Goal: Task Accomplishment & Management: Complete application form

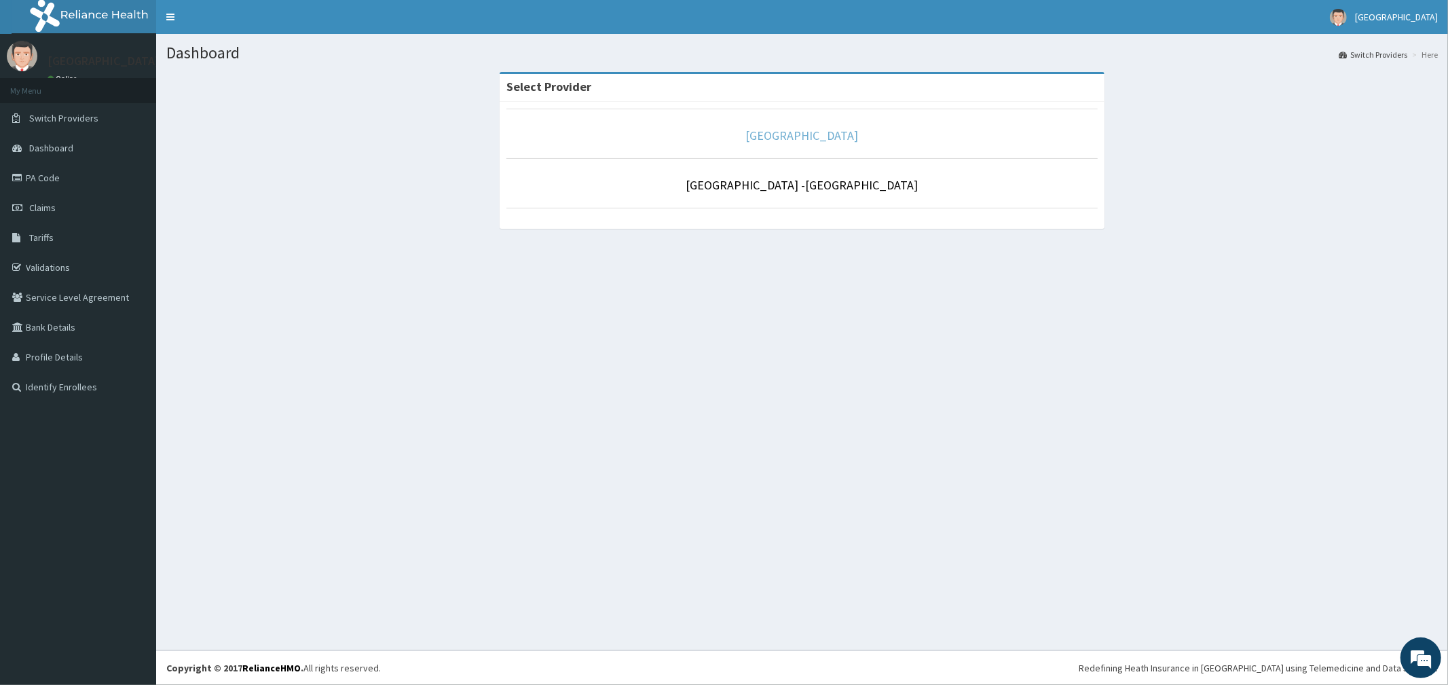
click at [796, 139] on link "[GEOGRAPHIC_DATA]" at bounding box center [802, 136] width 113 height 16
click at [793, 134] on link "[GEOGRAPHIC_DATA]" at bounding box center [802, 136] width 113 height 16
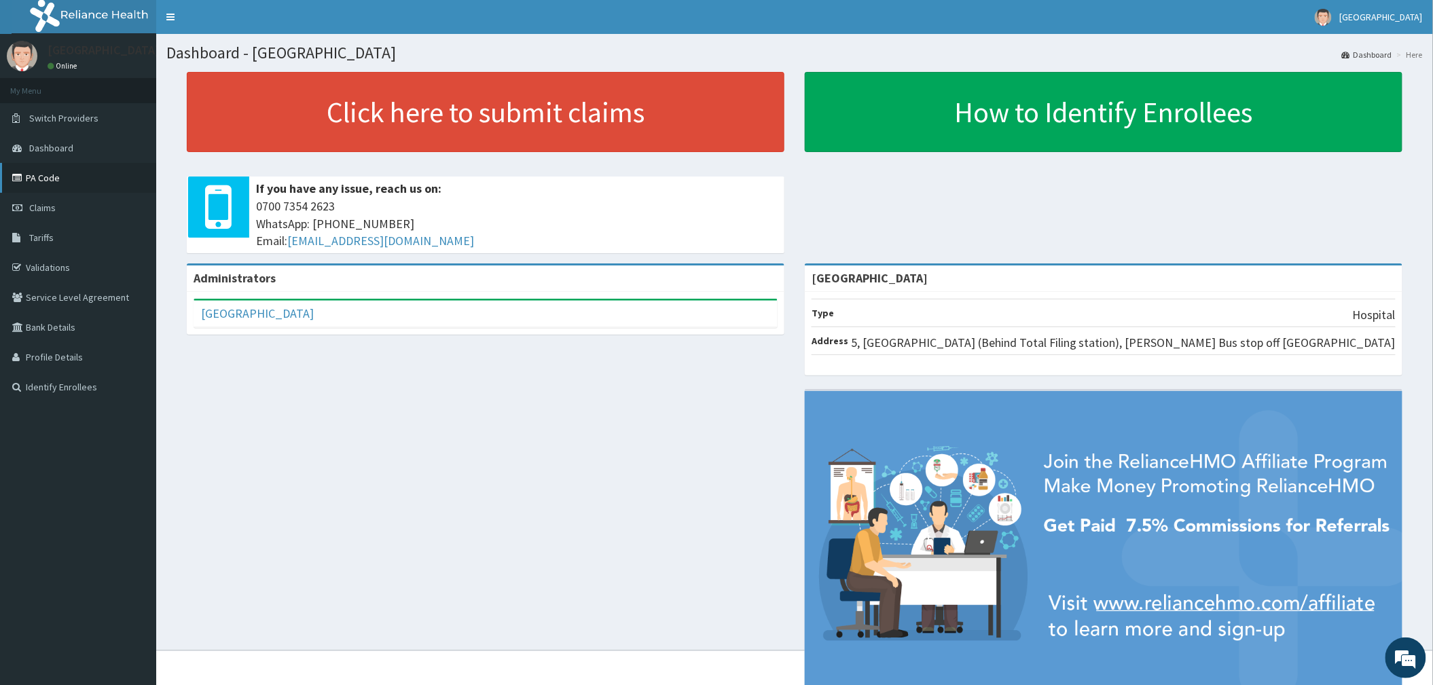
click at [39, 177] on link "PA Code" at bounding box center [78, 178] width 156 height 30
click at [29, 212] on span "Claims" at bounding box center [42, 208] width 26 height 12
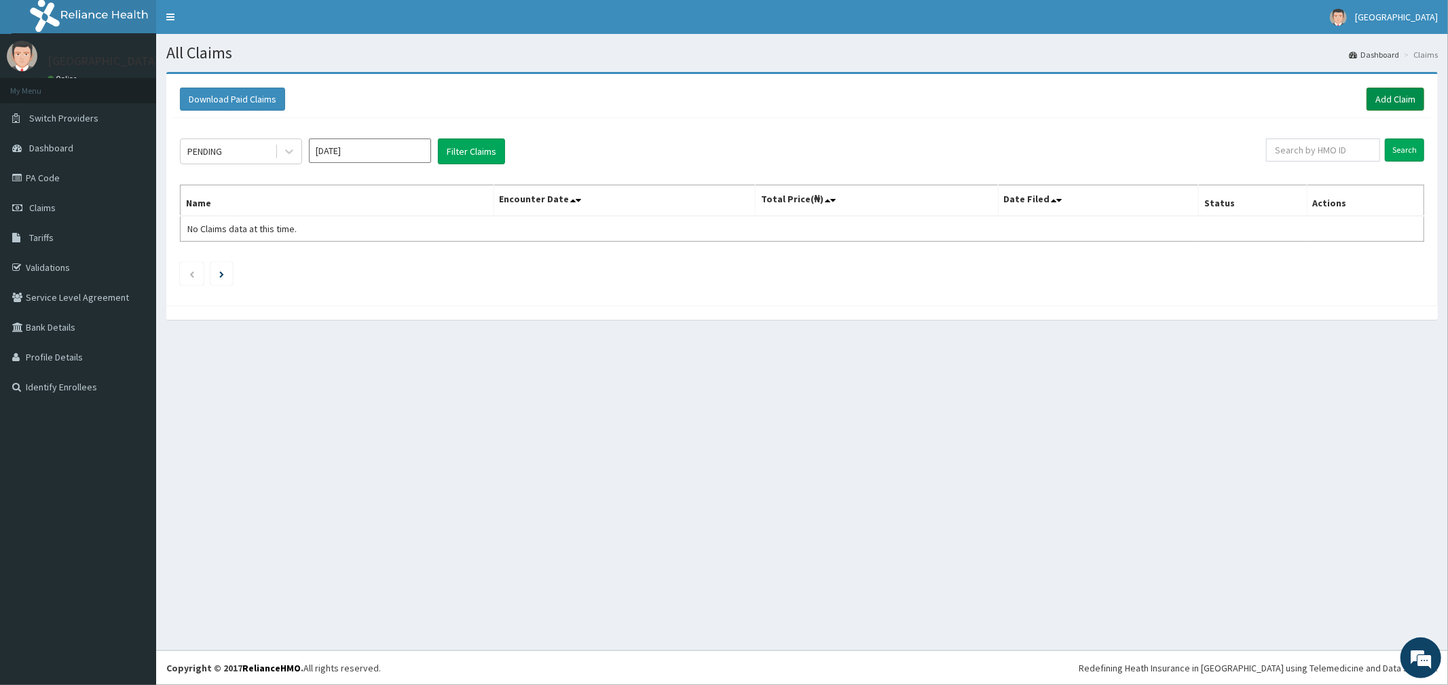
click at [1391, 96] on link "Add Claim" at bounding box center [1396, 99] width 58 height 23
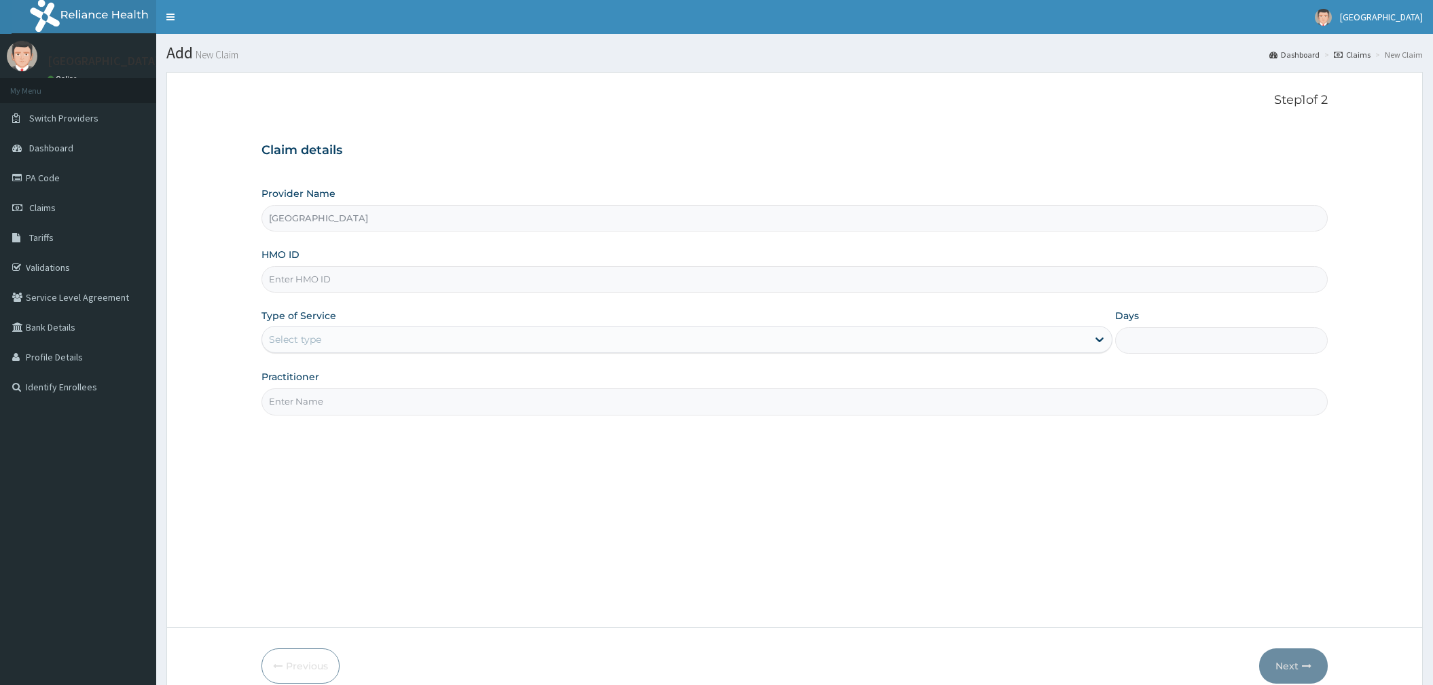
type input "[GEOGRAPHIC_DATA]"
click at [329, 275] on input "HMO ID" at bounding box center [794, 279] width 1067 height 26
click at [315, 291] on input "HMO ID" at bounding box center [794, 279] width 1067 height 26
type input "CYU/10323/C"
click at [321, 352] on div "Select type" at bounding box center [686, 339] width 851 height 27
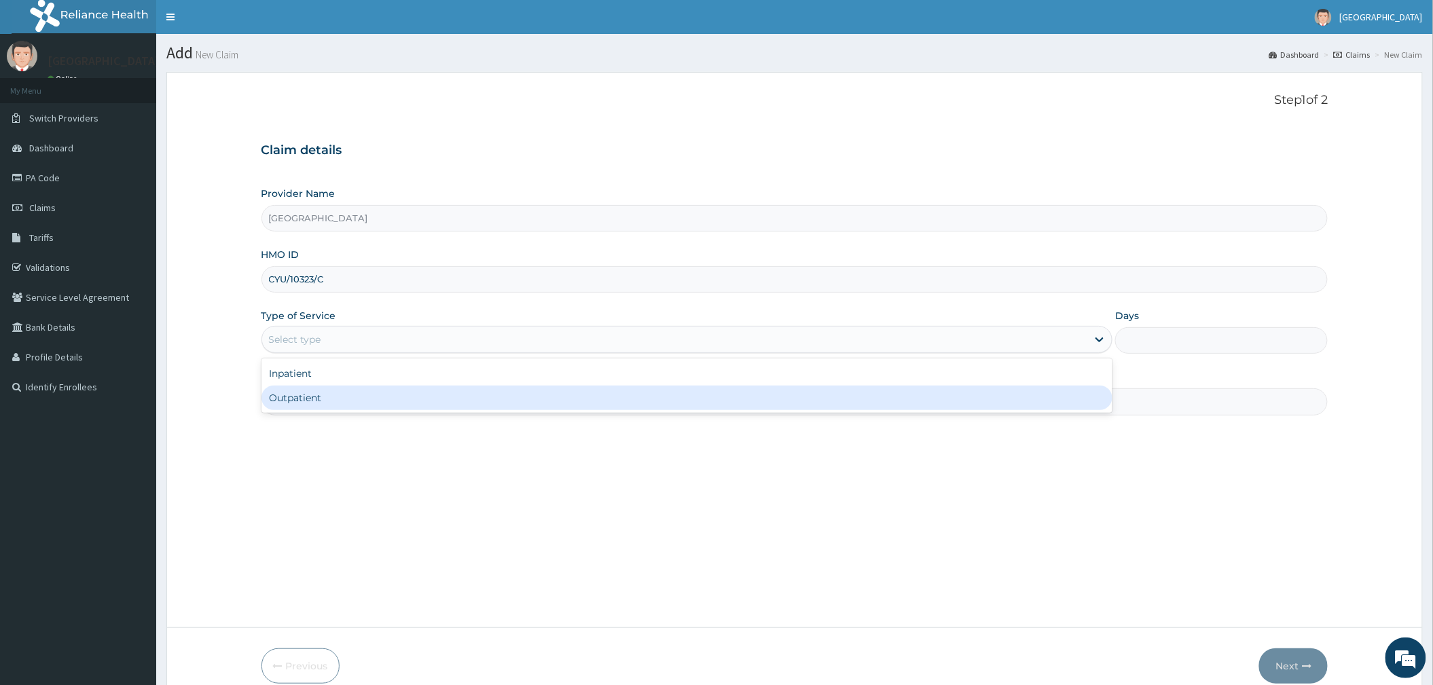
click at [314, 406] on div "Outpatient" at bounding box center [686, 398] width 851 height 24
type input "1"
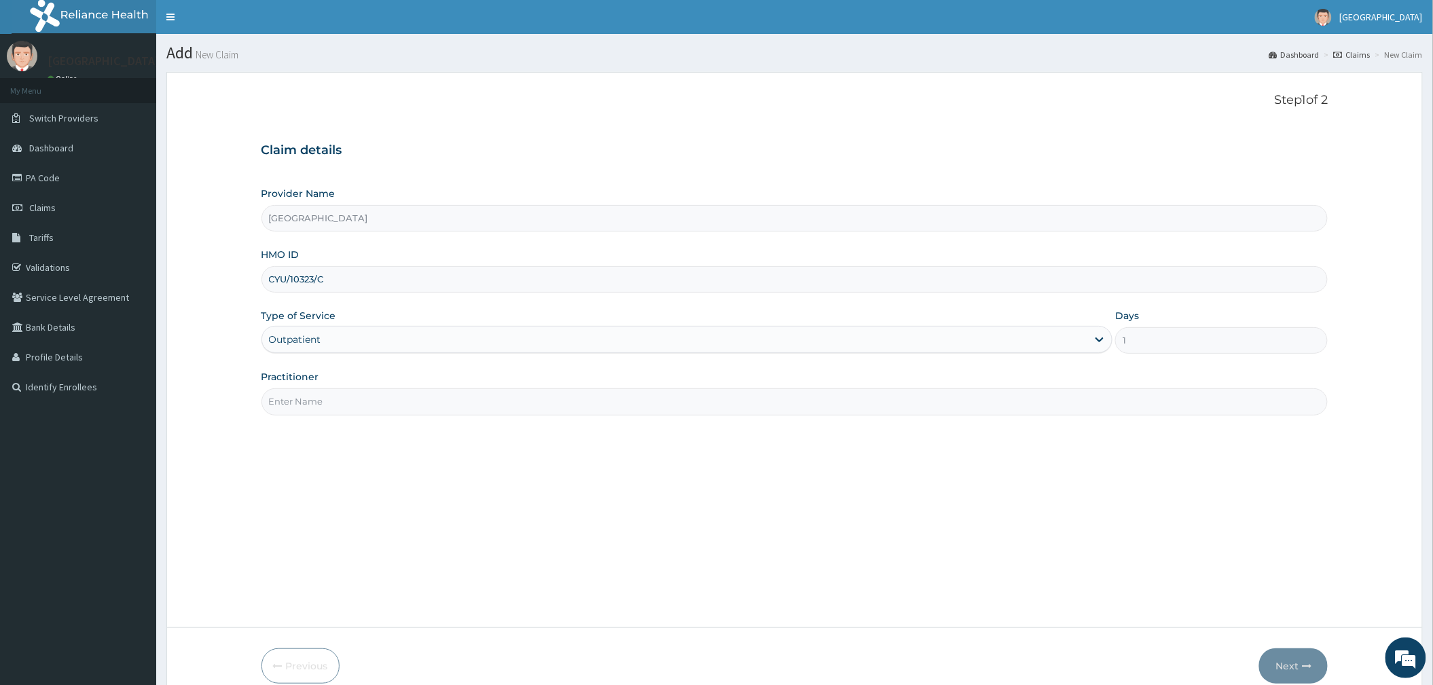
click at [314, 397] on input "Practitioner" at bounding box center [794, 401] width 1067 height 26
type input "DR OGUOGHO"
click at [1274, 658] on button "Next" at bounding box center [1293, 665] width 69 height 35
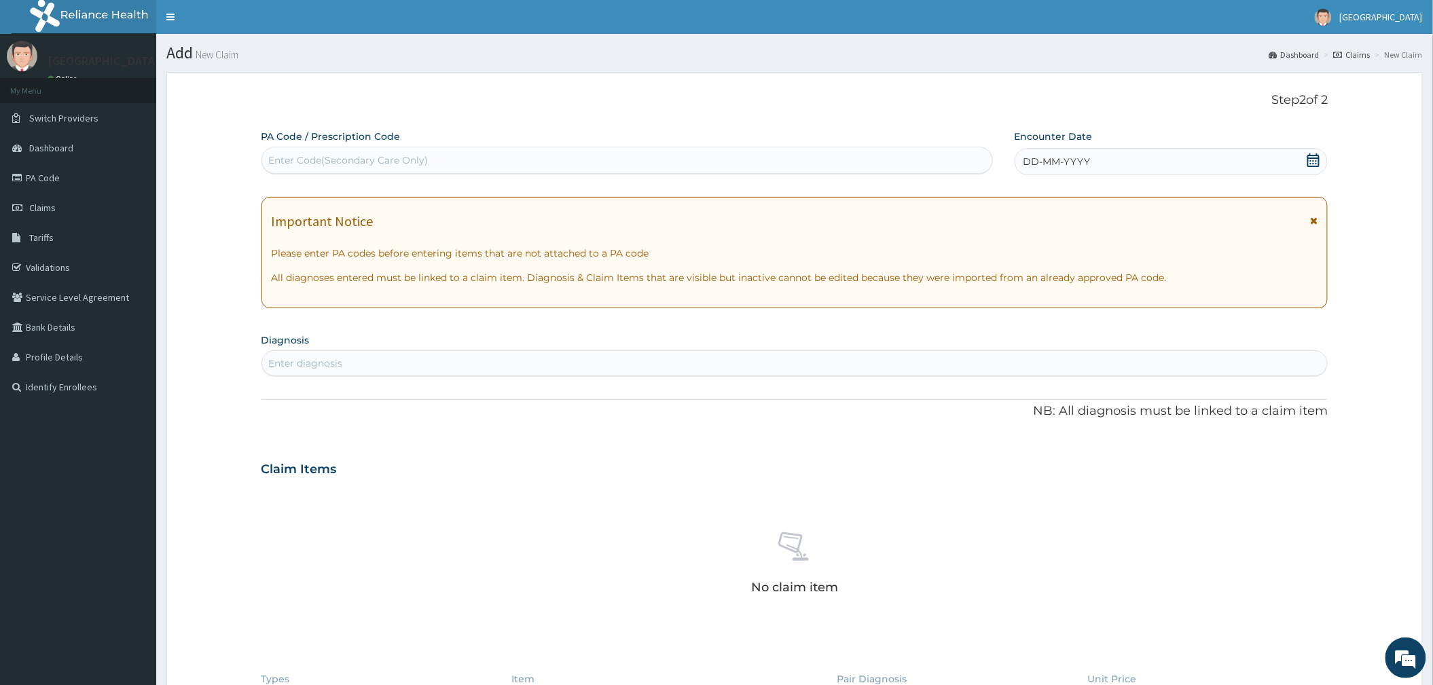
click at [1312, 155] on icon at bounding box center [1313, 160] width 12 height 14
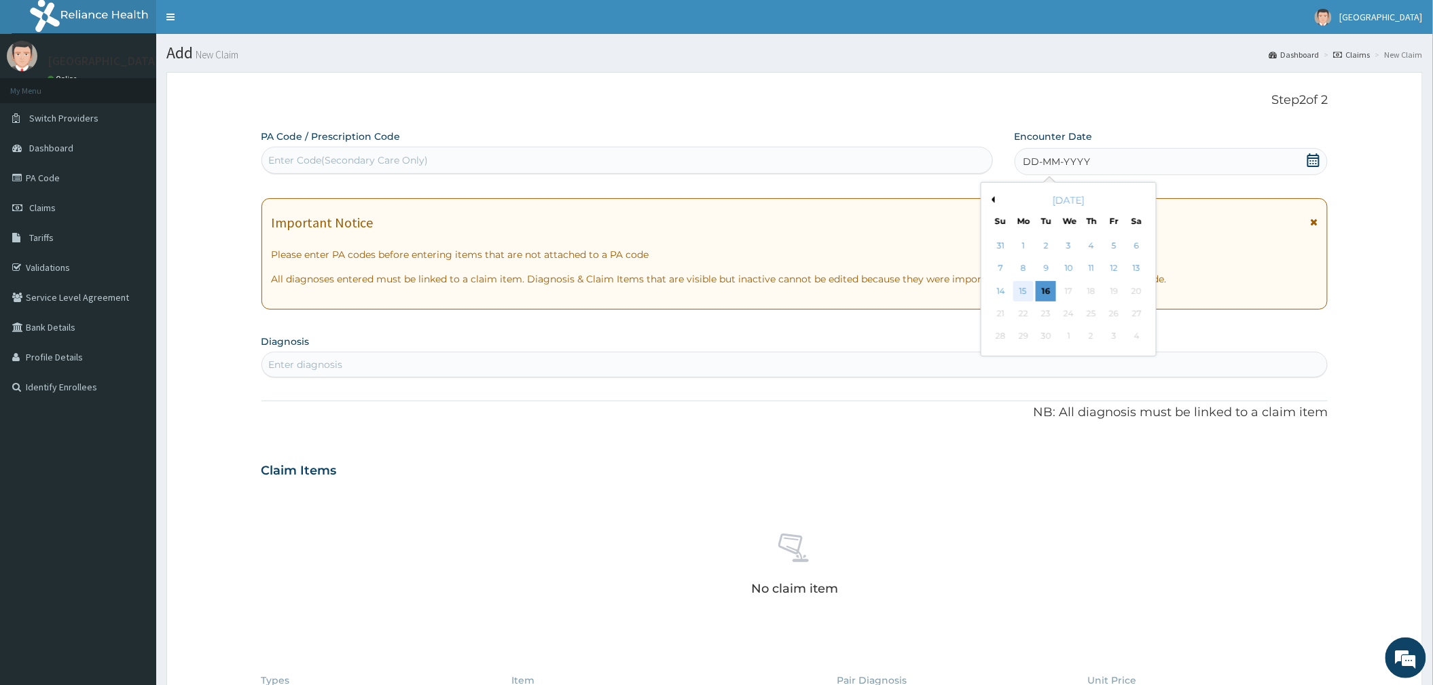
click at [1029, 289] on div "15" at bounding box center [1023, 291] width 20 height 20
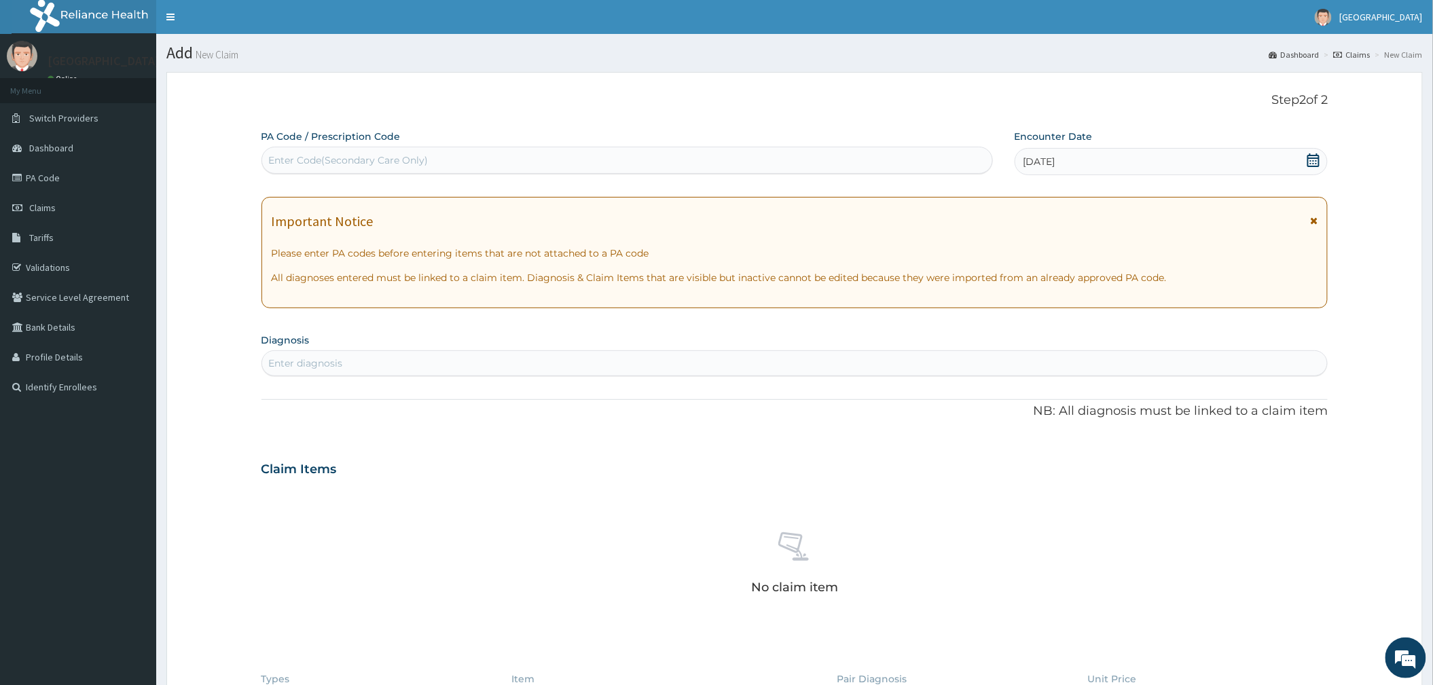
click at [367, 367] on div "Enter diagnosis" at bounding box center [794, 363] width 1065 height 22
type input "PLASMO"
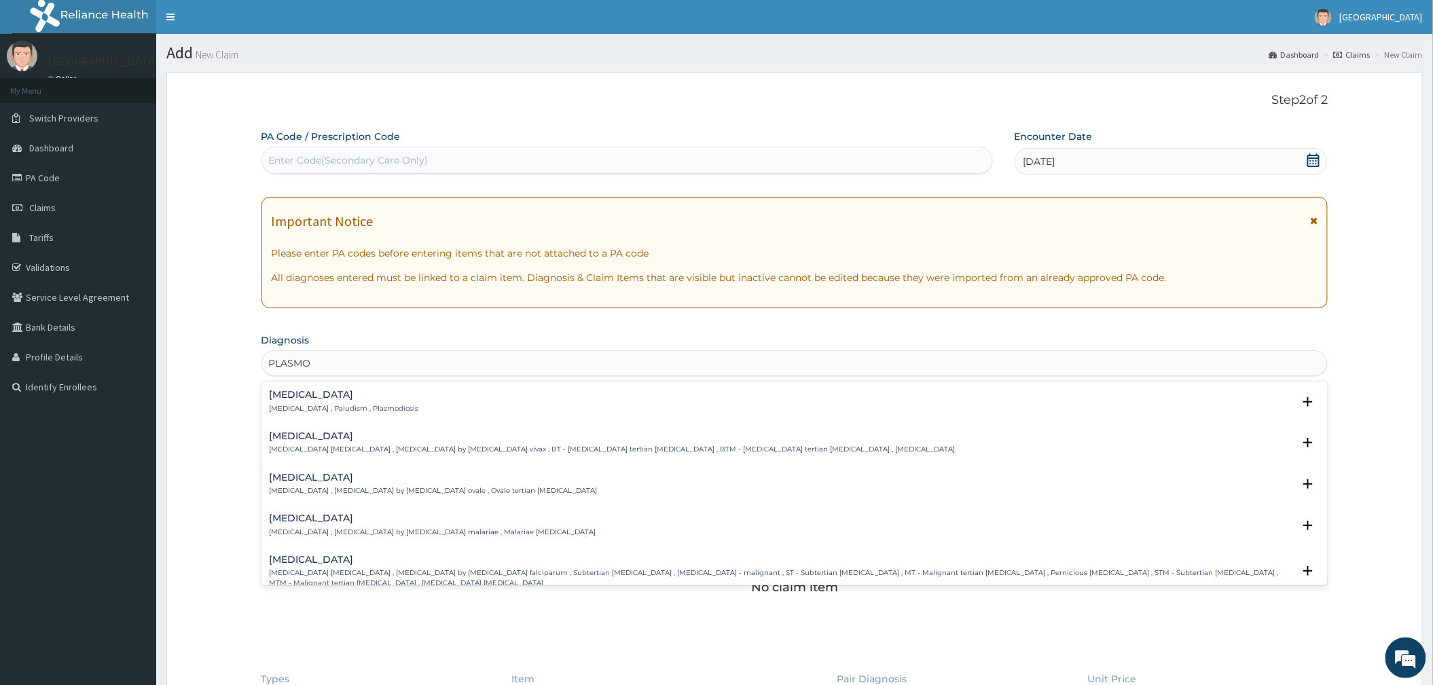
click at [331, 403] on div "Malaria Malaria , Paludism , Plasmodiosis" at bounding box center [344, 402] width 149 height 24
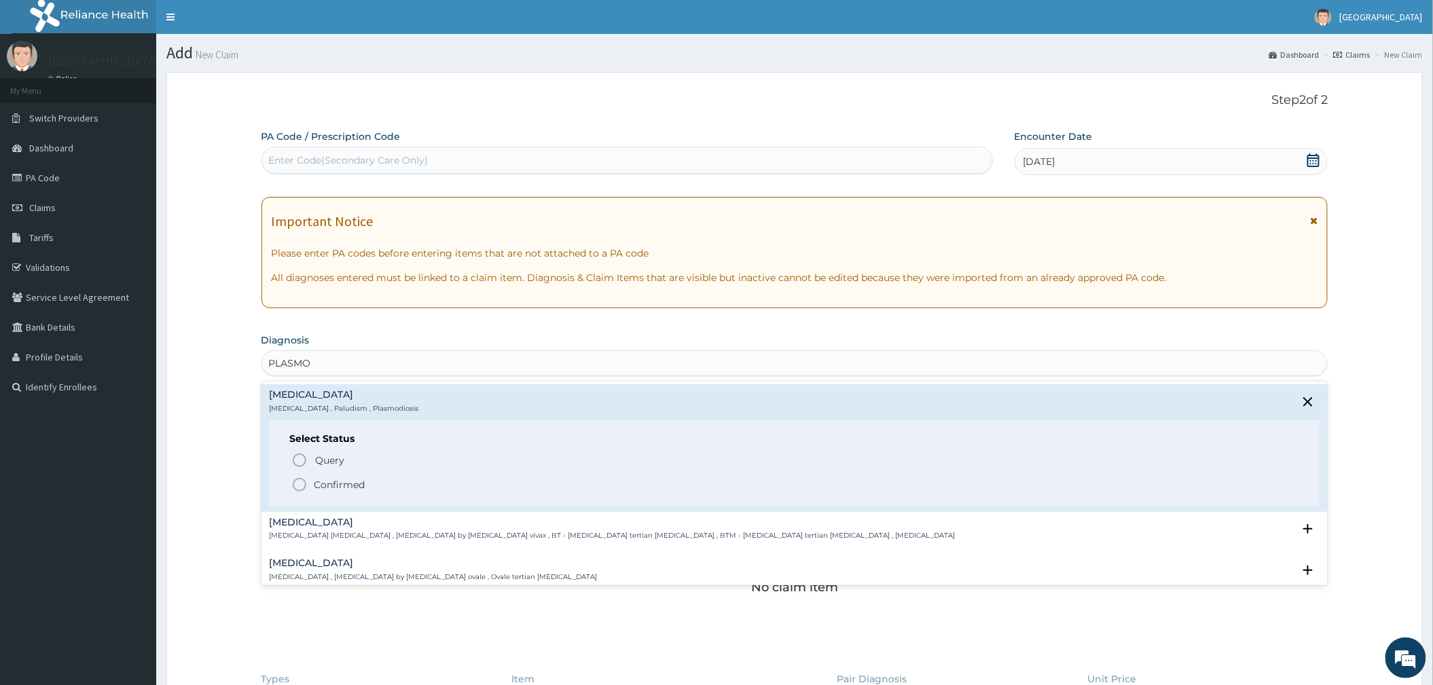
click at [329, 473] on div "Query Query covers suspected (?), Keep in view (kiv), Ruled out (r/o) Confirmed" at bounding box center [795, 471] width 1010 height 41
click at [334, 483] on p "Confirmed" at bounding box center [339, 485] width 51 height 14
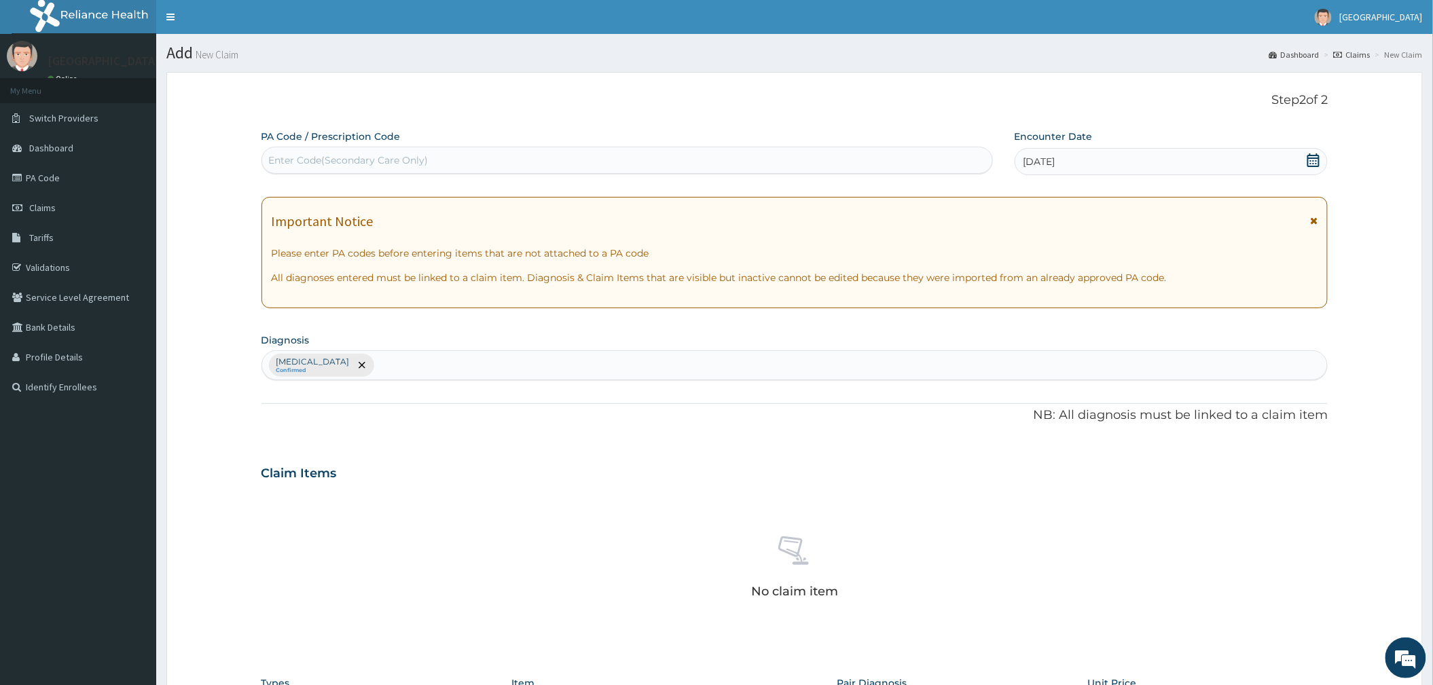
scroll to position [282, 0]
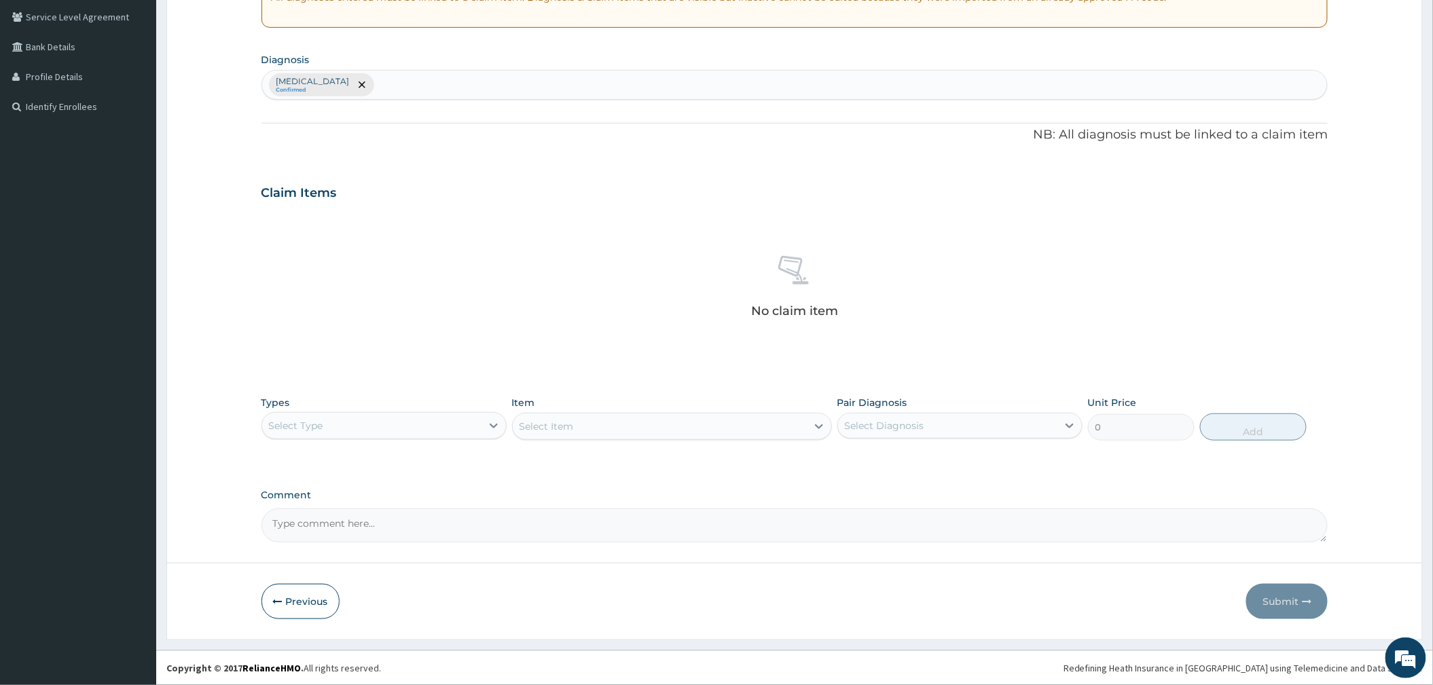
click at [386, 430] on div "Select Type" at bounding box center [371, 426] width 219 height 22
click at [341, 611] on div "Drugs" at bounding box center [383, 606] width 245 height 24
click at [918, 426] on div "Select Diagnosis" at bounding box center [884, 426] width 79 height 14
click at [887, 468] on div "Malaria" at bounding box center [959, 461] width 245 height 28
checkbox input "true"
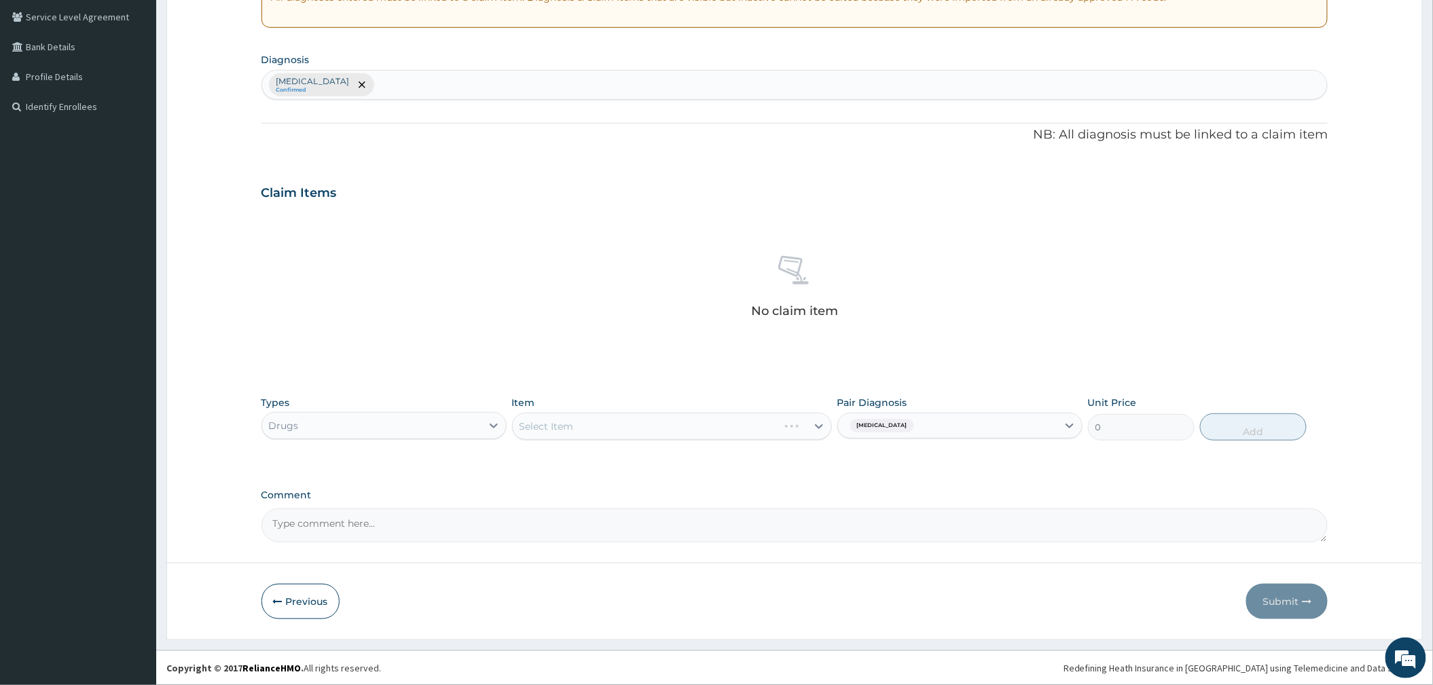
click at [725, 430] on div "Select Item" at bounding box center [672, 426] width 320 height 27
click at [725, 430] on div "Select Item" at bounding box center [645, 427] width 265 height 22
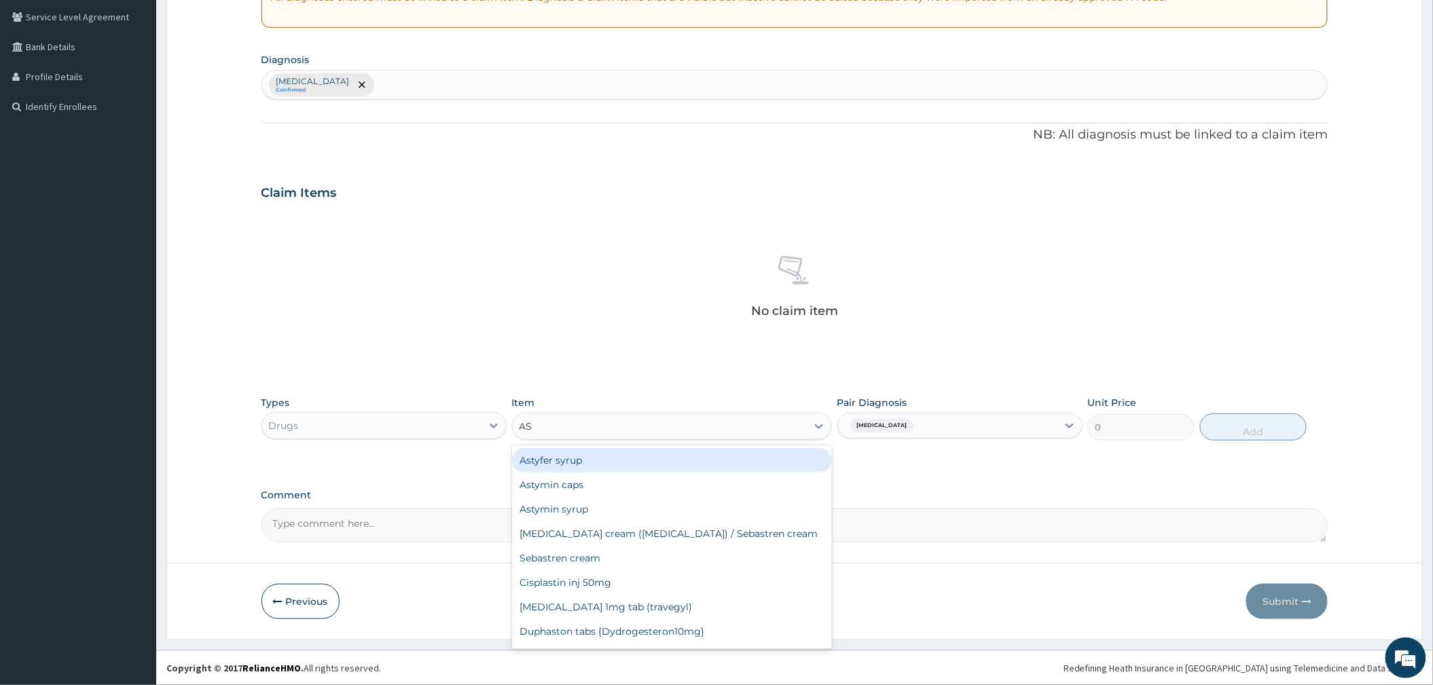
type input "AST"
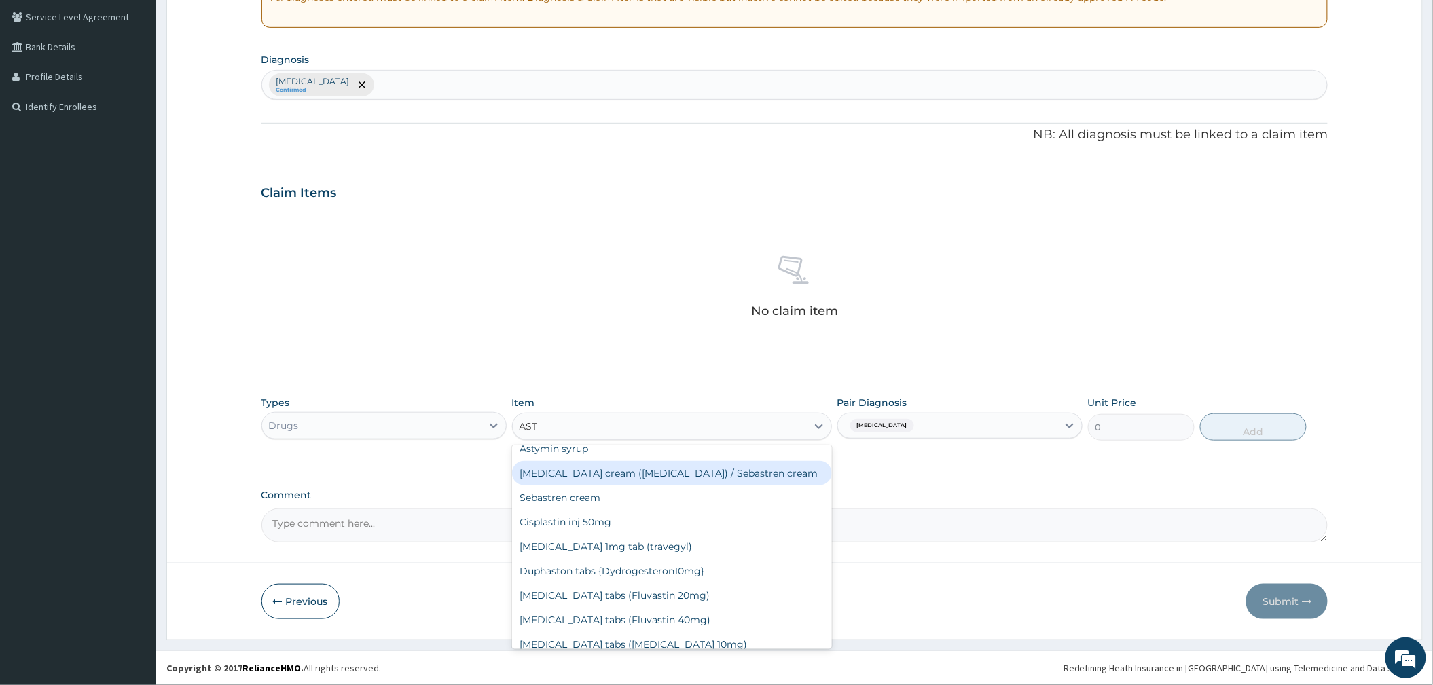
scroll to position [0, 0]
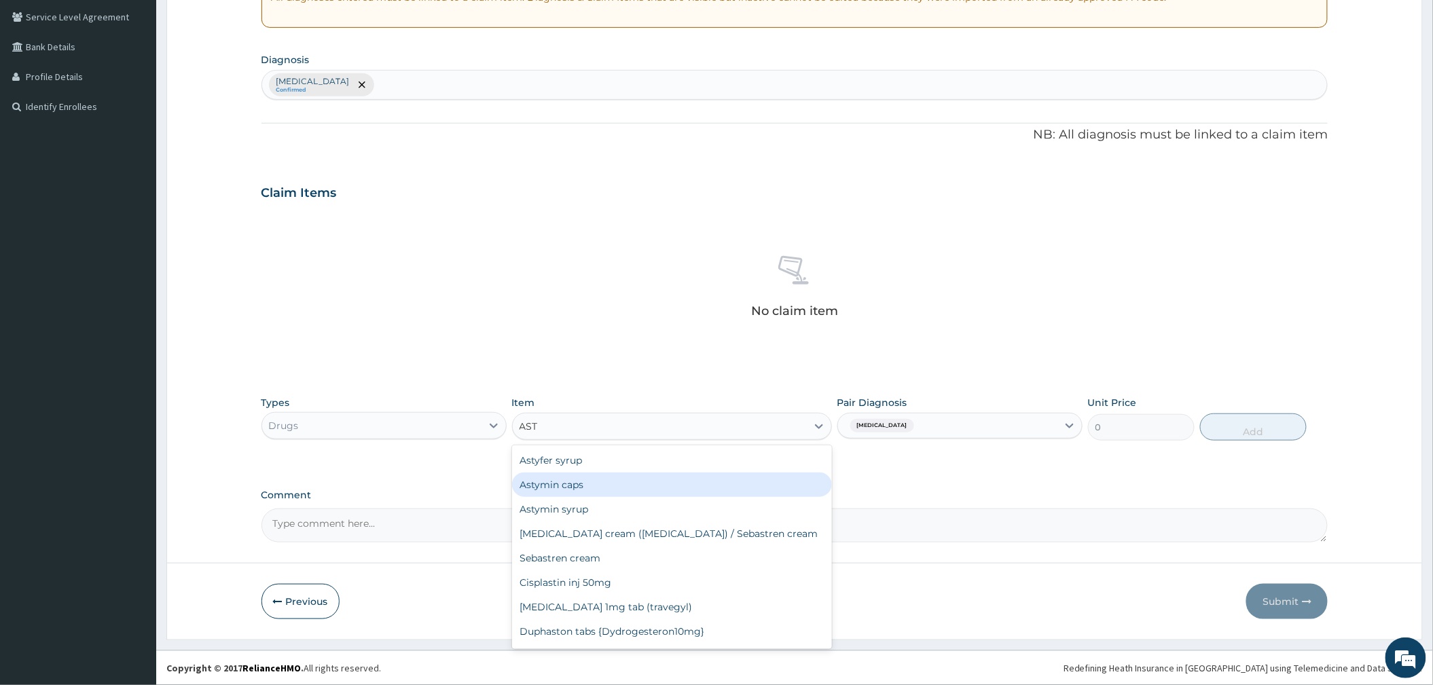
click at [612, 483] on div "Astymin caps" at bounding box center [672, 485] width 320 height 24
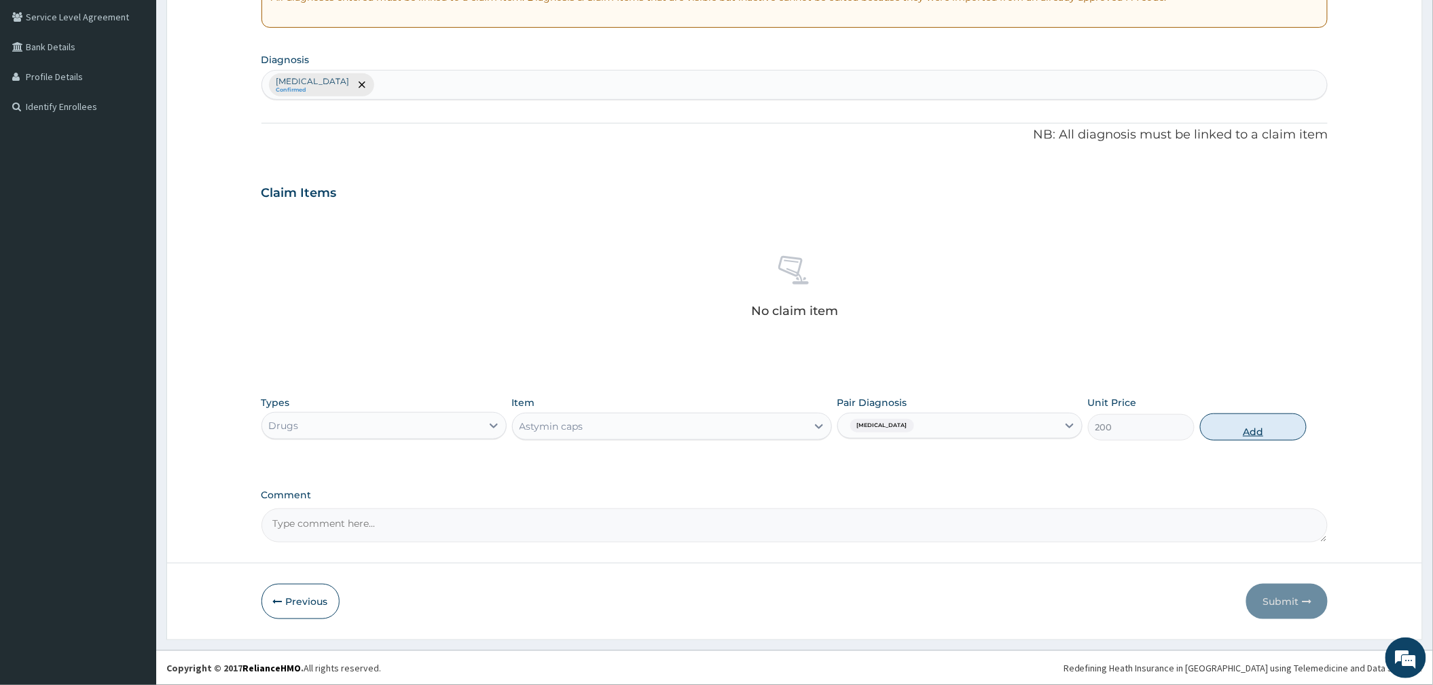
click at [1217, 430] on button "Add" at bounding box center [1253, 426] width 107 height 27
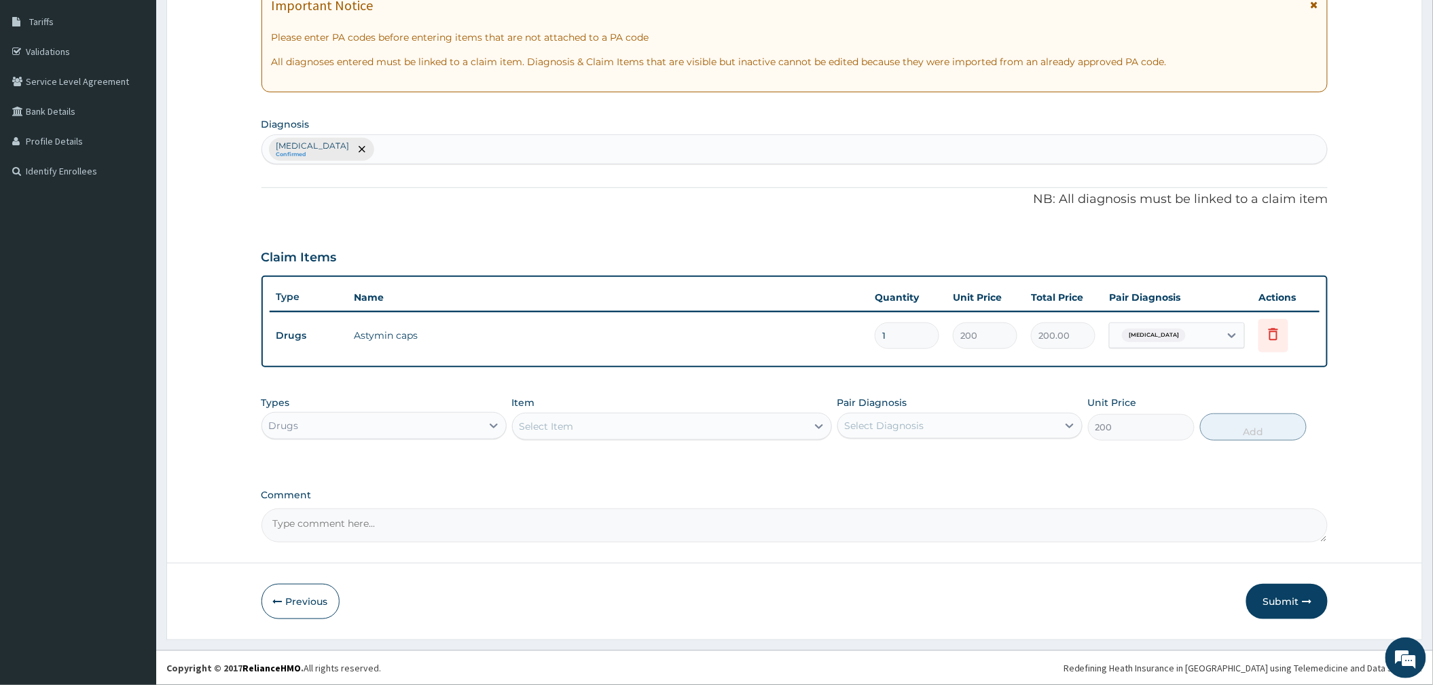
type input "0"
click at [566, 425] on div "Select Item" at bounding box center [546, 427] width 54 height 14
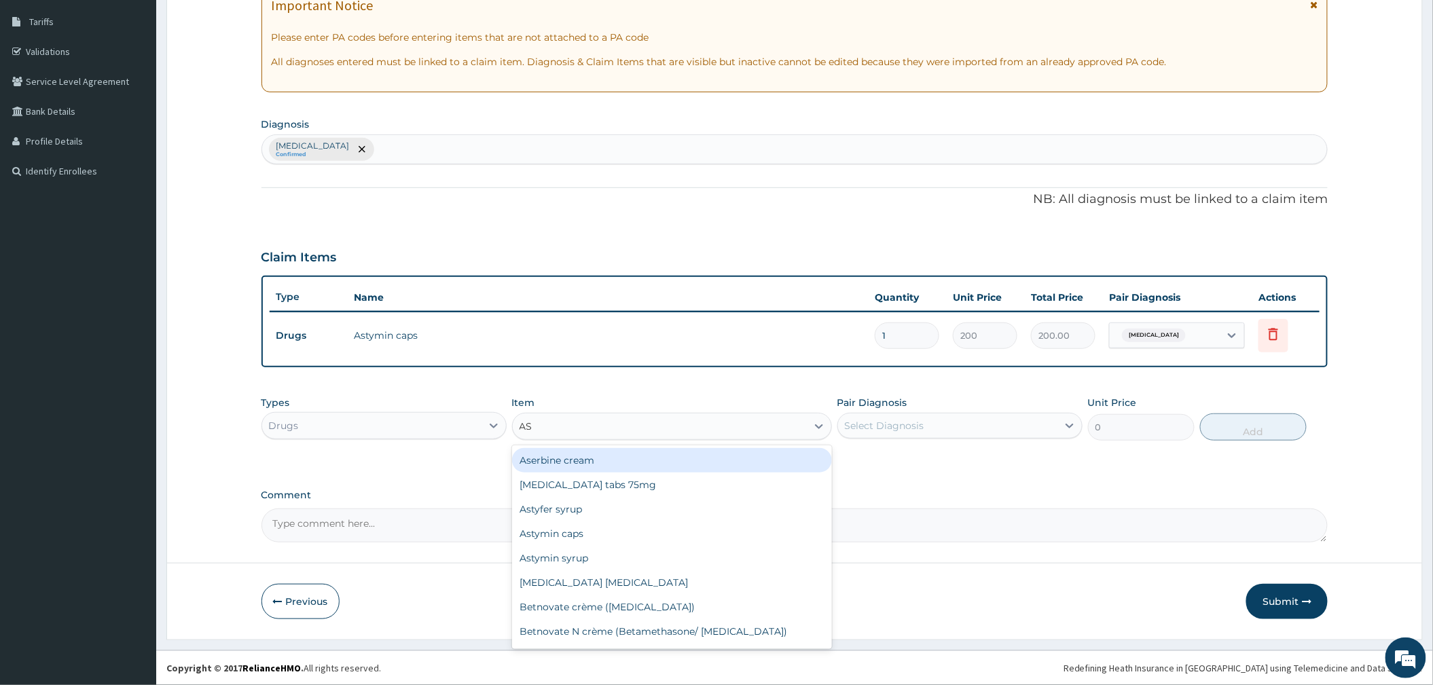
type input "AST"
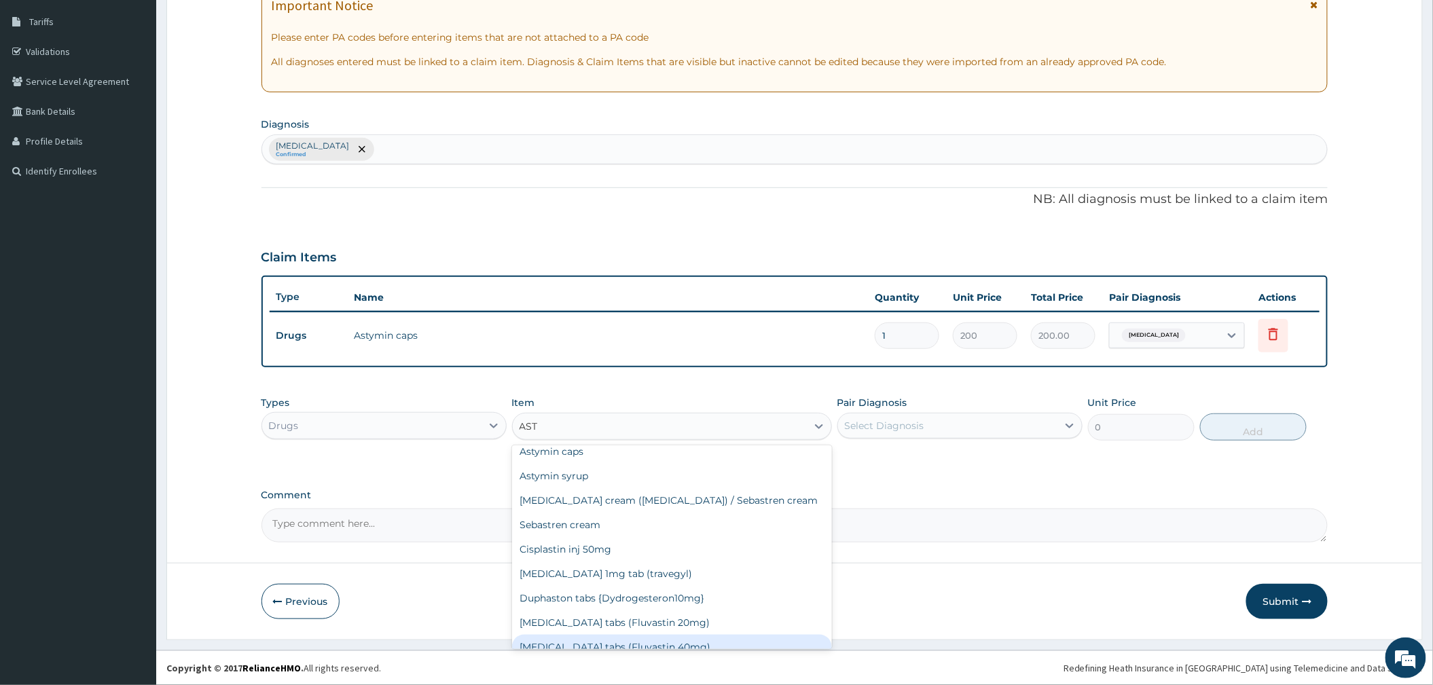
scroll to position [0, 0]
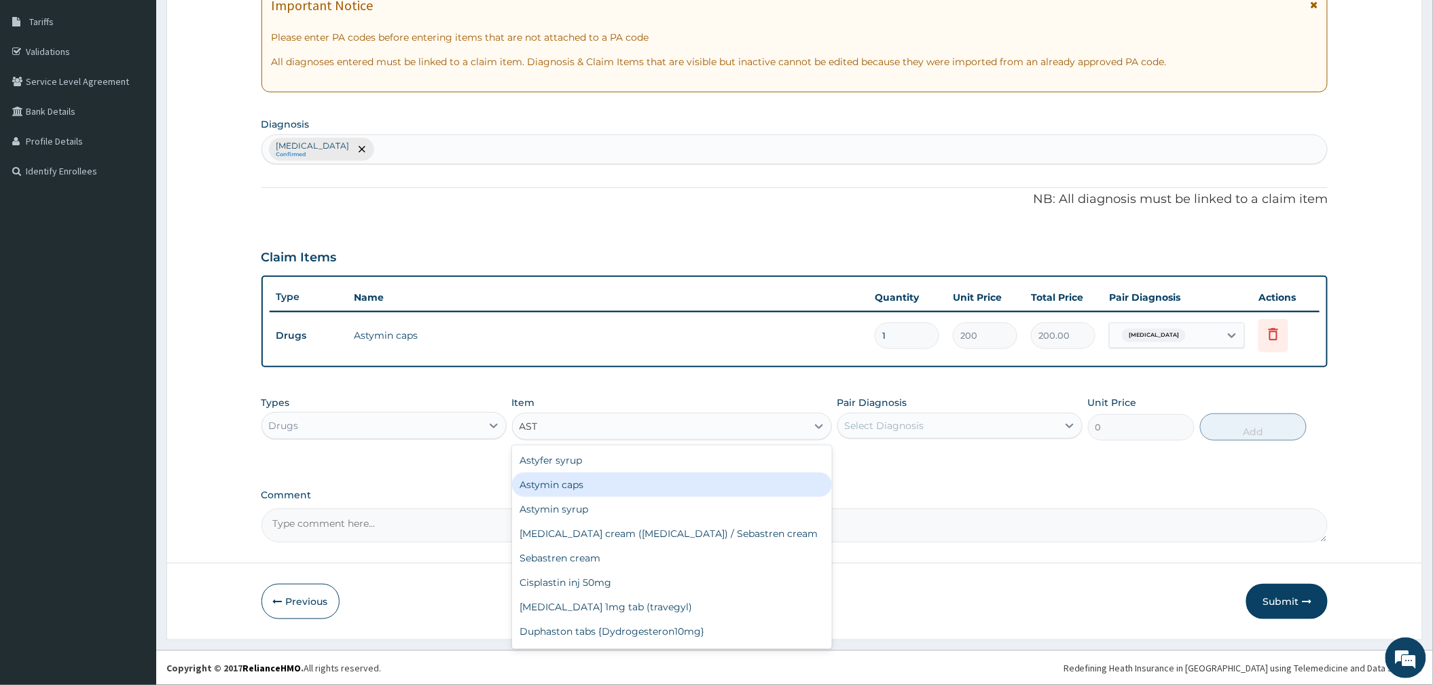
click at [631, 488] on div "Astymin caps" at bounding box center [672, 485] width 320 height 24
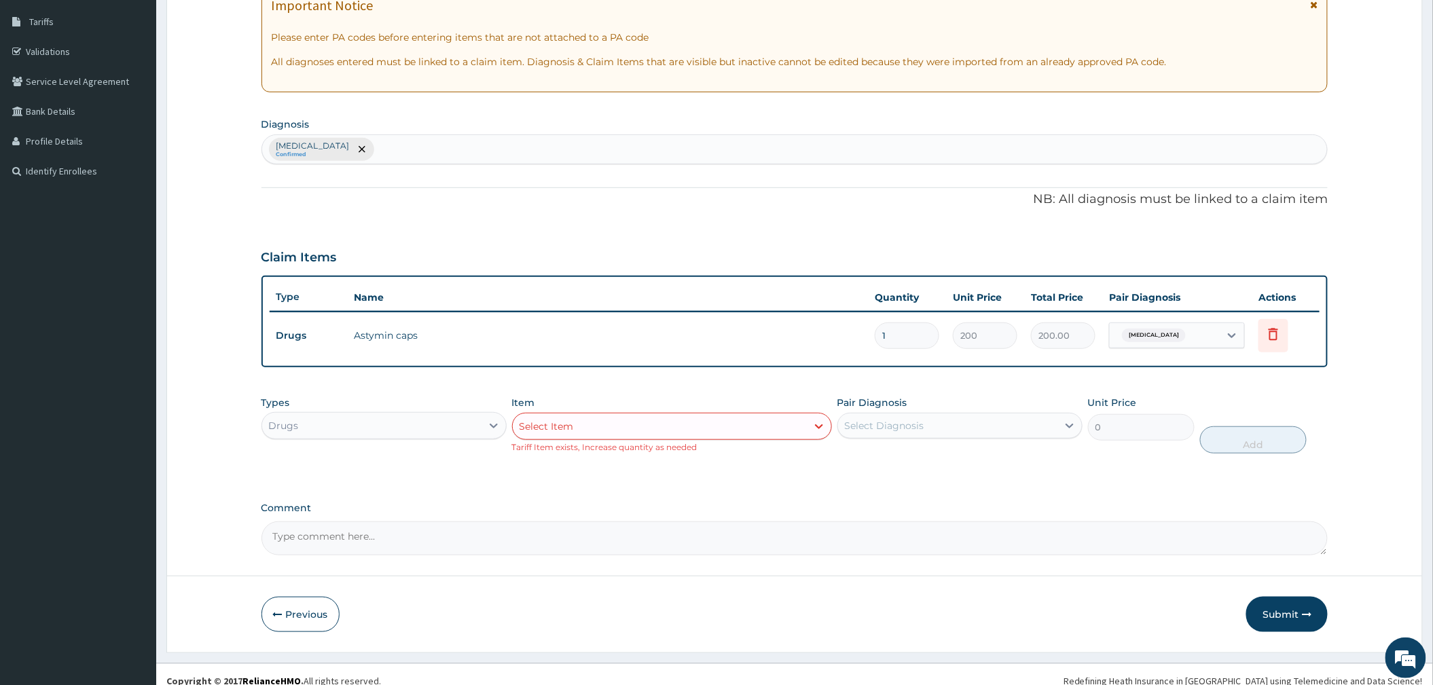
click at [612, 428] on div "Select Item" at bounding box center [660, 427] width 294 height 22
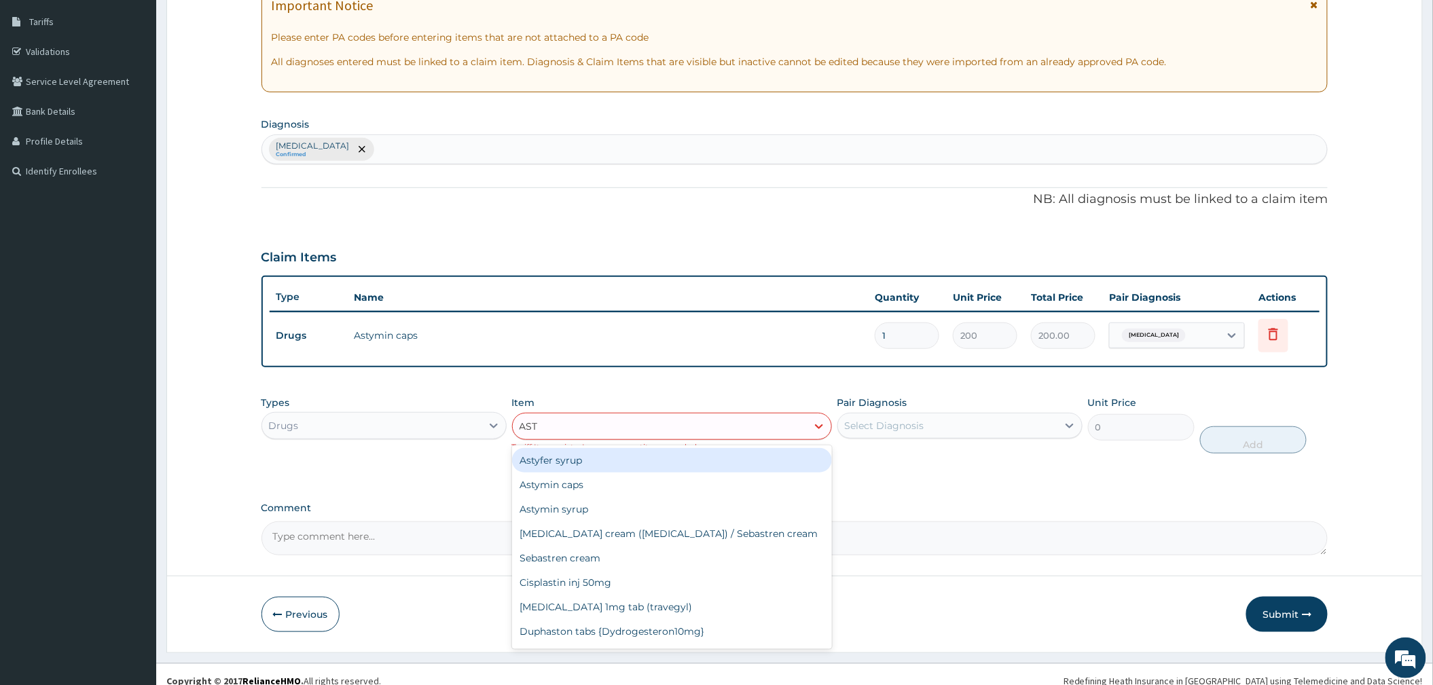
type input "ASTY"
click at [614, 463] on div "Astyfer syrup" at bounding box center [672, 460] width 320 height 24
type input "5000"
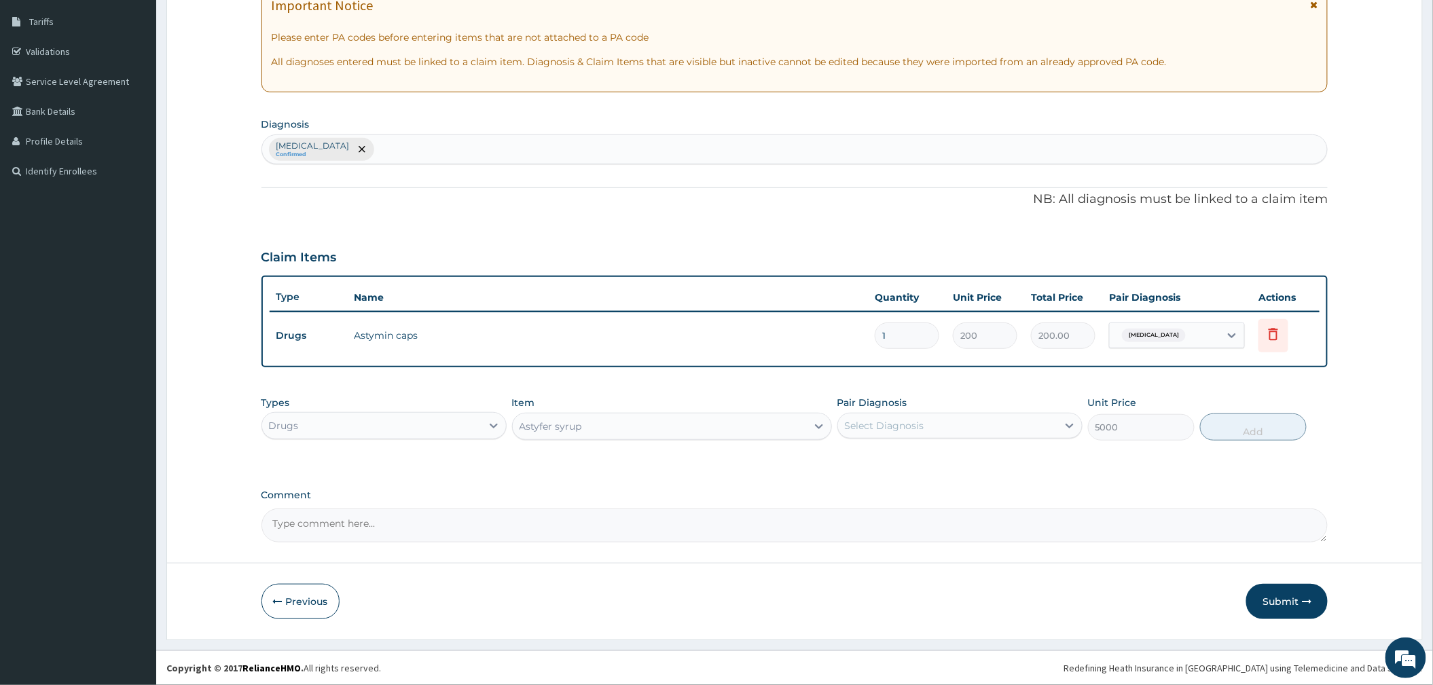
click at [914, 338] on input "1" at bounding box center [907, 336] width 65 height 26
type input "0.00"
type input "3"
type input "600.00"
type input "30"
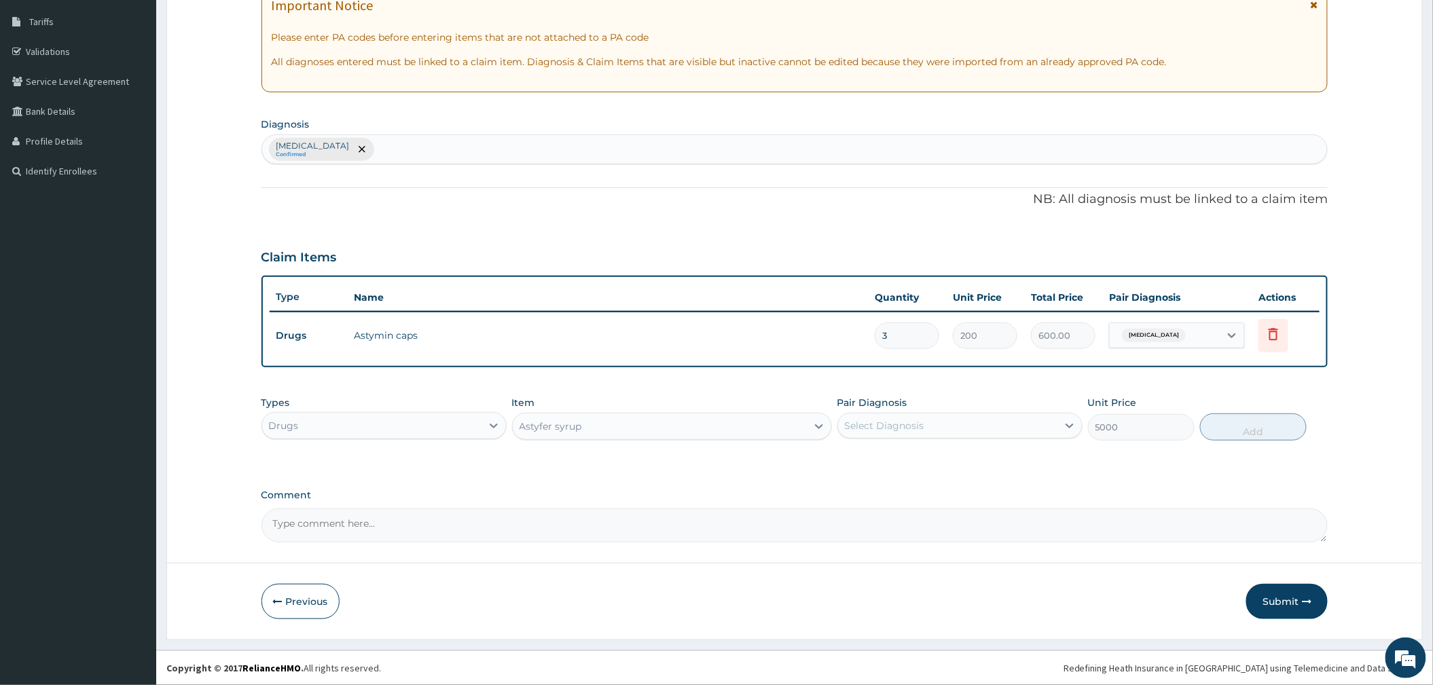
type input "6000.00"
type input "30"
click at [1029, 239] on div "Claim Items" at bounding box center [794, 254] width 1067 height 35
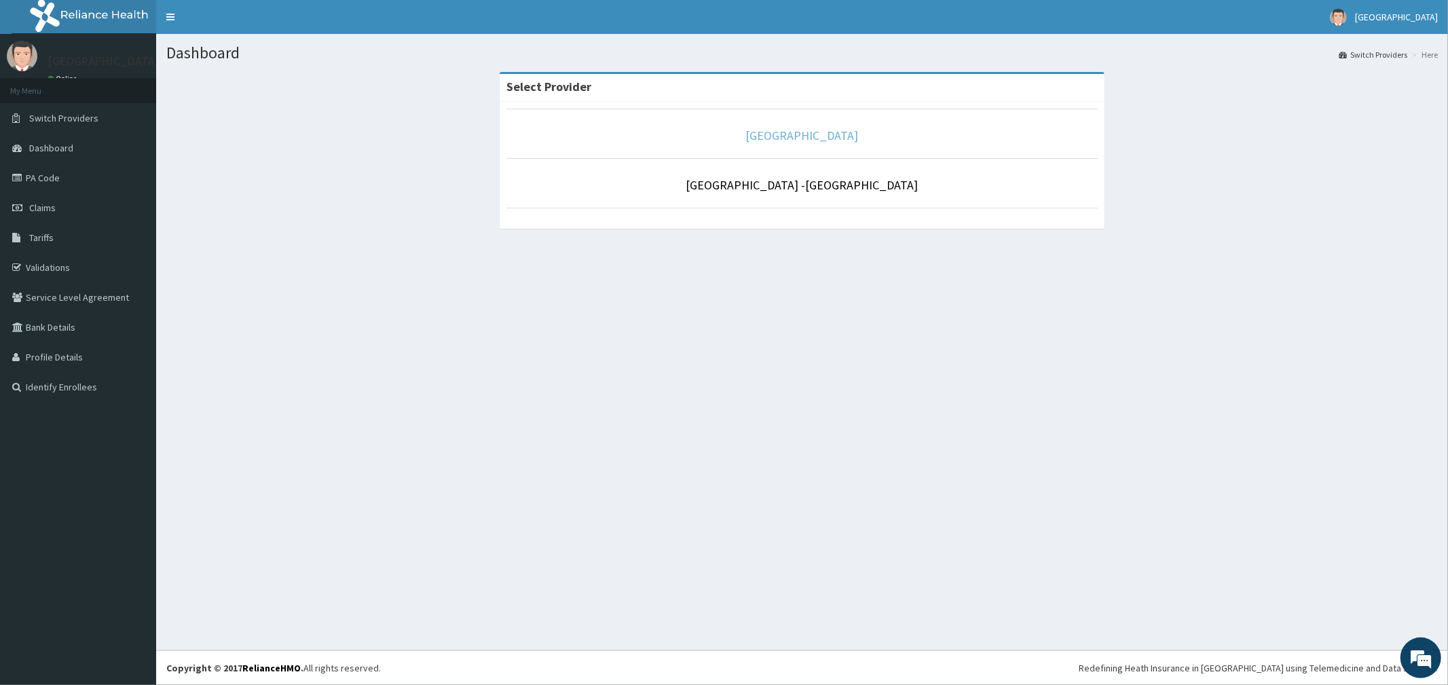
click at [786, 139] on link "[GEOGRAPHIC_DATA]" at bounding box center [802, 136] width 113 height 16
click at [769, 139] on link "[GEOGRAPHIC_DATA]" at bounding box center [802, 136] width 113 height 16
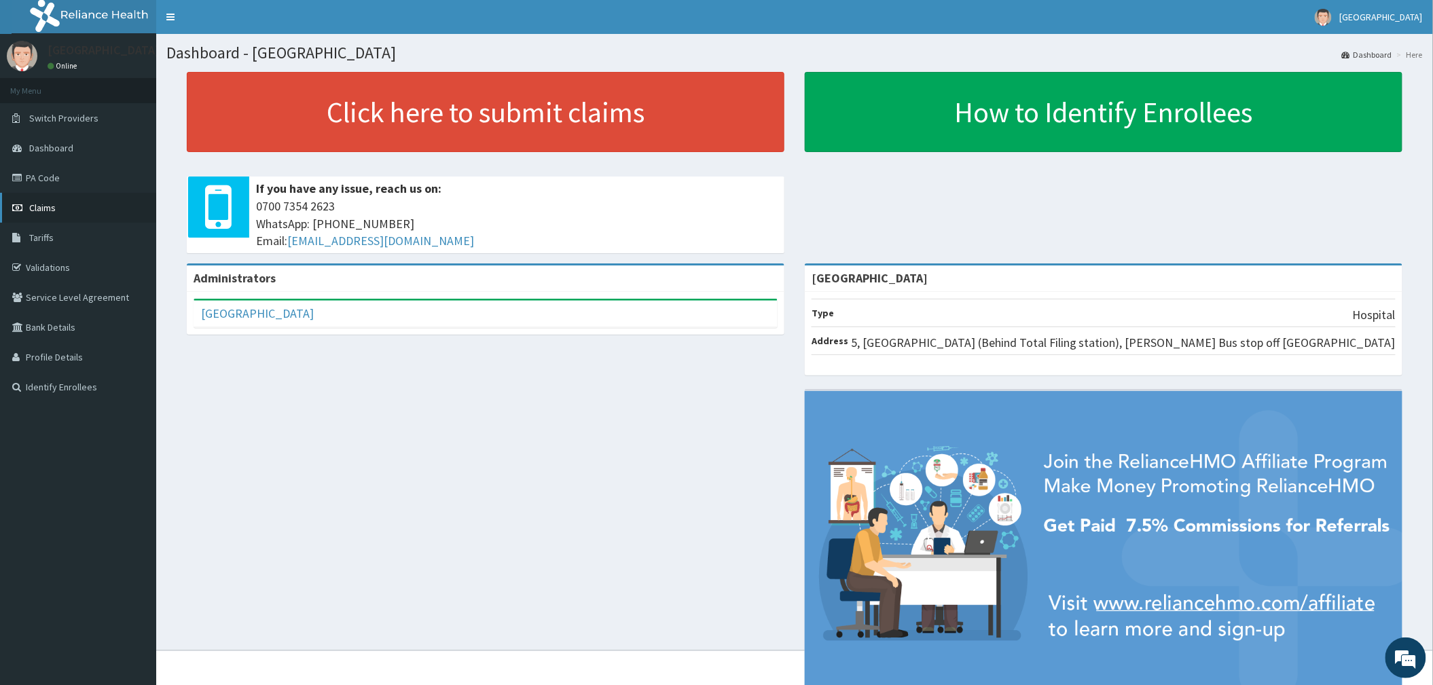
click at [42, 205] on span "Claims" at bounding box center [42, 208] width 26 height 12
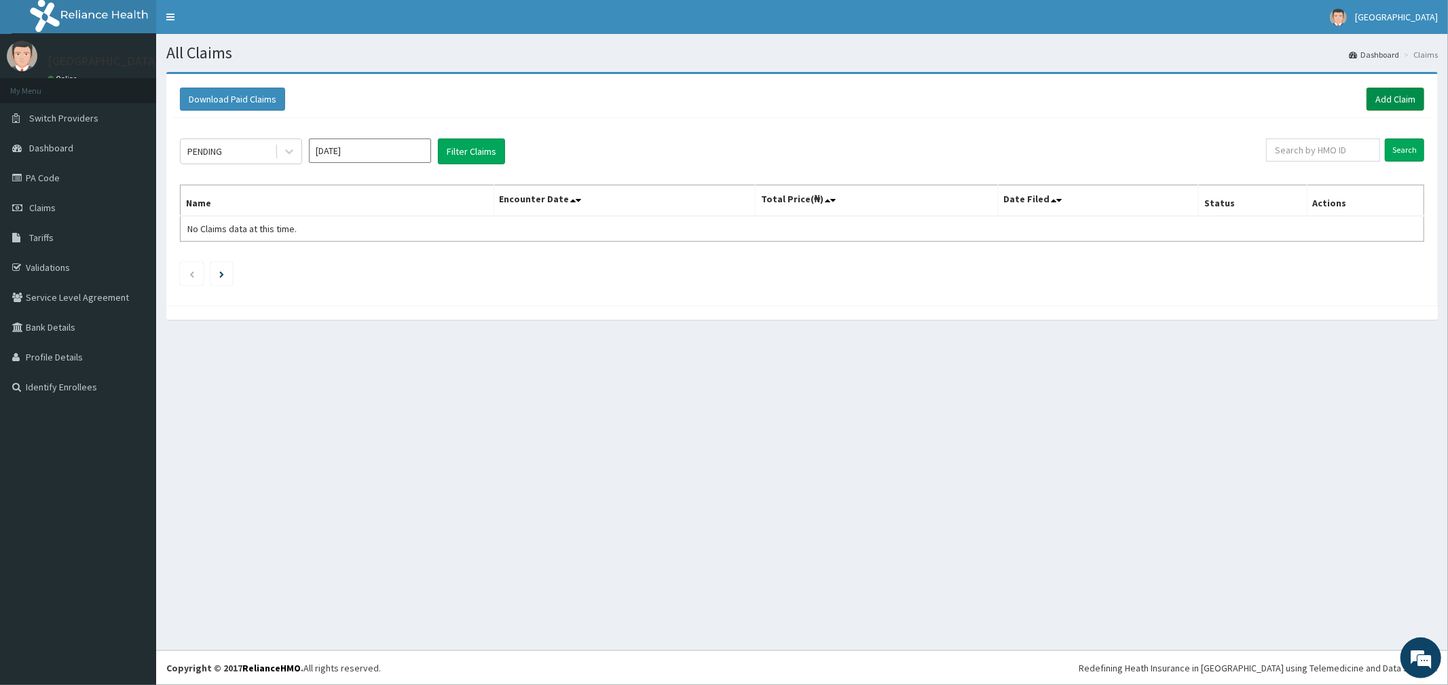
click at [1375, 95] on link "Add Claim" at bounding box center [1396, 99] width 58 height 23
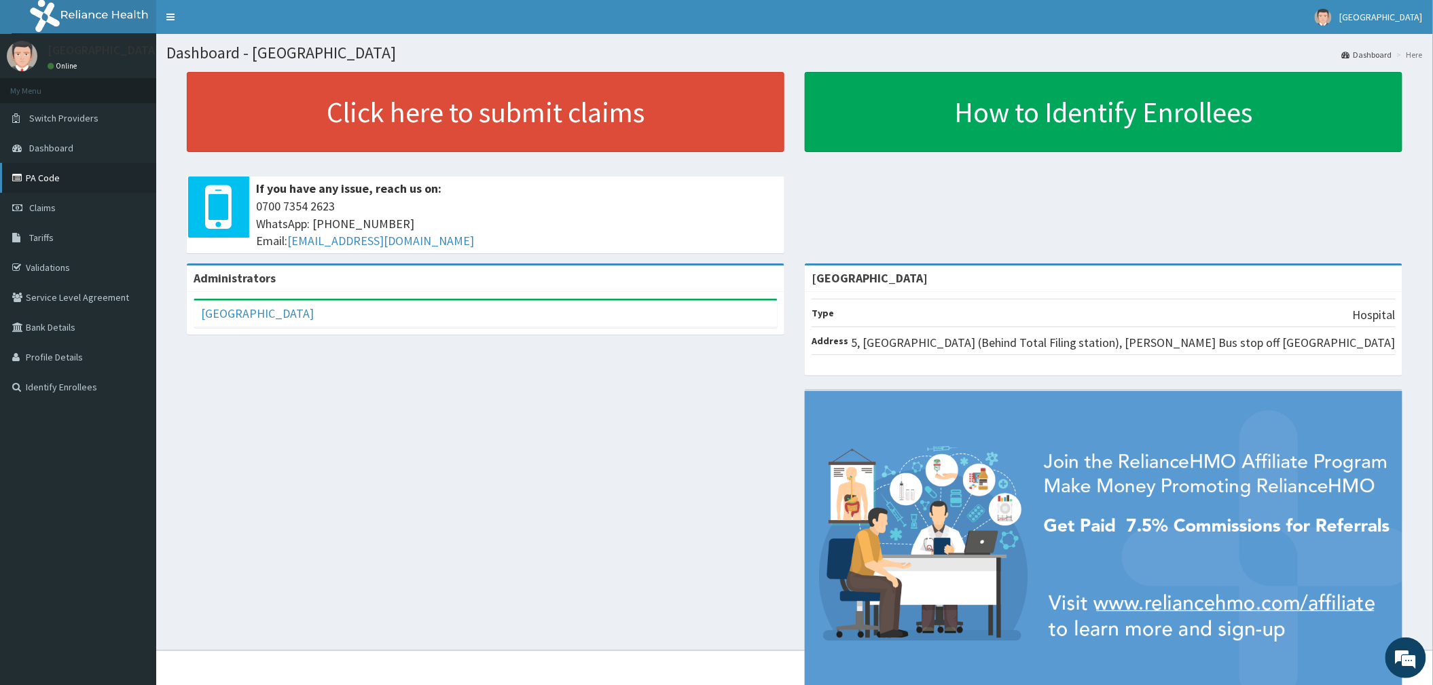
click at [42, 179] on link "PA Code" at bounding box center [78, 178] width 156 height 30
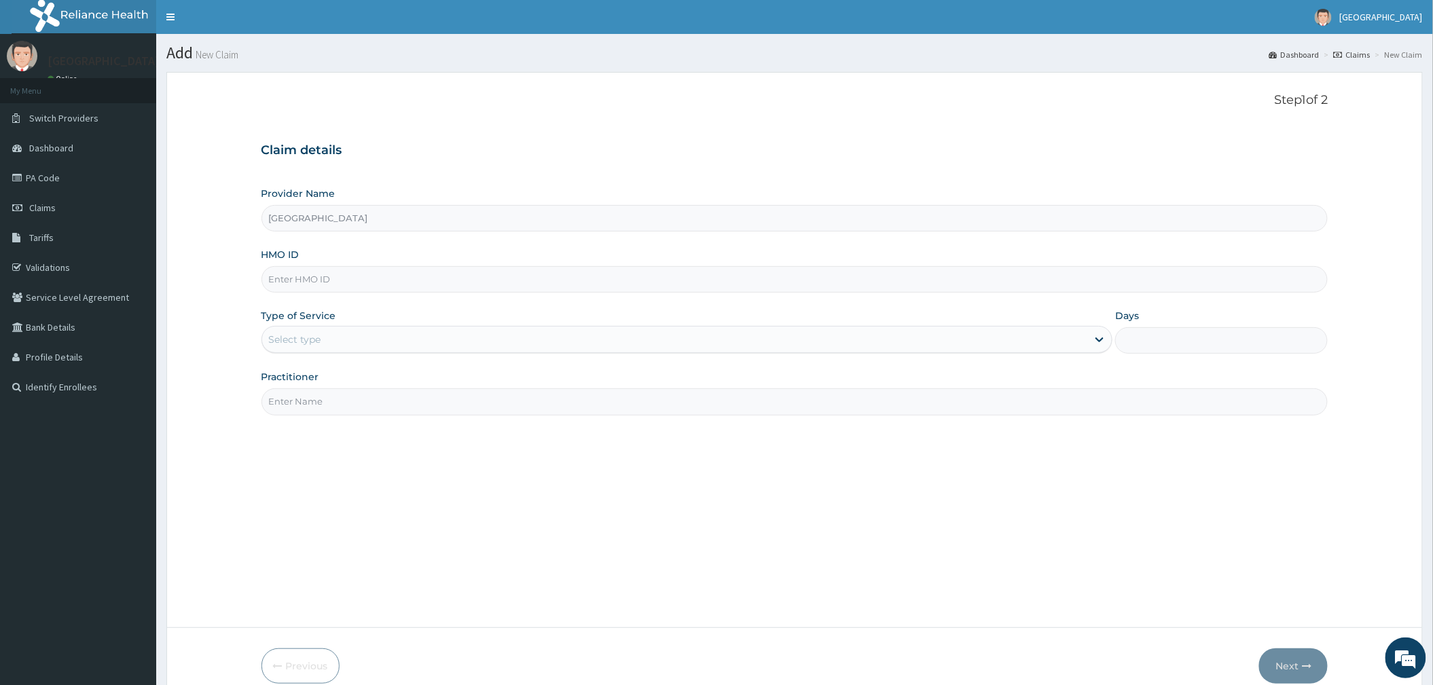
click at [302, 285] on input "HMO ID" at bounding box center [794, 279] width 1067 height 26
type input "DGE/10075/A"
click at [318, 323] on label "Type of Service" at bounding box center [298, 316] width 75 height 14
click at [332, 339] on div "Select type" at bounding box center [674, 340] width 825 height 22
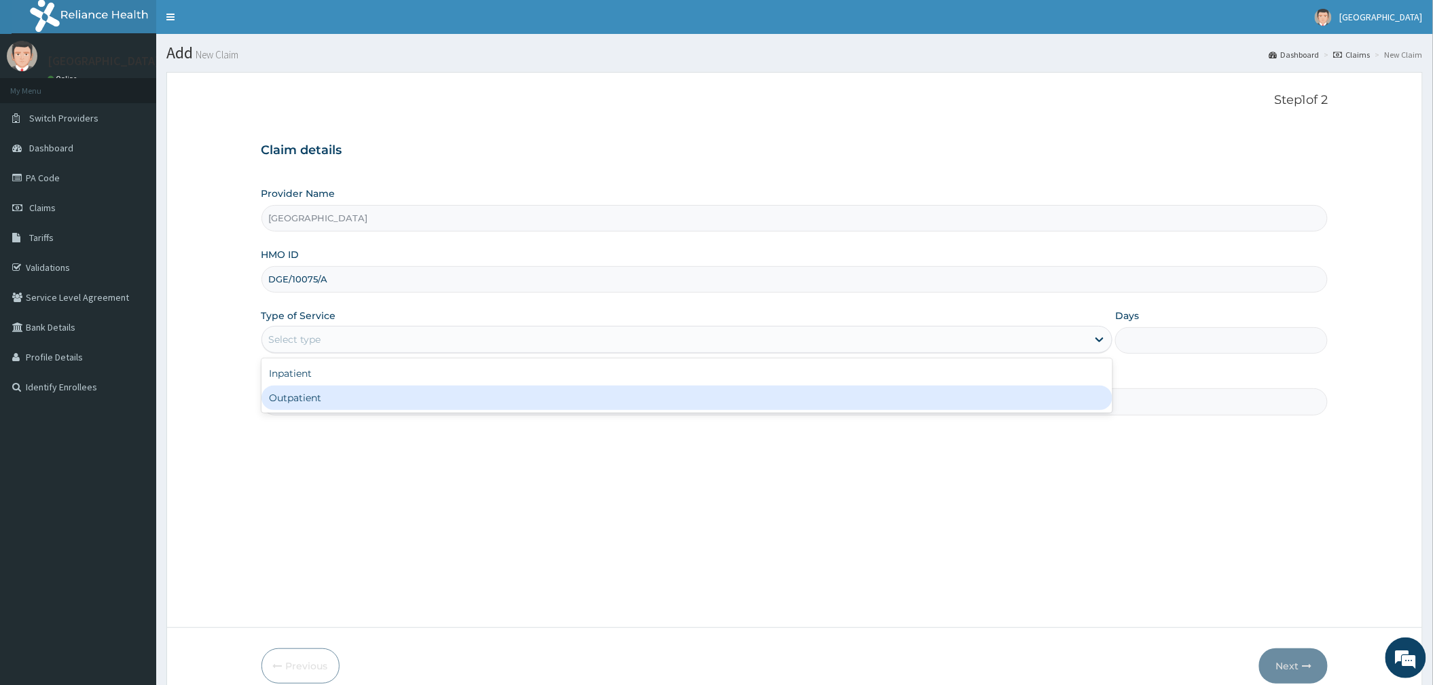
click at [326, 394] on div "Outpatient" at bounding box center [686, 398] width 851 height 24
type input "1"
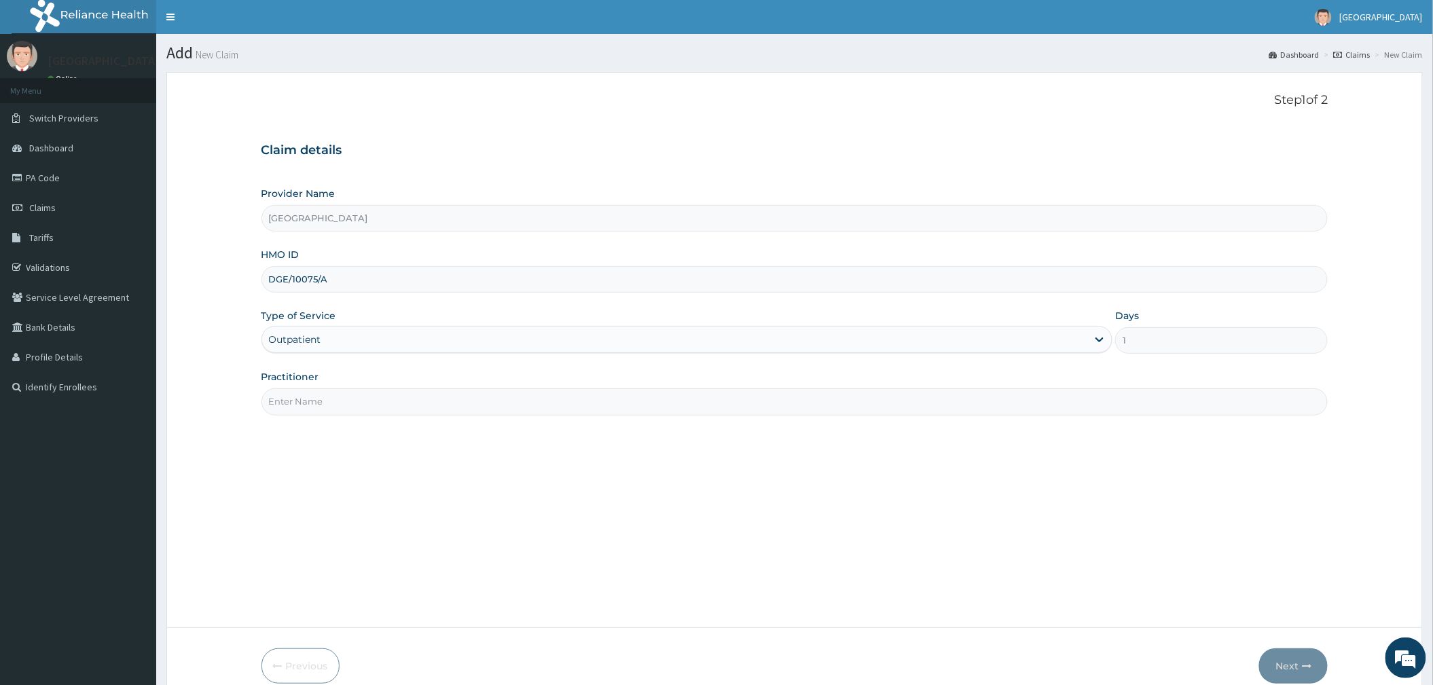
click at [319, 397] on input "Practitioner" at bounding box center [794, 401] width 1067 height 26
type input "DR WILLIAMS"
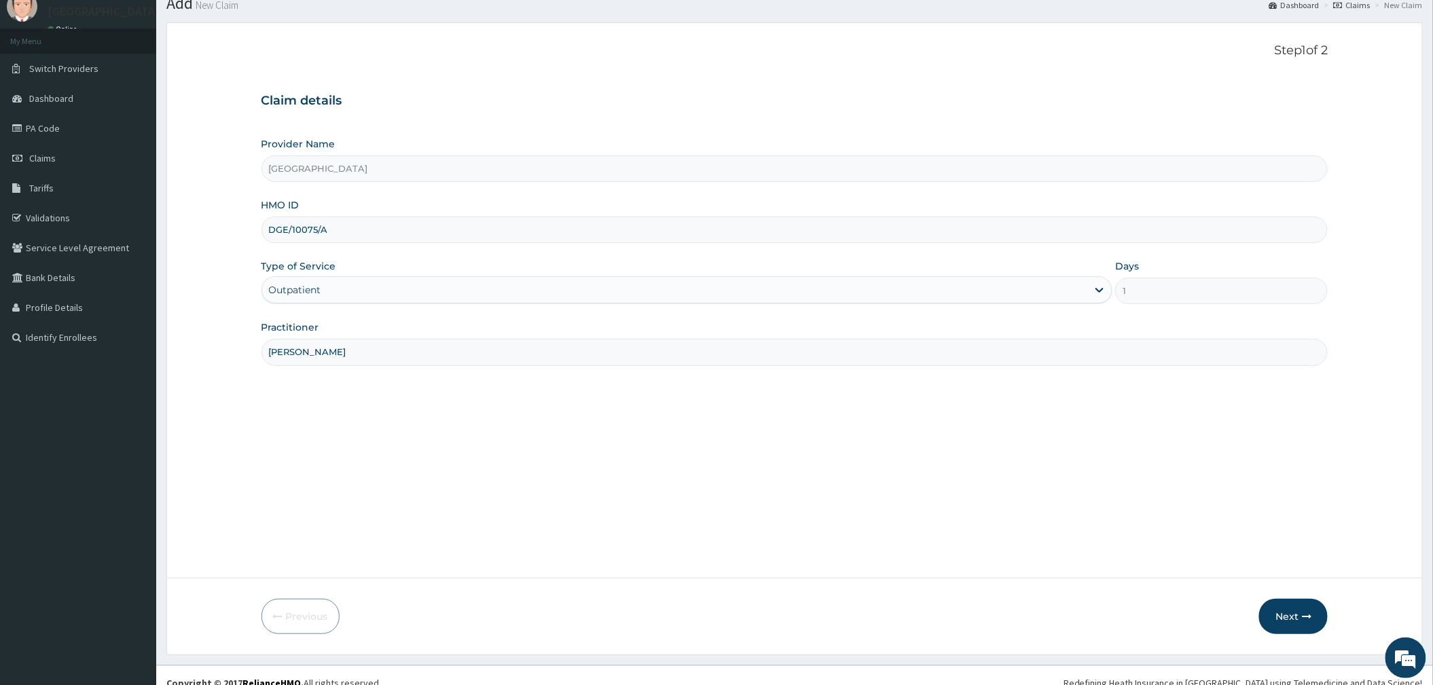
scroll to position [65, 0]
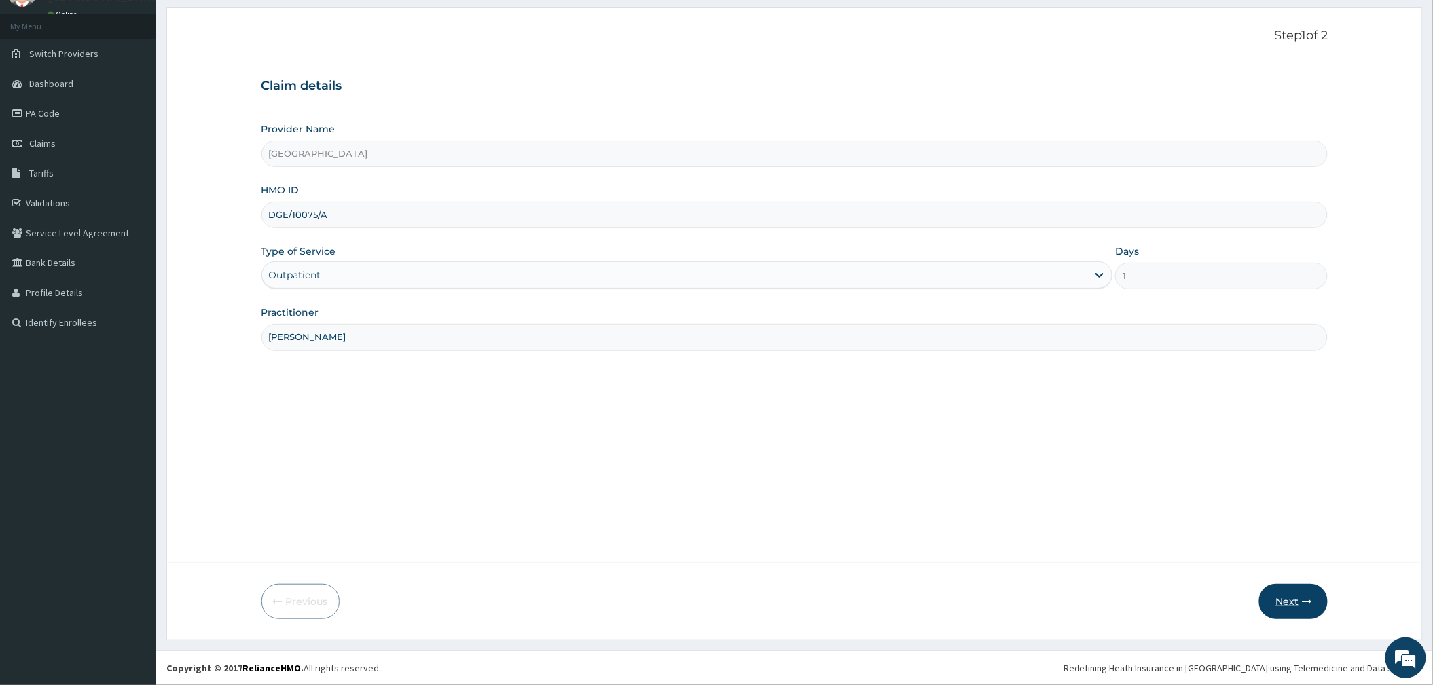
click at [1285, 609] on button "Next" at bounding box center [1293, 601] width 69 height 35
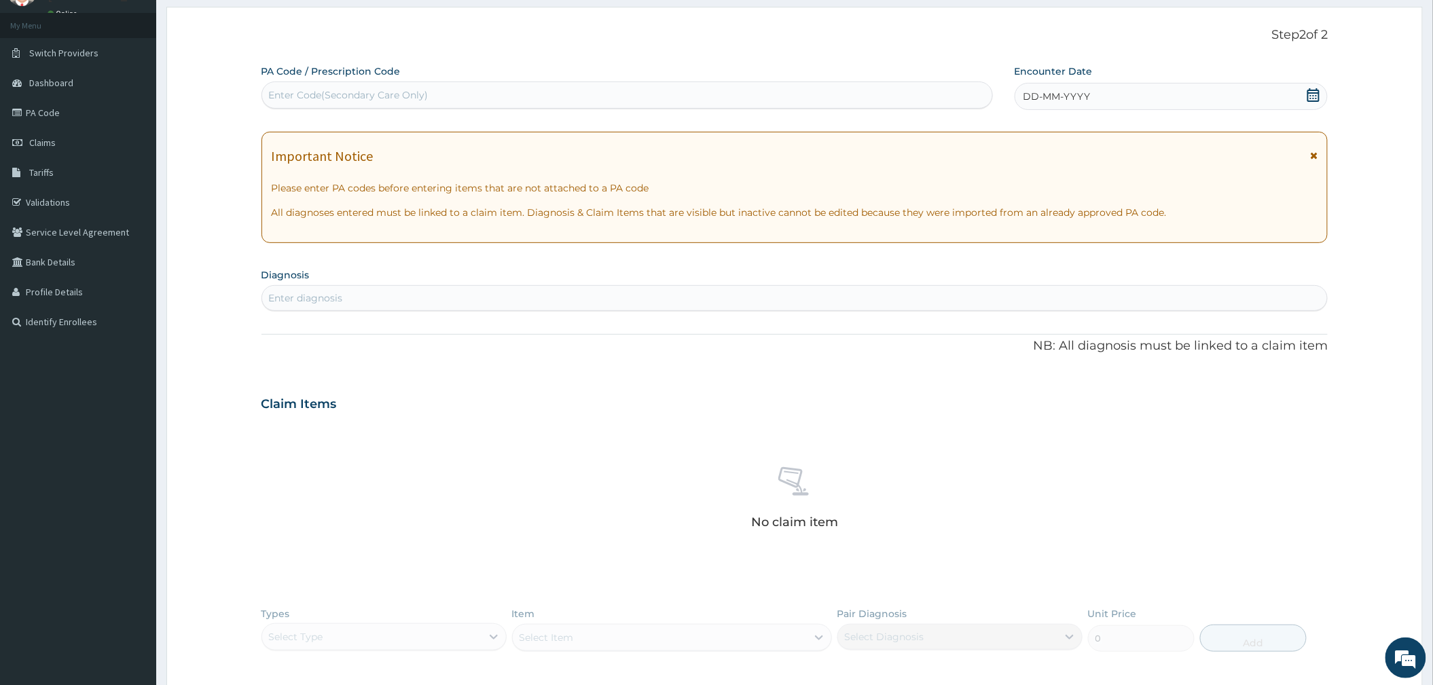
click at [1310, 92] on icon at bounding box center [1313, 95] width 12 height 14
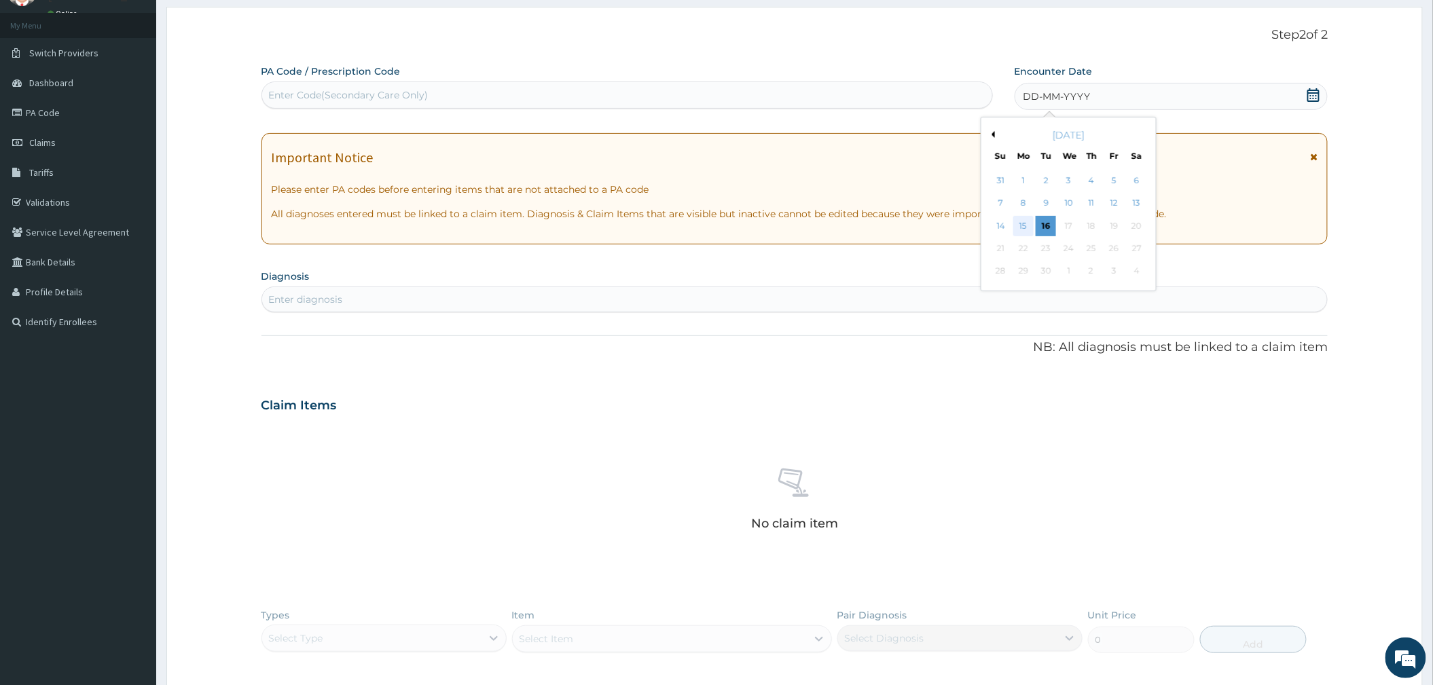
drag, startPoint x: 1027, startPoint y: 217, endPoint x: 1004, endPoint y: 220, distance: 23.9
click at [1027, 218] on div "15" at bounding box center [1023, 226] width 20 height 20
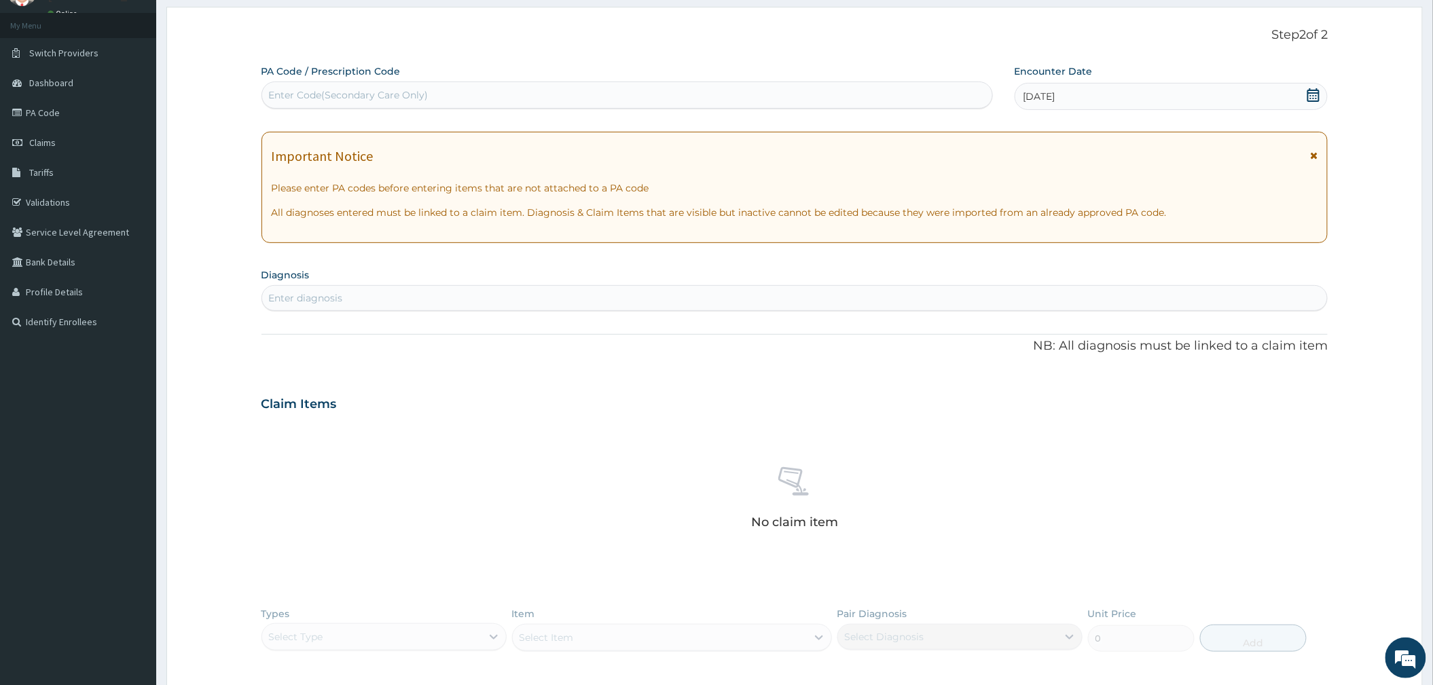
click at [388, 289] on div "Enter diagnosis" at bounding box center [794, 298] width 1065 height 22
type input "PLASMOD"
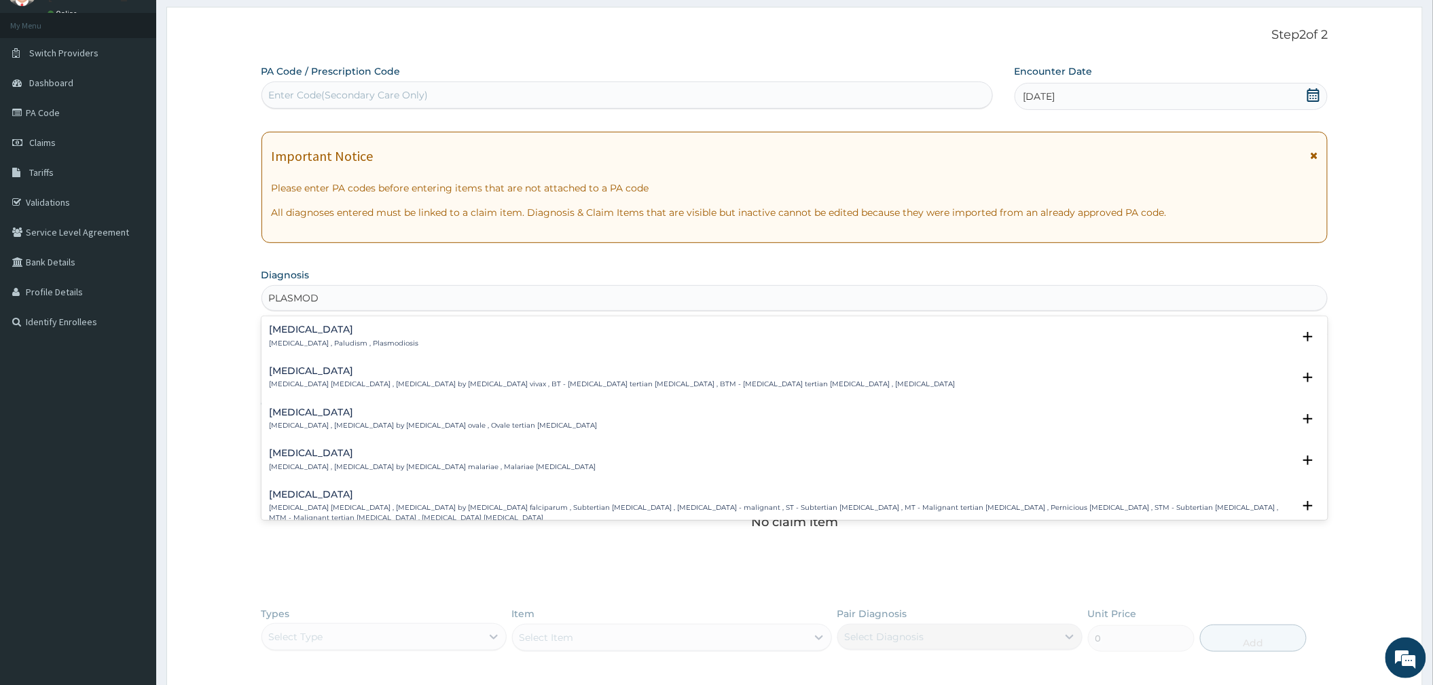
click at [316, 342] on p "Malaria , Paludism , Plasmodiosis" at bounding box center [344, 344] width 149 height 10
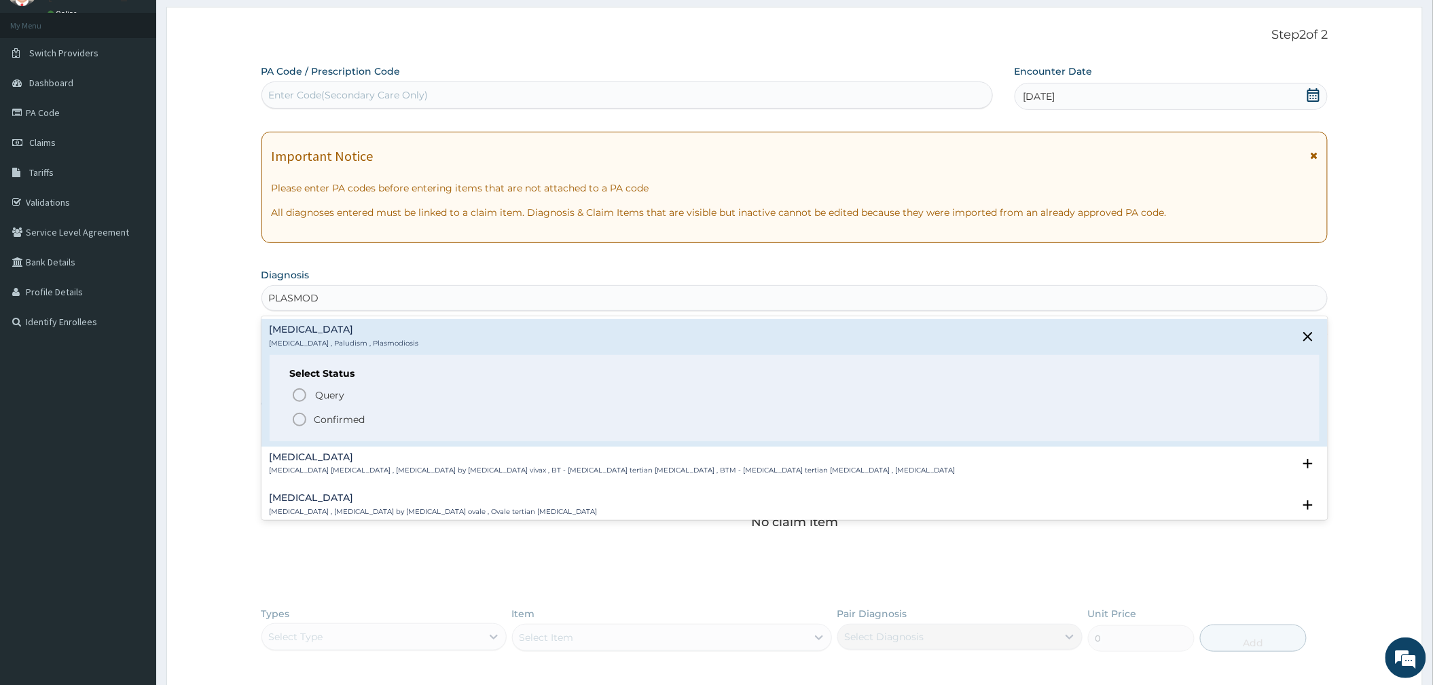
click at [307, 424] on icon "status option filled" at bounding box center [299, 419] width 16 height 16
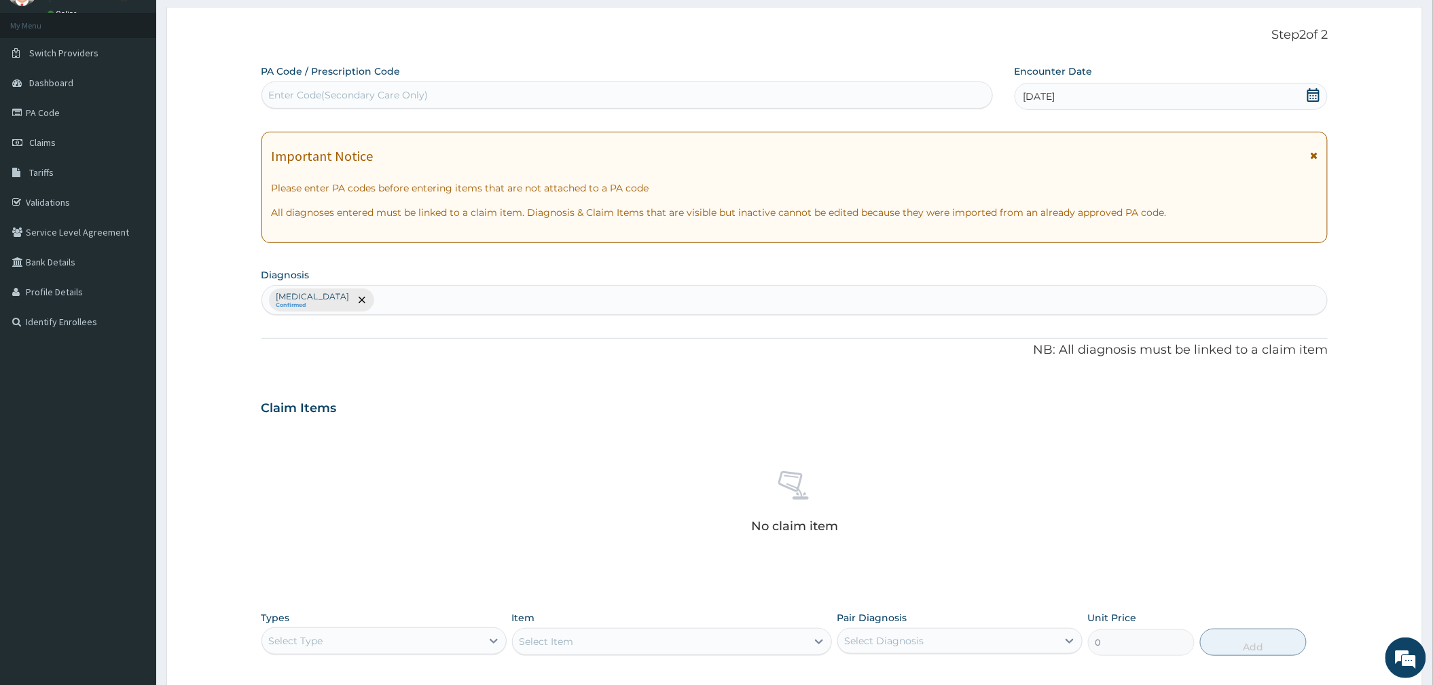
click at [375, 307] on div "Malaria Confirmed" at bounding box center [794, 300] width 1065 height 29
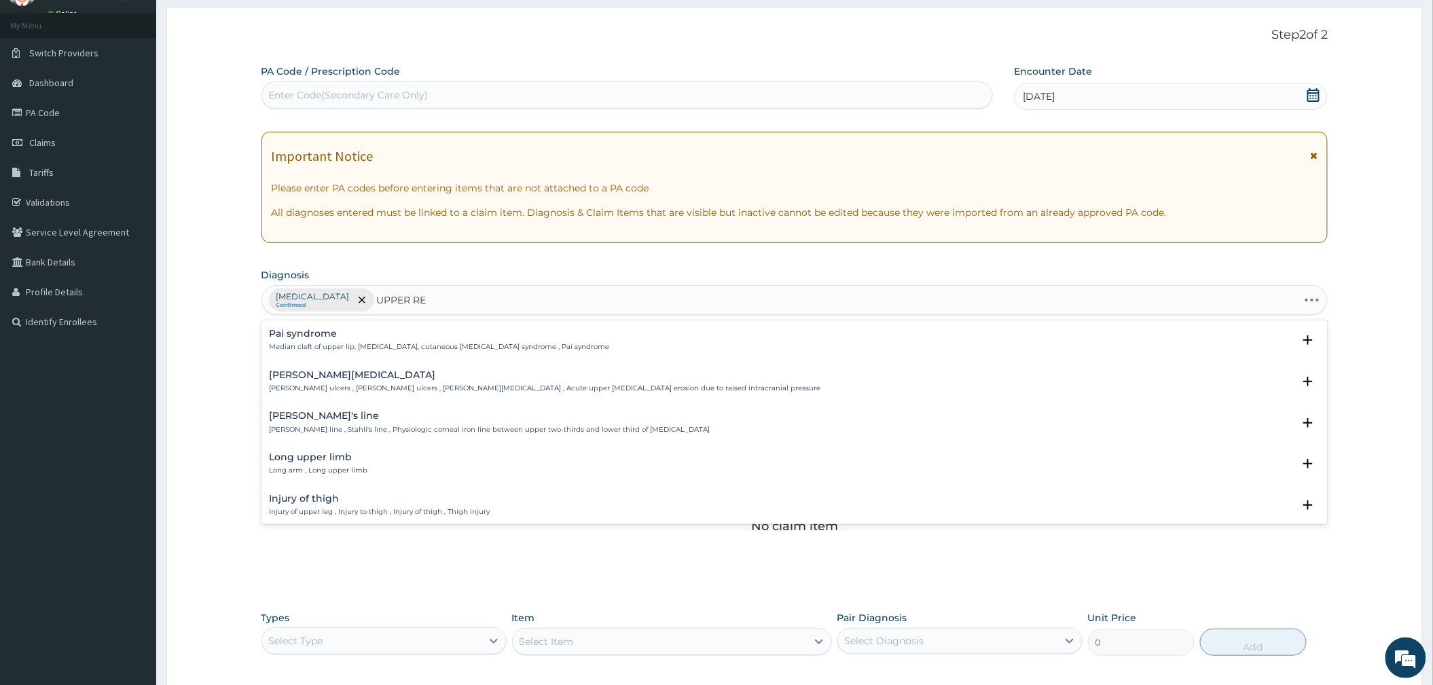
type input "UPPER RES"
click at [323, 351] on p "Upper respiratory infection , URTI - Infection of the upper respiratory tract ,…" at bounding box center [455, 347] width 370 height 10
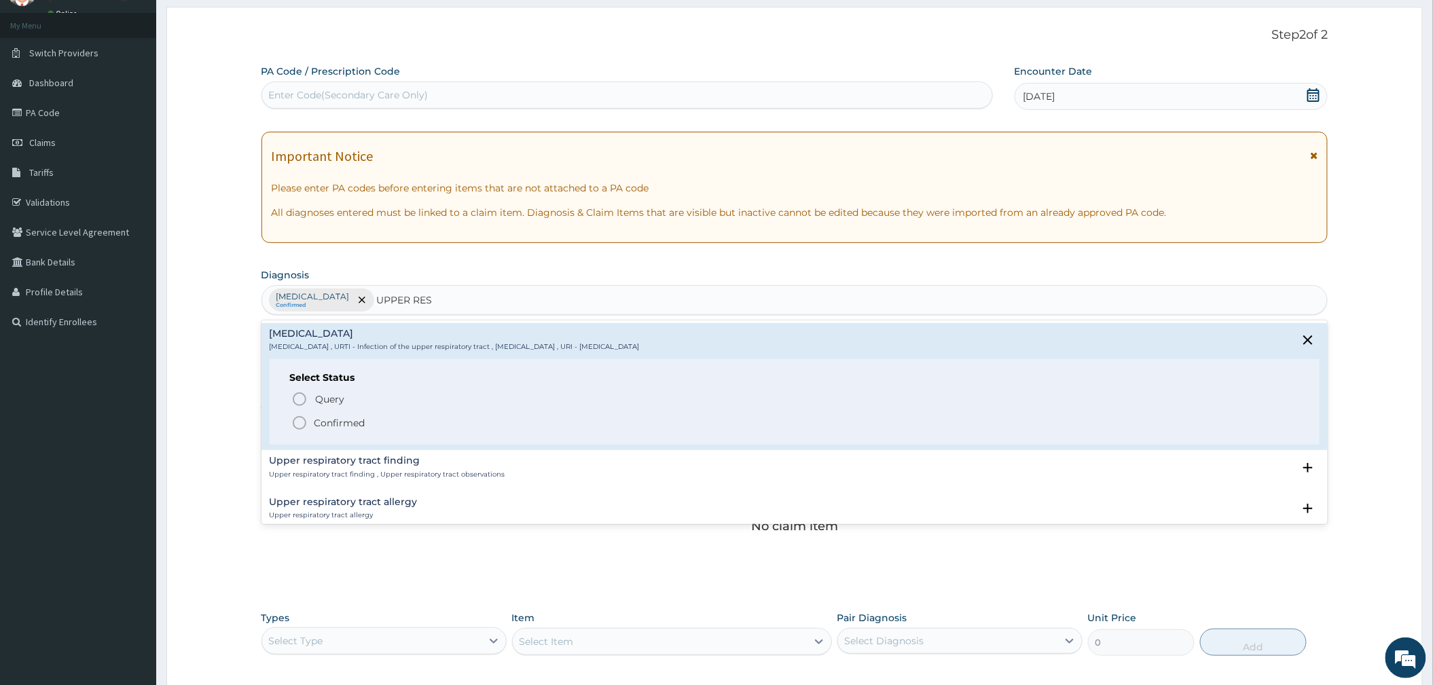
click at [333, 424] on p "Confirmed" at bounding box center [339, 423] width 51 height 14
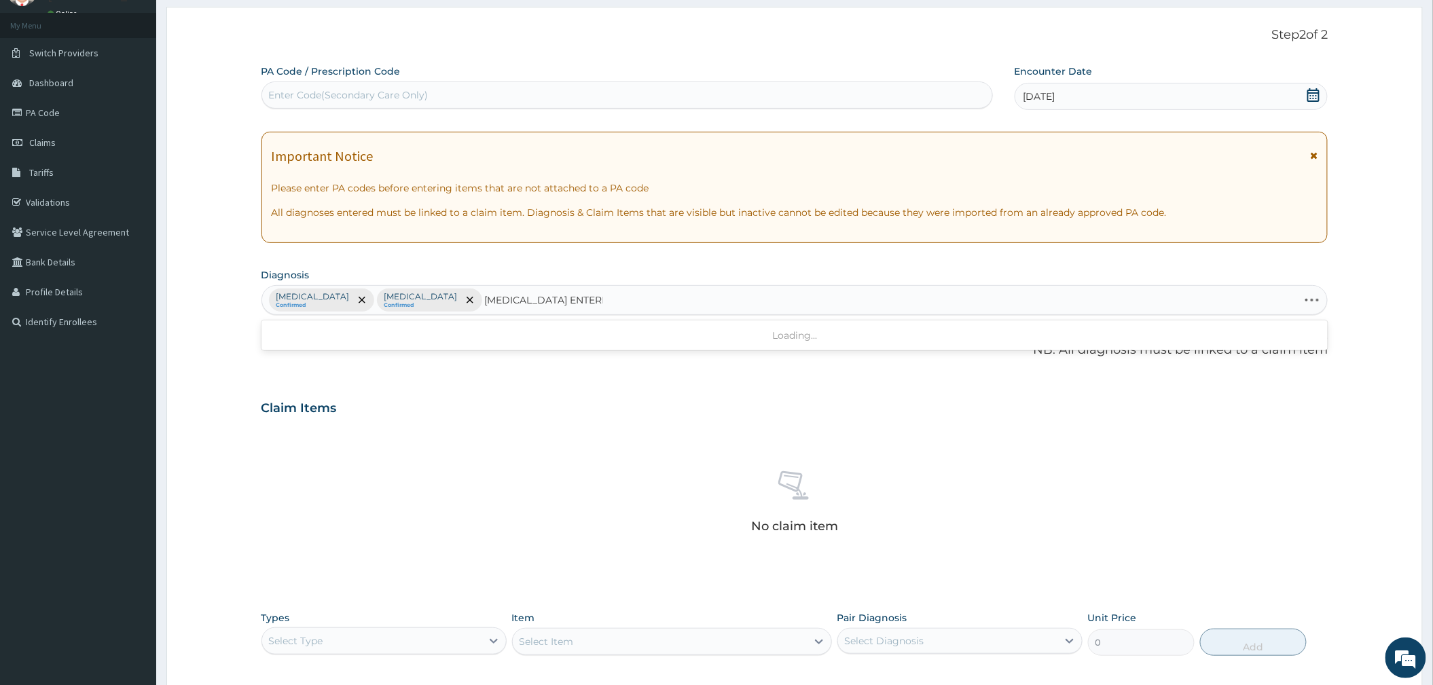
type input "SALMONELLA ENTERITIS"
click at [432, 354] on div "Salmonella enterica arizonae infection Arizonosis , Arizona infection , Salmone…" at bounding box center [795, 344] width 1050 height 31
click at [425, 337] on h4 "Salmonella enterica arizonae infection" at bounding box center [471, 334] width 403 height 10
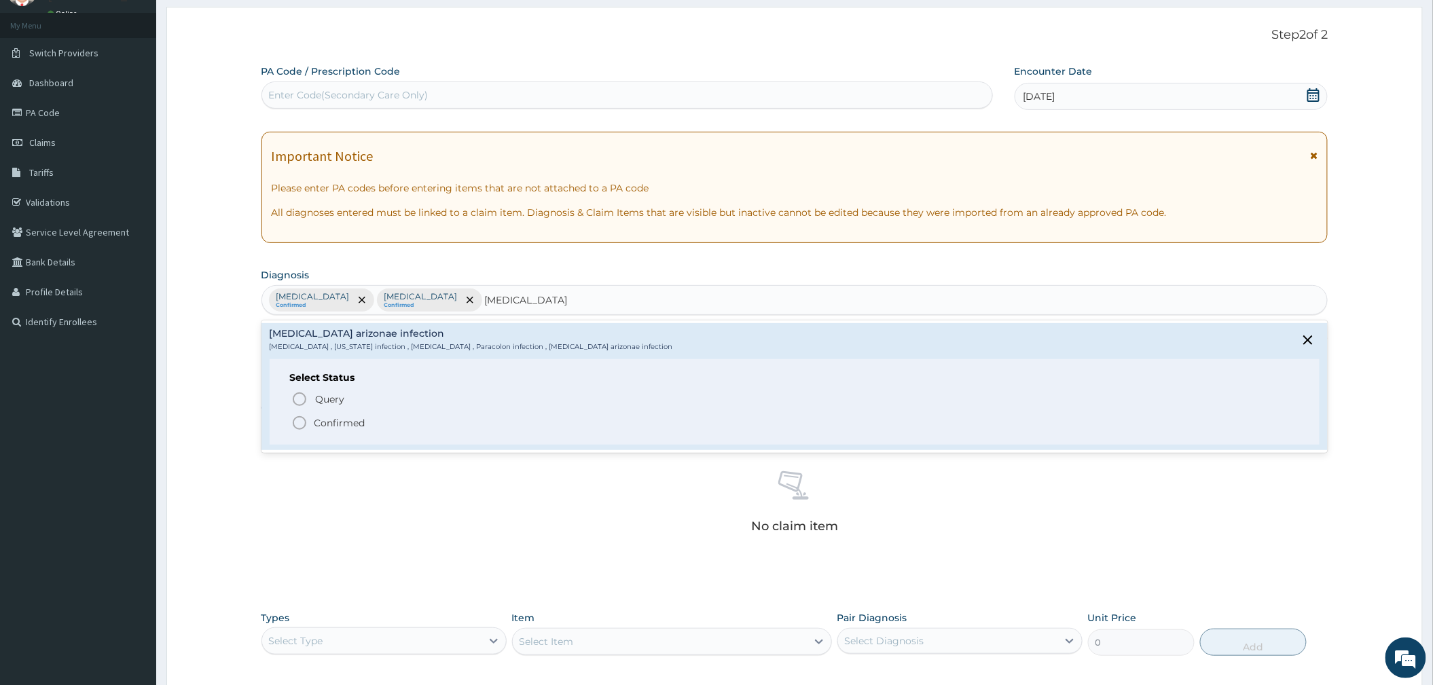
click at [359, 426] on p "Confirmed" at bounding box center [339, 423] width 51 height 14
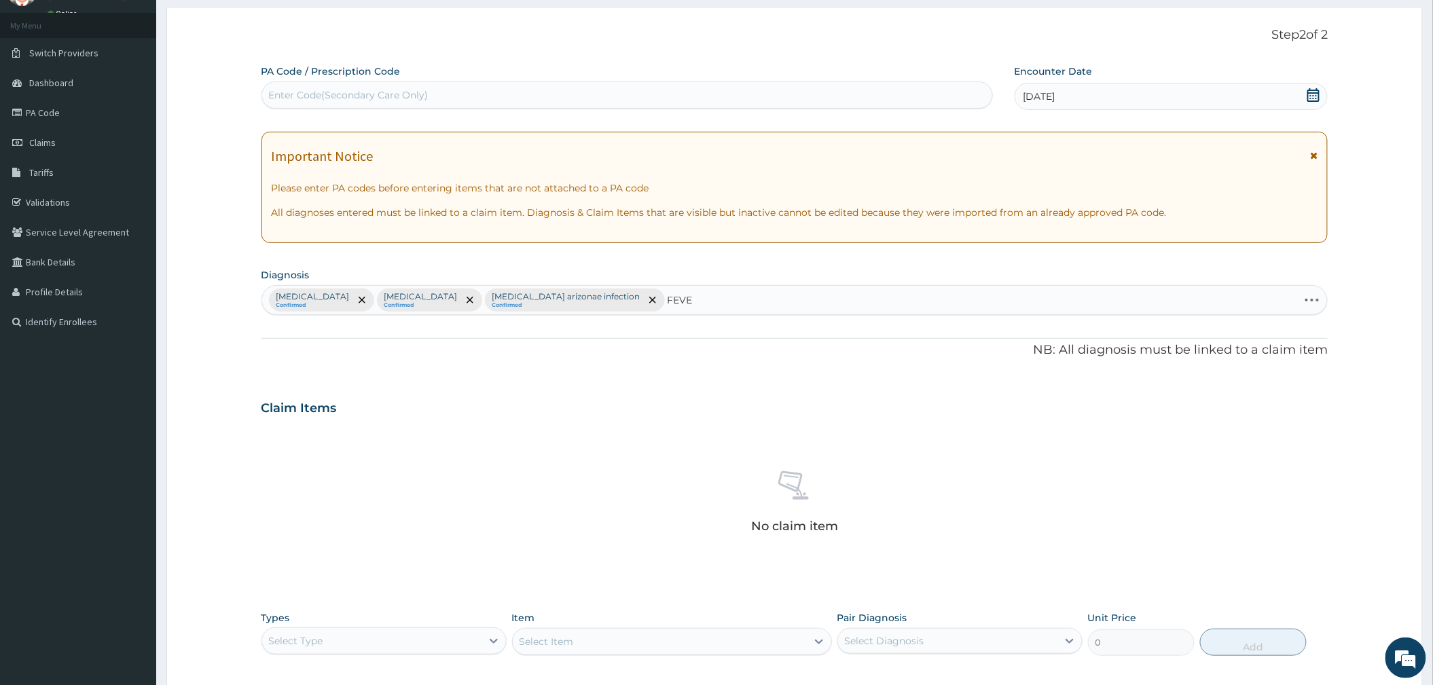
type input "FEVER"
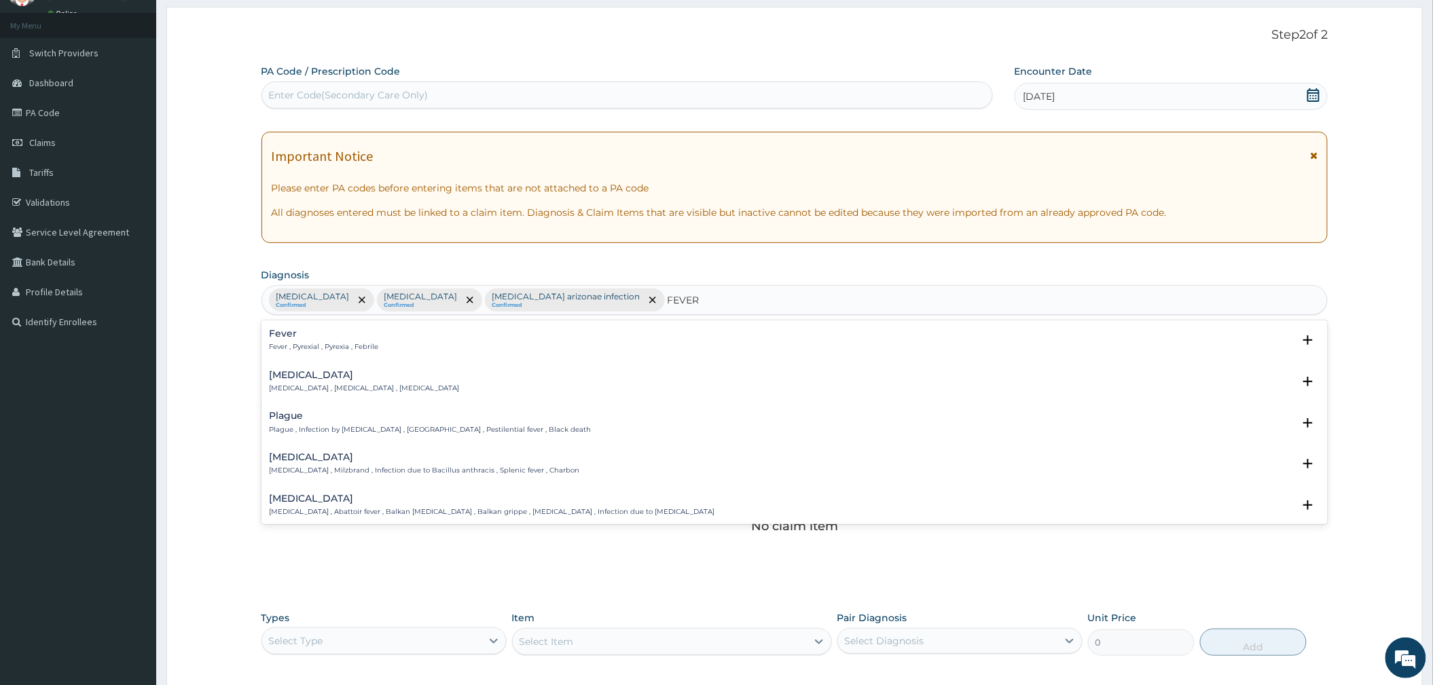
click at [327, 338] on h4 "Fever" at bounding box center [324, 334] width 109 height 10
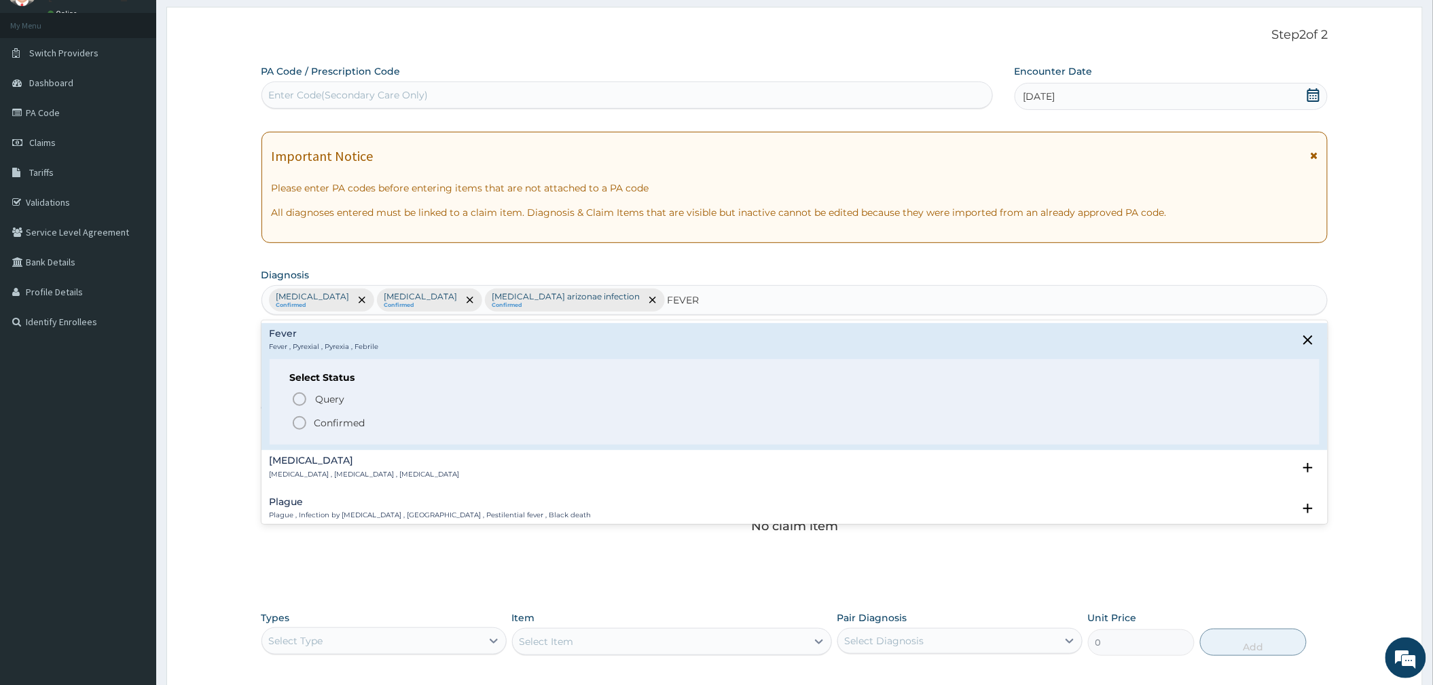
click at [339, 422] on p "Confirmed" at bounding box center [339, 423] width 51 height 14
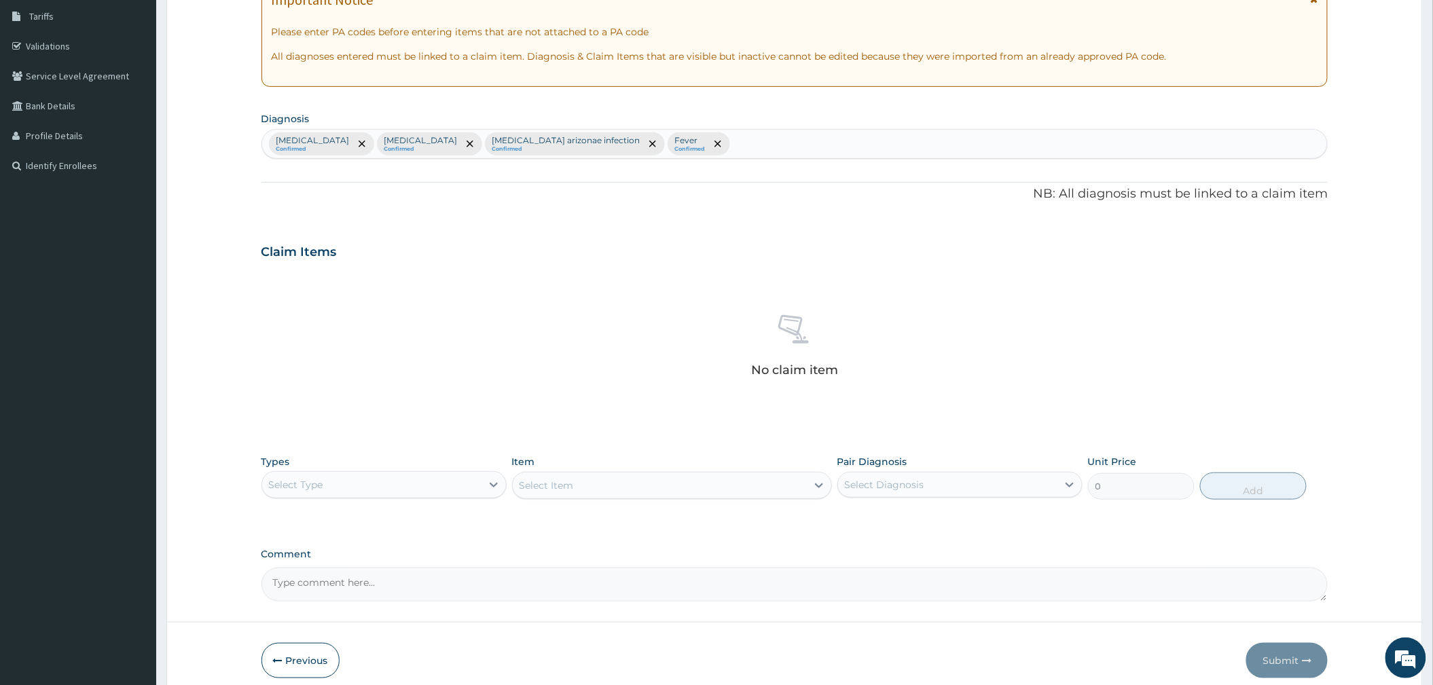
scroll to position [282, 0]
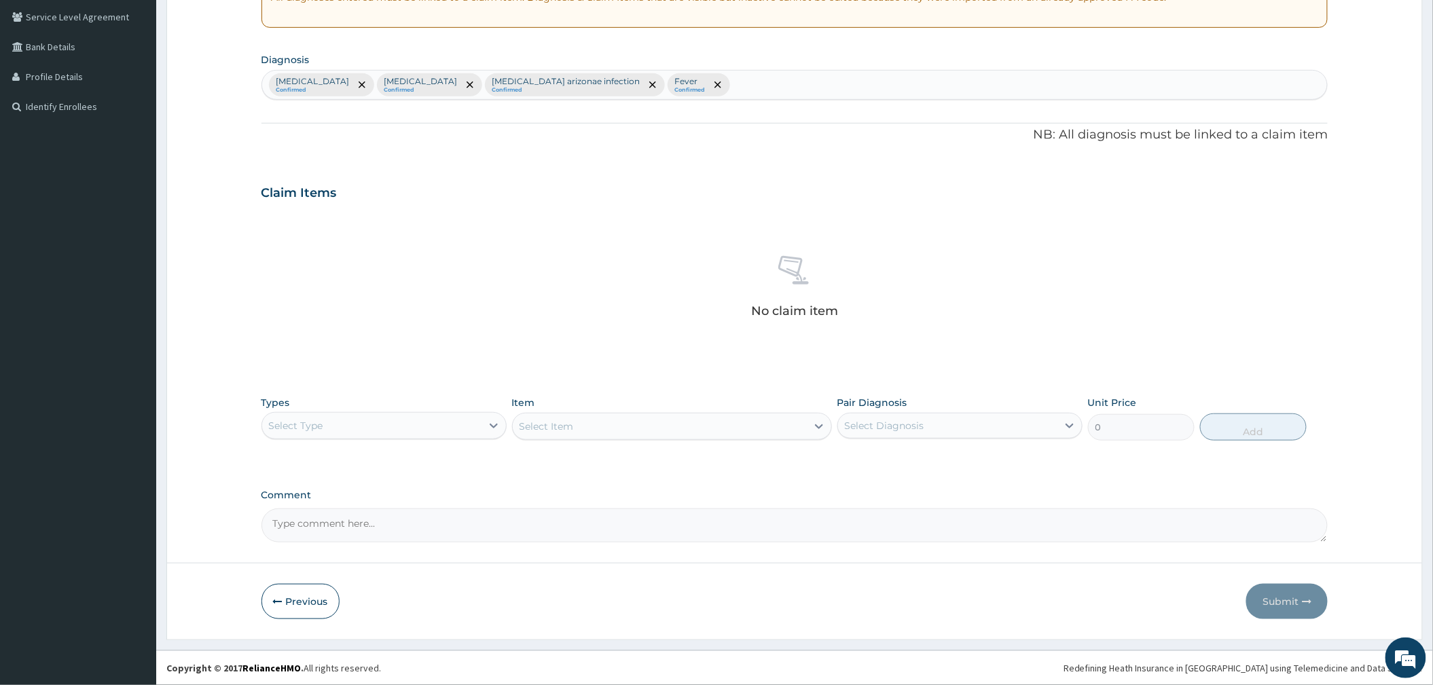
drag, startPoint x: 416, startPoint y: 418, endPoint x: 411, endPoint y: 441, distance: 23.7
click at [417, 417] on div "Select Type" at bounding box center [371, 426] width 219 height 22
click at [356, 507] on div "Procedures" at bounding box center [383, 508] width 245 height 24
click at [913, 420] on div "Select Diagnosis" at bounding box center [884, 426] width 79 height 14
click at [886, 452] on label "Malaria" at bounding box center [902, 459] width 84 height 14
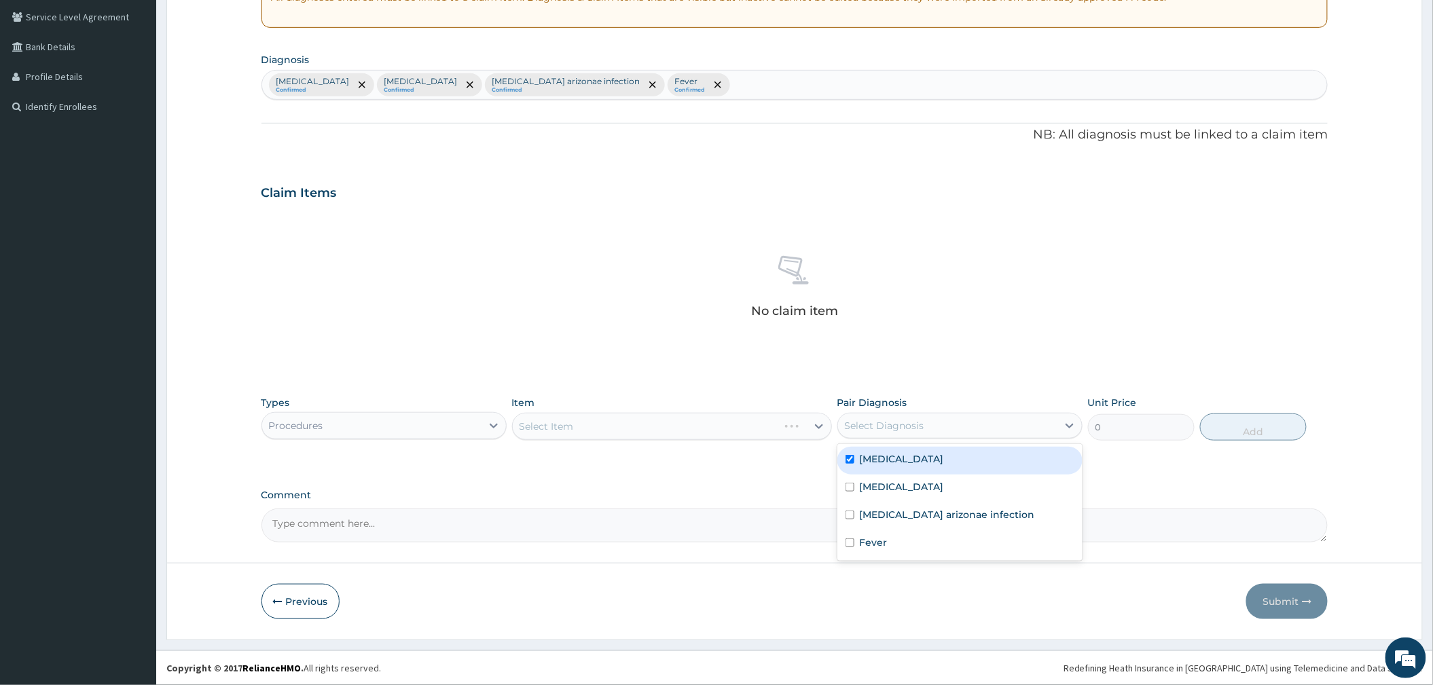
checkbox input "true"
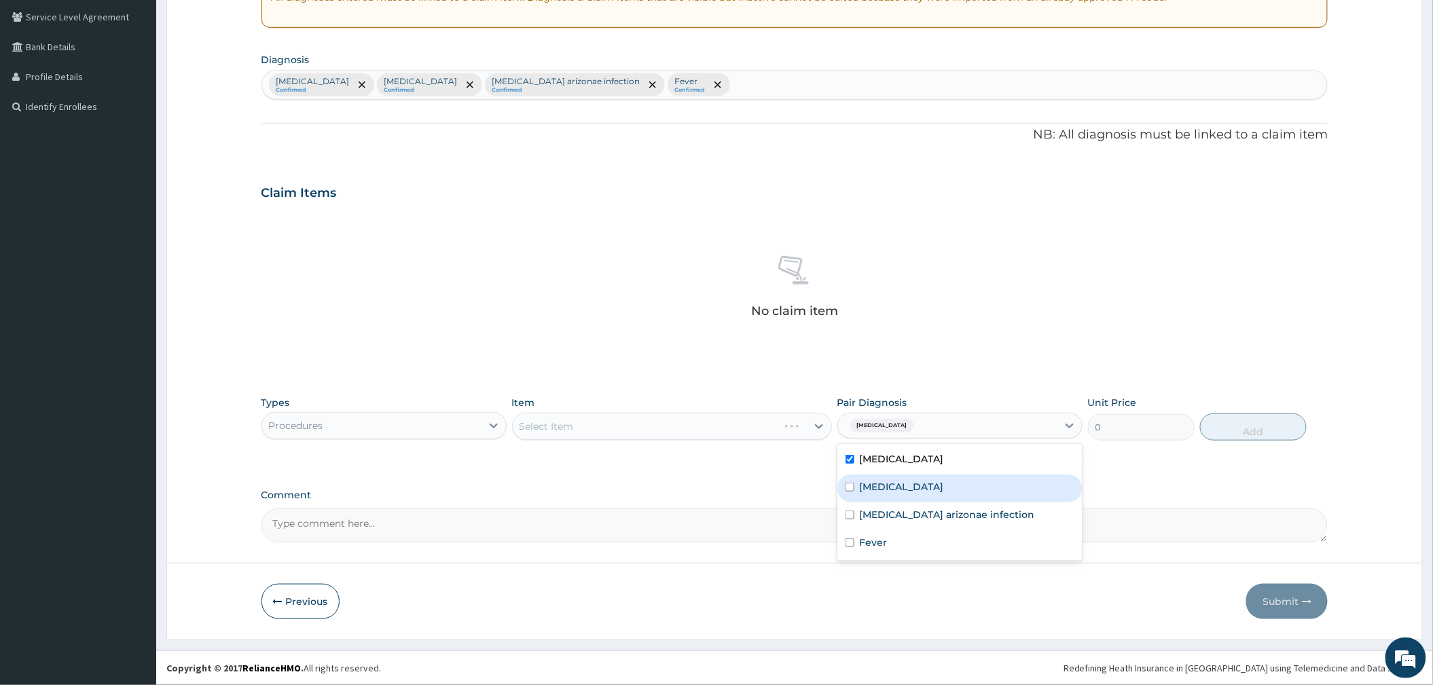
click at [886, 483] on label "Upper respiratory infection" at bounding box center [902, 487] width 84 height 14
click at [889, 498] on div "Upper respiratory infection" at bounding box center [959, 489] width 245 height 28
checkbox input "false"
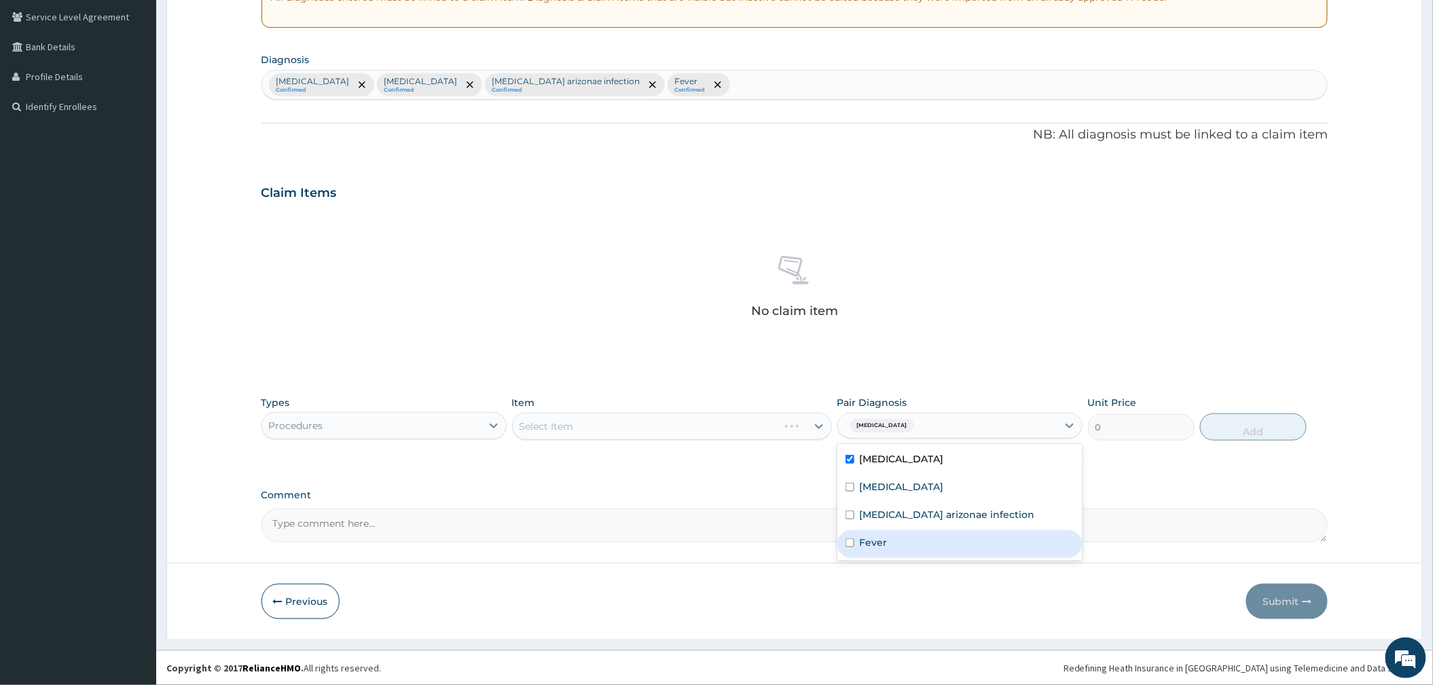
click at [876, 546] on label "Fever" at bounding box center [874, 543] width 28 height 14
checkbox input "true"
click at [872, 525] on div "Salmonella enterica arizonae infection" at bounding box center [959, 516] width 245 height 28
checkbox input "true"
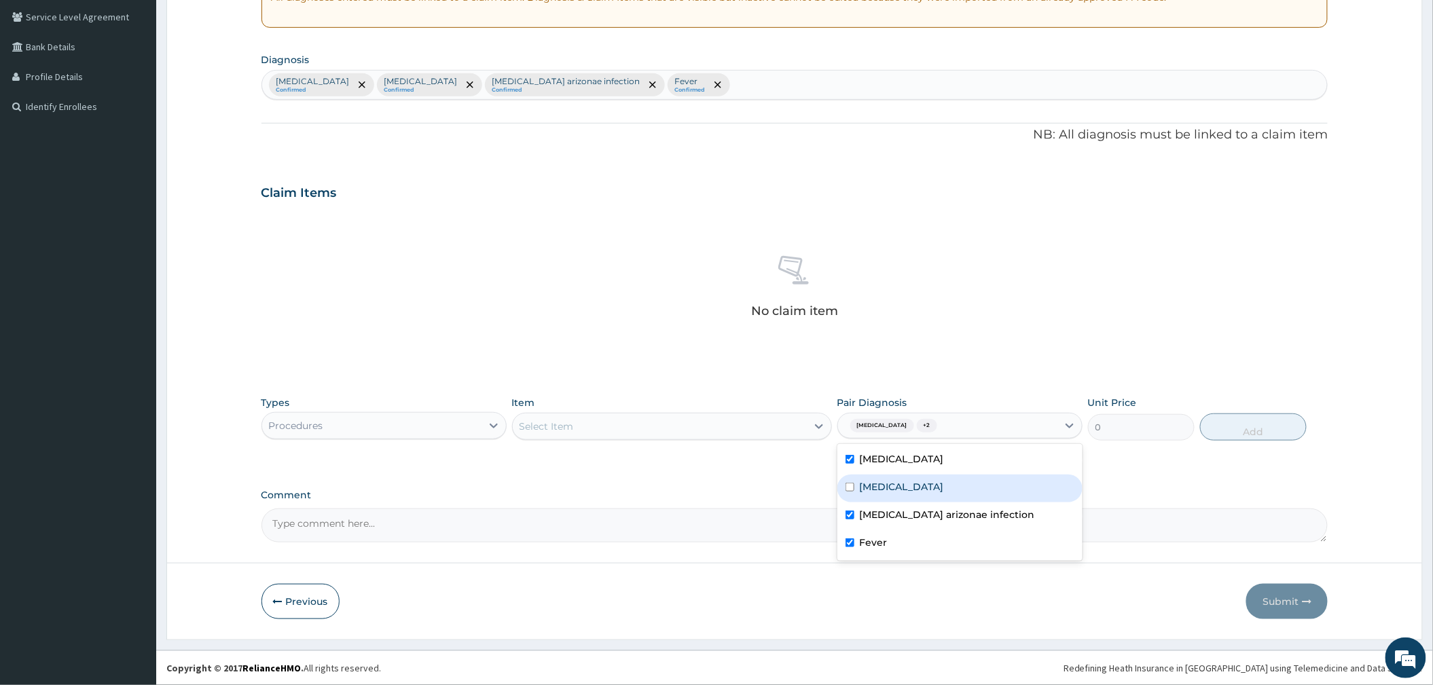
click at [869, 493] on div "Upper respiratory infection" at bounding box center [959, 489] width 245 height 28
checkbox input "true"
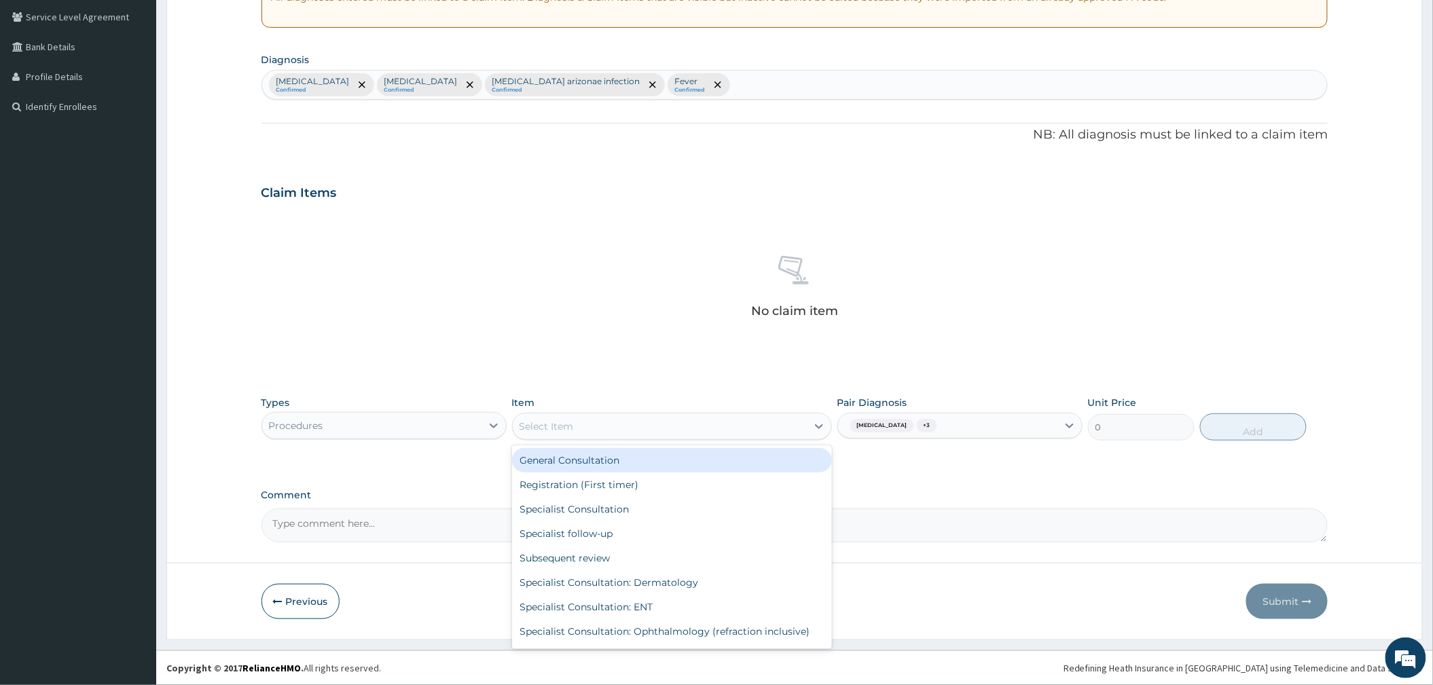
click at [661, 417] on div "Select Item" at bounding box center [660, 427] width 294 height 22
click at [639, 459] on div "General Consultation" at bounding box center [672, 460] width 320 height 24
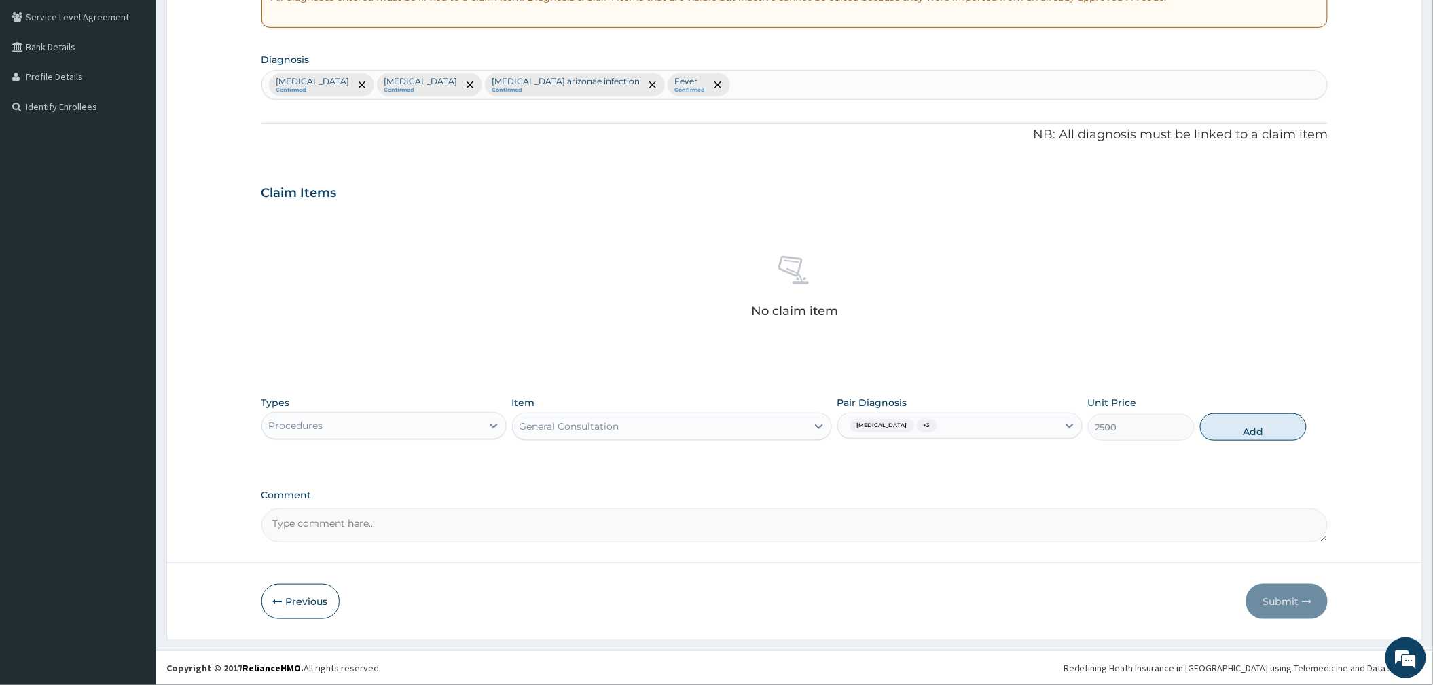
click at [1256, 430] on button "Add" at bounding box center [1253, 426] width 107 height 27
type input "0"
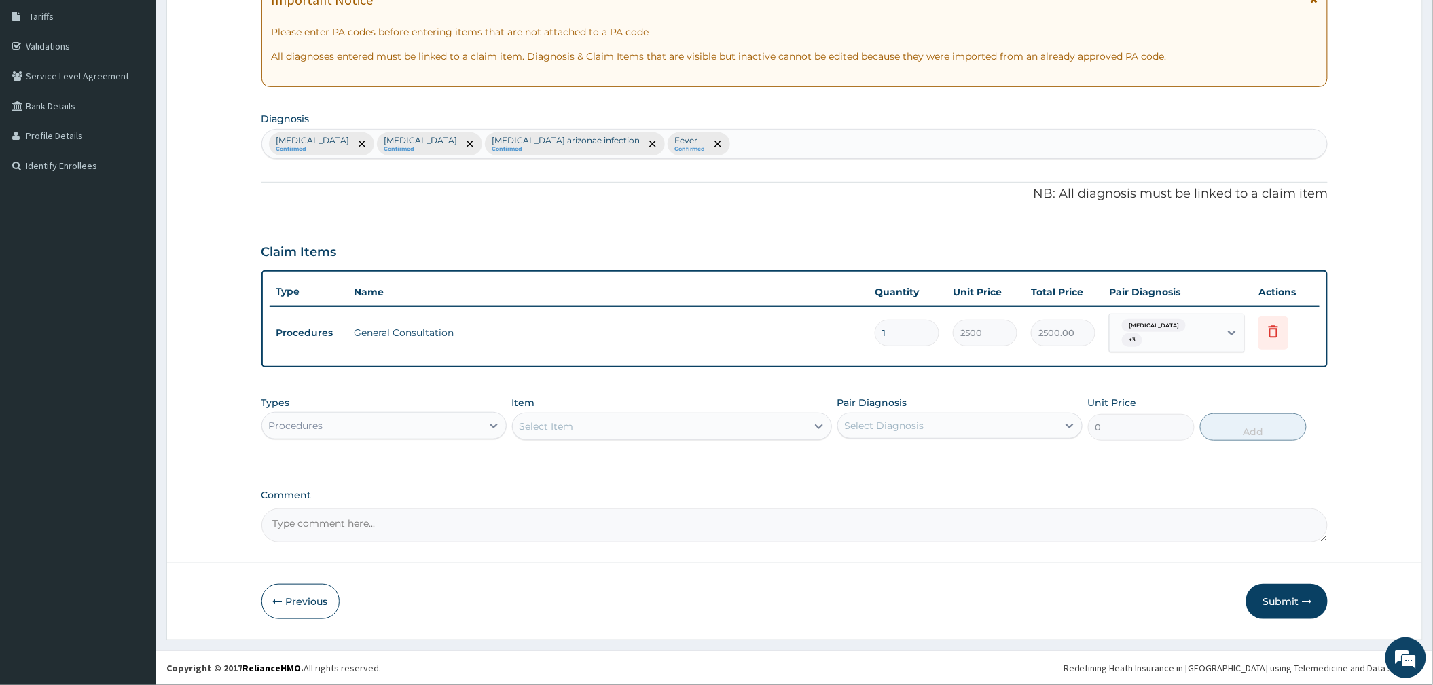
scroll to position [216, 0]
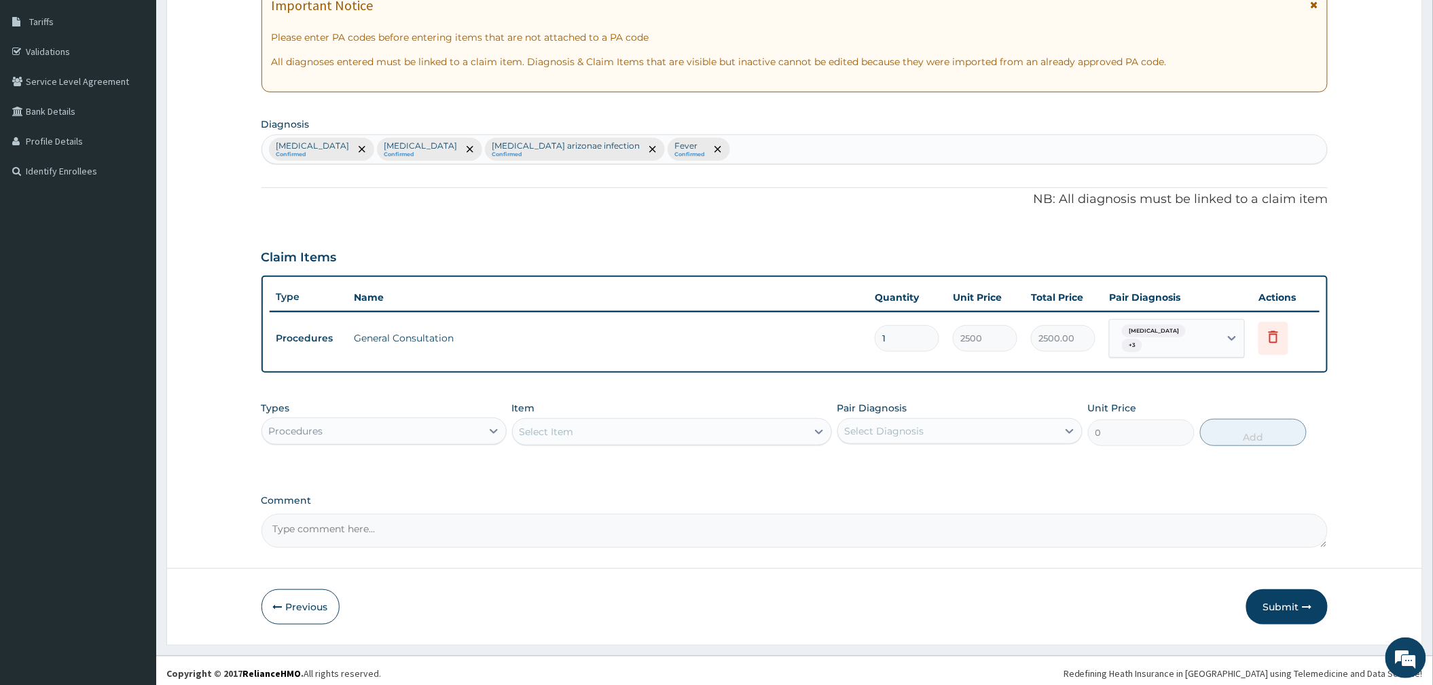
click at [364, 441] on div "Types Procedures Item Select Item Pair Diagnosis Select Diagnosis Unit Price 0 …" at bounding box center [794, 423] width 1067 height 58
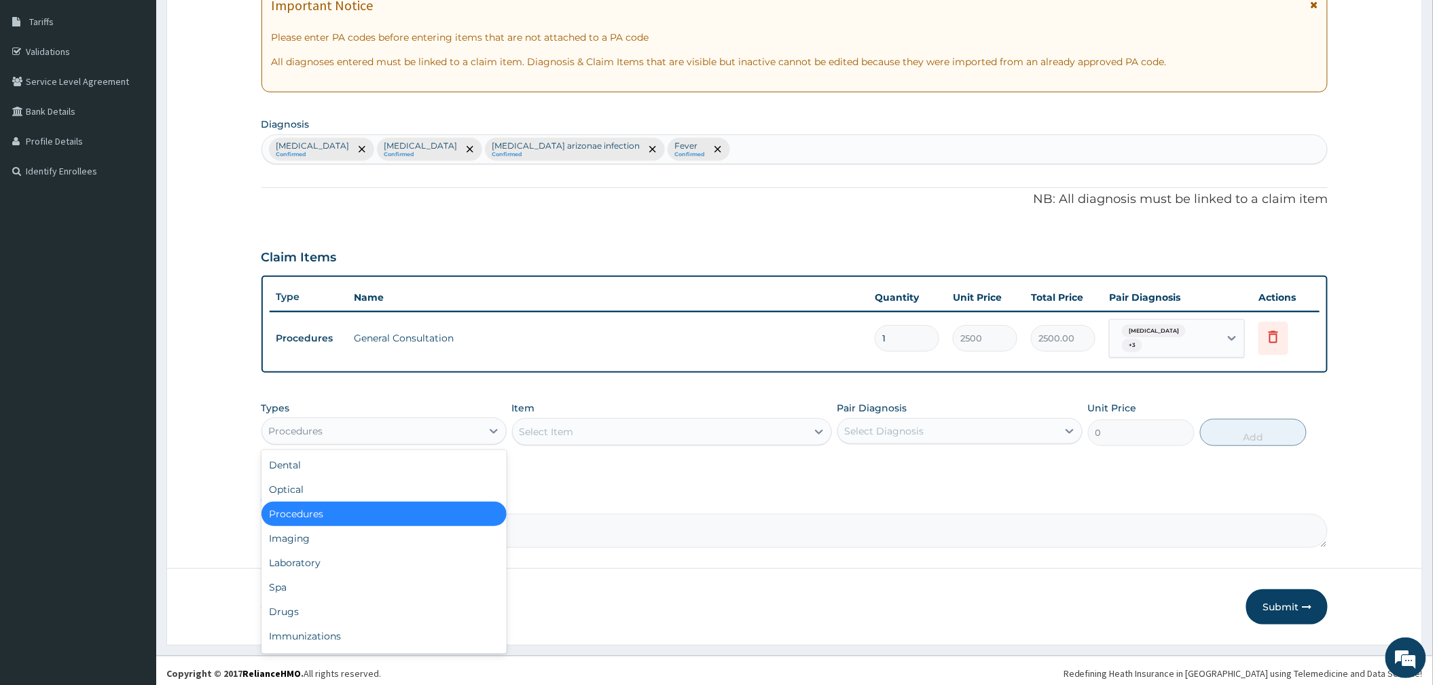
click at [383, 424] on div "Procedures" at bounding box center [371, 431] width 219 height 22
click at [379, 558] on div "Laboratory" at bounding box center [383, 563] width 245 height 24
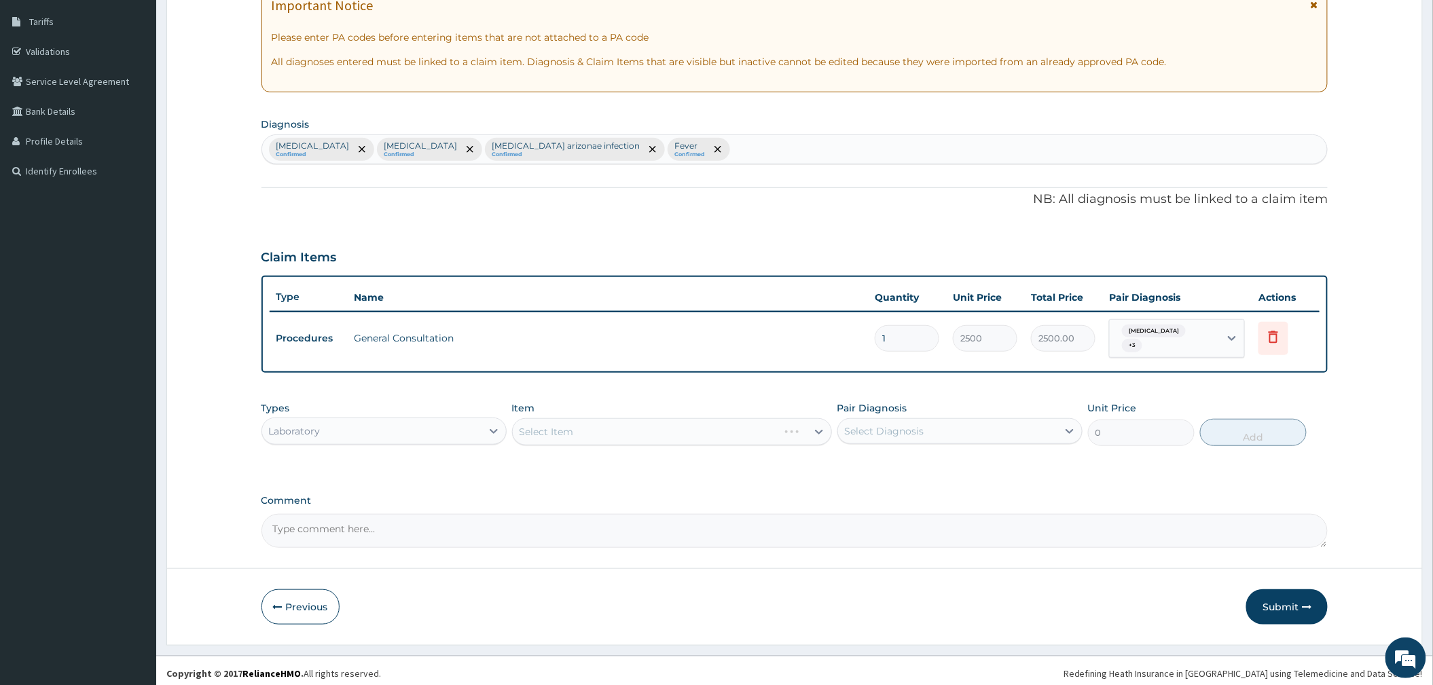
click at [892, 420] on div "Select Diagnosis" at bounding box center [947, 431] width 219 height 22
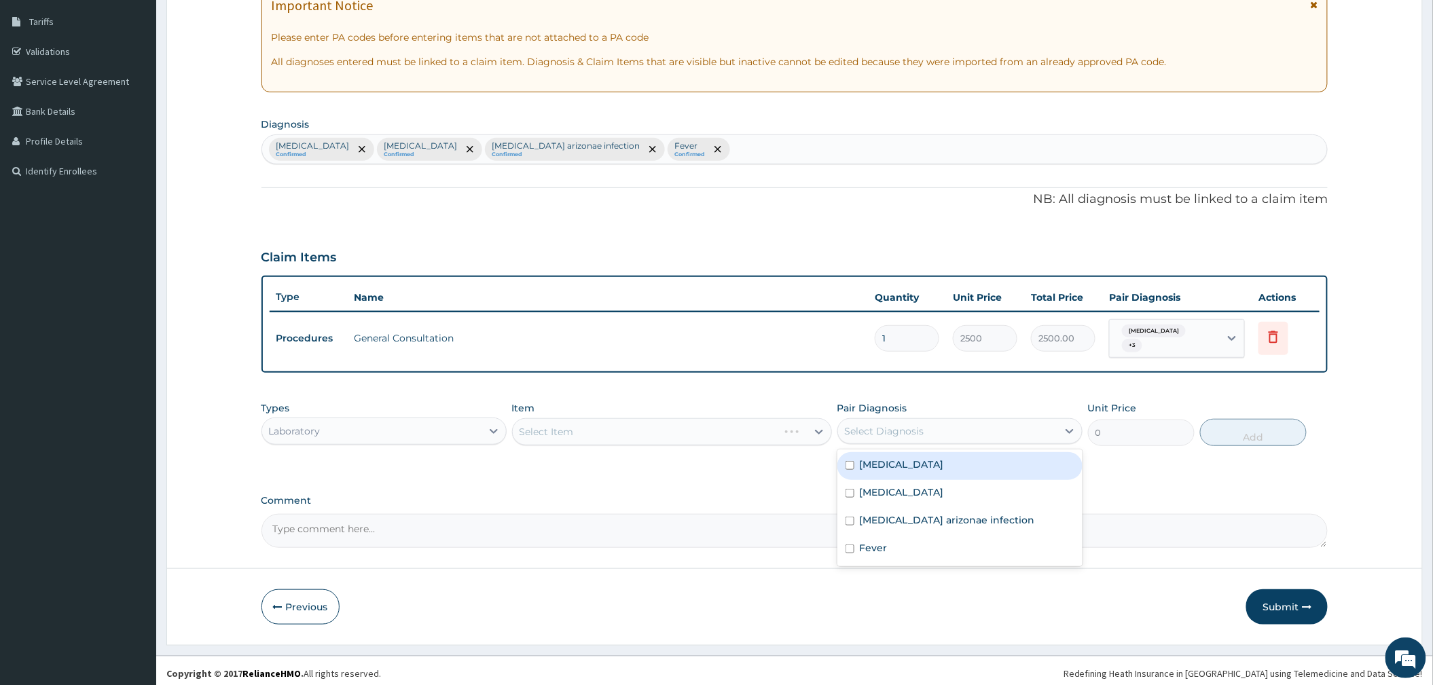
click at [879, 458] on label "Malaria" at bounding box center [902, 465] width 84 height 14
checkbox input "true"
click at [745, 422] on div "Select Item" at bounding box center [672, 431] width 320 height 27
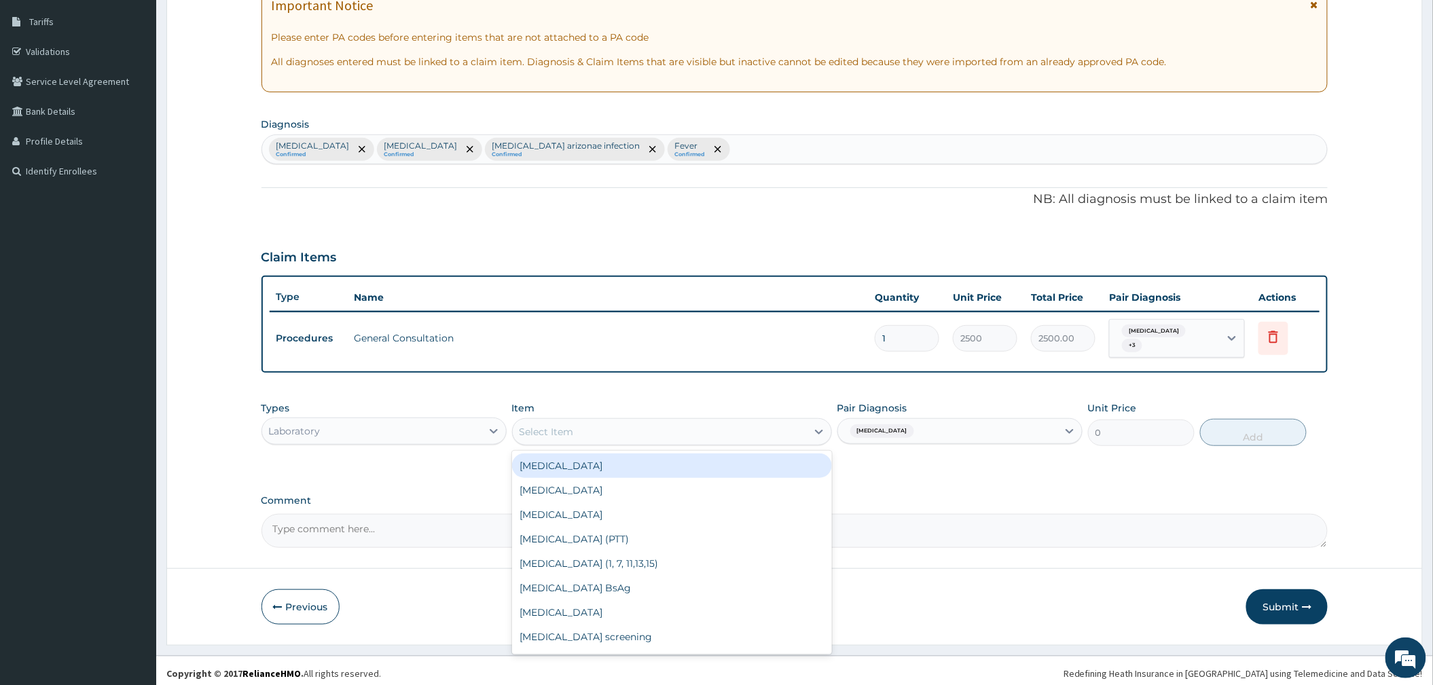
click at [745, 421] on div "Select Item" at bounding box center [660, 432] width 294 height 22
type input "MALA"
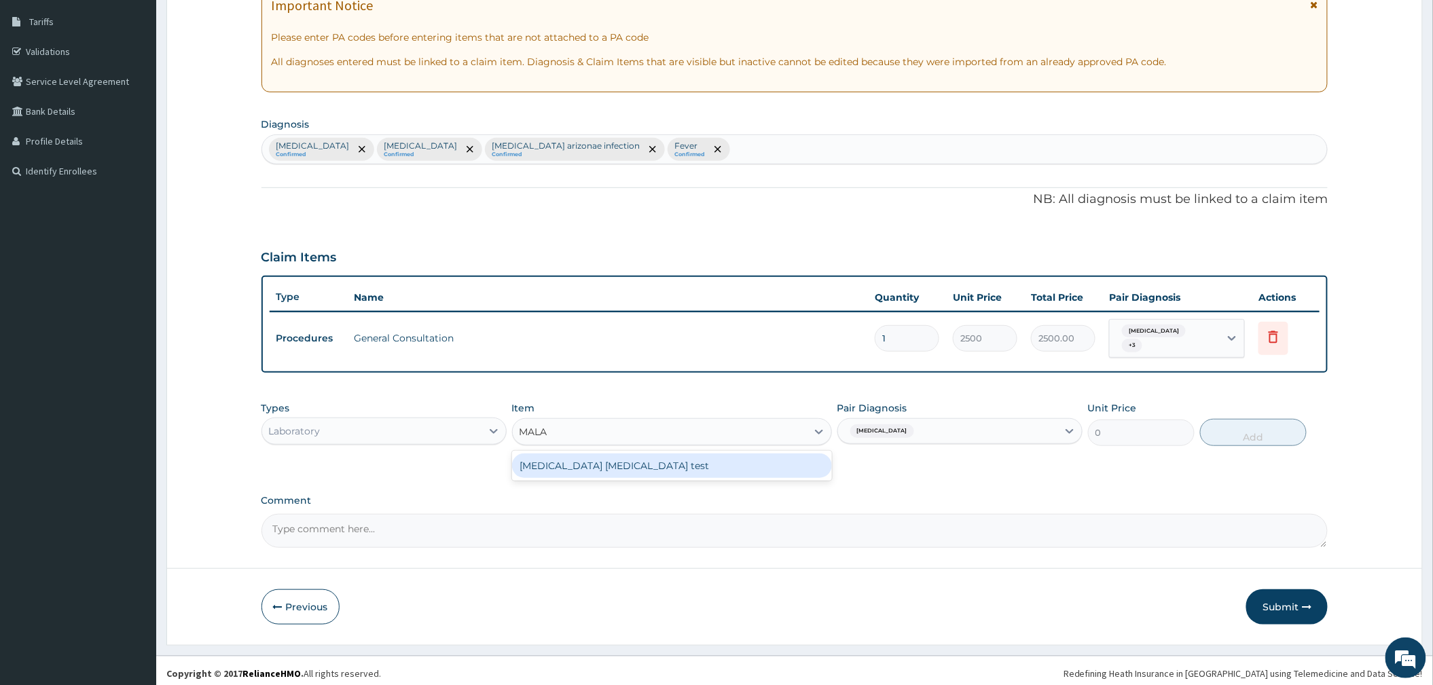
click at [732, 458] on div "Malaria Parasite test" at bounding box center [672, 466] width 320 height 24
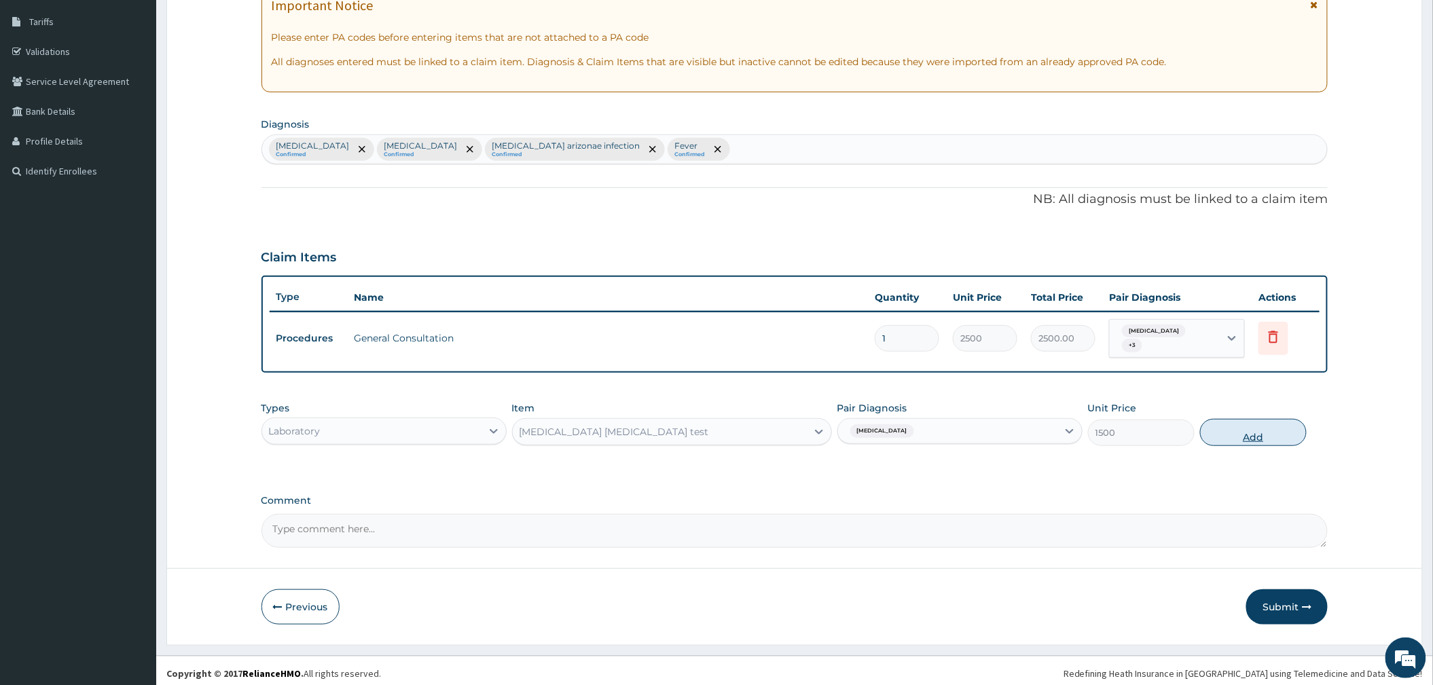
click at [1226, 425] on button "Add" at bounding box center [1253, 432] width 107 height 27
type input "0"
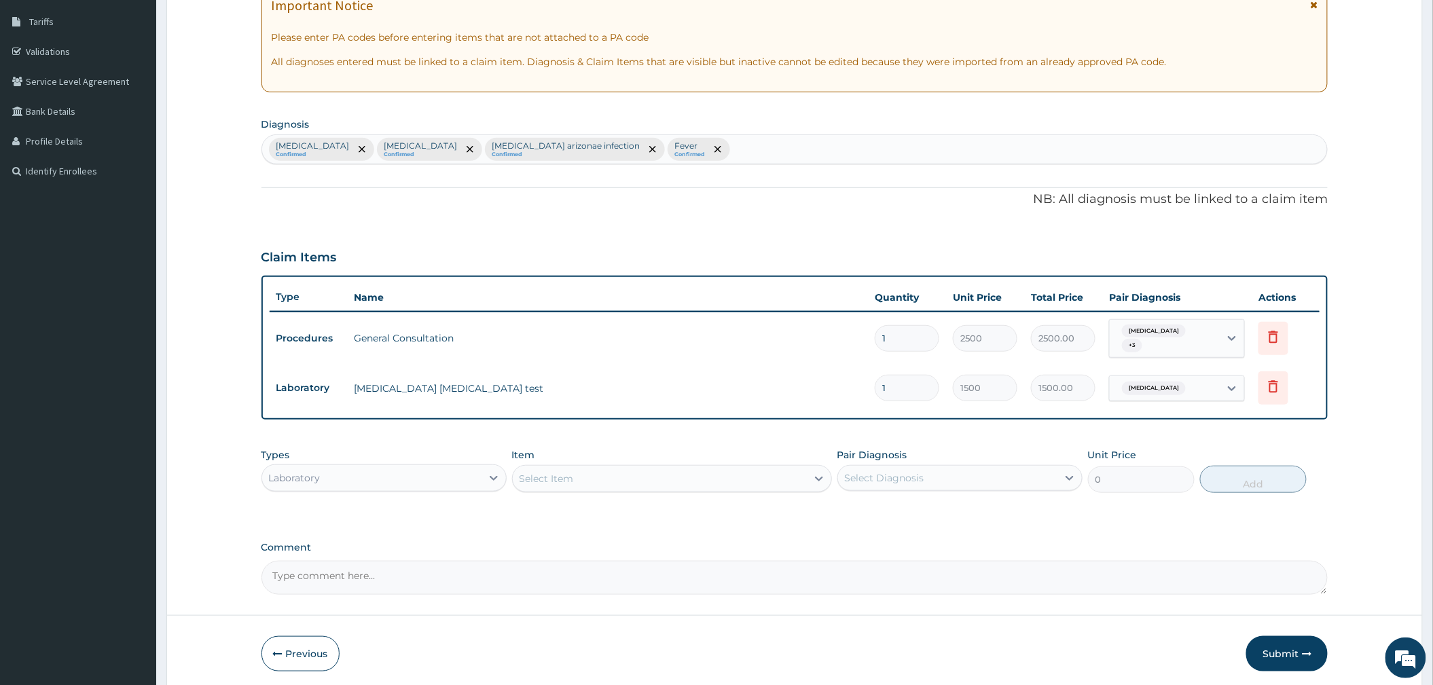
click at [561, 472] on div "Select Item" at bounding box center [546, 479] width 54 height 14
type input "FBC"
click at [578, 511] on div "FBC" at bounding box center [672, 512] width 320 height 24
type input "2500"
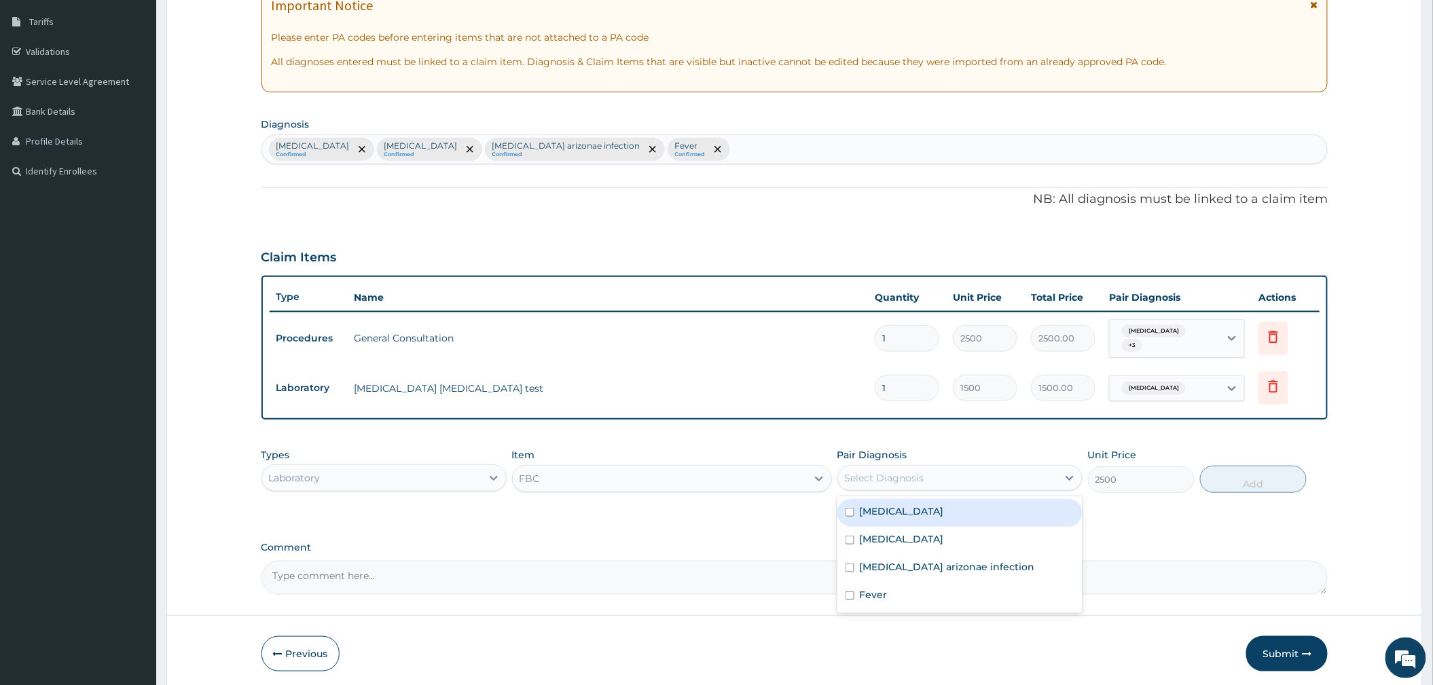
click at [953, 467] on div "Select Diagnosis" at bounding box center [947, 478] width 219 height 22
click at [921, 527] on div "Upper respiratory infection" at bounding box center [959, 541] width 245 height 28
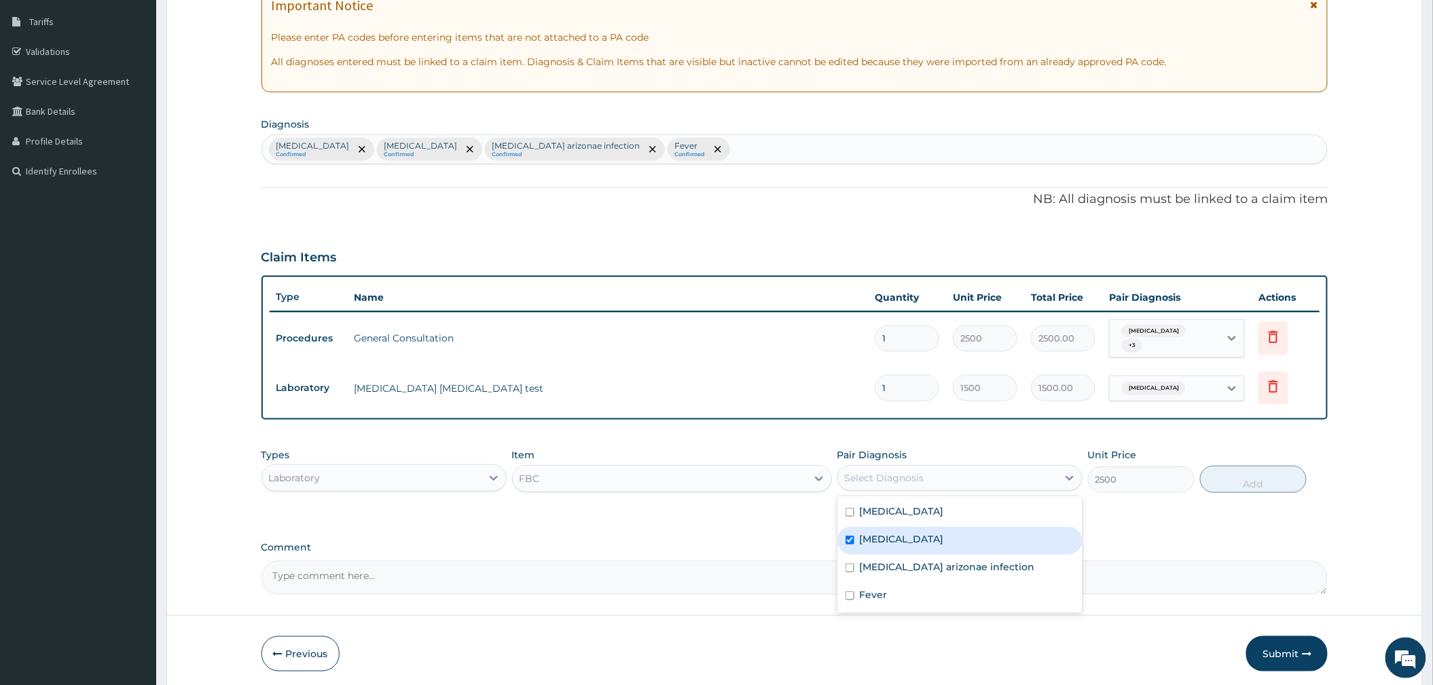
checkbox input "true"
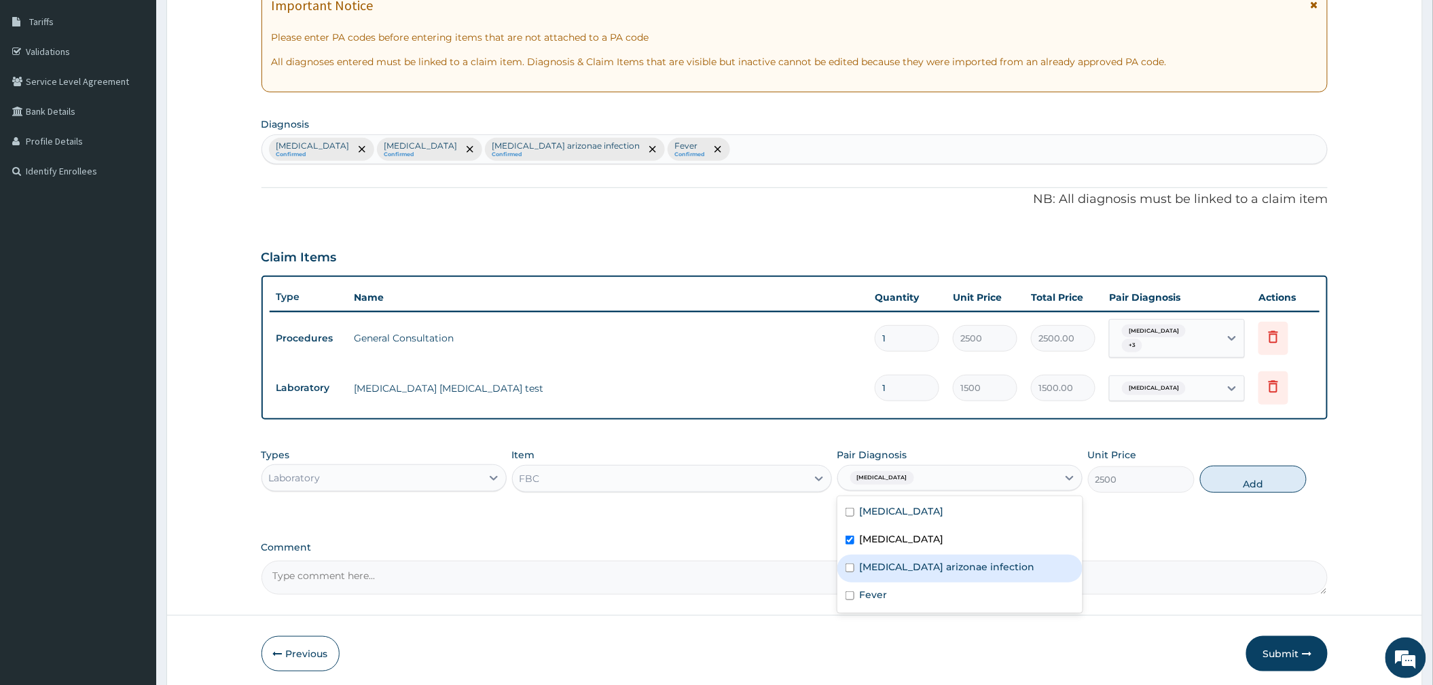
click at [913, 568] on div "Salmonella enterica arizonae infection" at bounding box center [959, 569] width 245 height 28
checkbox input "true"
click at [895, 593] on div "Fever" at bounding box center [959, 597] width 245 height 28
checkbox input "true"
click at [1247, 473] on button "Add" at bounding box center [1253, 479] width 107 height 27
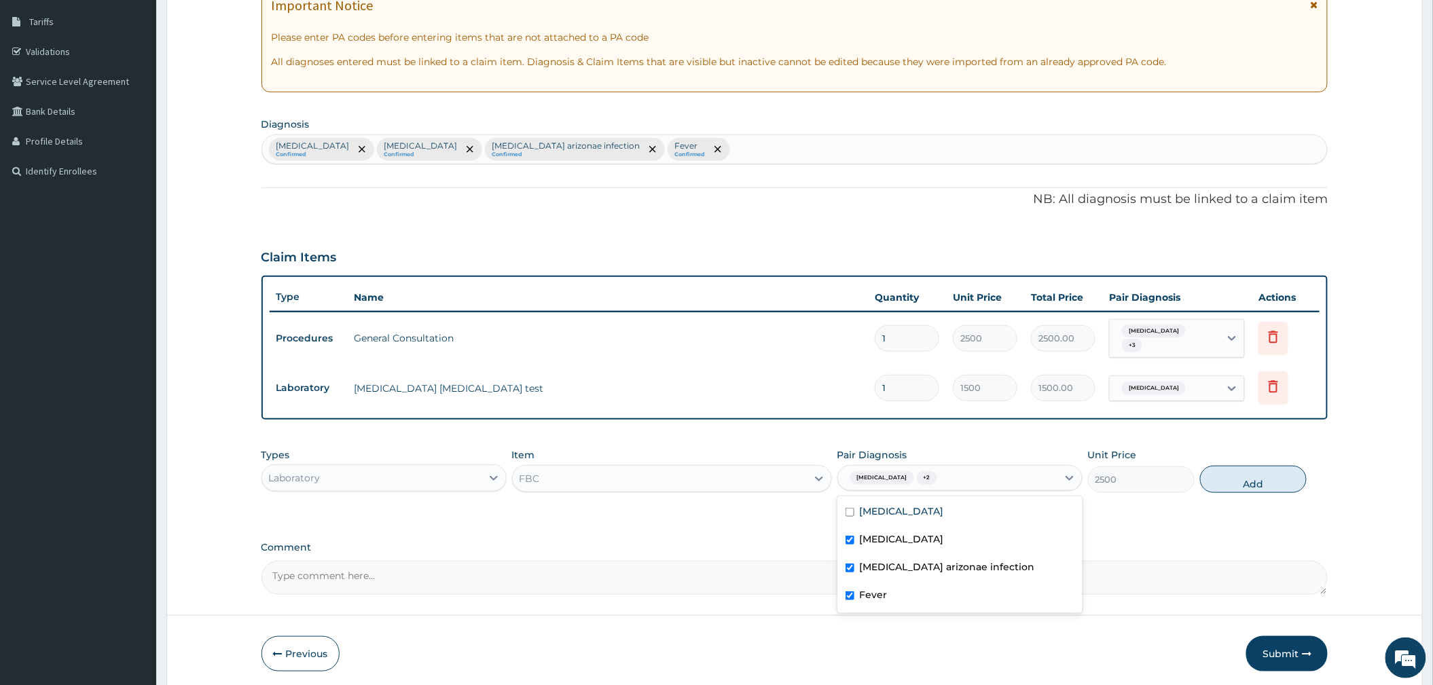
type input "0"
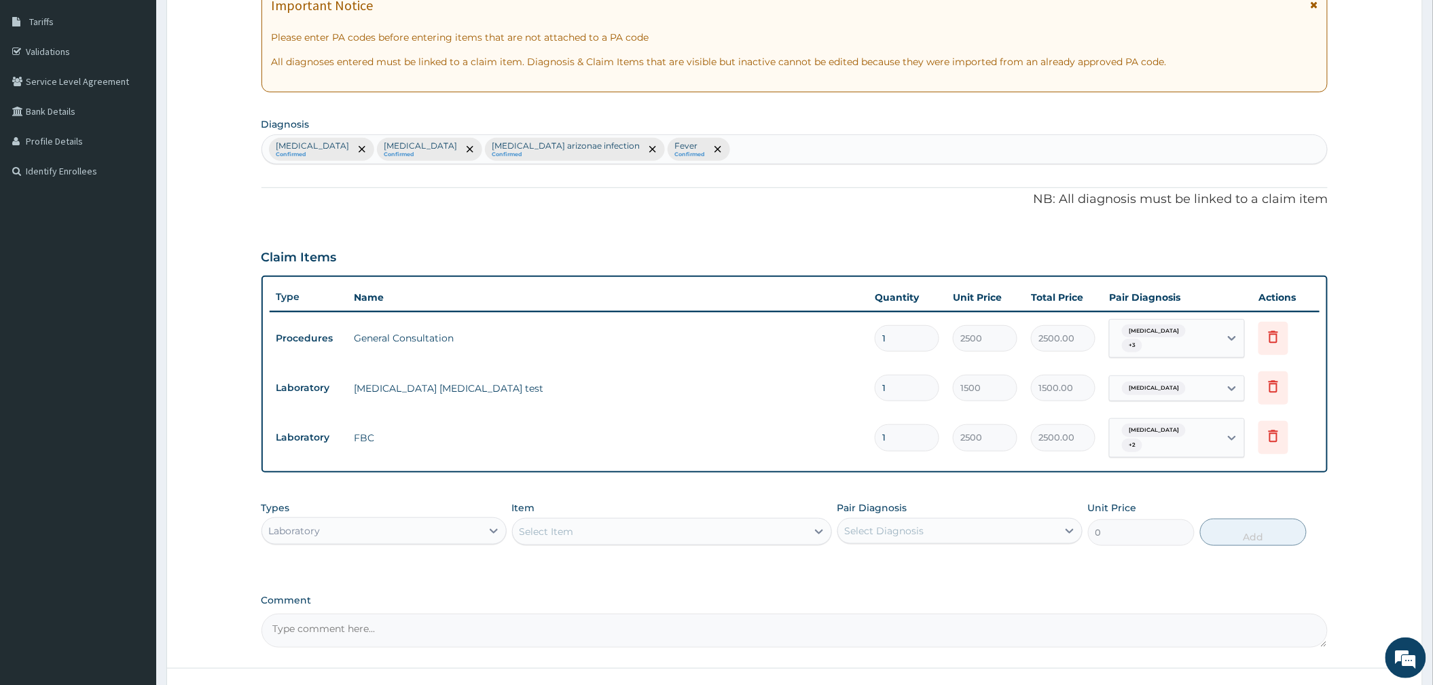
click at [417, 520] on div "Laboratory" at bounding box center [371, 531] width 219 height 22
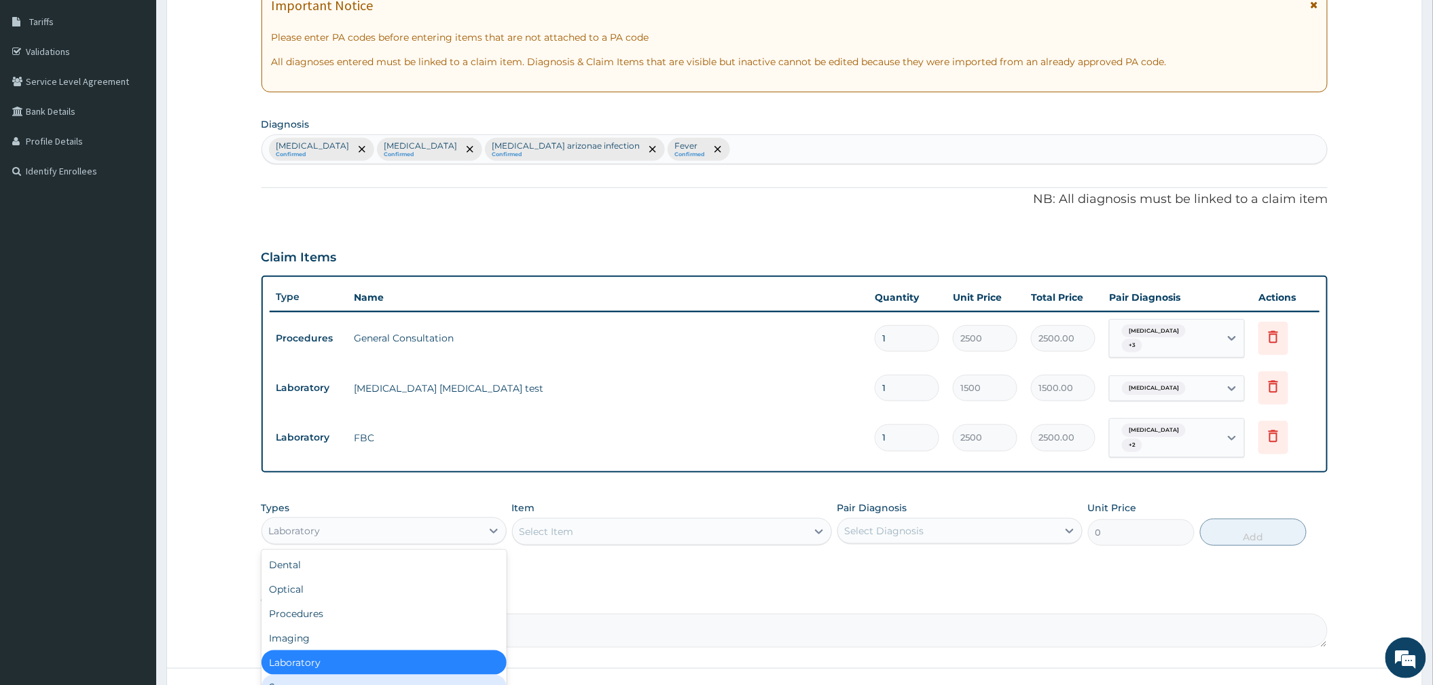
scroll to position [46, 0]
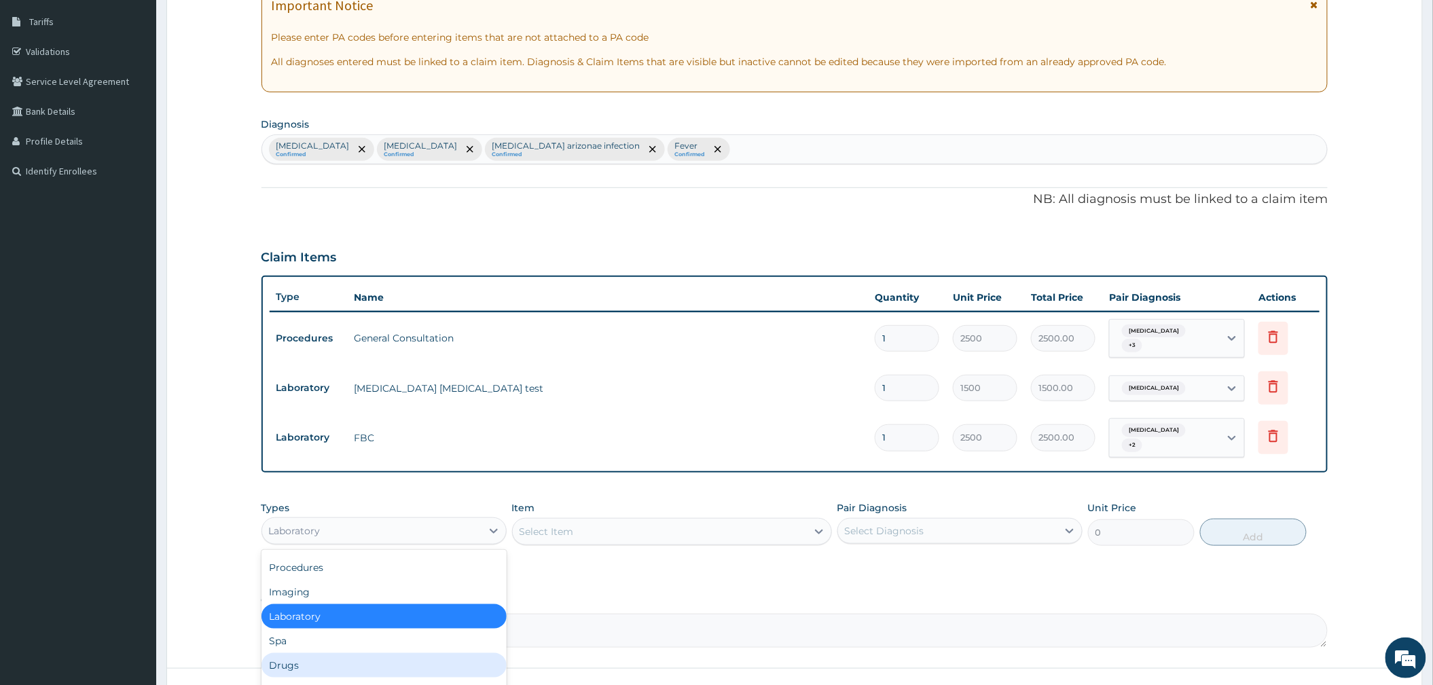
click at [352, 656] on div "Drugs" at bounding box center [383, 665] width 245 height 24
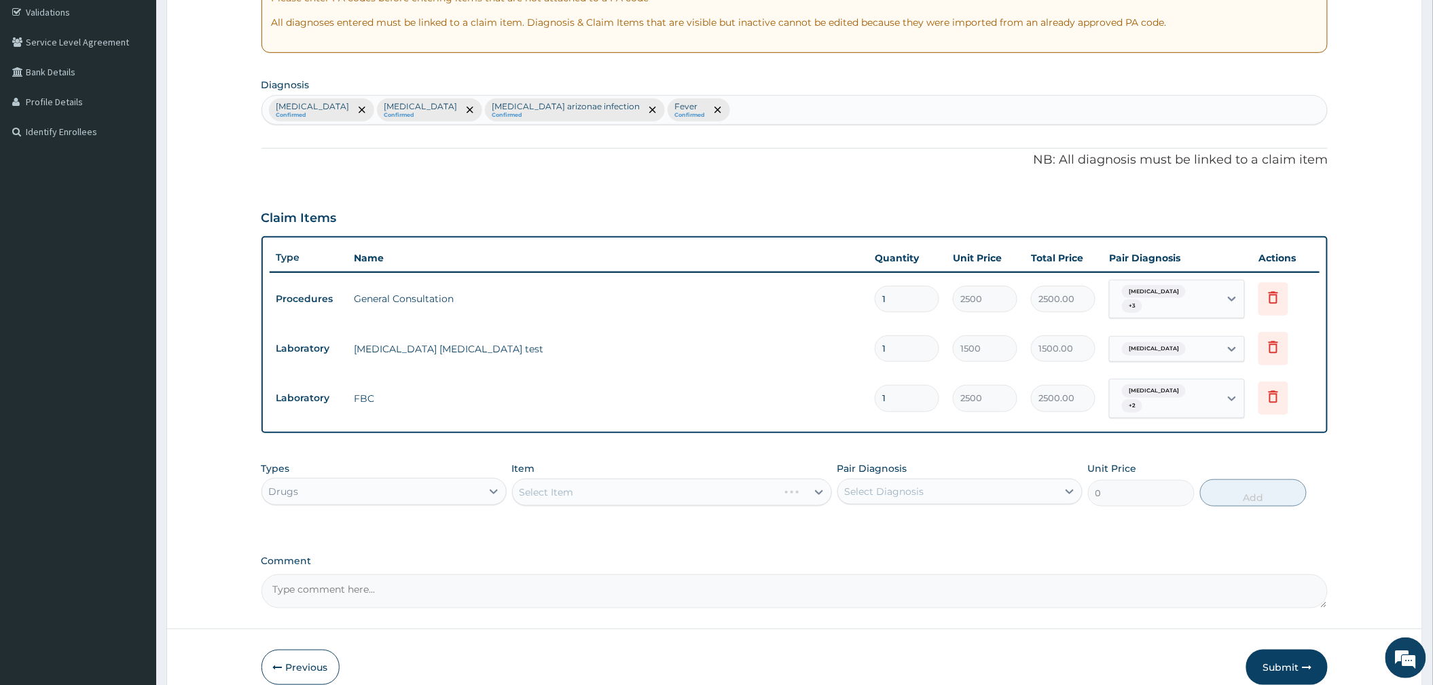
scroll to position [316, 0]
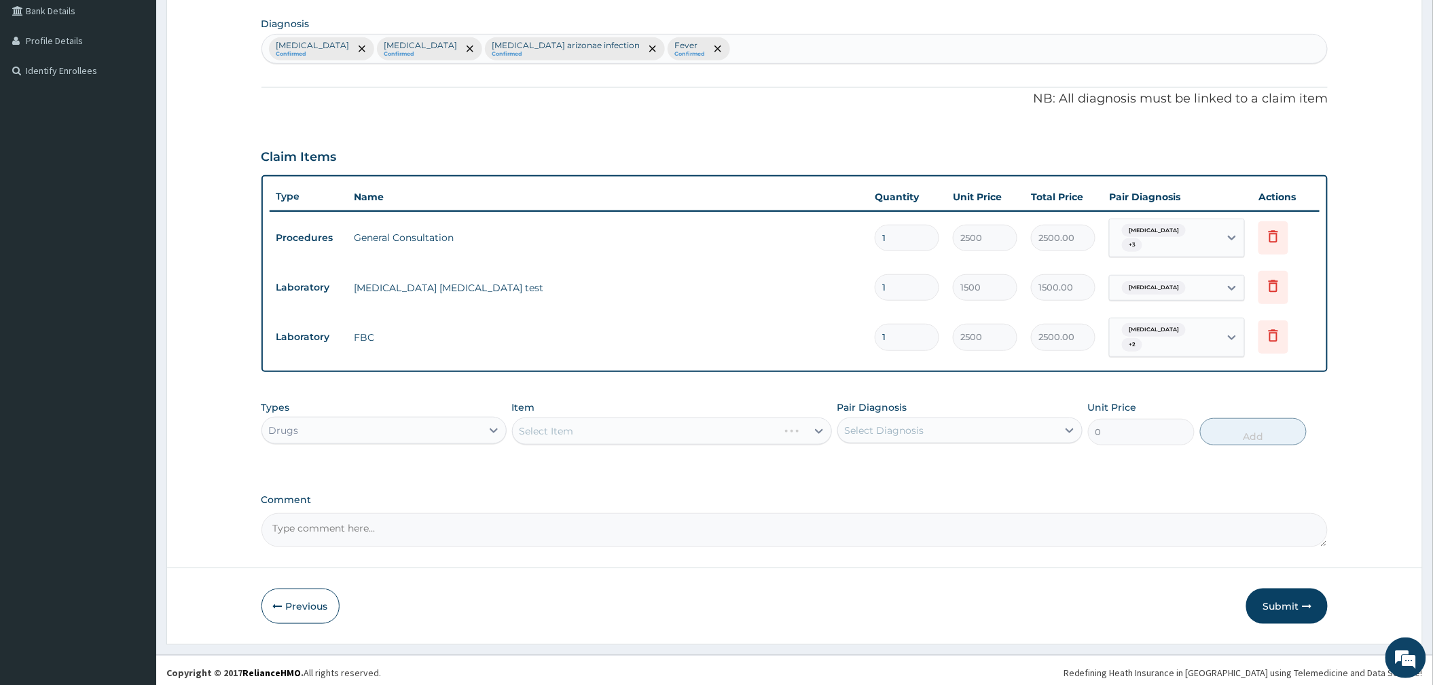
click at [902, 424] on div "Select Diagnosis" at bounding box center [884, 431] width 79 height 14
click at [888, 460] on label "Malaria" at bounding box center [902, 464] width 84 height 14
checkbox input "true"
click at [742, 427] on div "Select Item" at bounding box center [672, 431] width 320 height 27
click at [742, 427] on div "Select Item" at bounding box center [660, 431] width 294 height 22
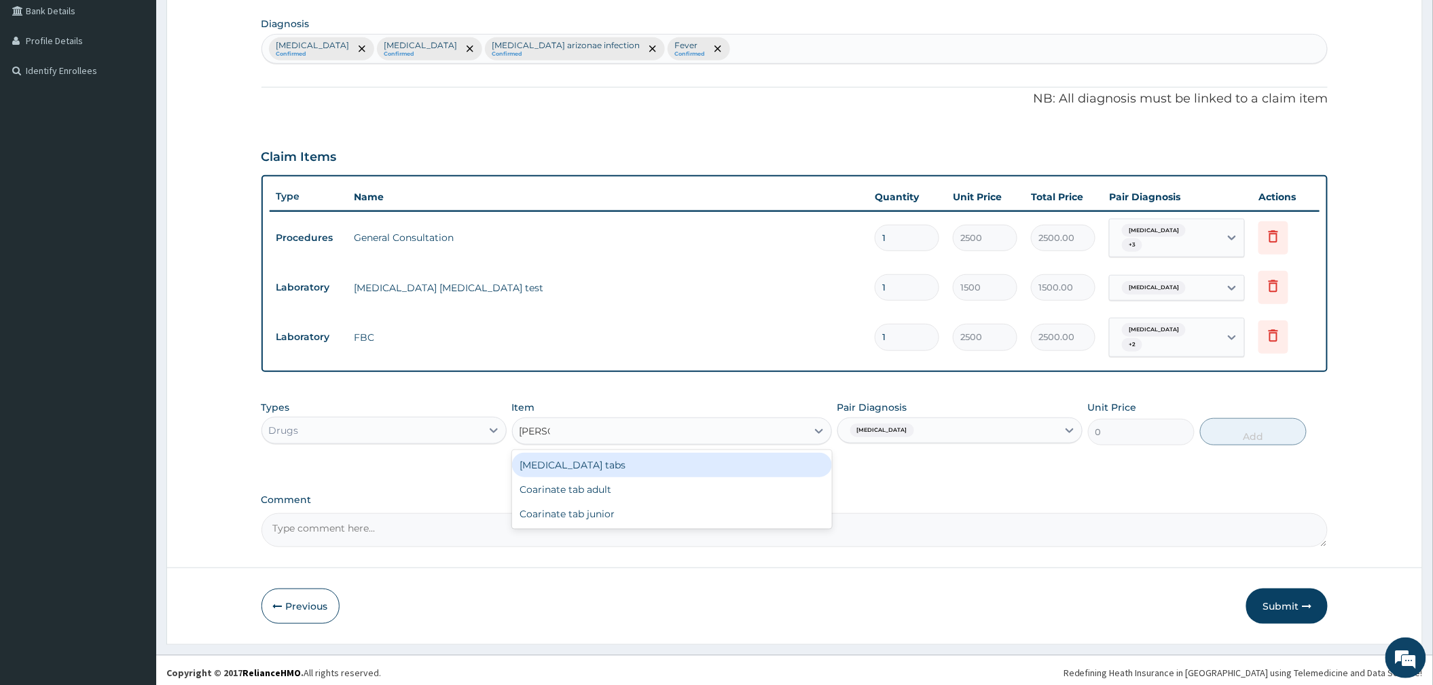
type input "COART"
click at [731, 473] on div "Coartem tabs" at bounding box center [672, 465] width 320 height 30
click at [721, 463] on div "Coartem tabs" at bounding box center [672, 465] width 320 height 24
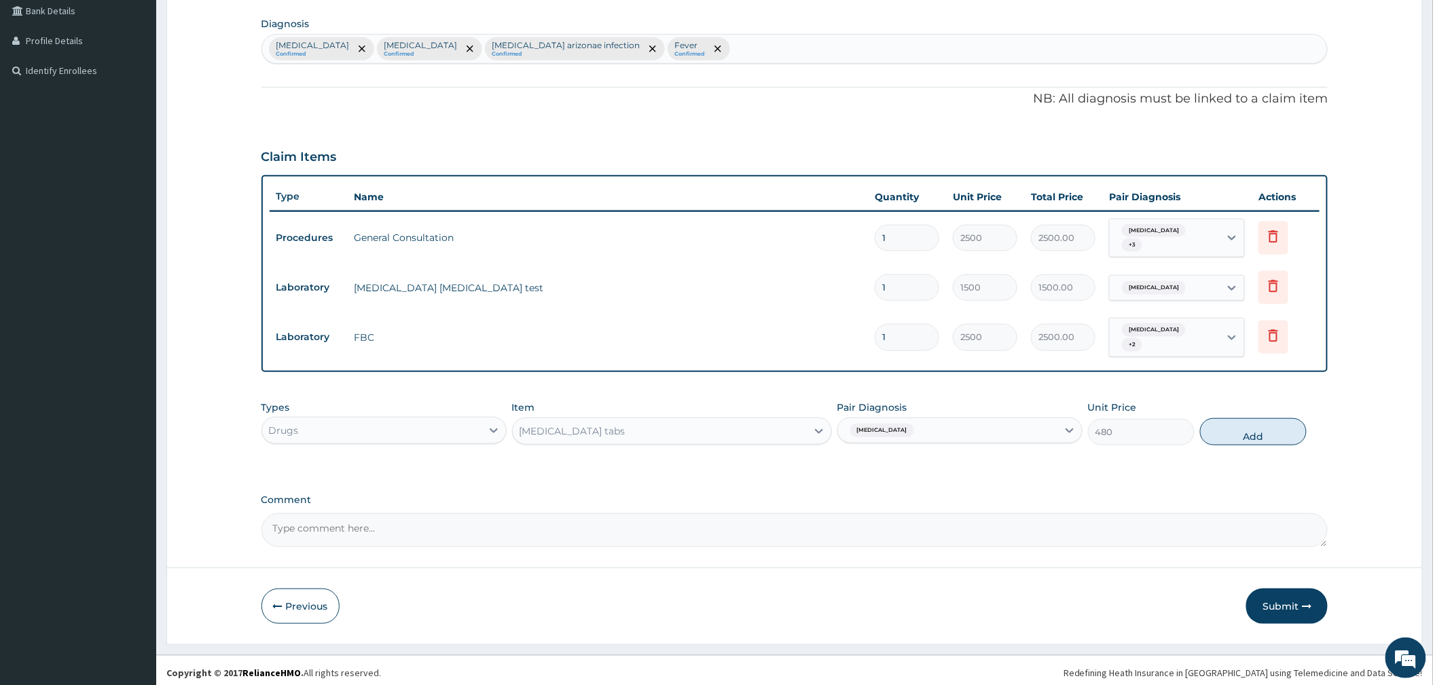
drag, startPoint x: 1252, startPoint y: 432, endPoint x: 953, endPoint y: 460, distance: 300.0
click at [1251, 430] on button "Add" at bounding box center [1253, 431] width 107 height 27
type input "0"
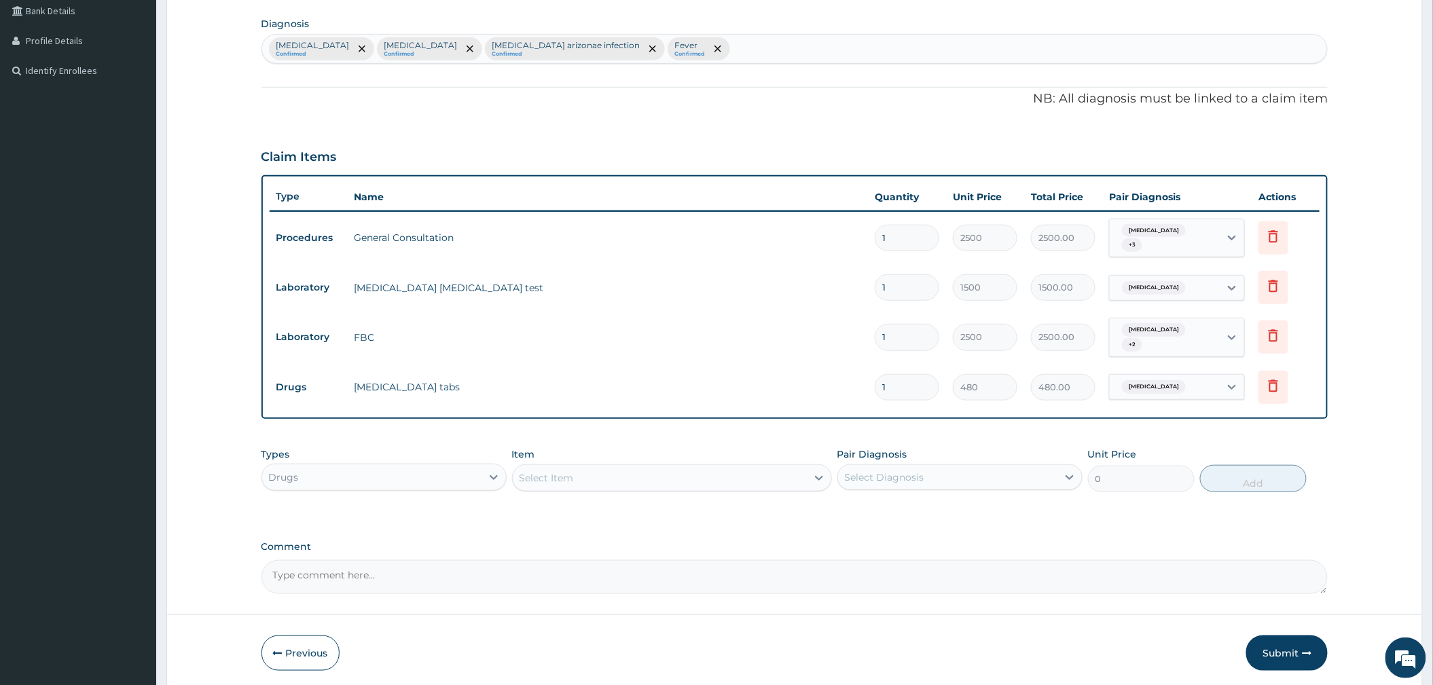
click at [607, 475] on div "Select Item" at bounding box center [660, 478] width 294 height 22
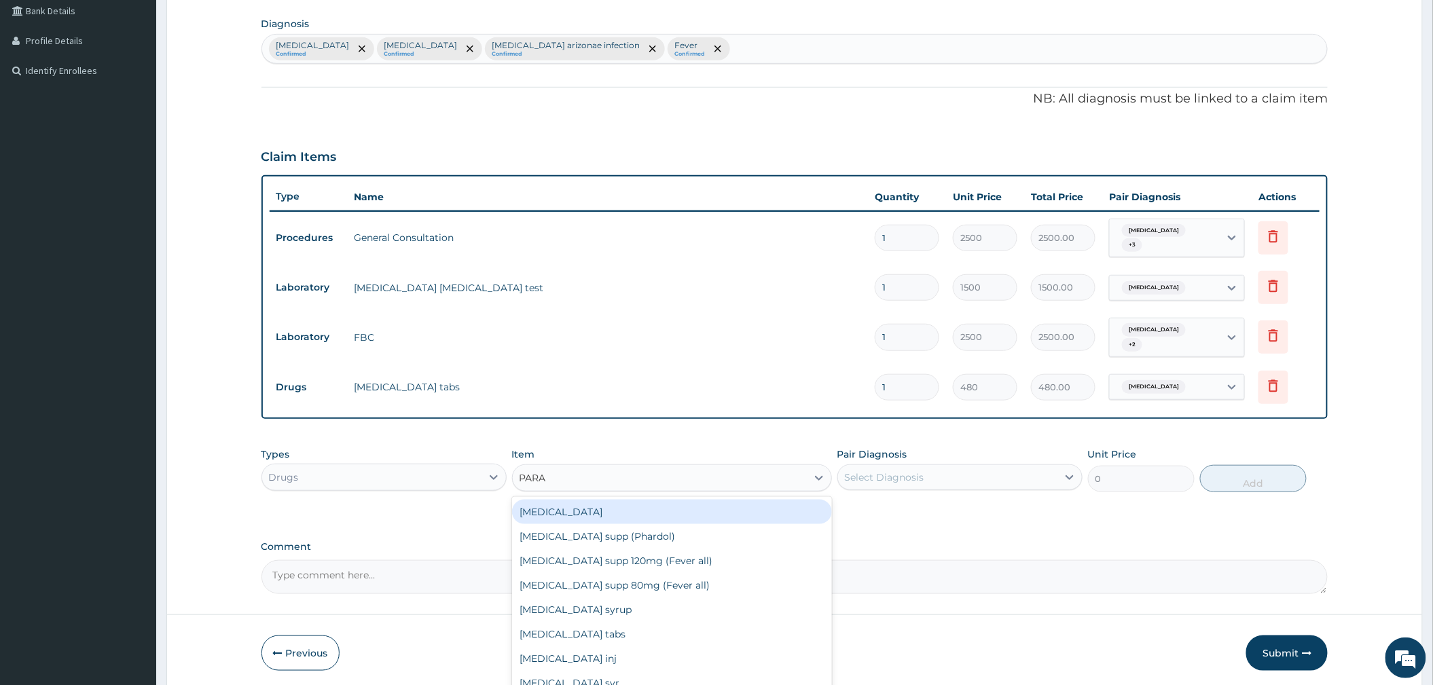
type input "PARAC"
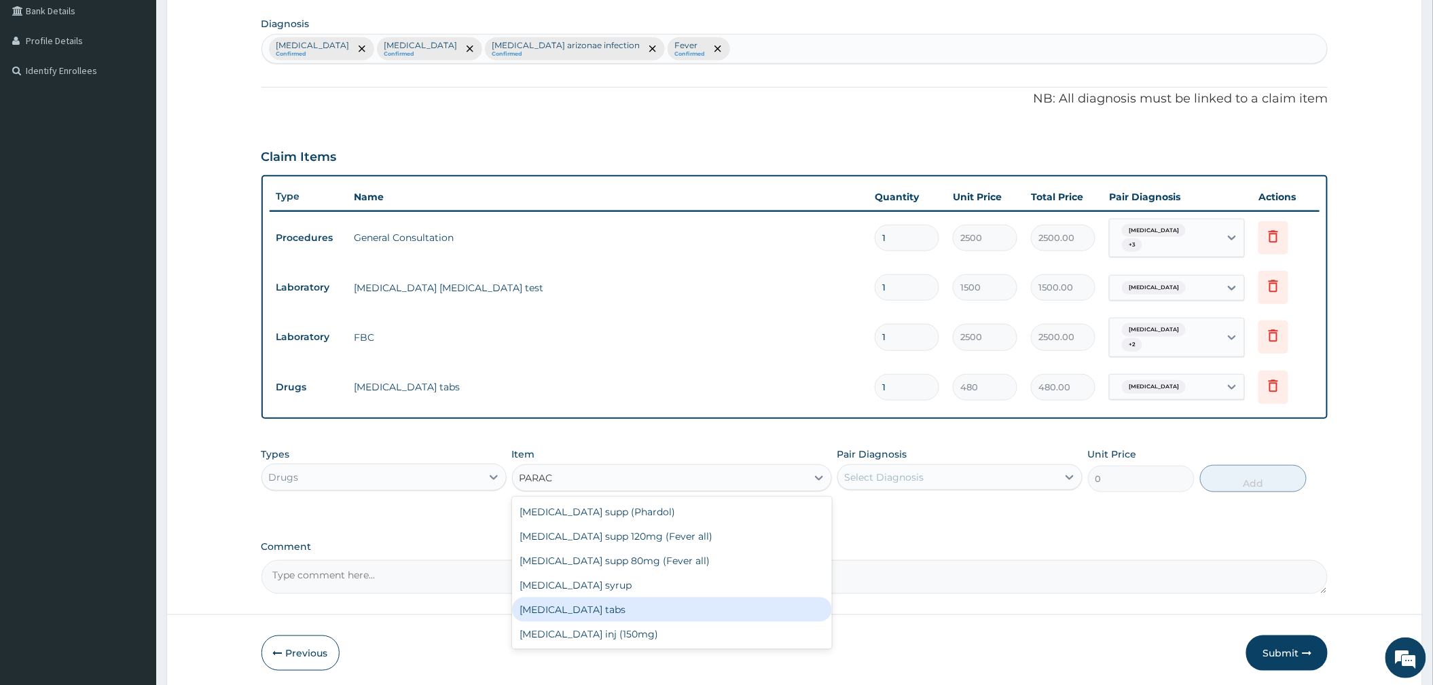
click at [623, 601] on div "Paracetamol tabs" at bounding box center [672, 610] width 320 height 24
type input "20"
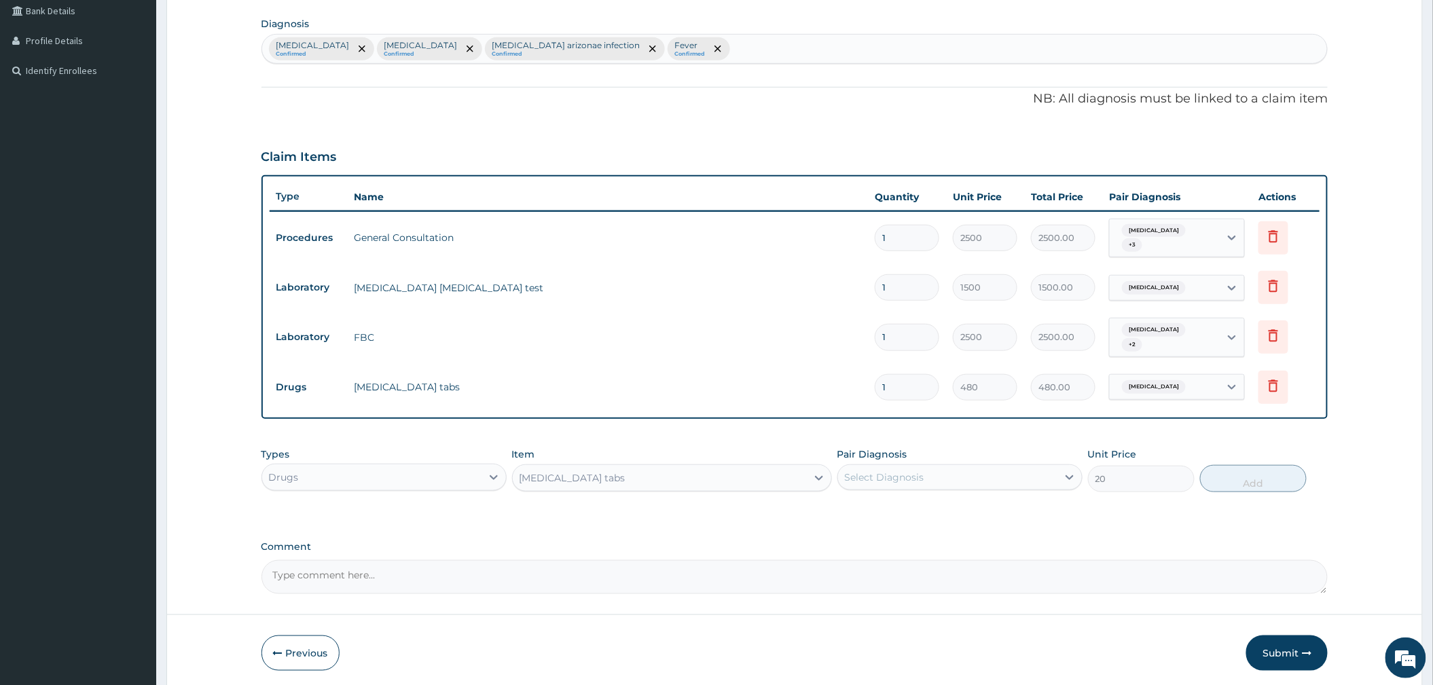
click at [944, 447] on div "Pair Diagnosis Select Diagnosis" at bounding box center [959, 469] width 245 height 45
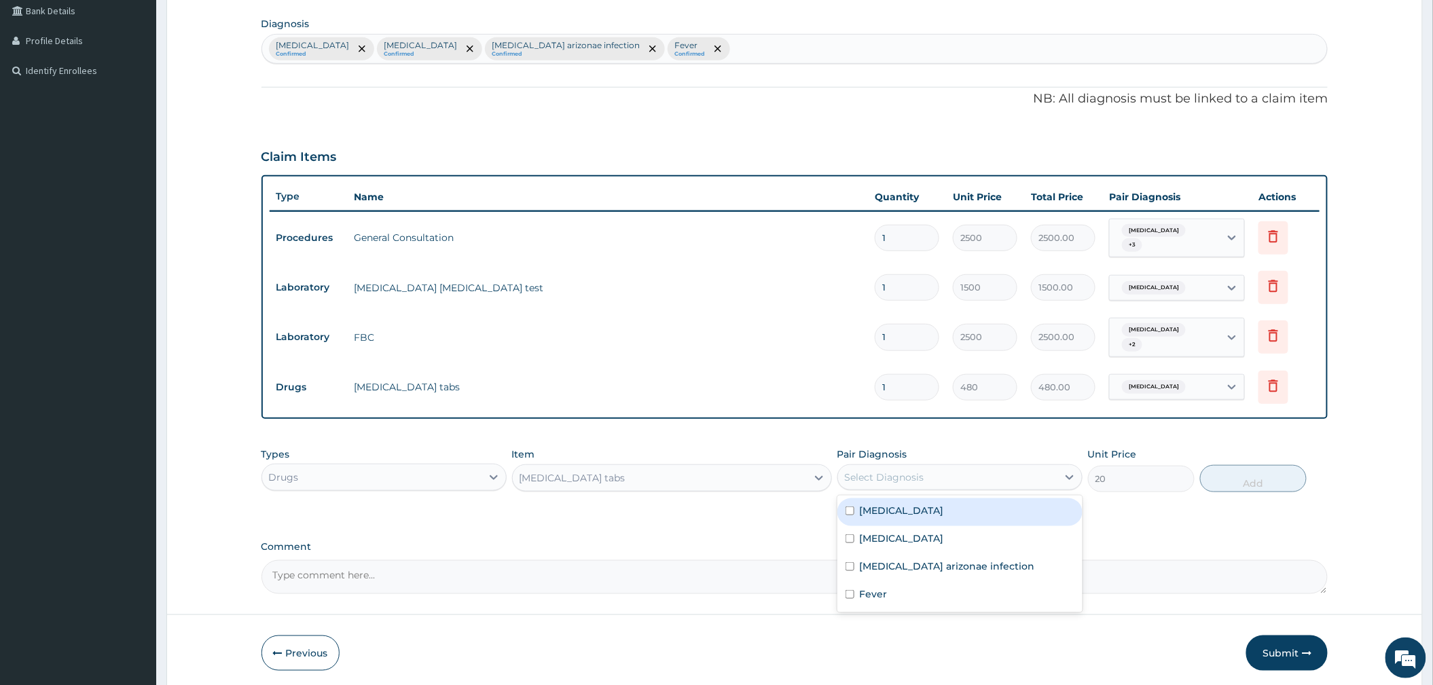
click at [935, 471] on div "Select Diagnosis" at bounding box center [947, 477] width 219 height 22
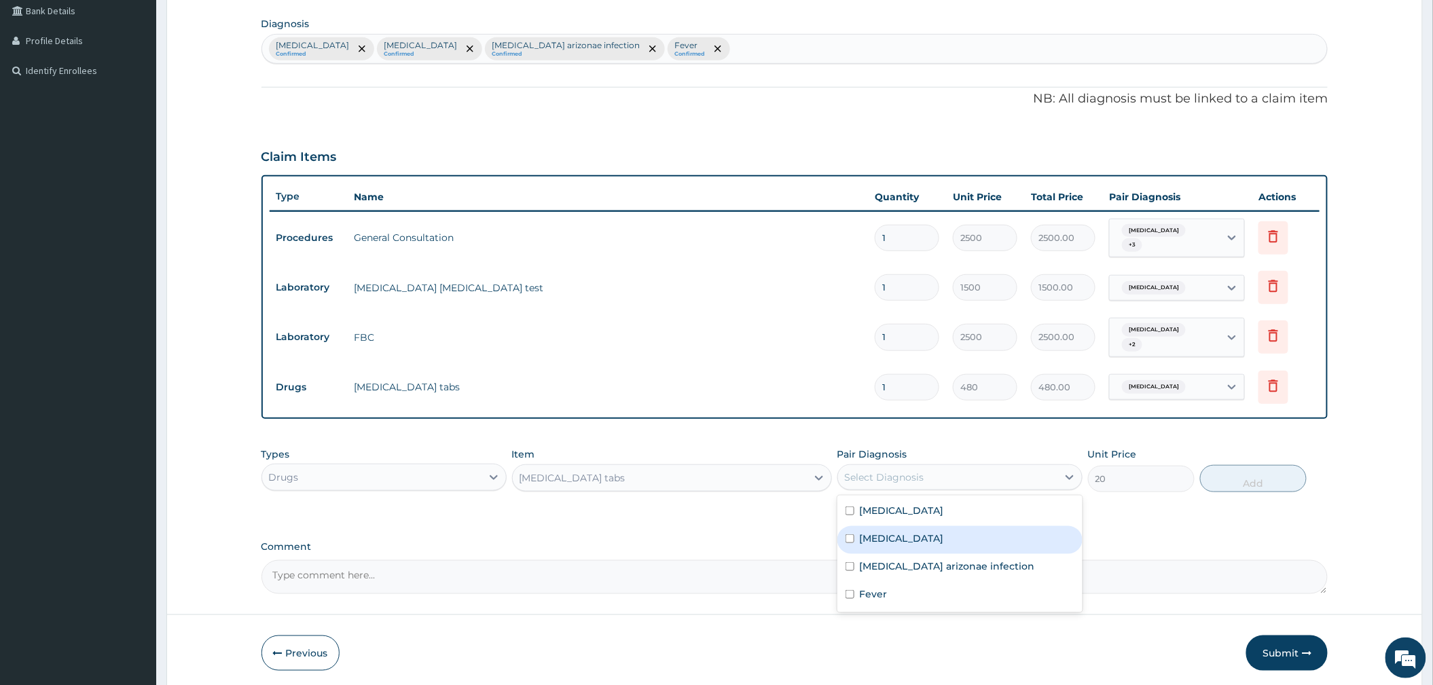
click at [899, 532] on label "Upper respiratory infection" at bounding box center [902, 539] width 84 height 14
checkbox input "true"
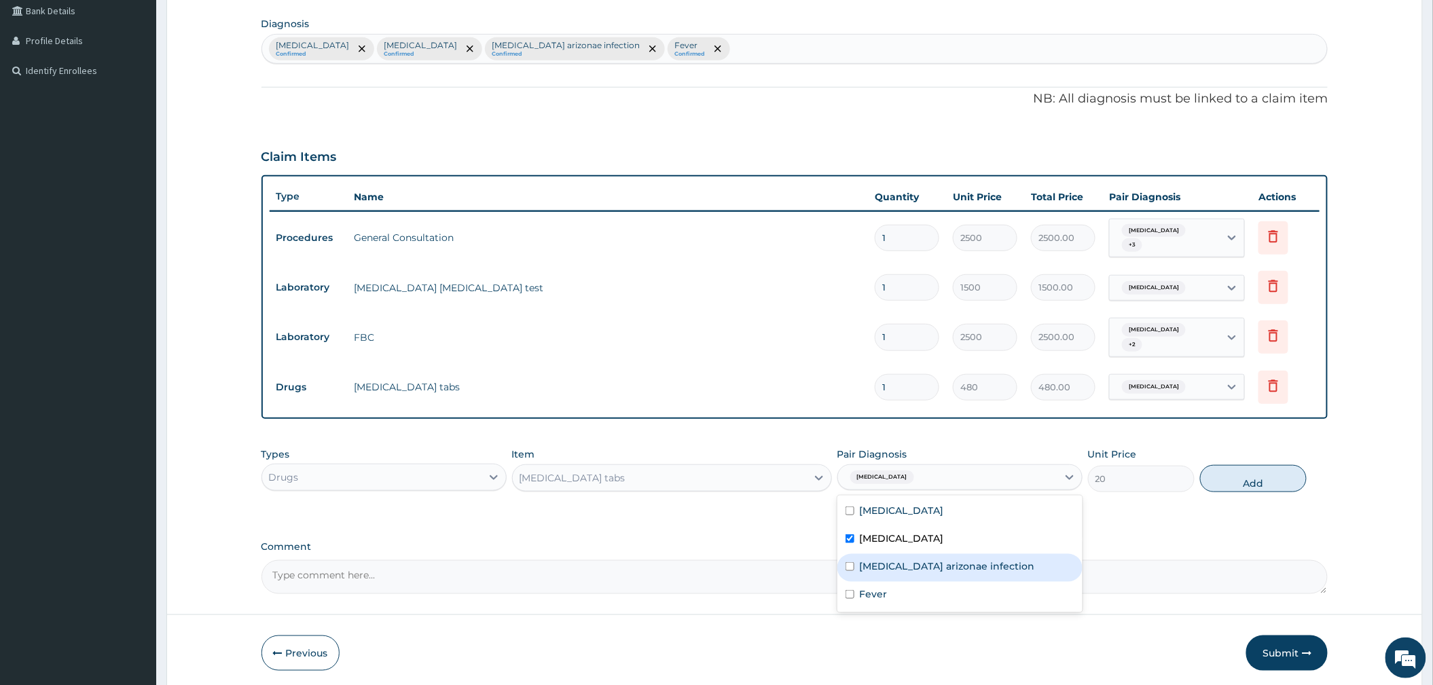
click at [919, 563] on label "Salmonella enterica arizonae infection" at bounding box center [947, 566] width 175 height 14
checkbox input "true"
click at [944, 533] on label "Upper respiratory infection" at bounding box center [902, 539] width 84 height 14
checkbox input "false"
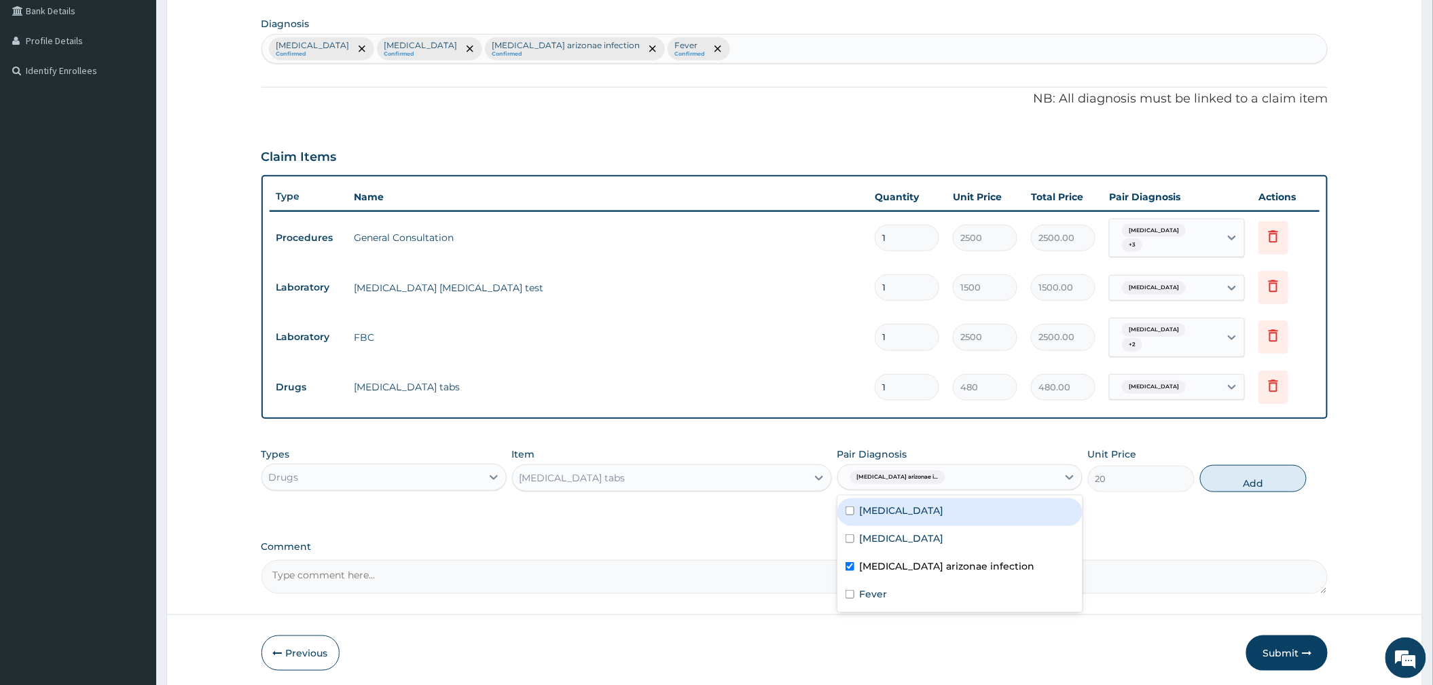
click at [881, 509] on label "Malaria" at bounding box center [902, 511] width 84 height 14
checkbox input "true"
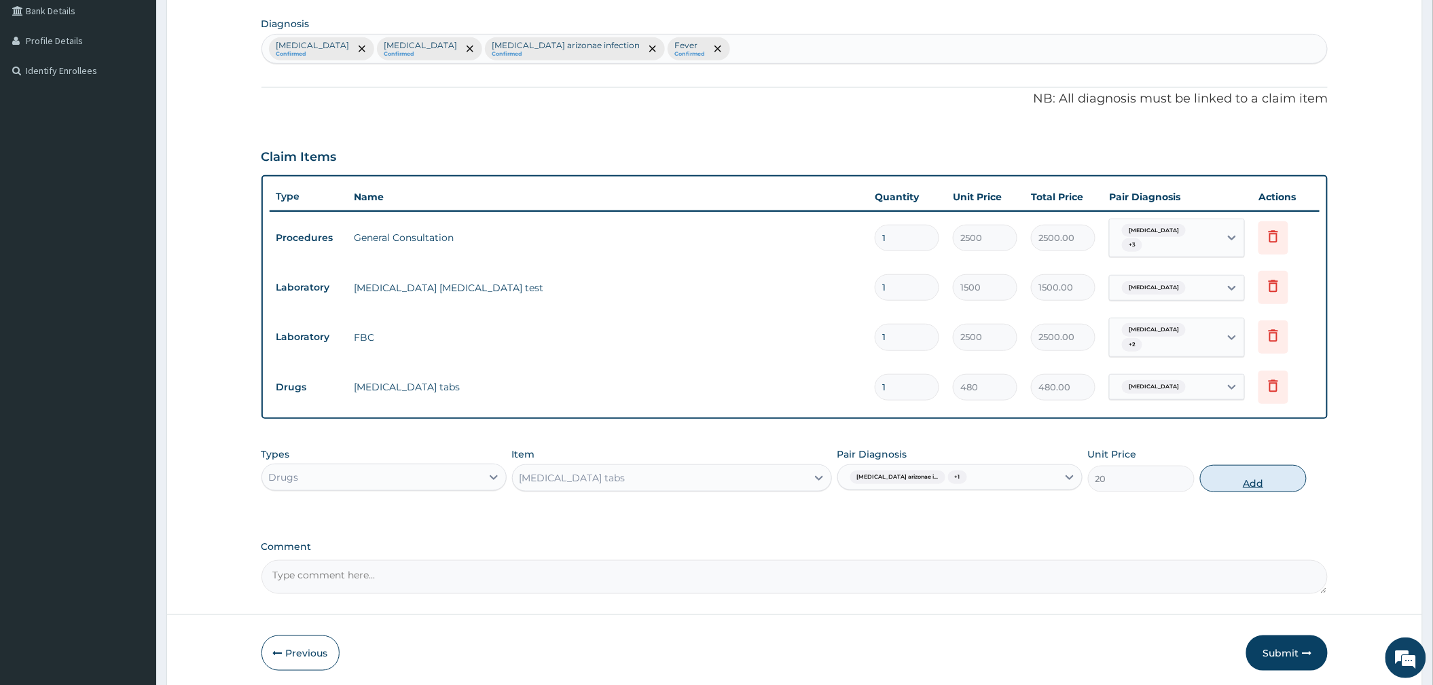
click at [1247, 475] on button "Add" at bounding box center [1253, 478] width 107 height 27
type input "0"
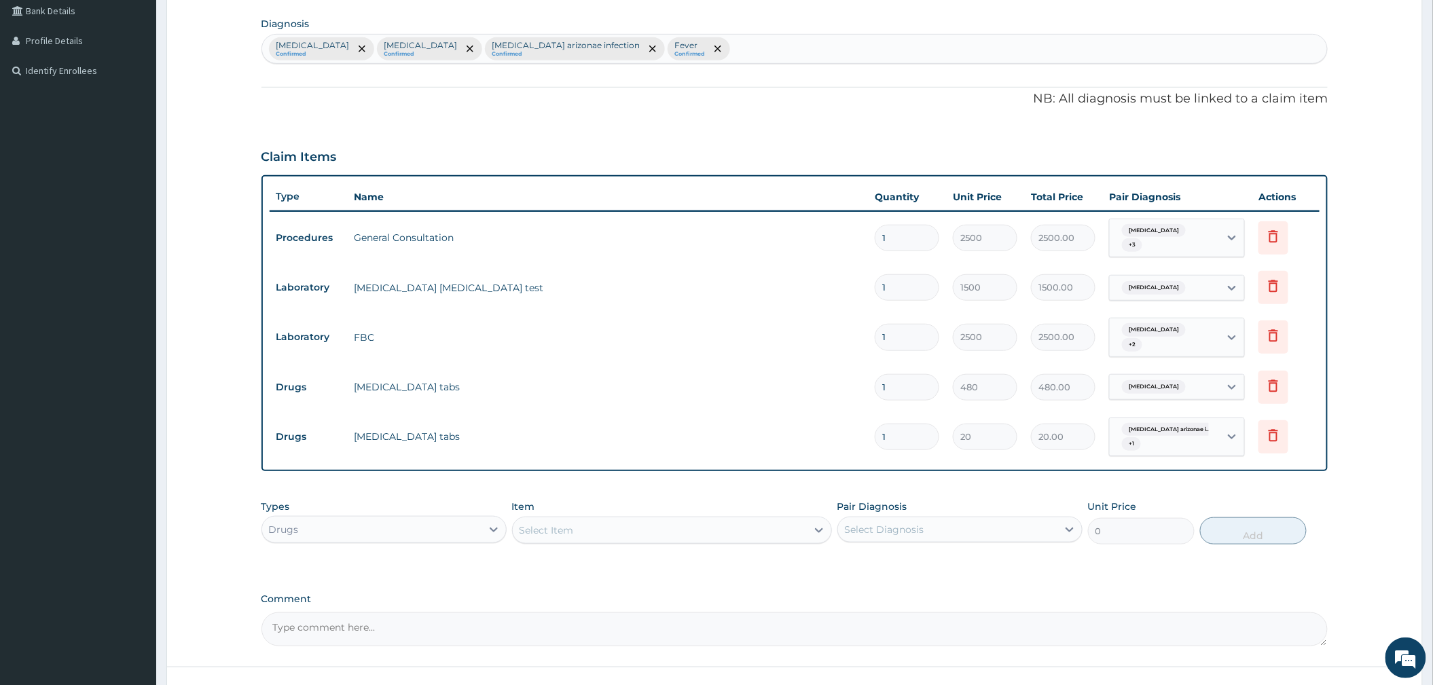
click at [555, 525] on div "Select Item" at bounding box center [546, 530] width 54 height 14
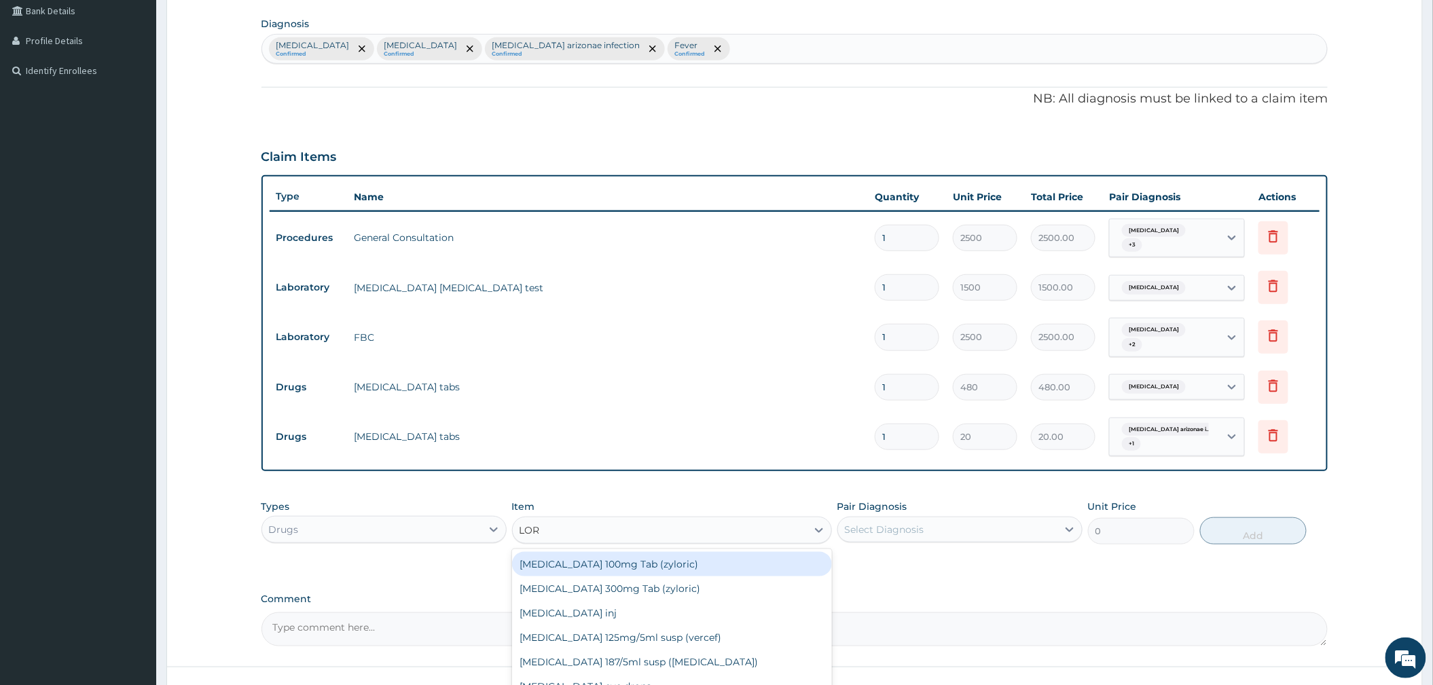
type input "LORA"
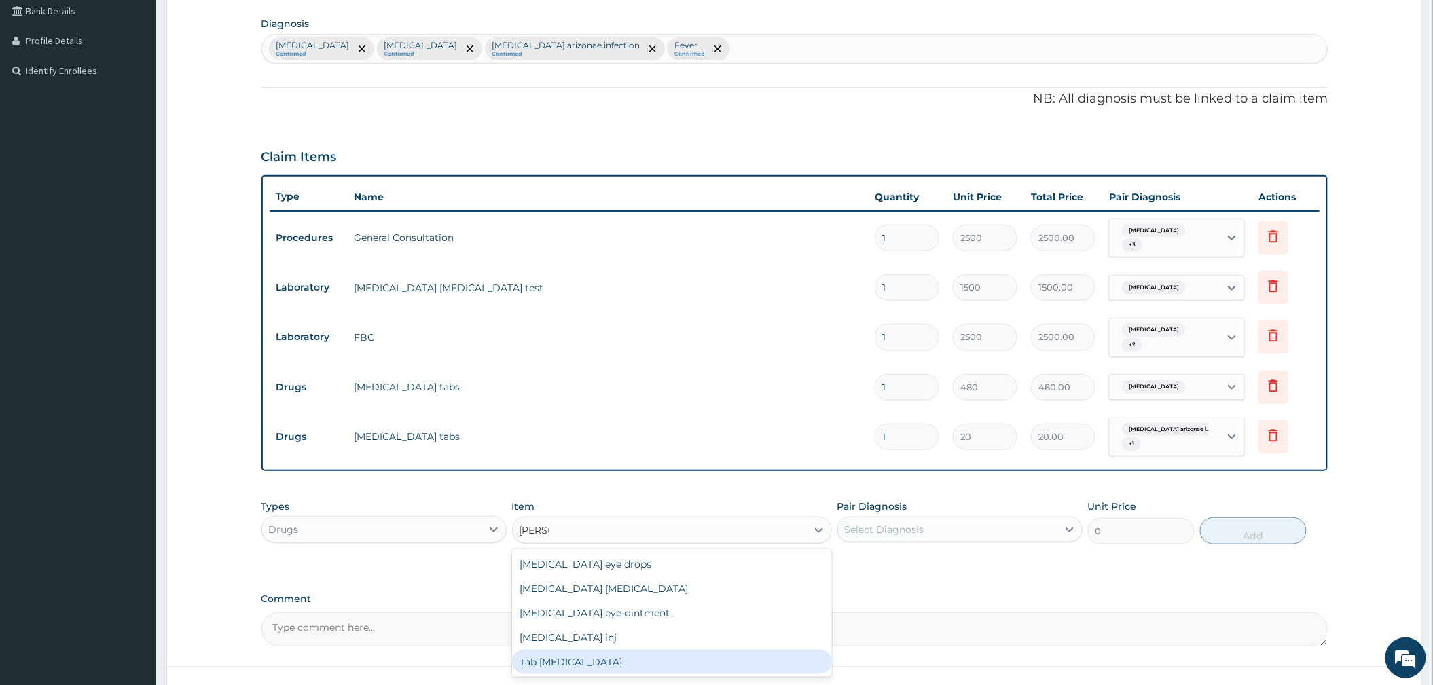
click at [604, 655] on div "Tab Loratadine" at bounding box center [672, 662] width 320 height 24
type input "45"
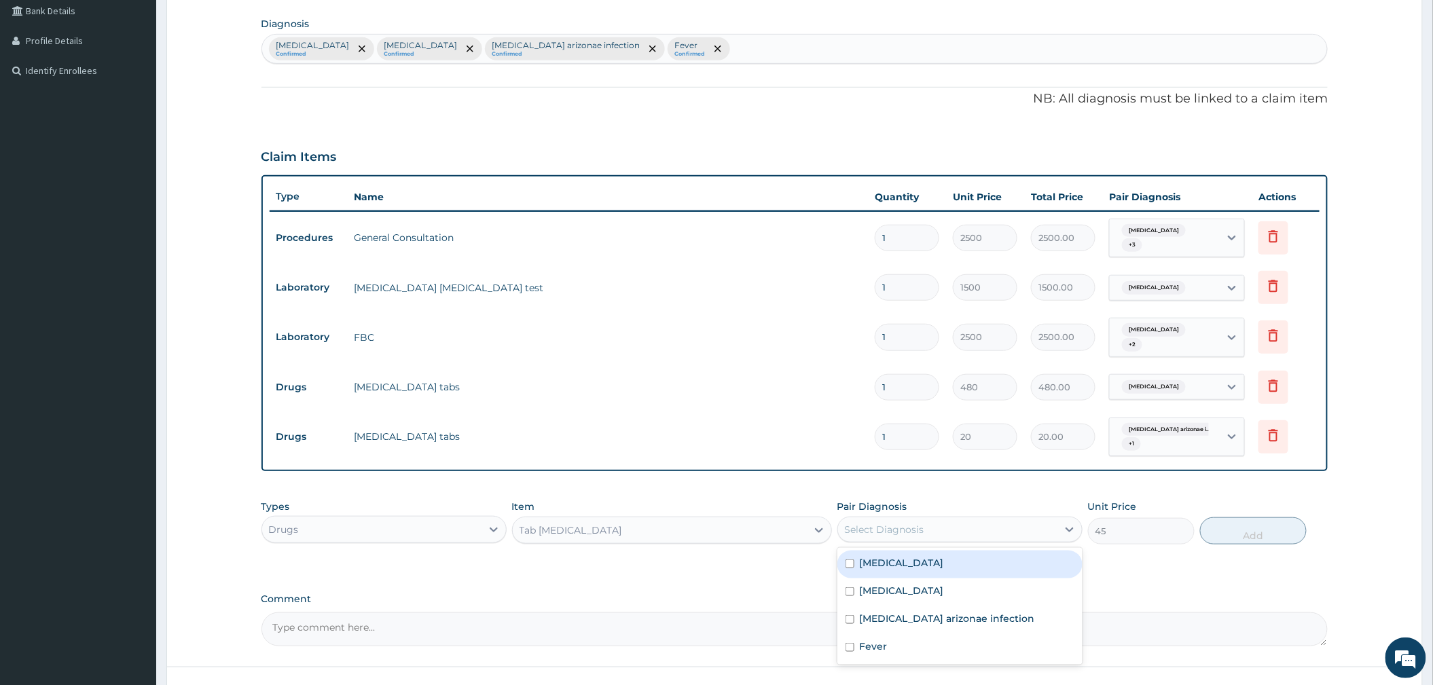
click at [895, 523] on div "Select Diagnosis" at bounding box center [884, 530] width 79 height 14
click at [908, 585] on label "Upper respiratory infection" at bounding box center [902, 591] width 84 height 14
checkbox input "true"
click at [1264, 523] on button "Add" at bounding box center [1253, 530] width 107 height 27
type input "0"
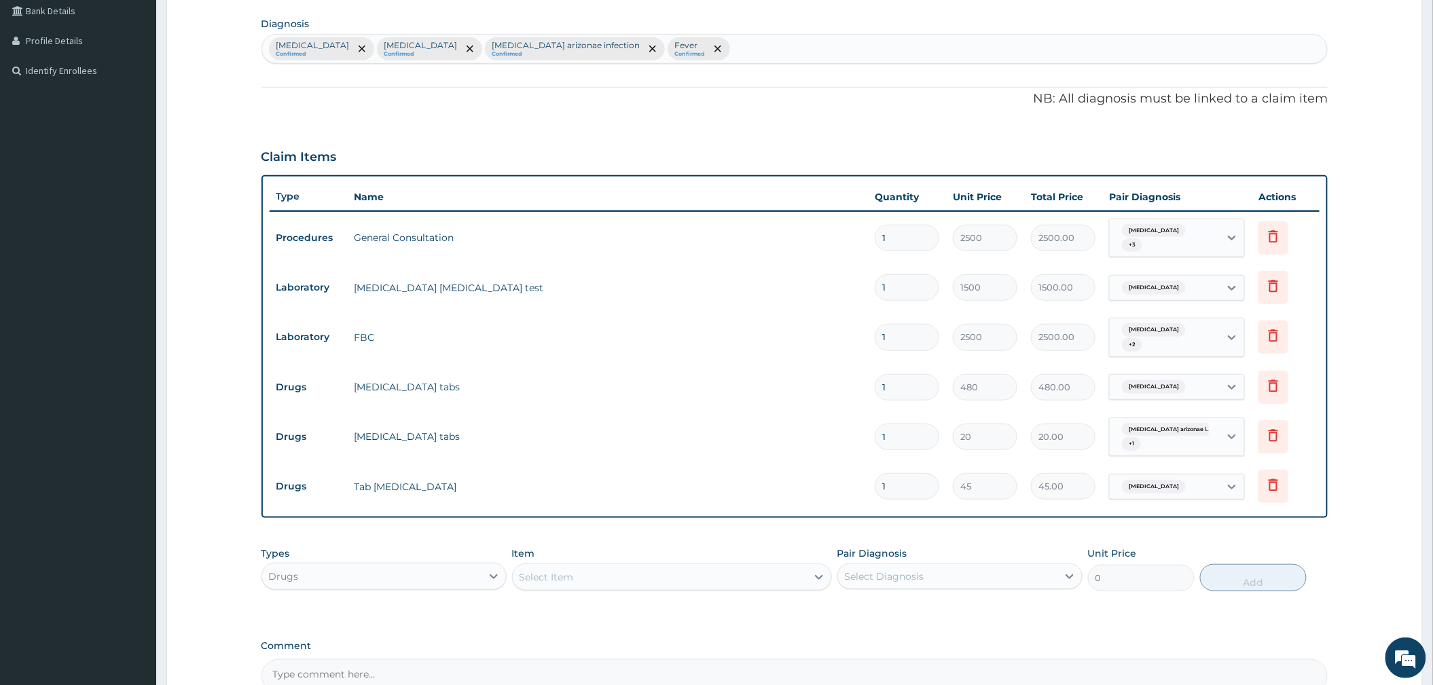
click at [568, 574] on div "Select Item" at bounding box center [546, 577] width 54 height 14
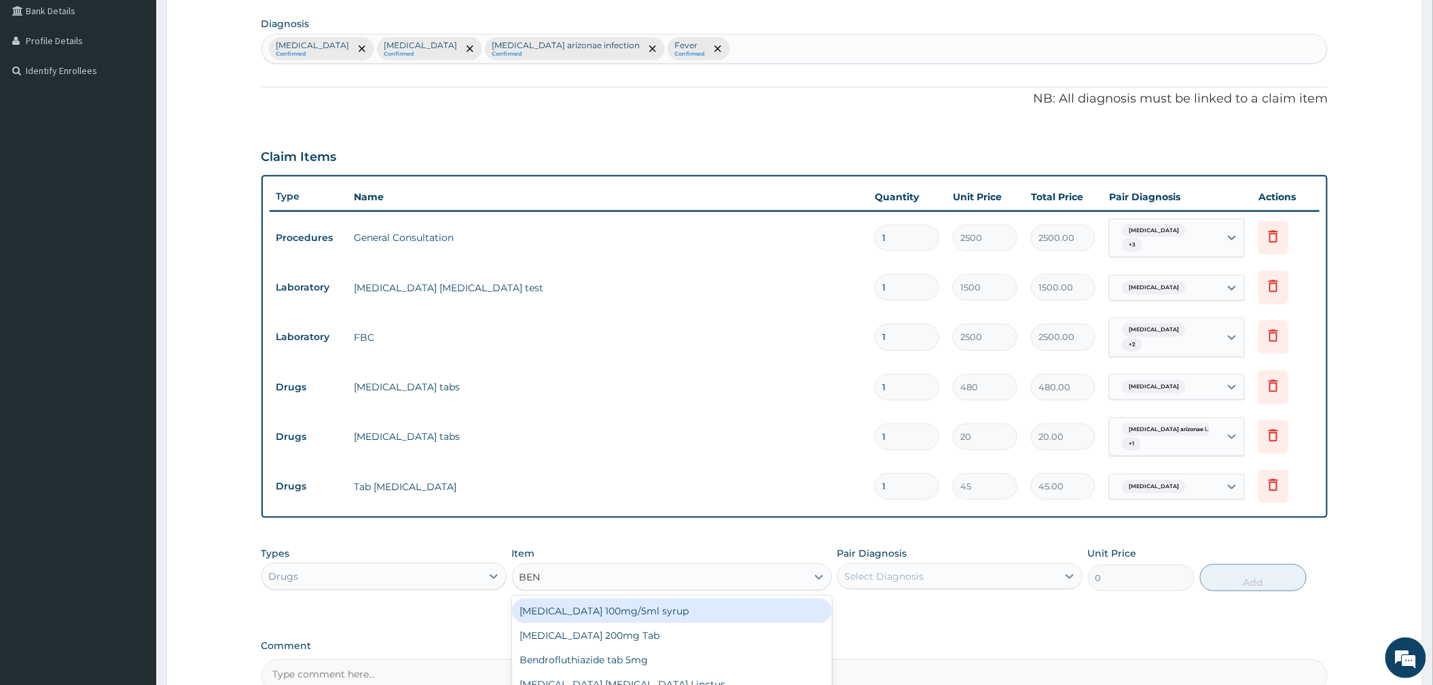
type input "BENY"
click at [649, 609] on div "Benylin Expectorant Linctus" at bounding box center [672, 611] width 320 height 24
type input "1800"
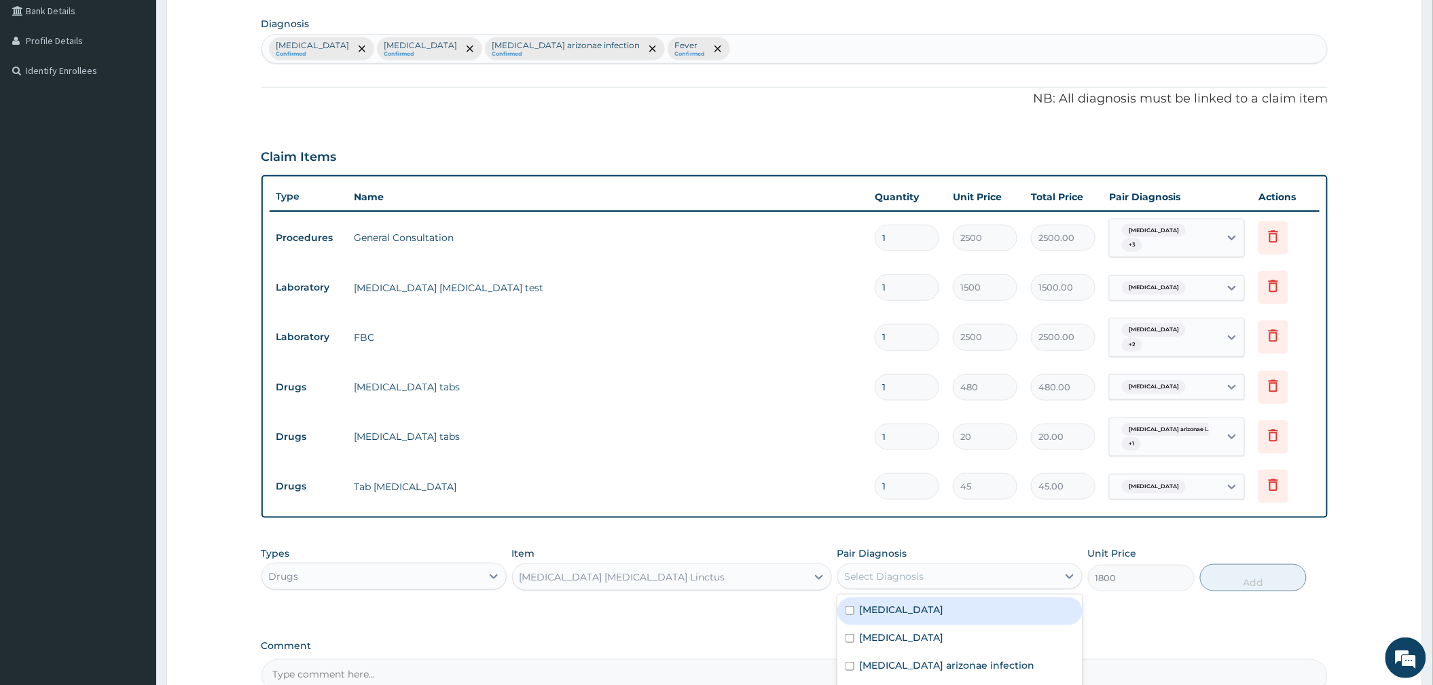
click at [885, 574] on div "Select Diagnosis" at bounding box center [884, 577] width 79 height 14
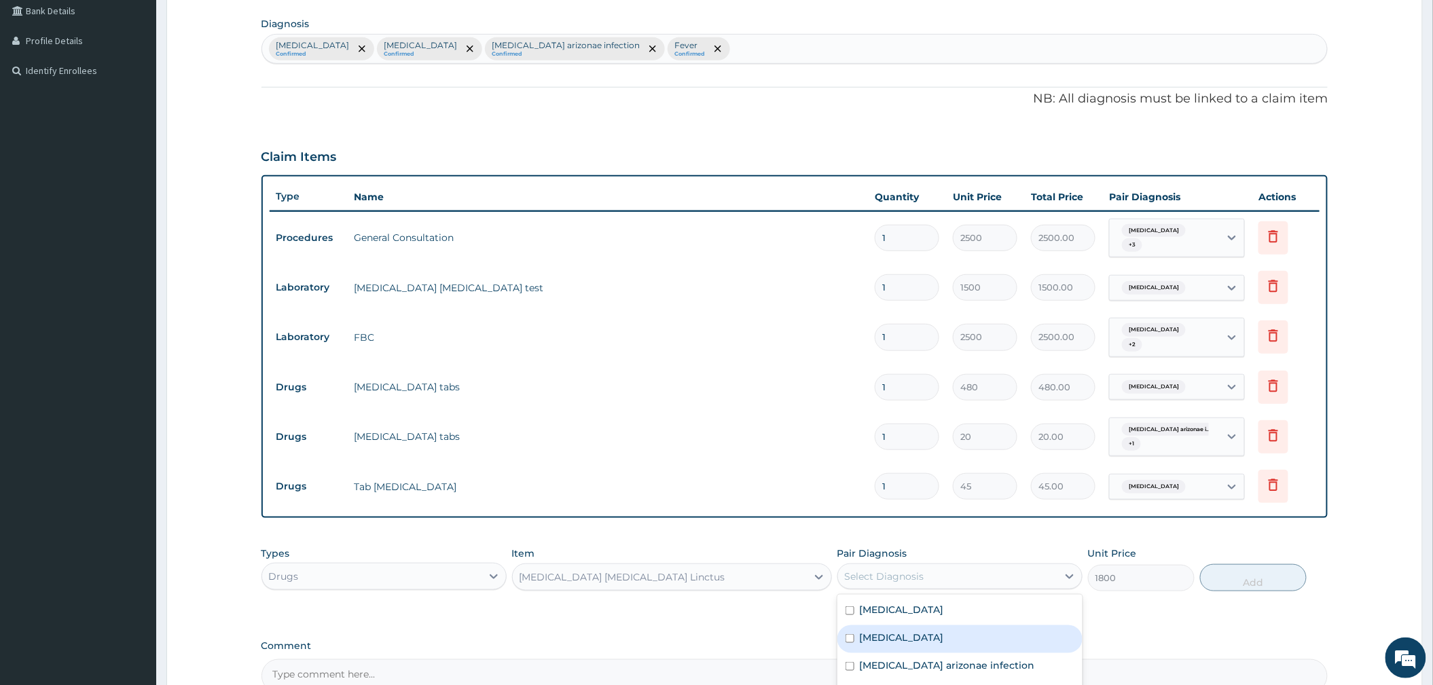
click at [899, 636] on label "Upper respiratory infection" at bounding box center [902, 638] width 84 height 14
checkbox input "true"
click at [1236, 580] on button "Add" at bounding box center [1253, 577] width 107 height 27
type input "0"
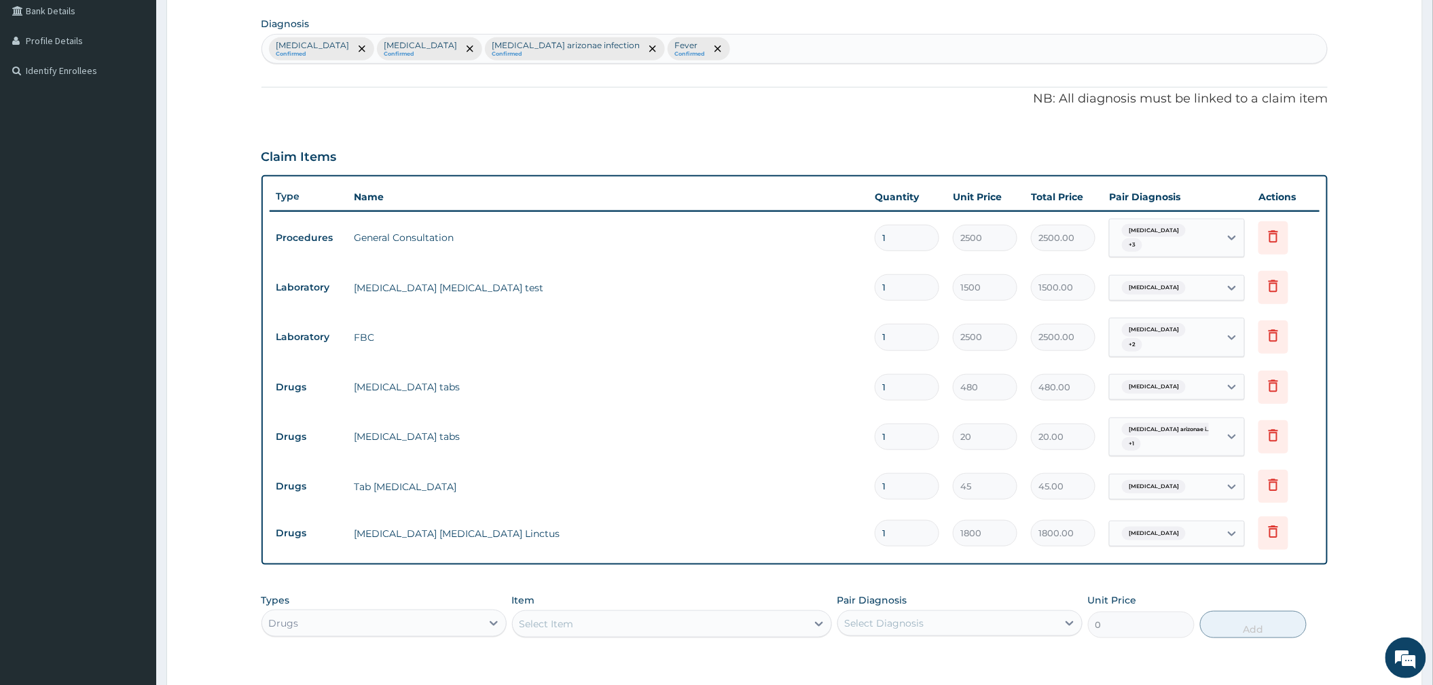
click at [599, 630] on div "Select Item" at bounding box center [660, 624] width 294 height 22
type input "ERYTH"
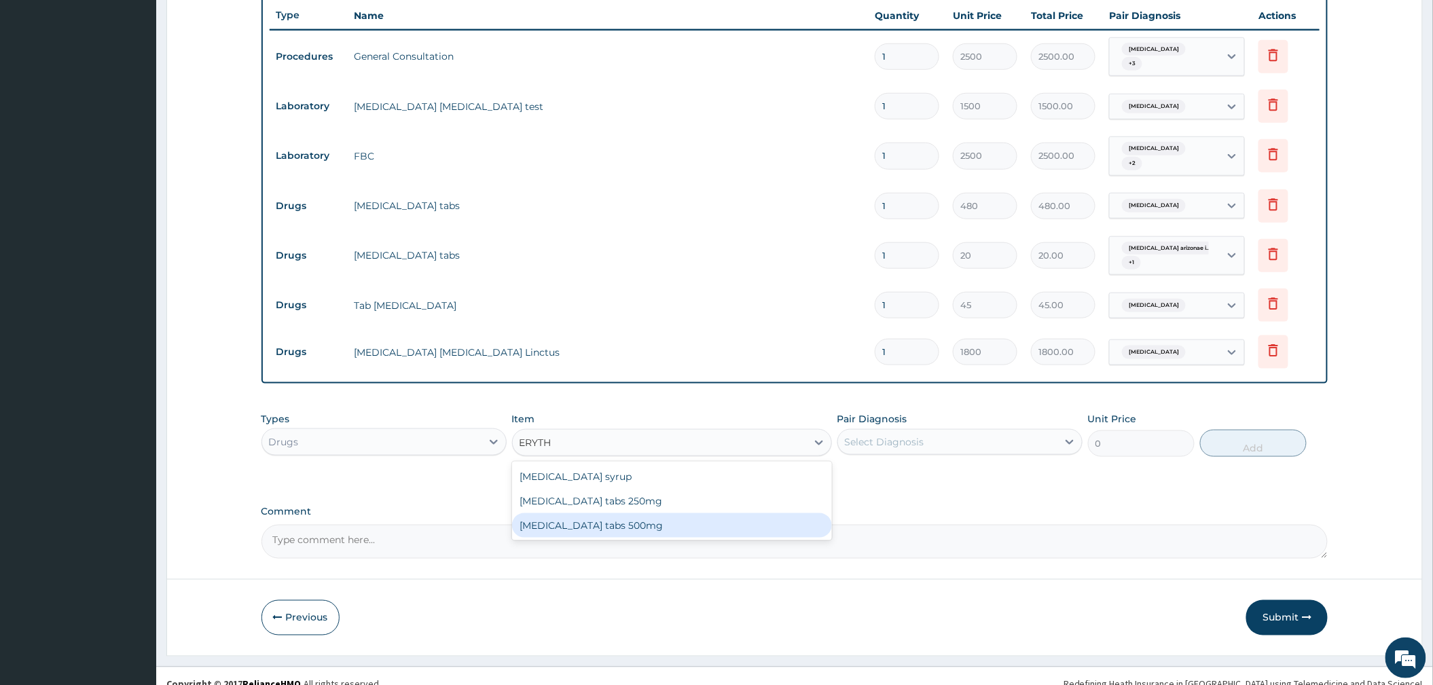
click at [648, 521] on div "Erythromycin tabs 500mg" at bounding box center [672, 525] width 320 height 24
type input "120"
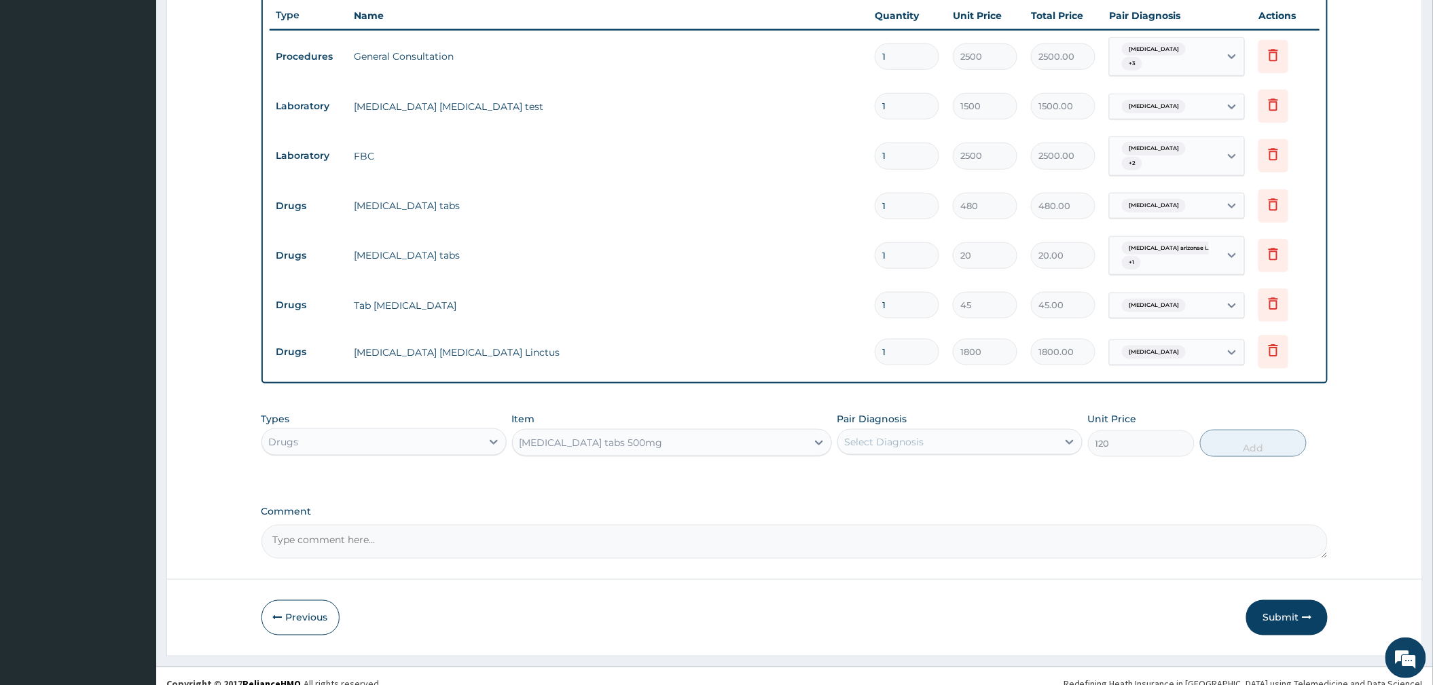
click at [936, 419] on div "Pair Diagnosis Select Diagnosis" at bounding box center [959, 434] width 245 height 45
click at [924, 435] on div "Select Diagnosis" at bounding box center [884, 442] width 79 height 14
click at [889, 500] on label "Upper respiratory infection" at bounding box center [902, 503] width 84 height 14
checkbox input "true"
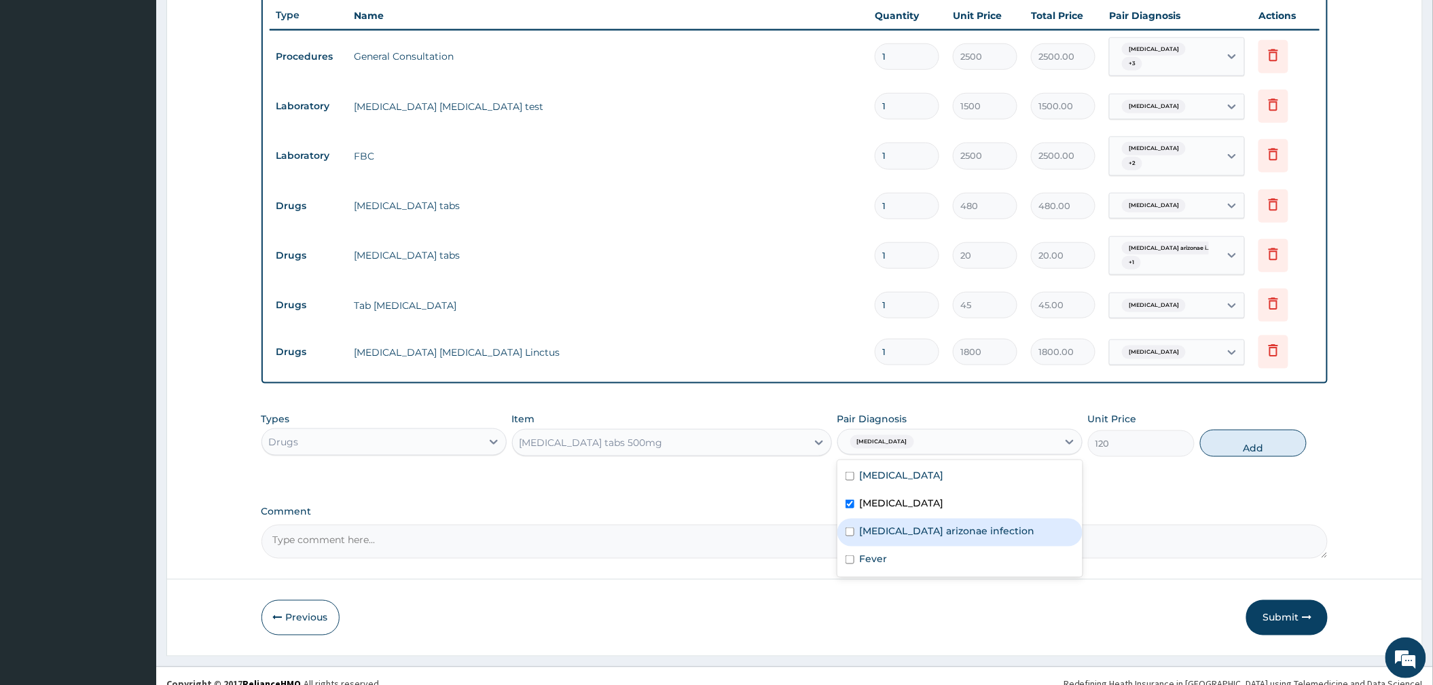
click at [885, 528] on label "Salmonella enterica arizonae infection" at bounding box center [947, 531] width 175 height 14
checkbox input "true"
click at [881, 552] on label "Fever" at bounding box center [874, 559] width 28 height 14
checkbox input "true"
click at [1222, 445] on button "Add" at bounding box center [1253, 443] width 107 height 27
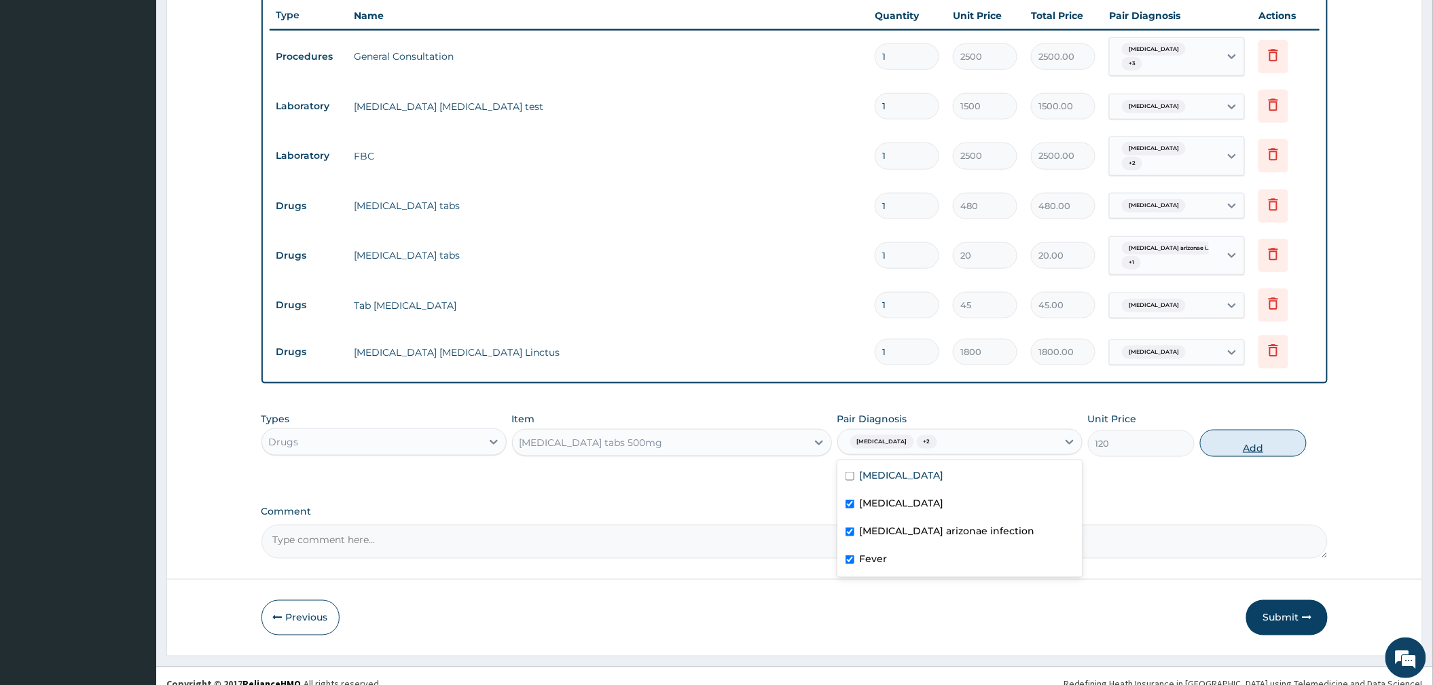
type input "0"
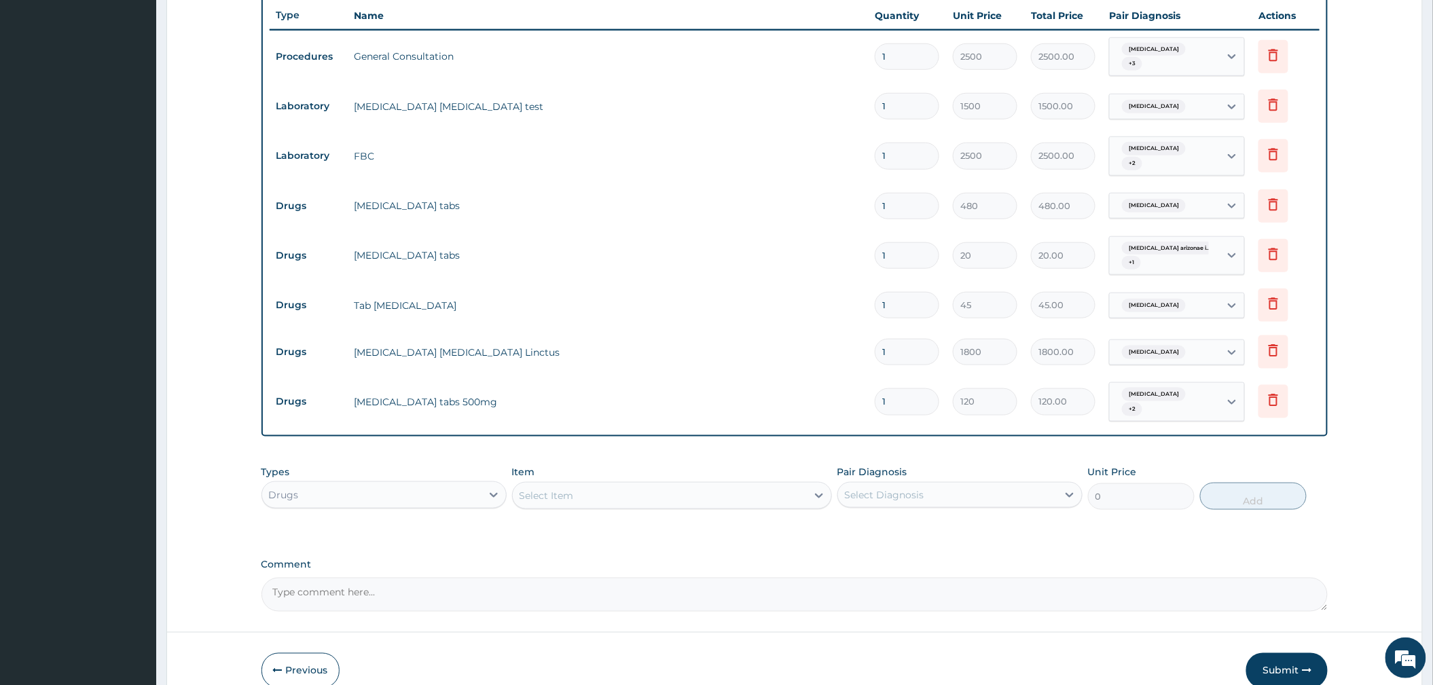
drag, startPoint x: 899, startPoint y: 202, endPoint x: 837, endPoint y: 212, distance: 62.5
click at [837, 212] on tr "Drugs Coartem tabs 1 480 480.00 Malaria Delete" at bounding box center [795, 206] width 1050 height 47
type input "6"
type input "2880.00"
type input "6"
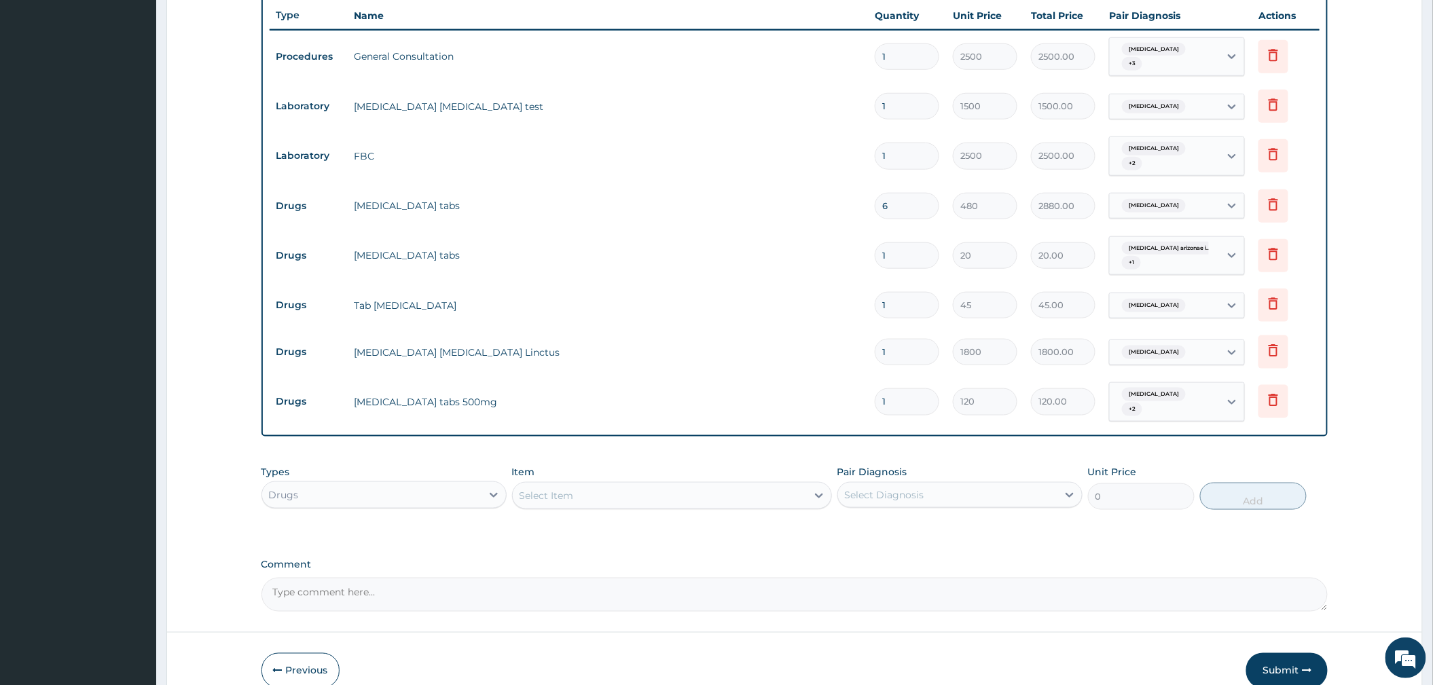
click at [906, 255] on input "1" at bounding box center [907, 255] width 65 height 26
type input "18"
type input "360.00"
type input "18"
click at [904, 305] on input "1" at bounding box center [907, 305] width 65 height 26
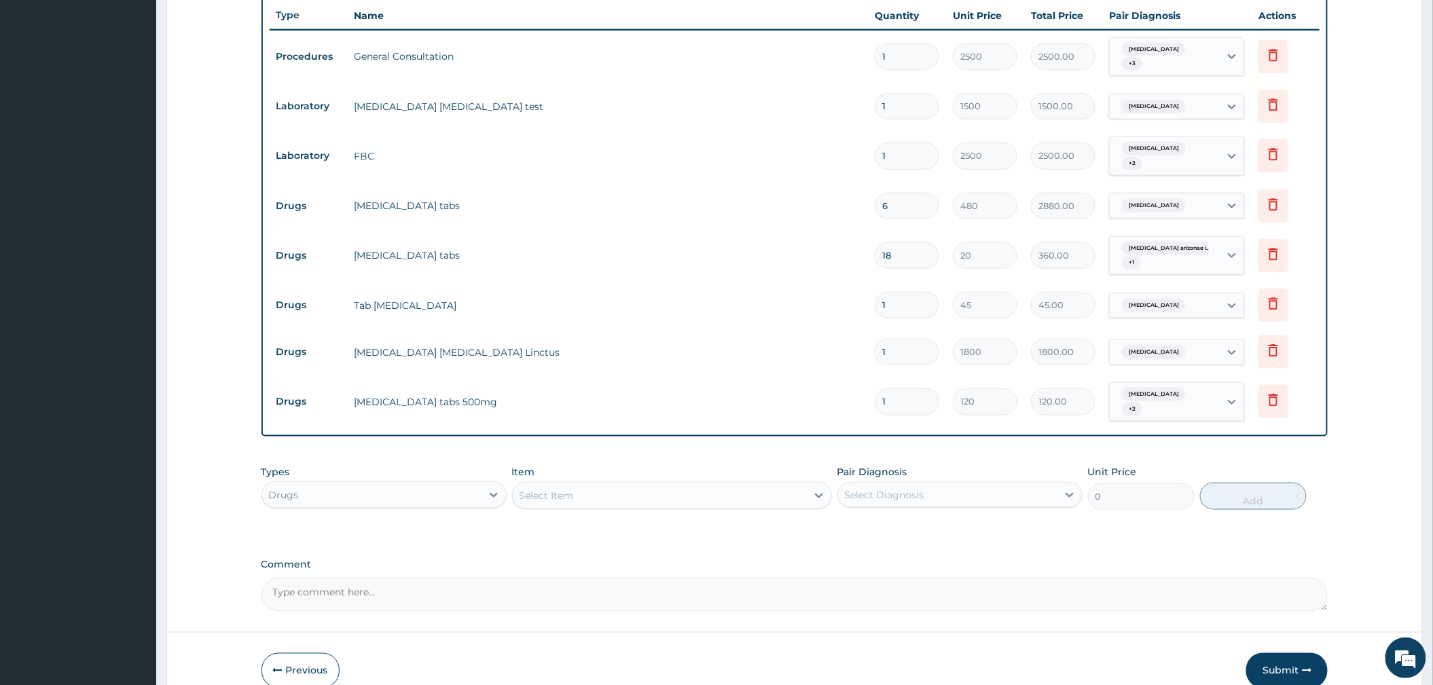
type input "10"
type input "450.00"
type input "10"
click at [913, 408] on input "1" at bounding box center [907, 401] width 65 height 26
type input "10"
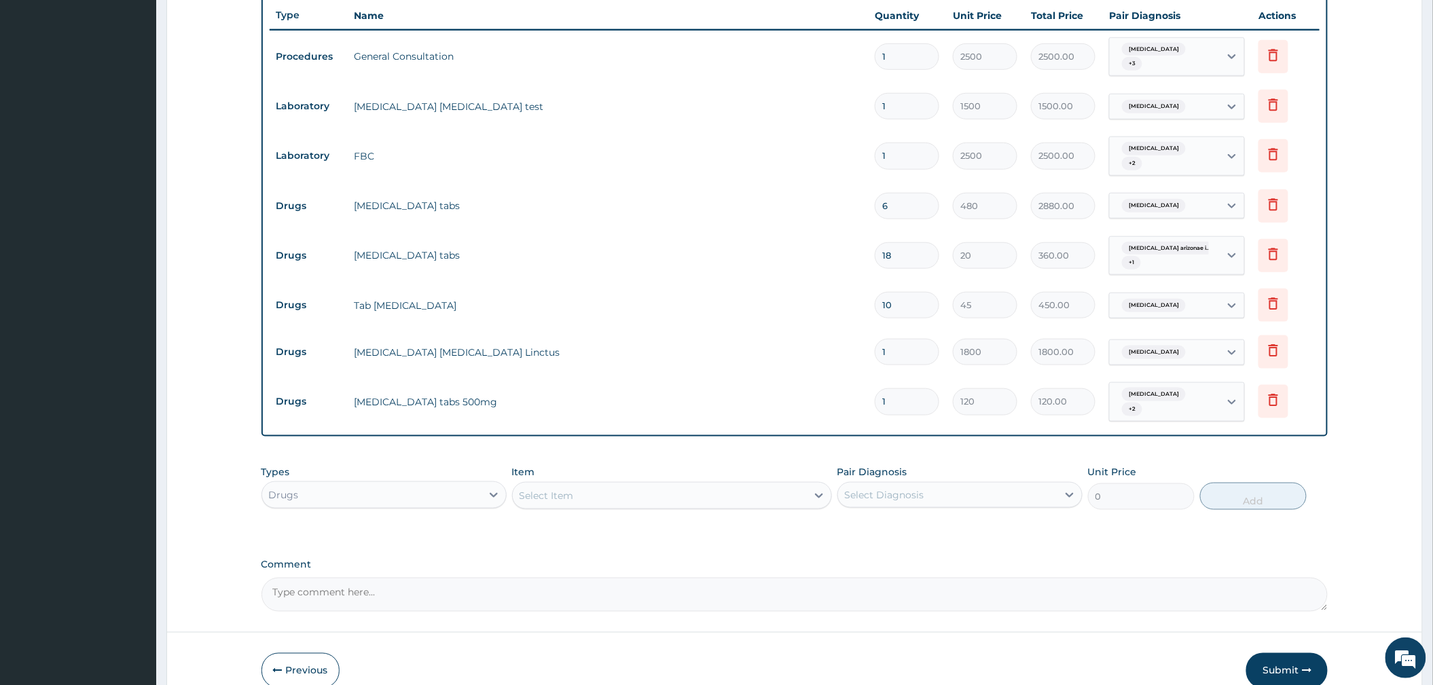
type input "1200.00"
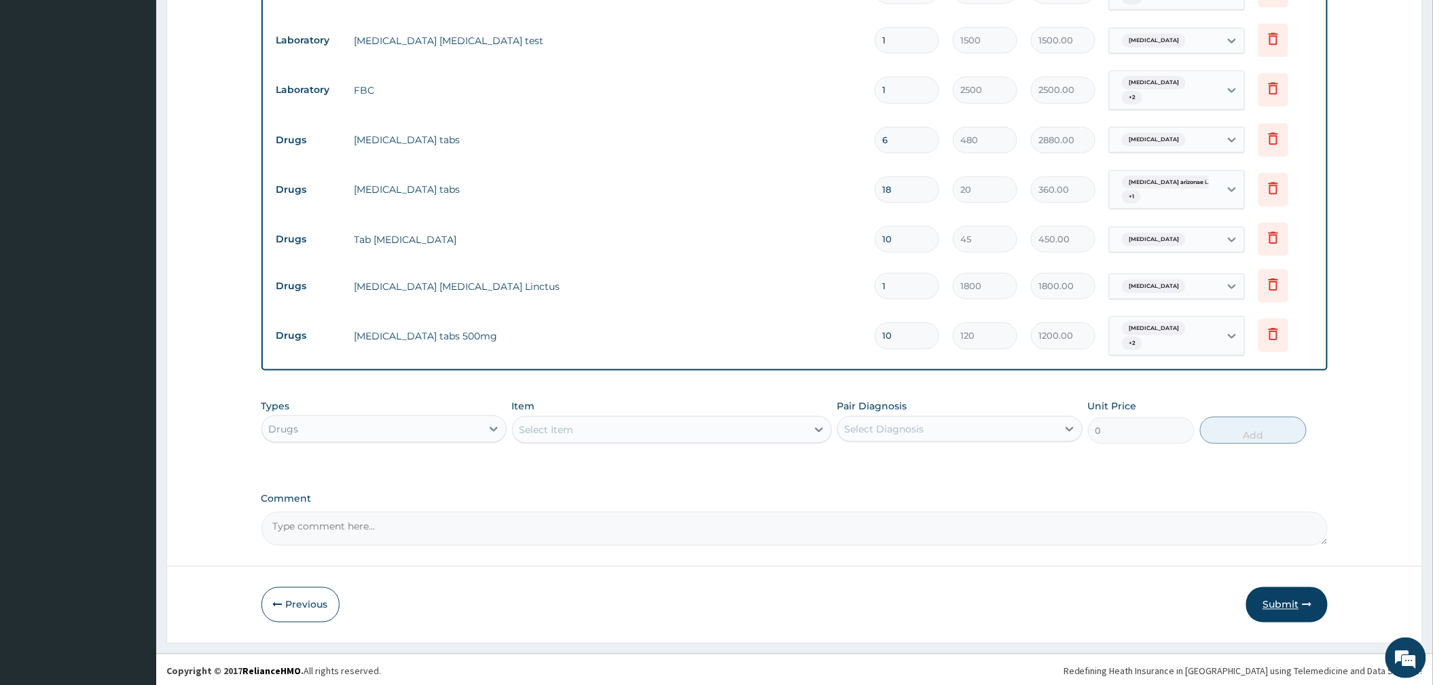
type input "10"
click at [1276, 604] on button "Submit" at bounding box center [1286, 604] width 81 height 35
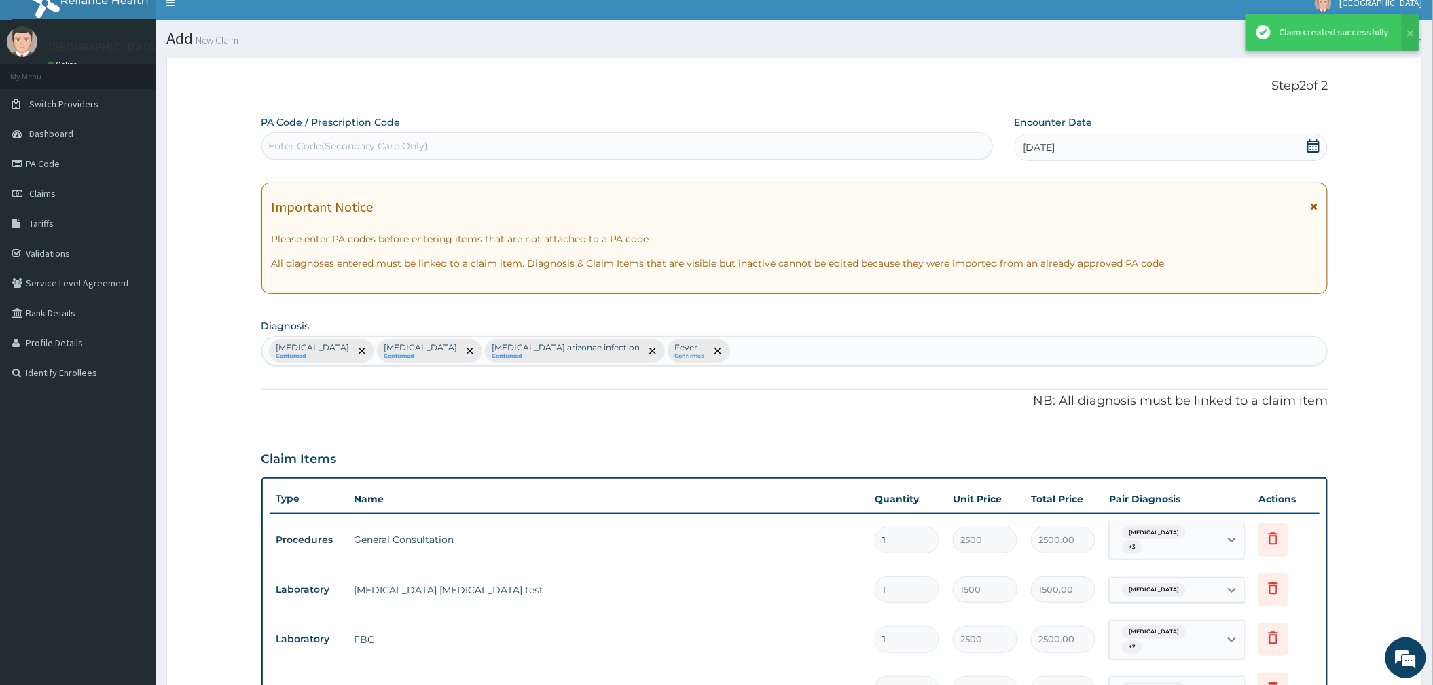
scroll to position [564, 0]
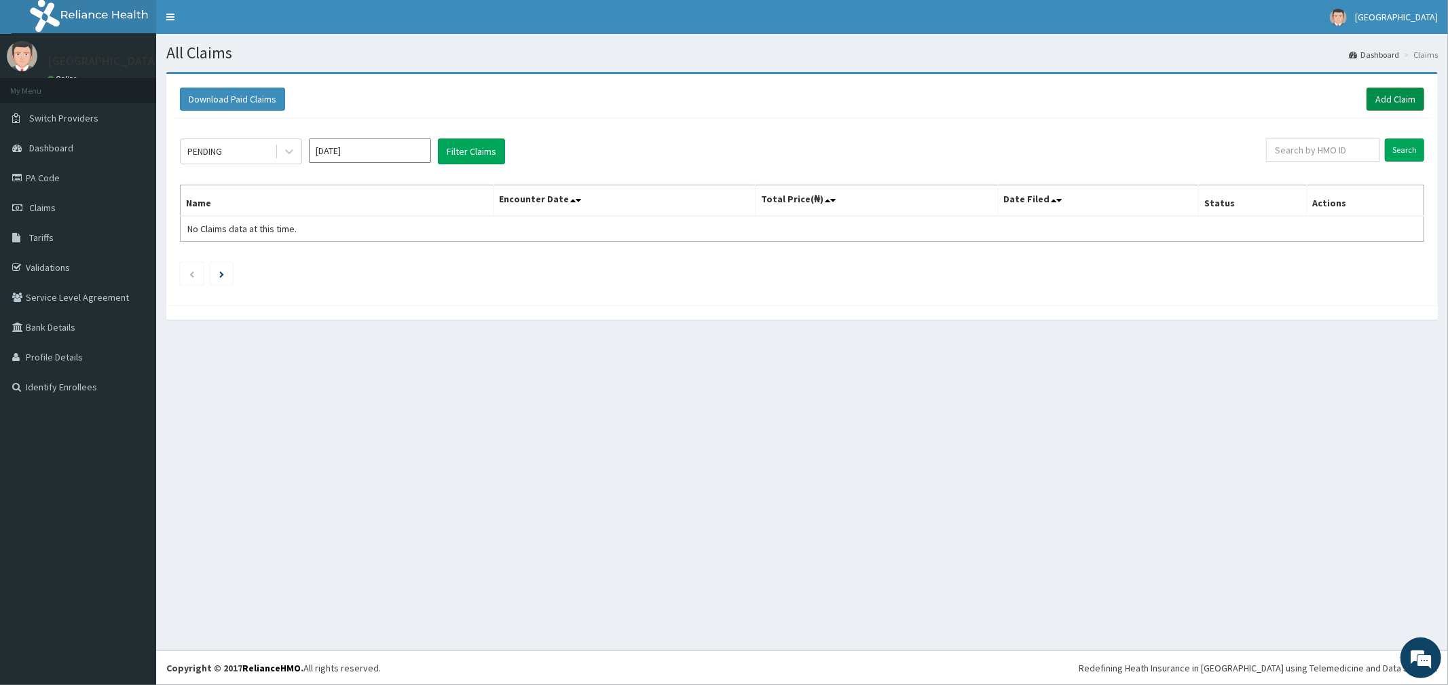
click at [1380, 90] on link "Add Claim" at bounding box center [1396, 99] width 58 height 23
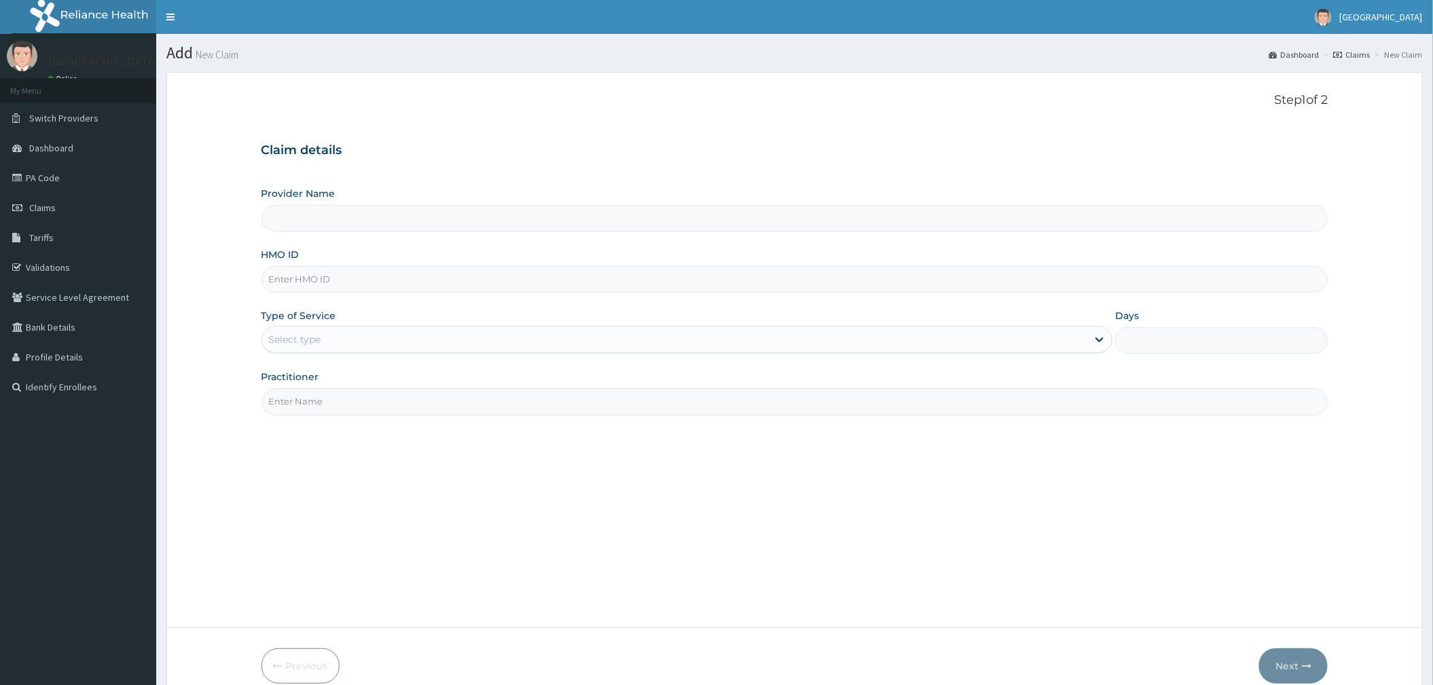
click at [353, 286] on input "HMO ID" at bounding box center [794, 279] width 1067 height 26
type input "XIA"
type input "[GEOGRAPHIC_DATA]"
type input "XIA/10602/A"
click at [332, 339] on div "Select type" at bounding box center [674, 340] width 825 height 22
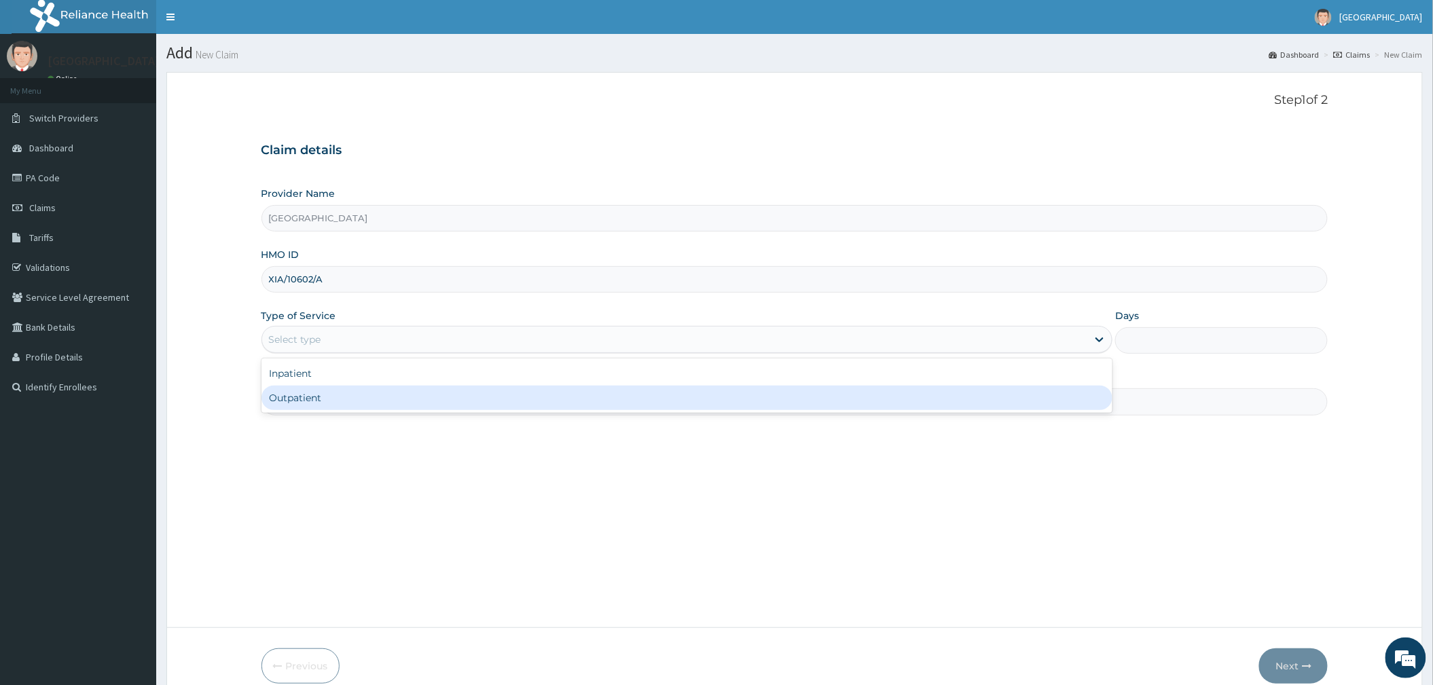
click at [318, 397] on div "Outpatient" at bounding box center [686, 398] width 851 height 24
type input "1"
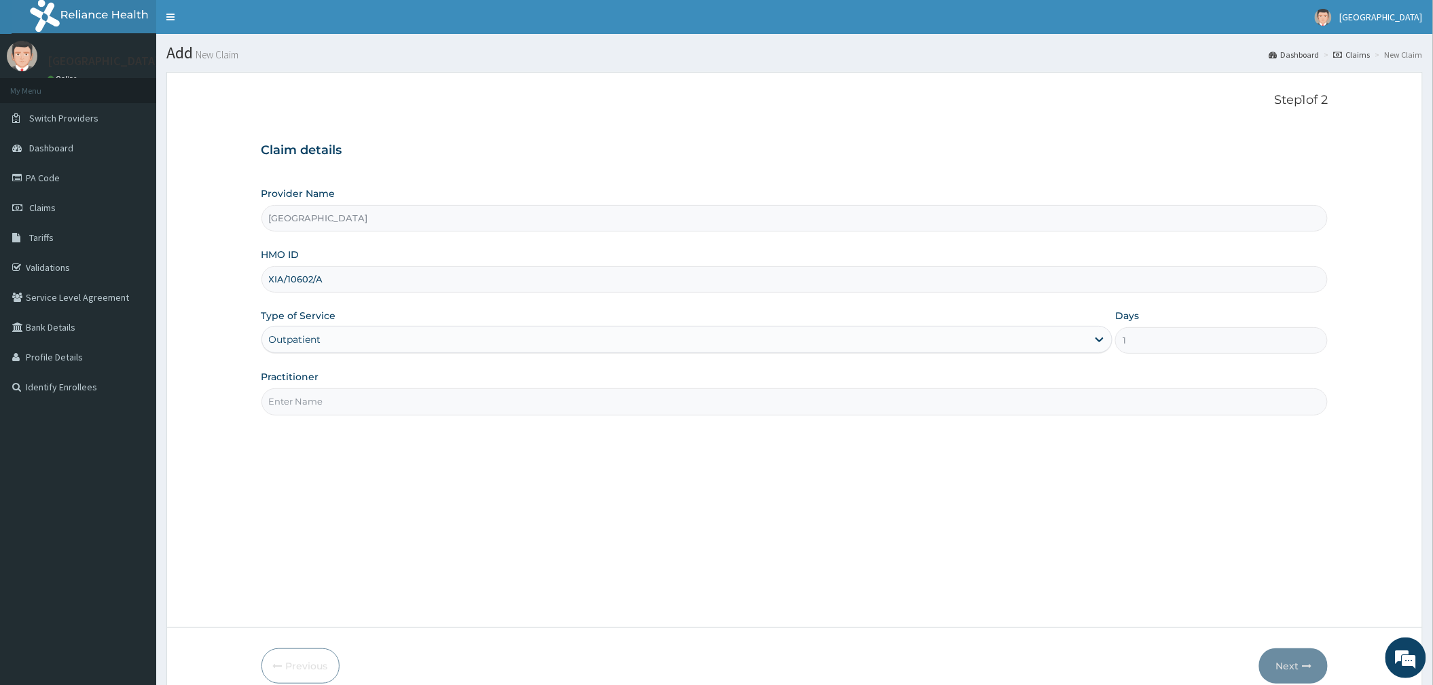
click at [318, 400] on input "Practitioner" at bounding box center [794, 401] width 1067 height 26
type input "DR OGUOGHO"
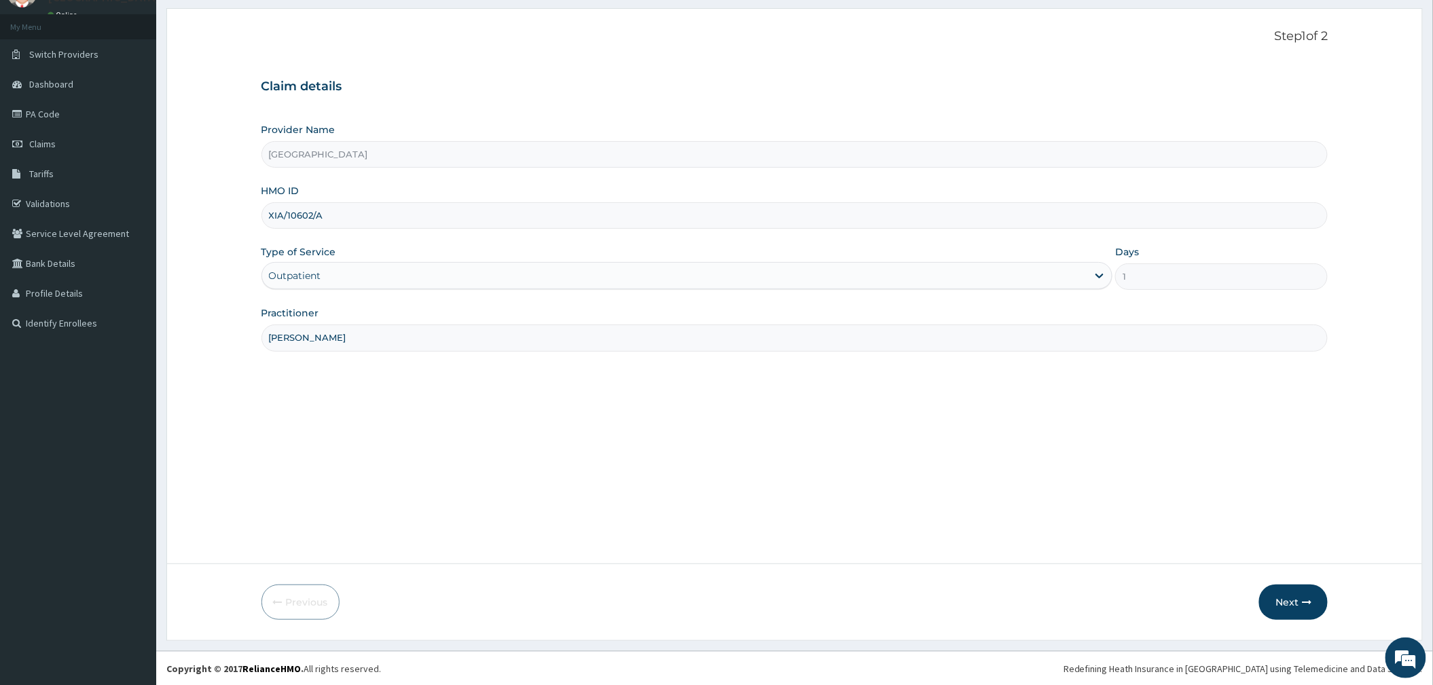
scroll to position [65, 0]
click at [1301, 607] on button "Next" at bounding box center [1293, 601] width 69 height 35
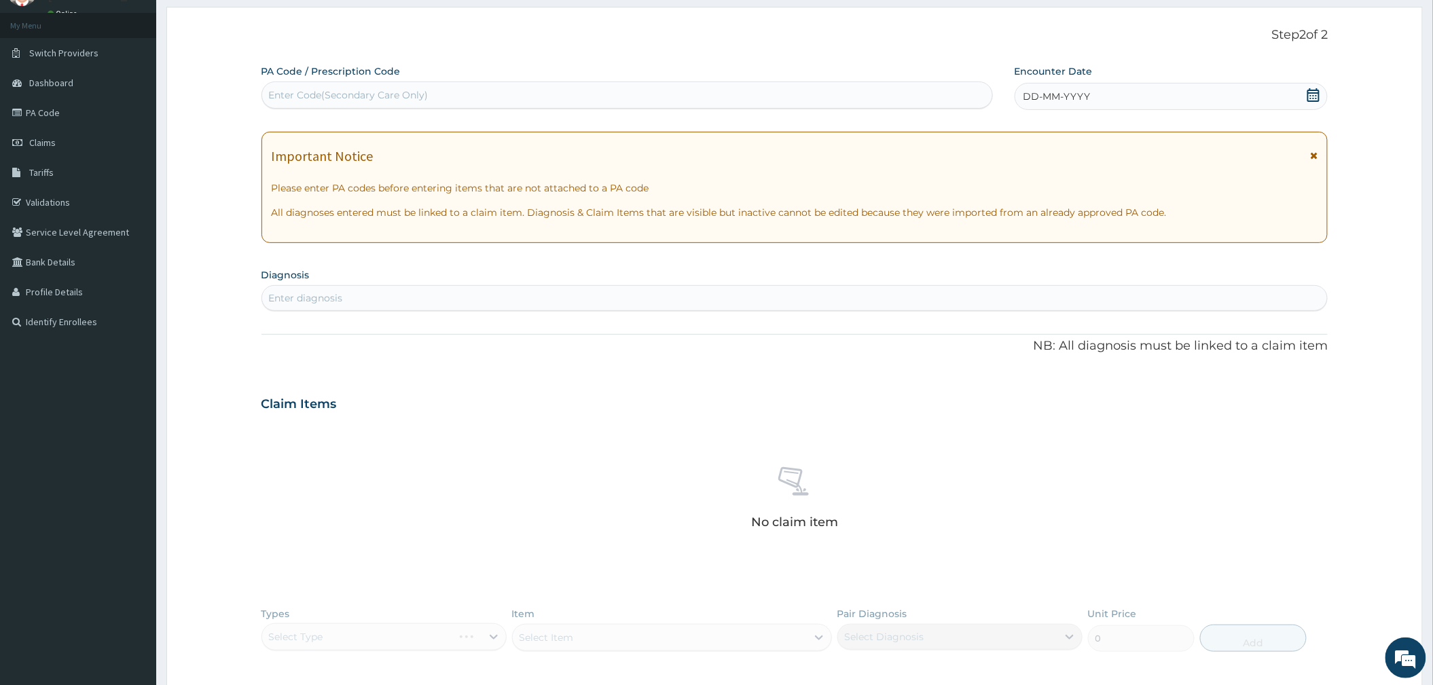
click at [1309, 92] on icon at bounding box center [1313, 95] width 12 height 14
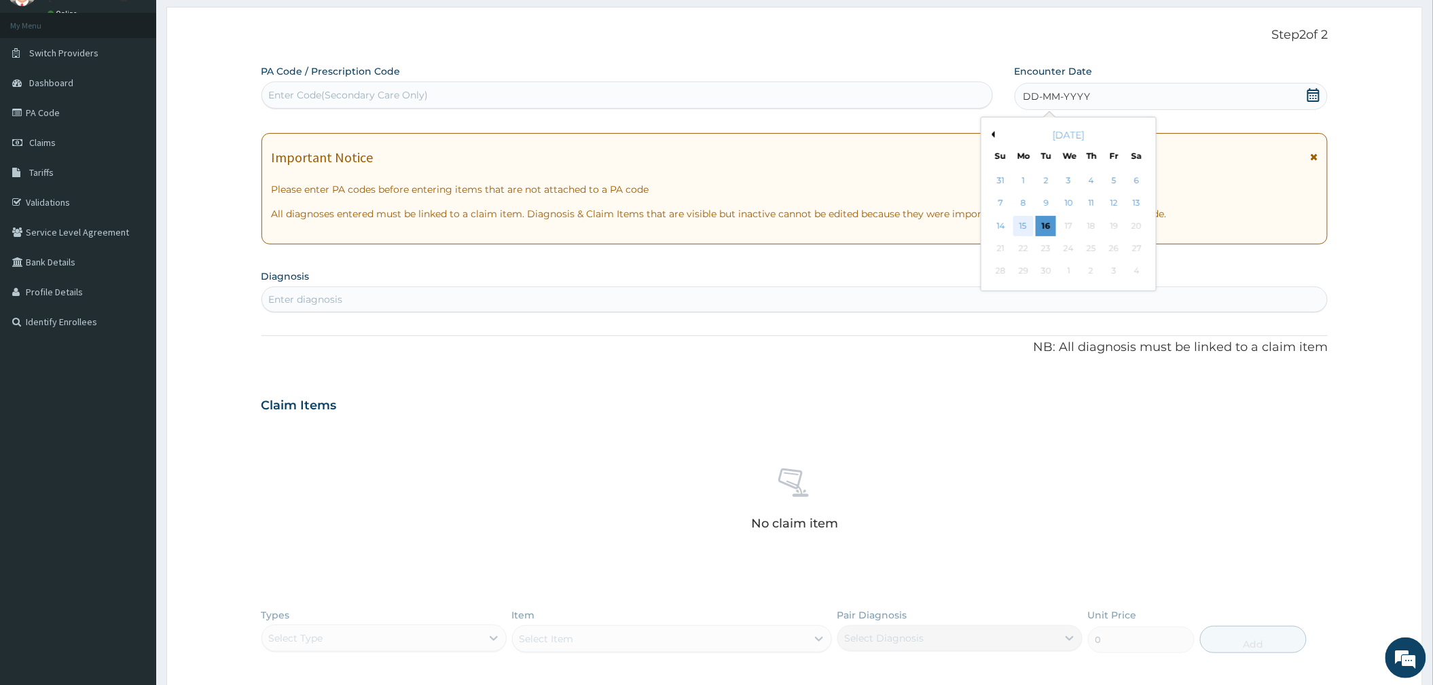
click at [1025, 224] on div "15" at bounding box center [1023, 226] width 20 height 20
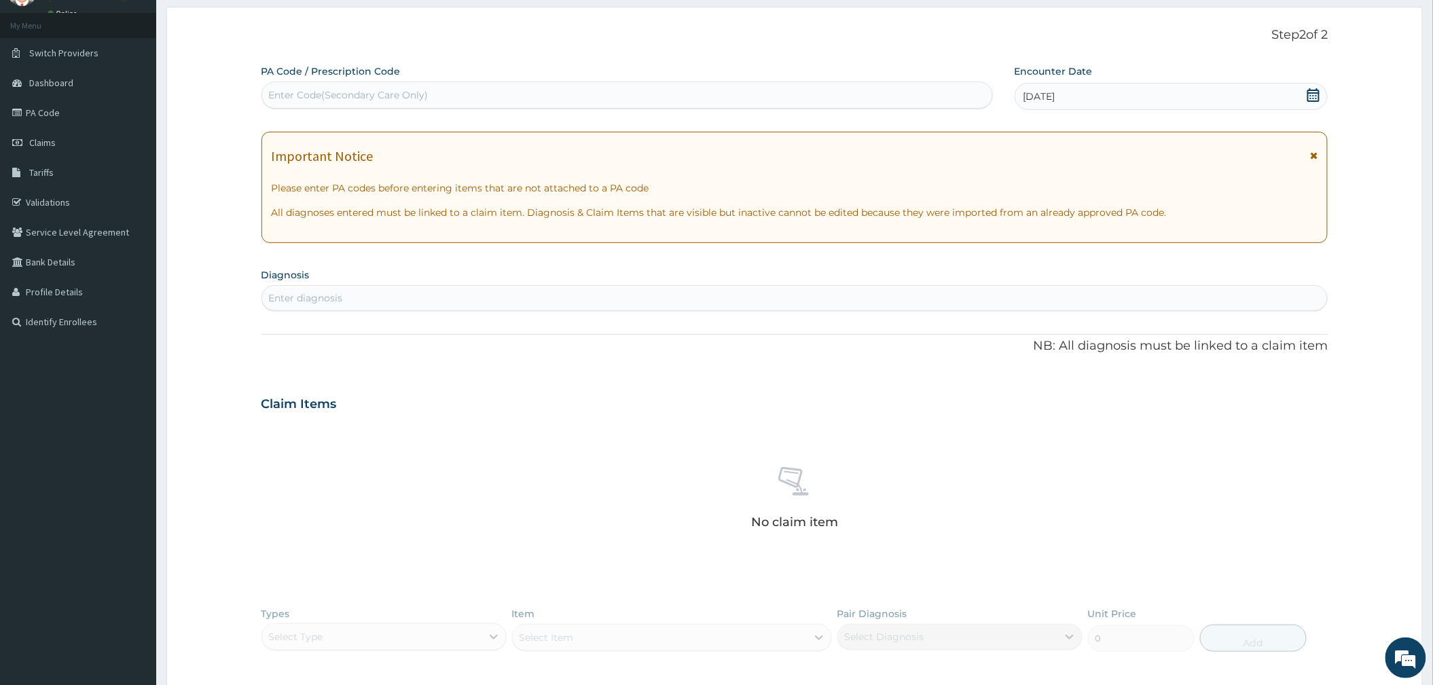
click at [526, 90] on div "Enter Code(Secondary Care Only)" at bounding box center [627, 95] width 730 height 22
paste input "PA/A8B2D1"
type input "PA/A8B2D1"
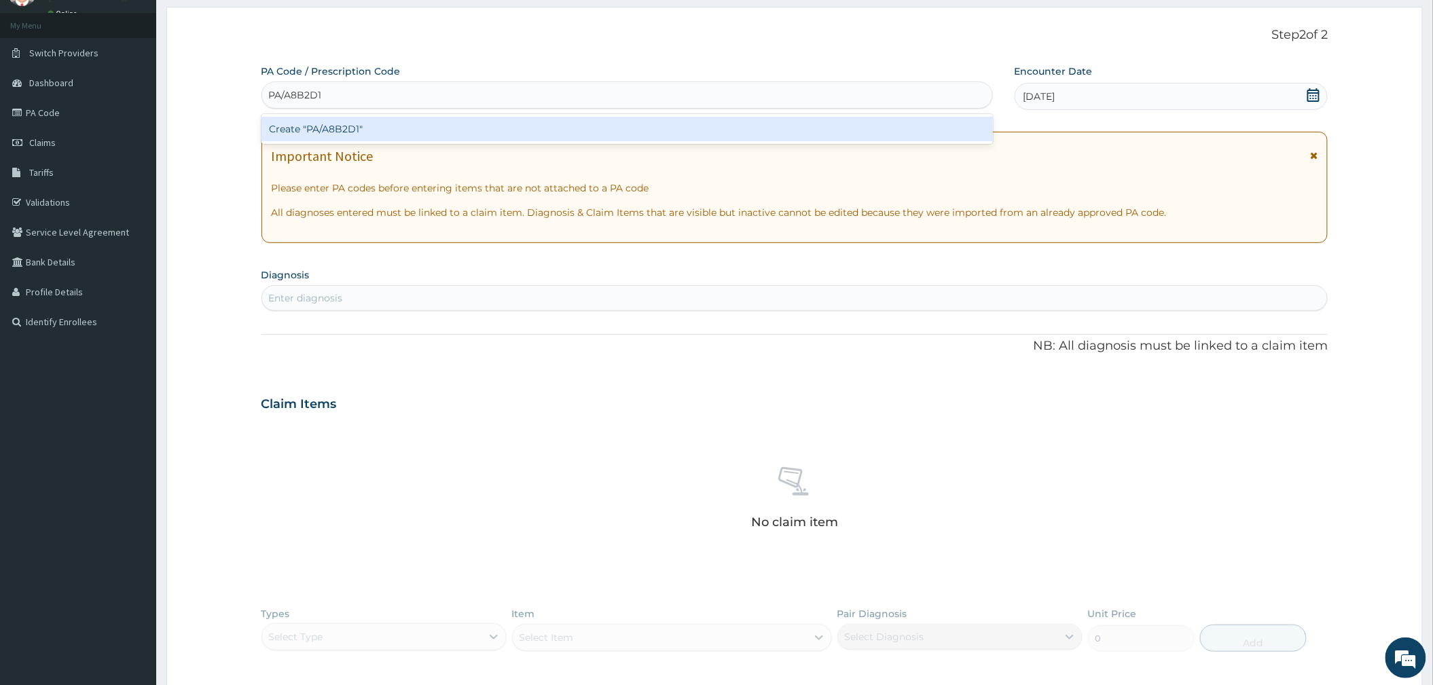
click at [368, 131] on div "Create "PA/A8B2D1"" at bounding box center [626, 129] width 731 height 24
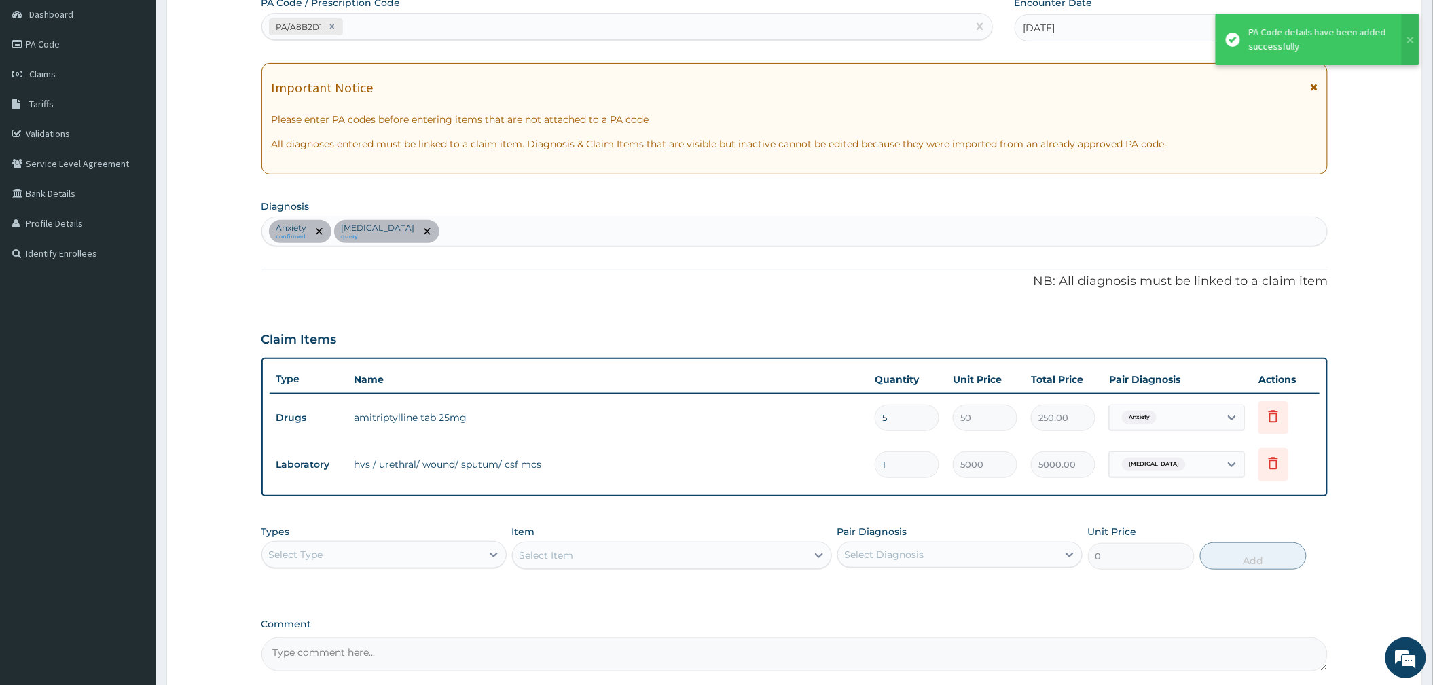
scroll to position [263, 0]
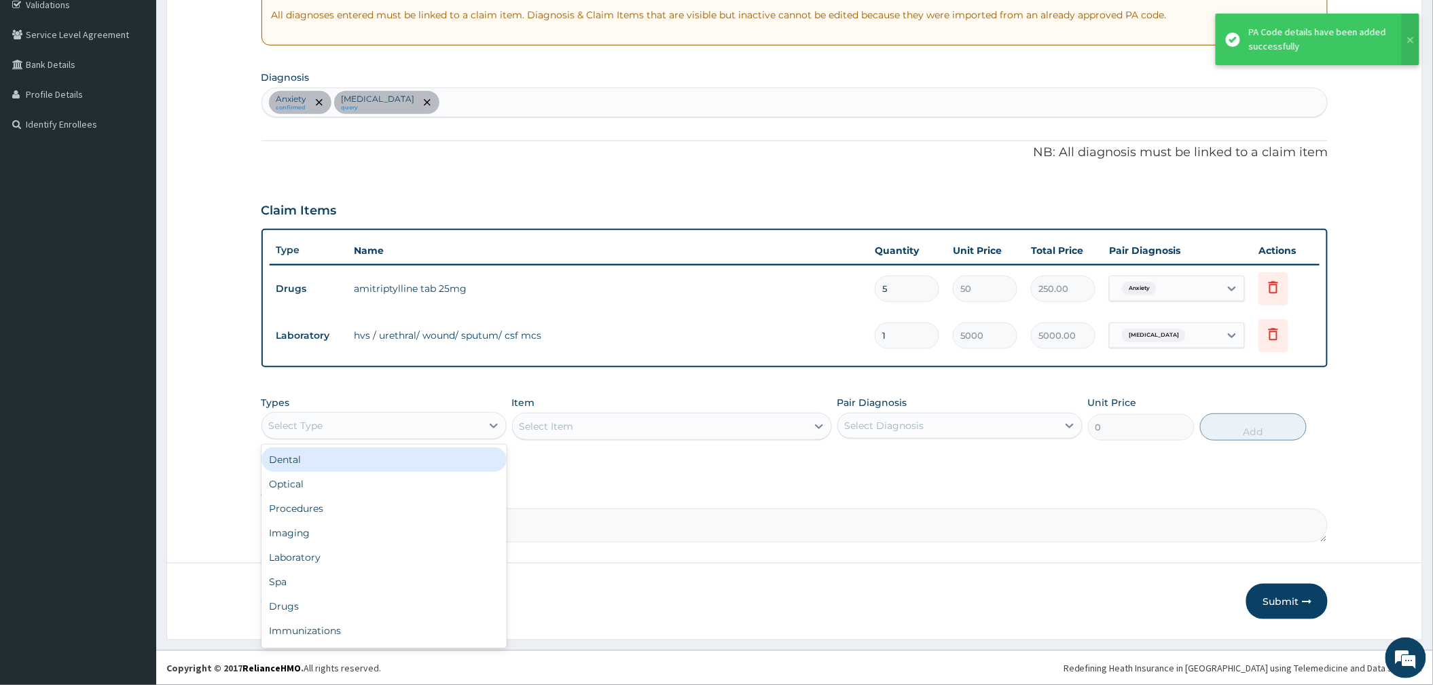
click at [316, 420] on div "Select Type" at bounding box center [296, 426] width 54 height 14
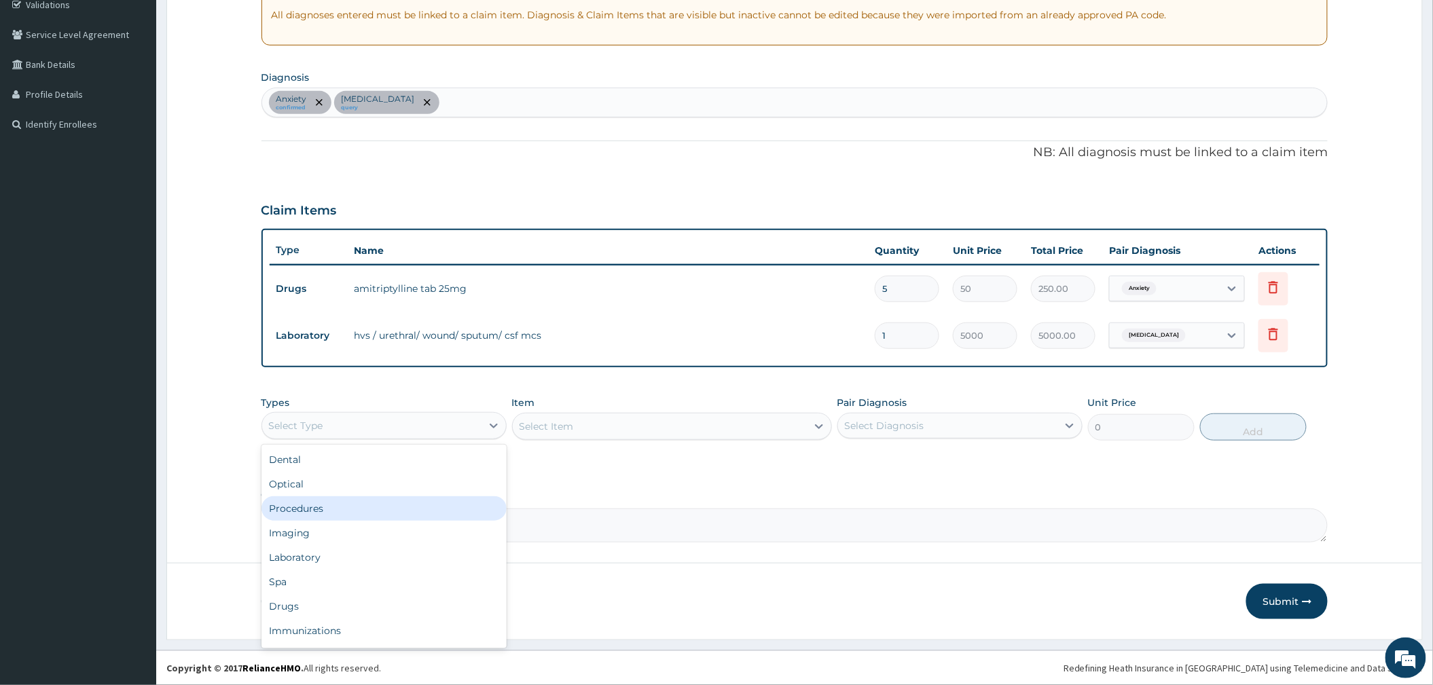
drag, startPoint x: 321, startPoint y: 509, endPoint x: 589, endPoint y: 507, distance: 268.2
click at [322, 509] on div "Procedures" at bounding box center [383, 508] width 245 height 24
click at [924, 429] on div "Select Diagnosis" at bounding box center [884, 426] width 79 height 14
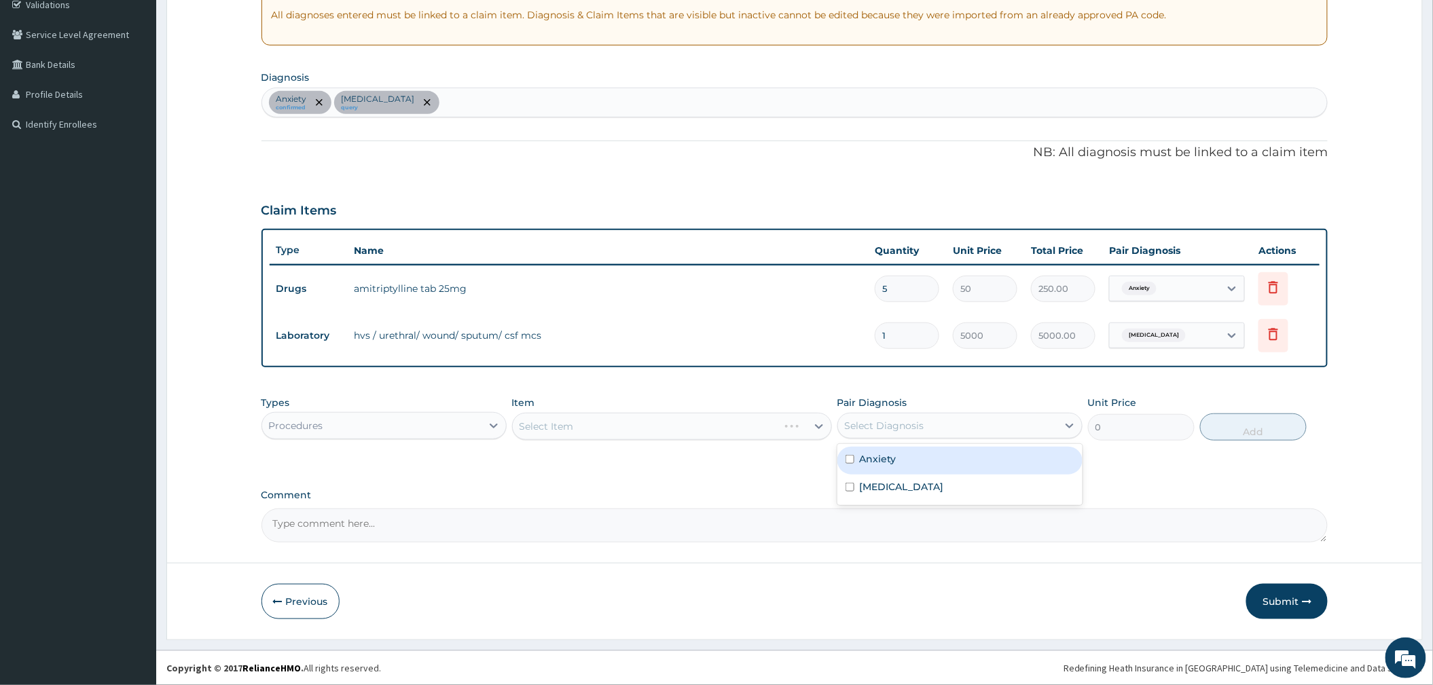
click at [907, 457] on div "Anxiety" at bounding box center [959, 461] width 245 height 28
checkbox input "true"
click at [907, 483] on label "Bacterial vaginosis" at bounding box center [902, 487] width 84 height 14
checkbox input "true"
click at [732, 425] on div "Select Item" at bounding box center [672, 426] width 320 height 27
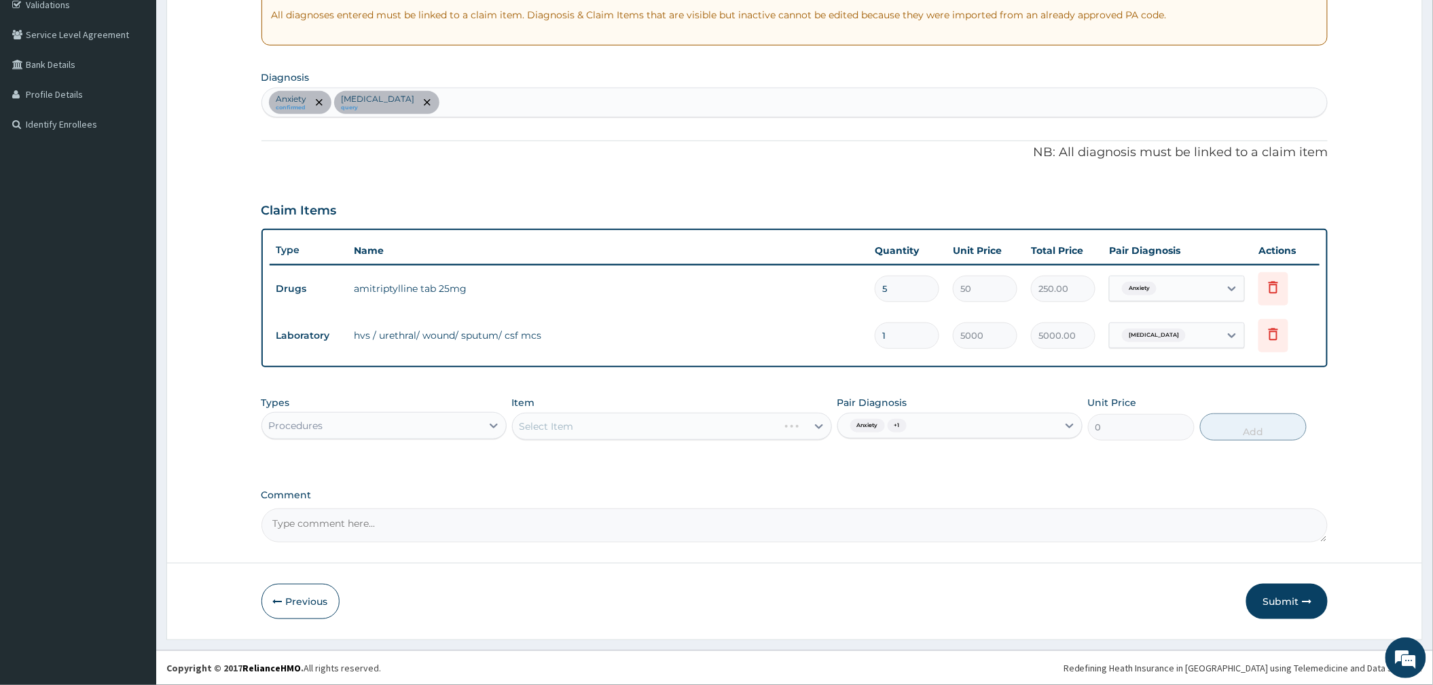
click at [732, 425] on div "Select Item" at bounding box center [672, 426] width 320 height 27
click at [732, 425] on div "Select Item" at bounding box center [660, 427] width 294 height 22
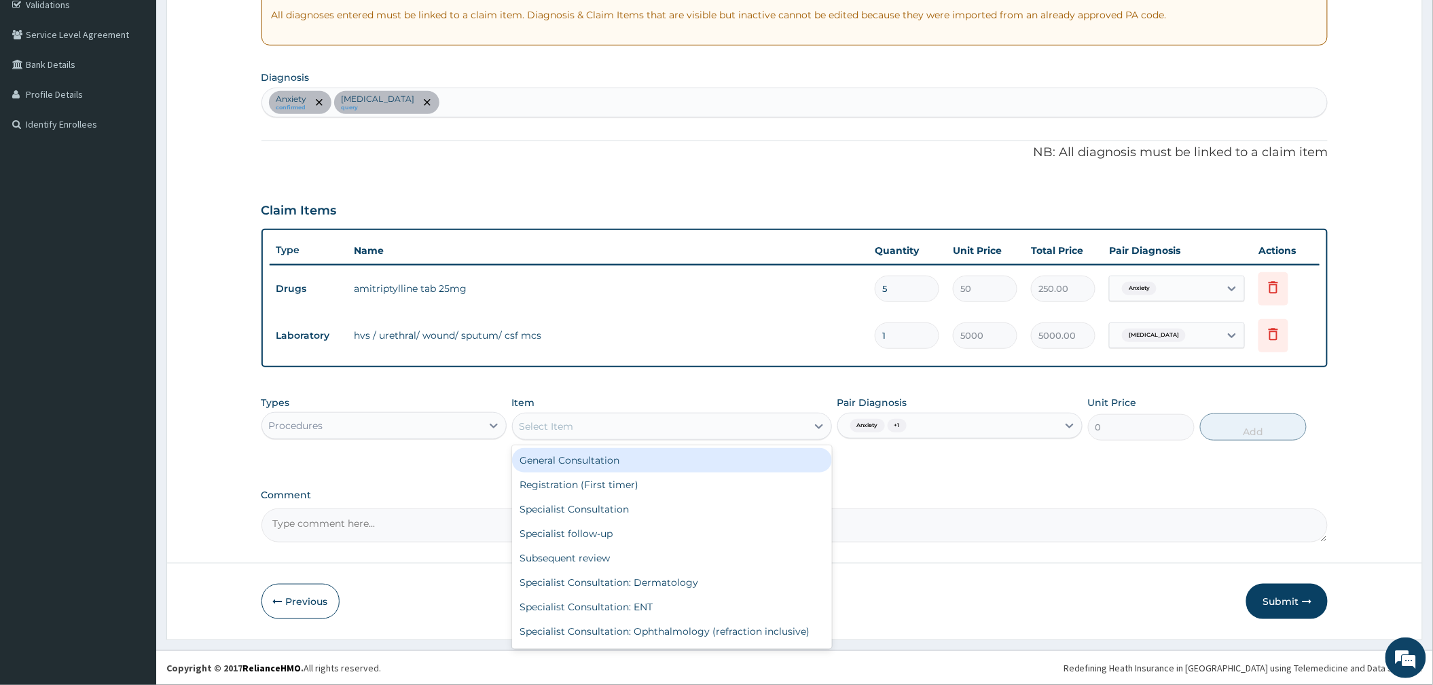
click at [659, 462] on div "General Consultation" at bounding box center [672, 460] width 320 height 24
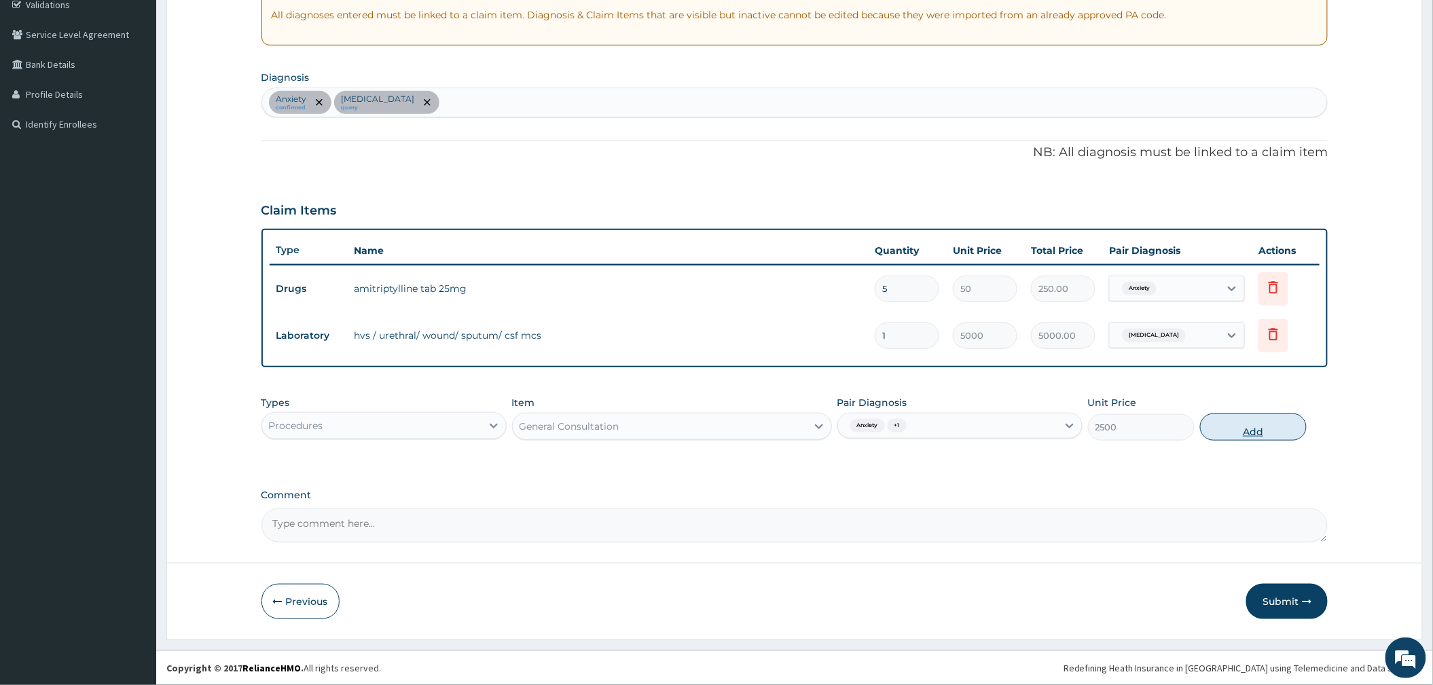
click at [1233, 435] on button "Add" at bounding box center [1253, 426] width 107 height 27
type input "0"
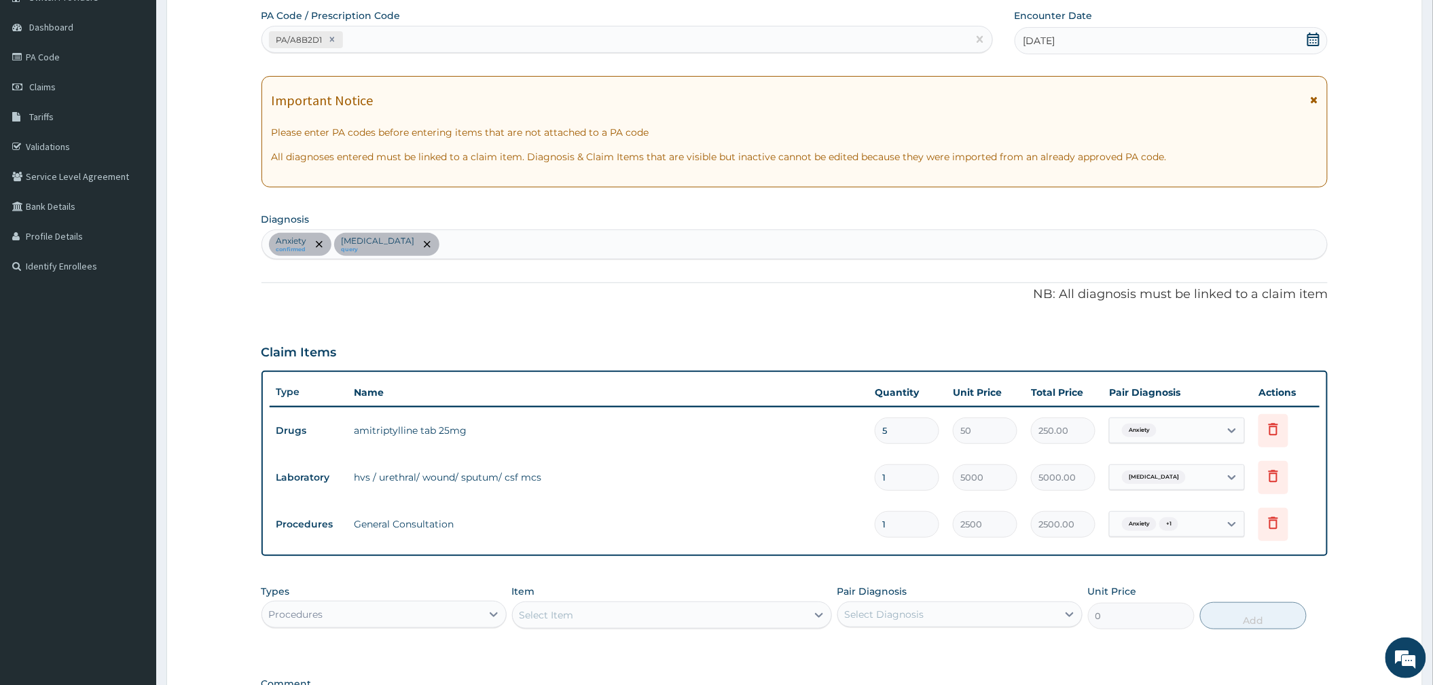
scroll to position [310, 0]
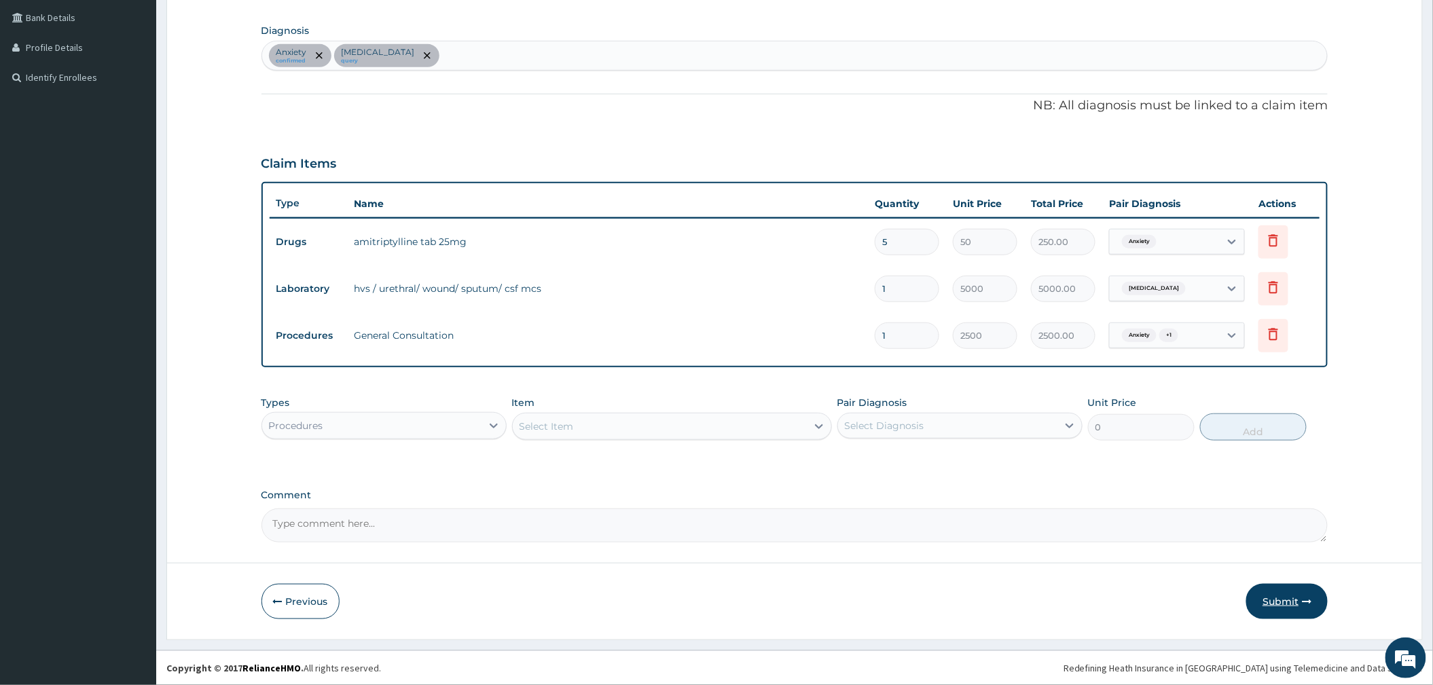
click at [1272, 604] on button "Submit" at bounding box center [1286, 601] width 81 height 35
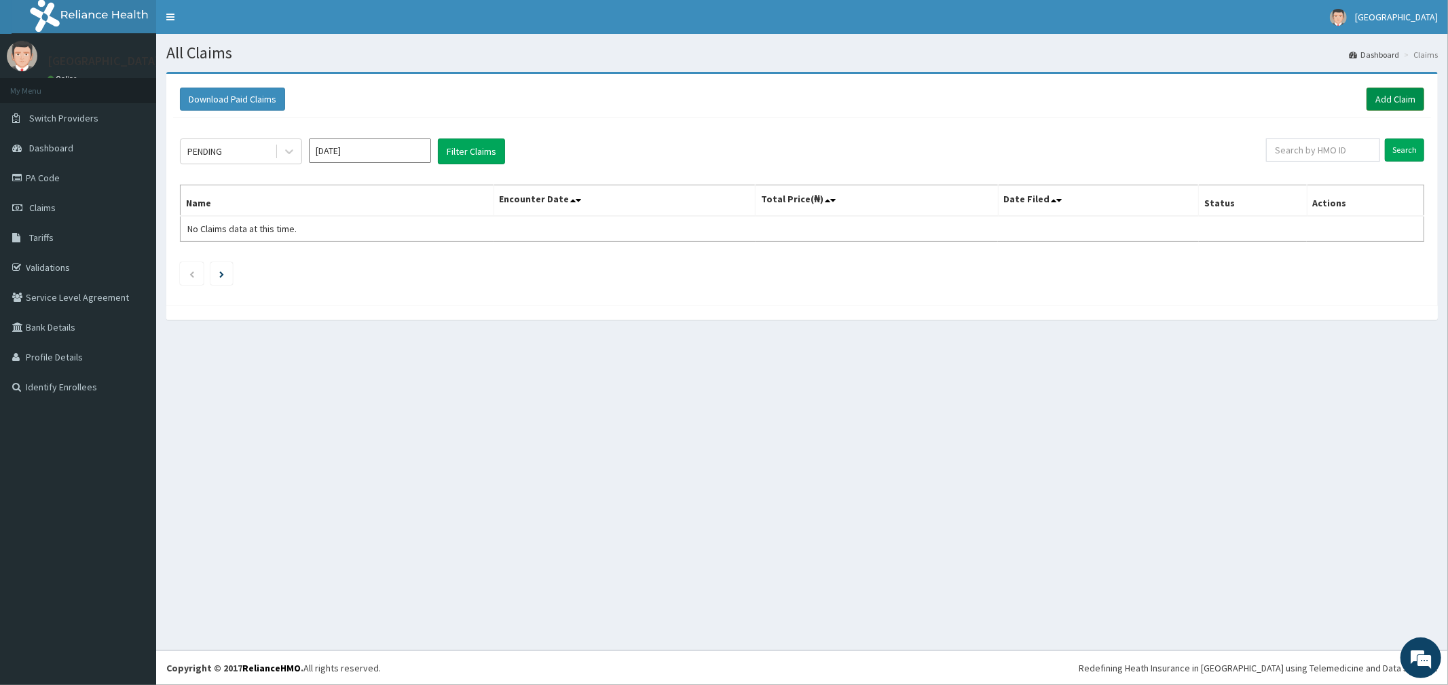
click at [1377, 95] on link "Add Claim" at bounding box center [1396, 99] width 58 height 23
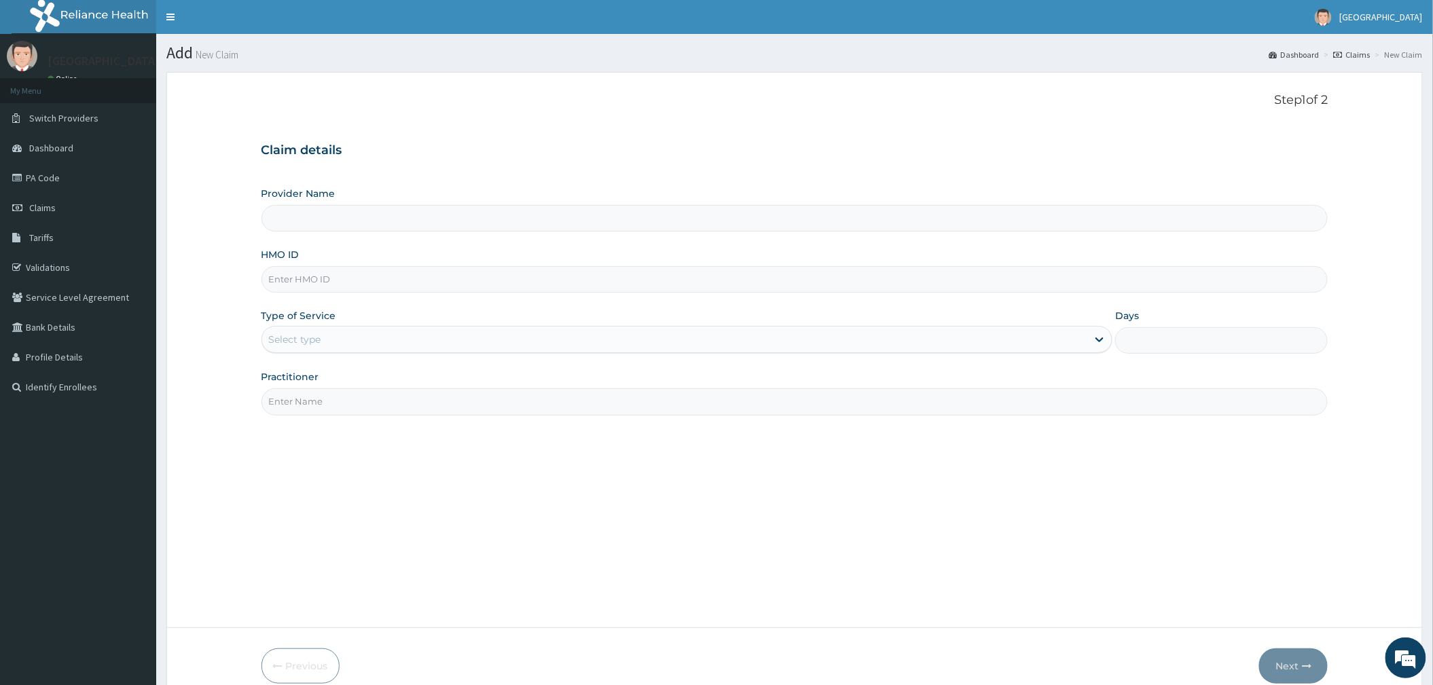
type input "[GEOGRAPHIC_DATA]"
click at [315, 254] on div "HMO ID" at bounding box center [794, 270] width 1067 height 45
click at [310, 273] on input "HMO ID" at bounding box center [794, 279] width 1067 height 26
type input "DGE/10063/B"
click at [310, 340] on div "Select type" at bounding box center [295, 340] width 52 height 14
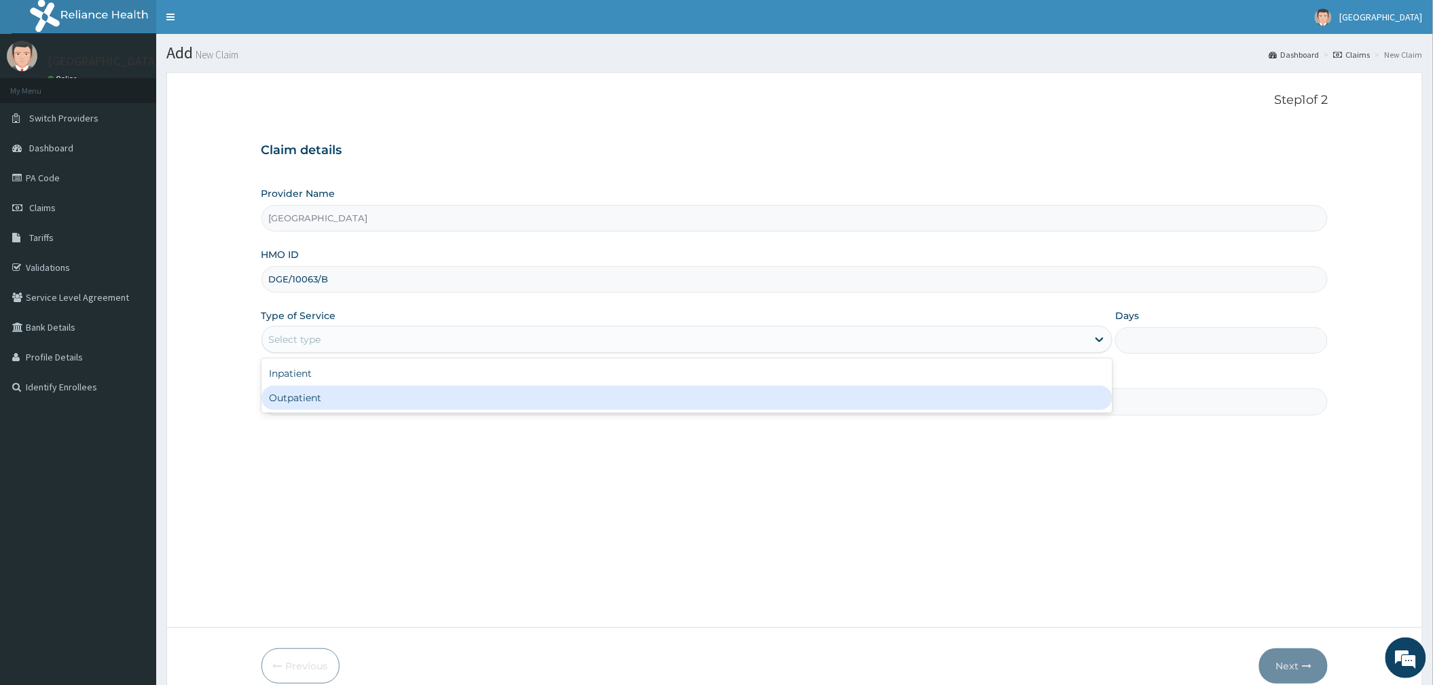
click at [303, 408] on div "Outpatient" at bounding box center [686, 398] width 851 height 24
type input "1"
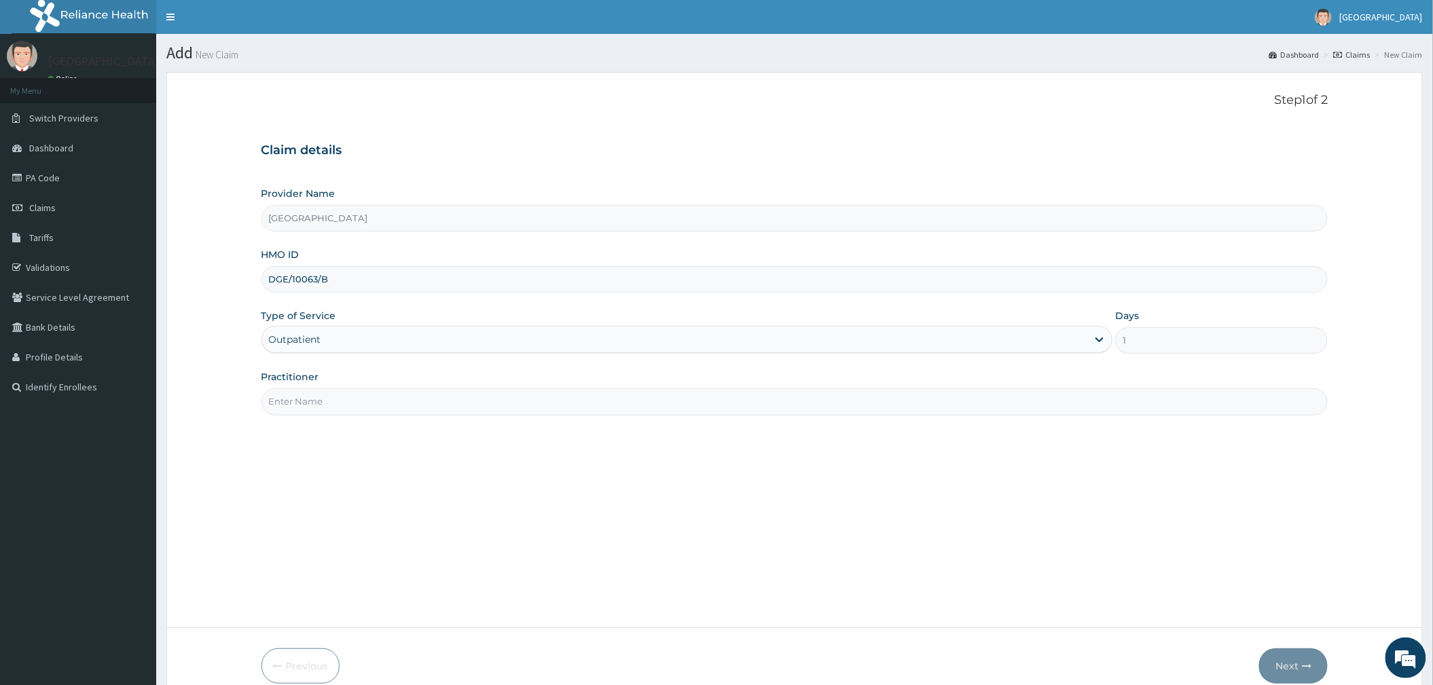
drag, startPoint x: 313, startPoint y: 399, endPoint x: 310, endPoint y: 406, distance: 7.3
click at [313, 399] on input "Practitioner" at bounding box center [794, 401] width 1067 height 26
type input "DR WILLIAMS"
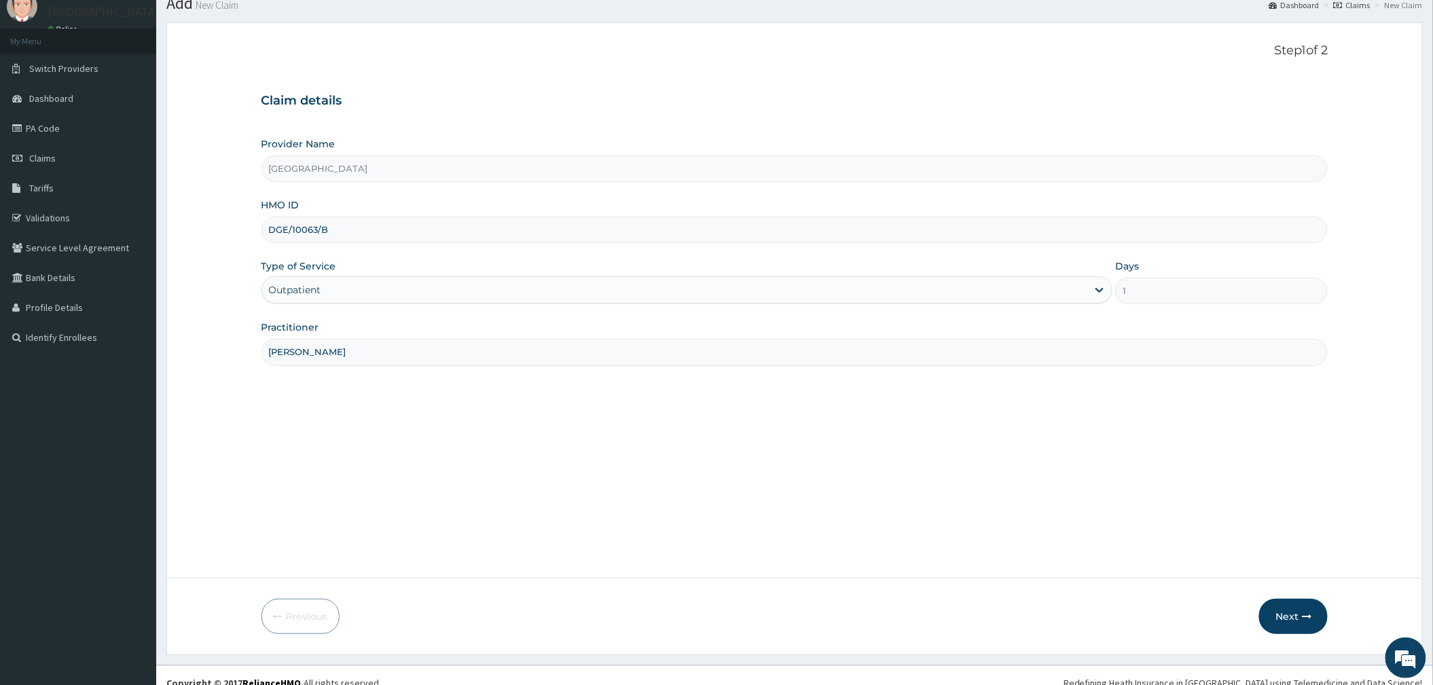
scroll to position [65, 0]
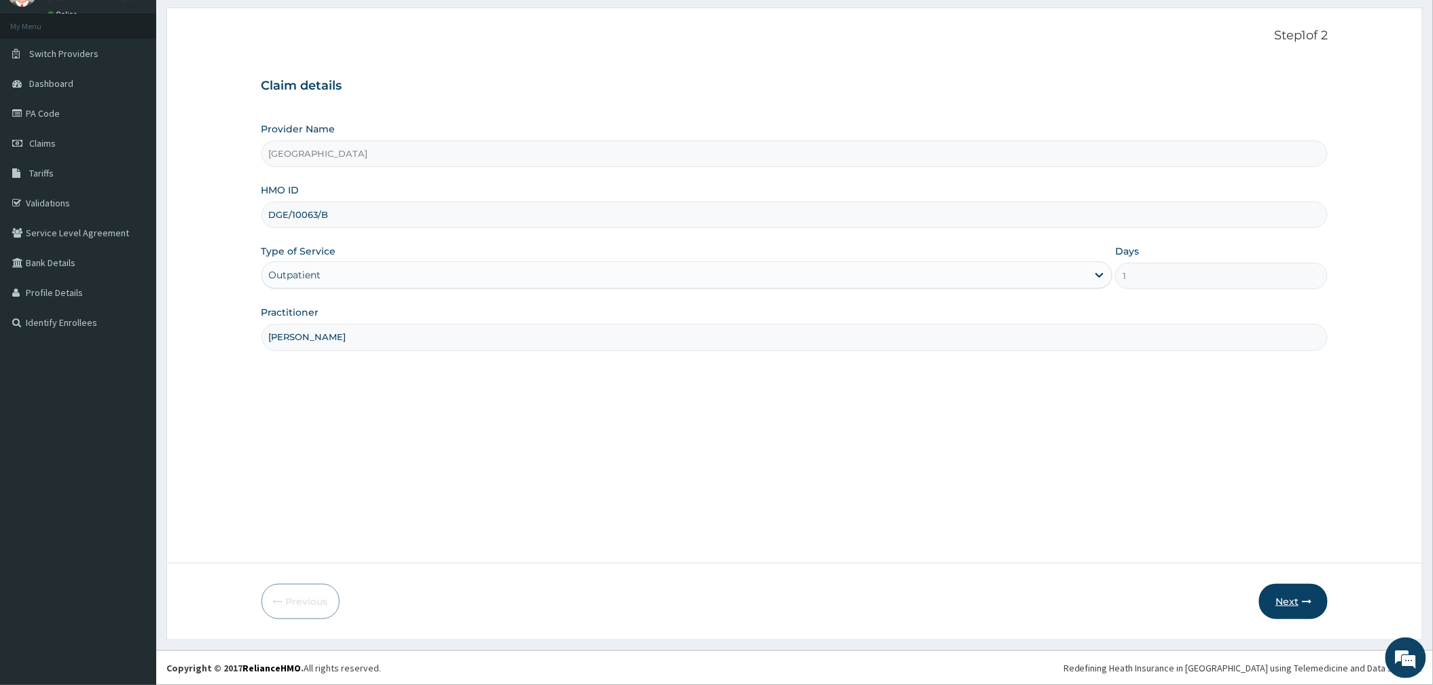
click at [1304, 602] on icon "button" at bounding box center [1307, 602] width 10 height 10
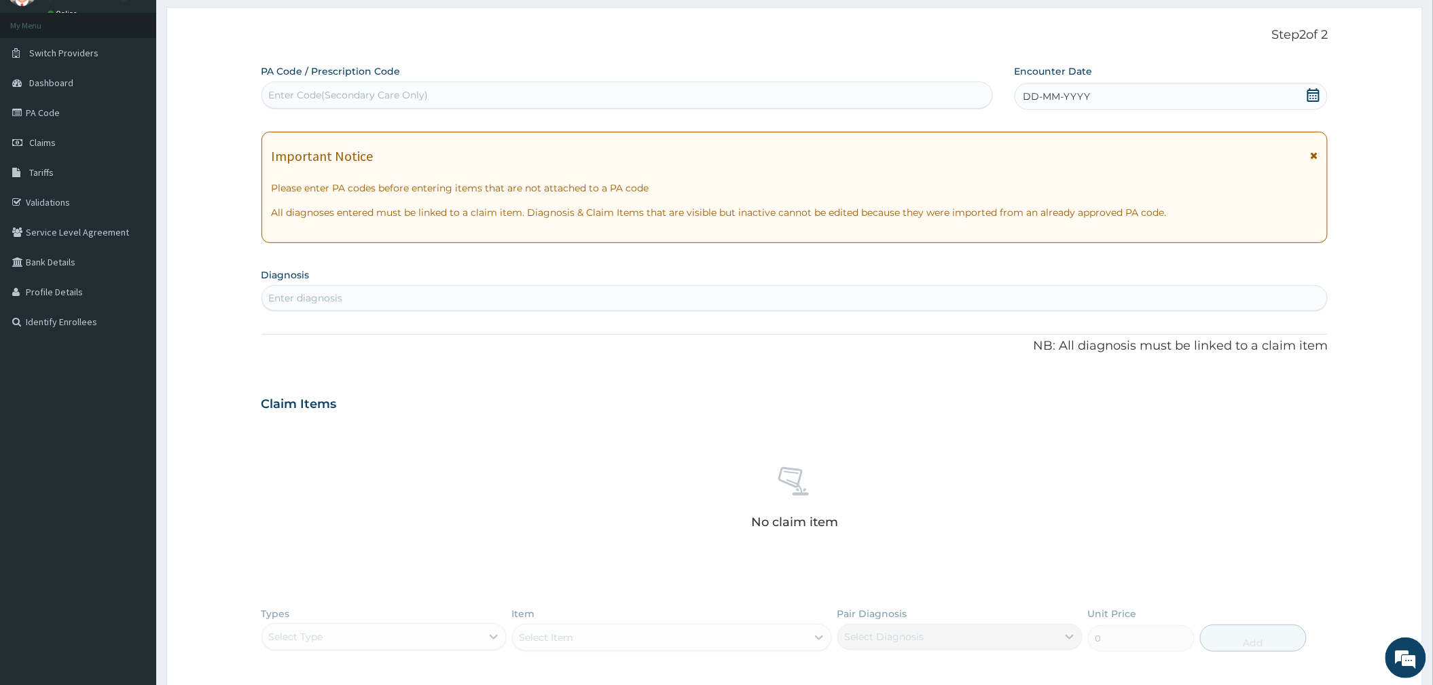
click at [1310, 92] on icon at bounding box center [1313, 95] width 12 height 14
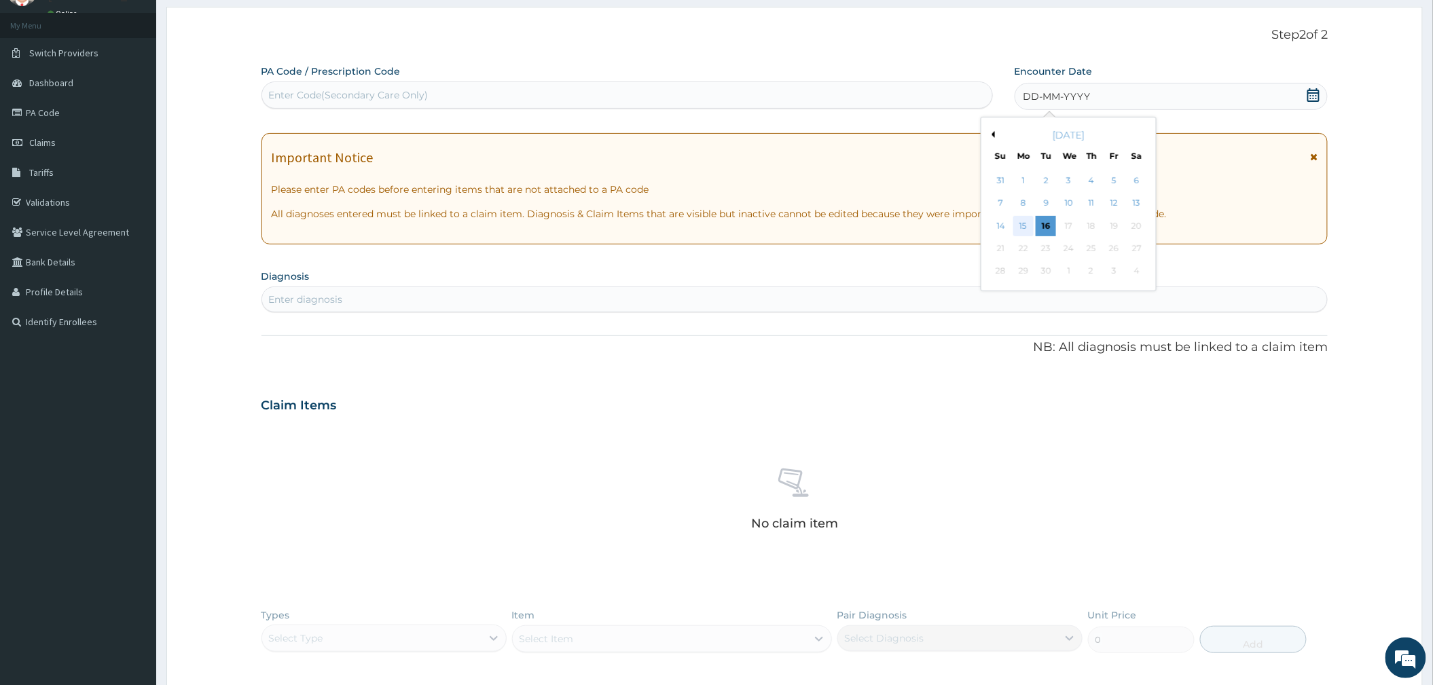
click at [1023, 221] on div "15" at bounding box center [1023, 226] width 20 height 20
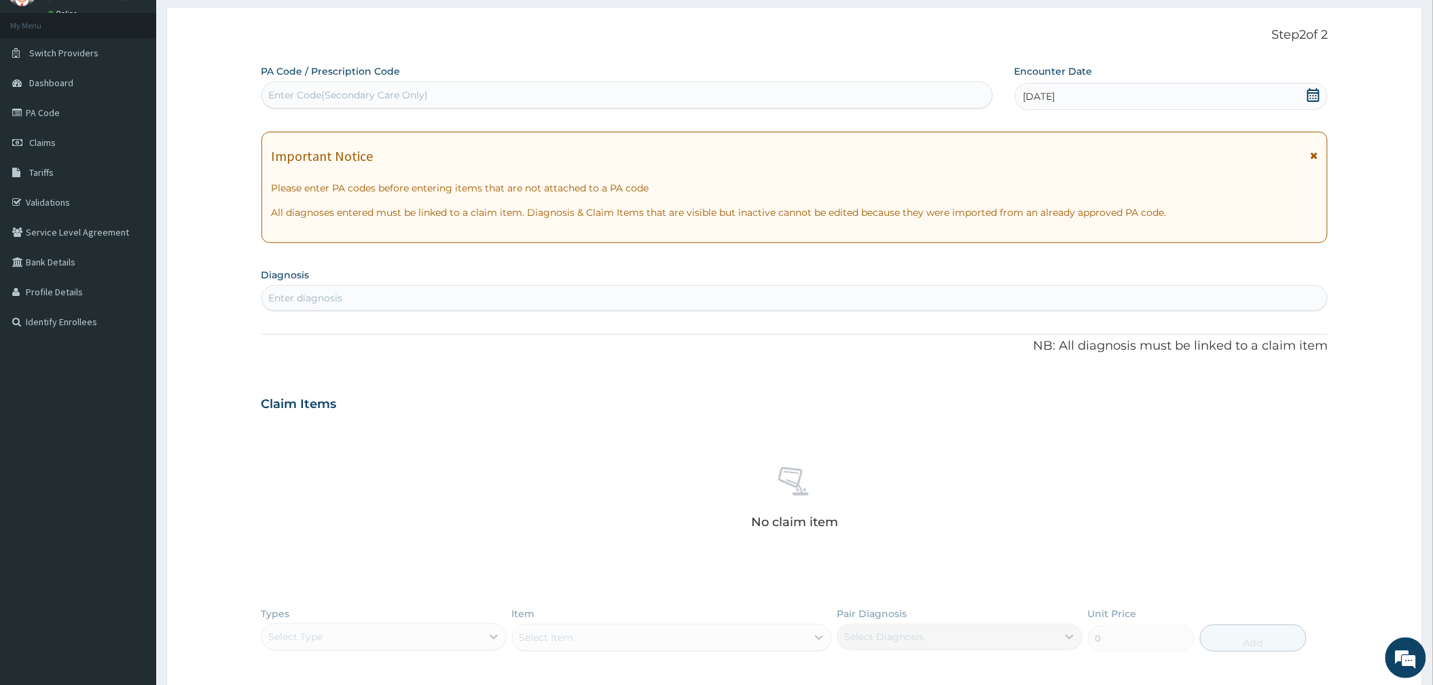
click at [318, 299] on div "Enter diagnosis" at bounding box center [306, 298] width 74 height 14
type input "CANDIDIASIS"
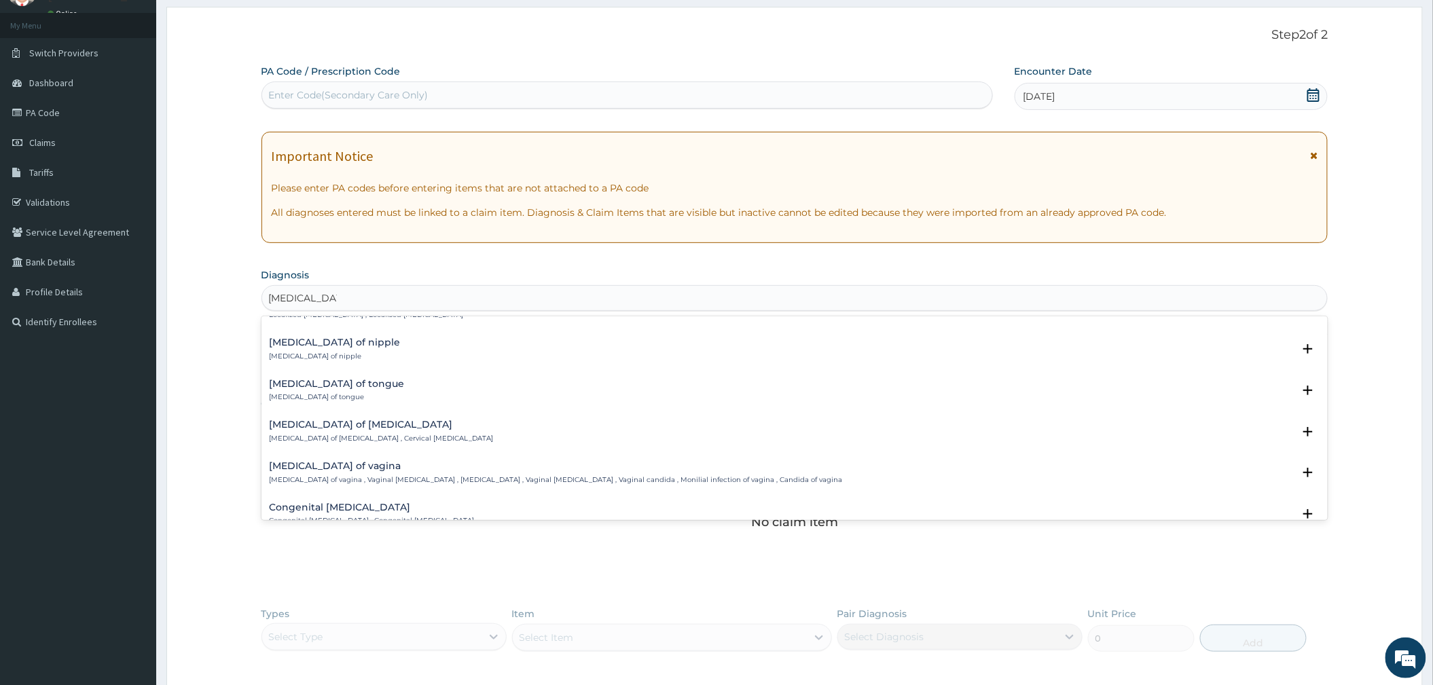
scroll to position [995, 0]
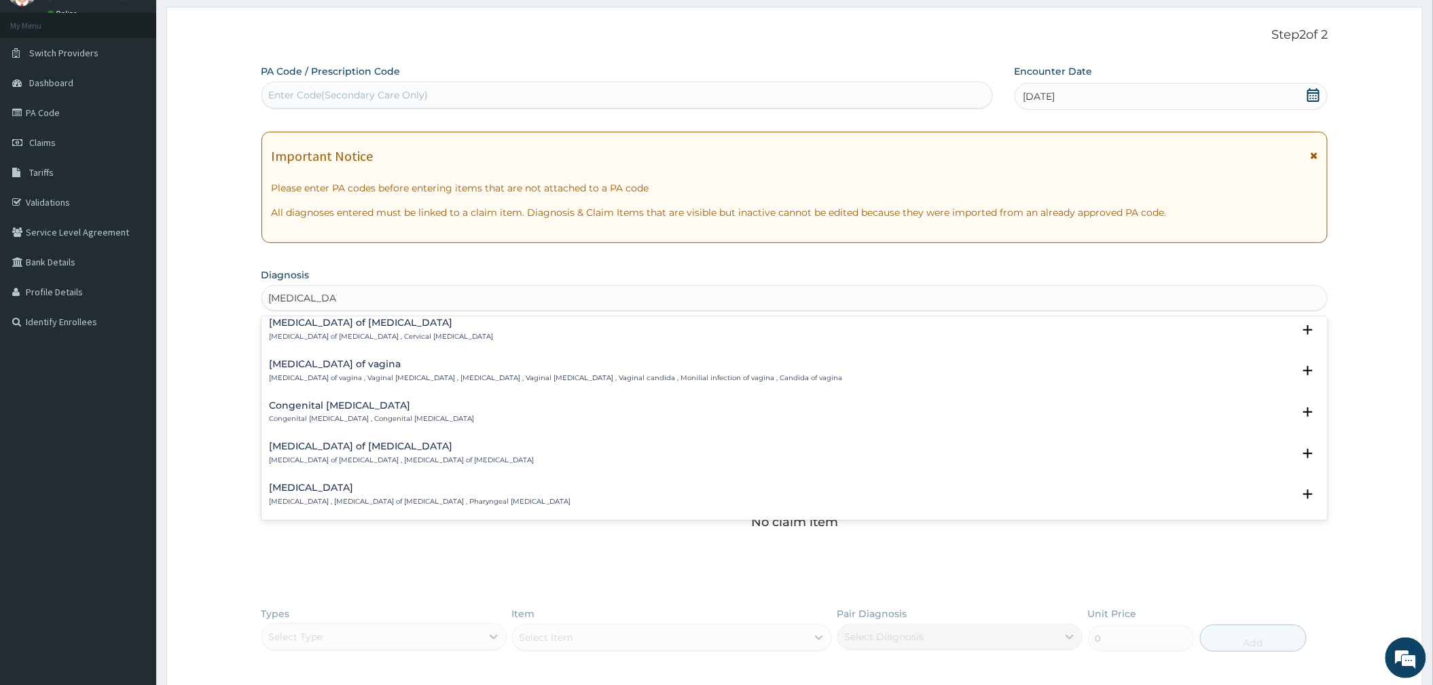
click at [350, 376] on p "Candidiasis of vagina , Vaginal candidiasis , Vaginal thrush , Vaginal candidos…" at bounding box center [556, 378] width 573 height 10
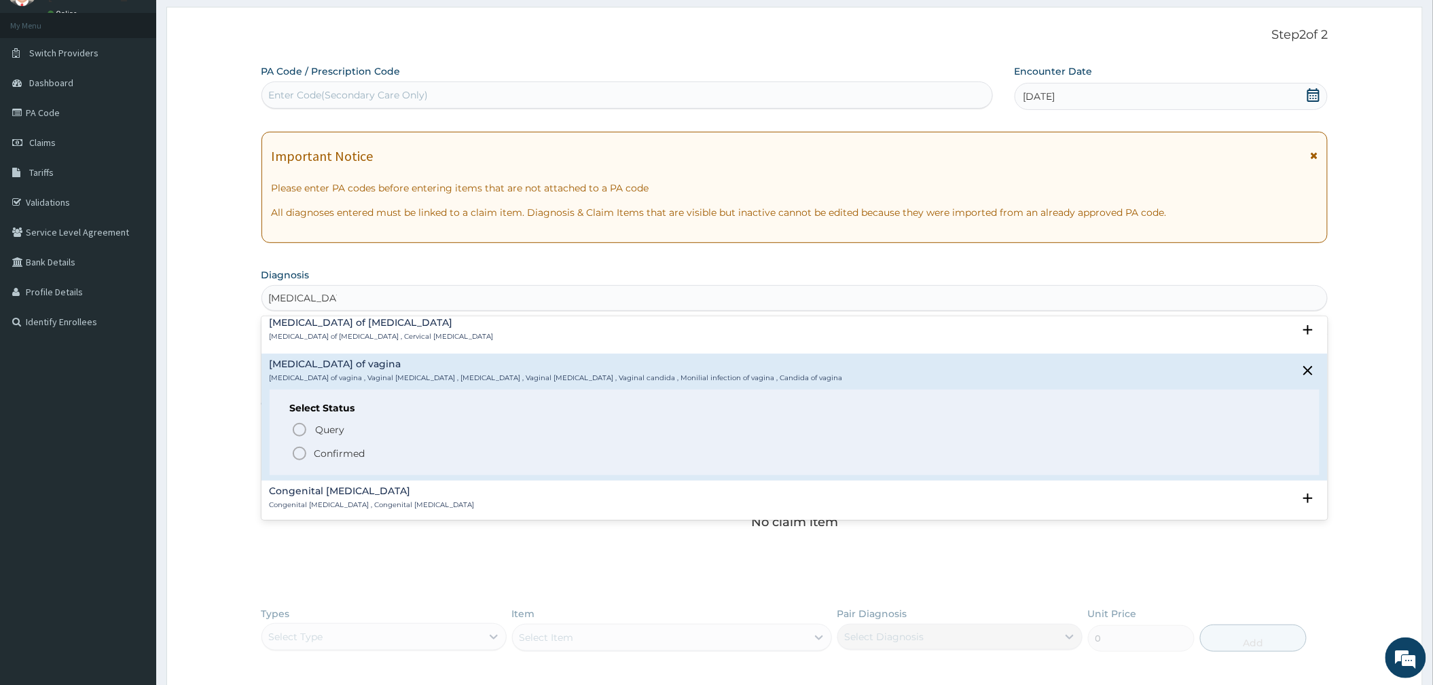
click at [343, 455] on p "Confirmed" at bounding box center [339, 454] width 51 height 14
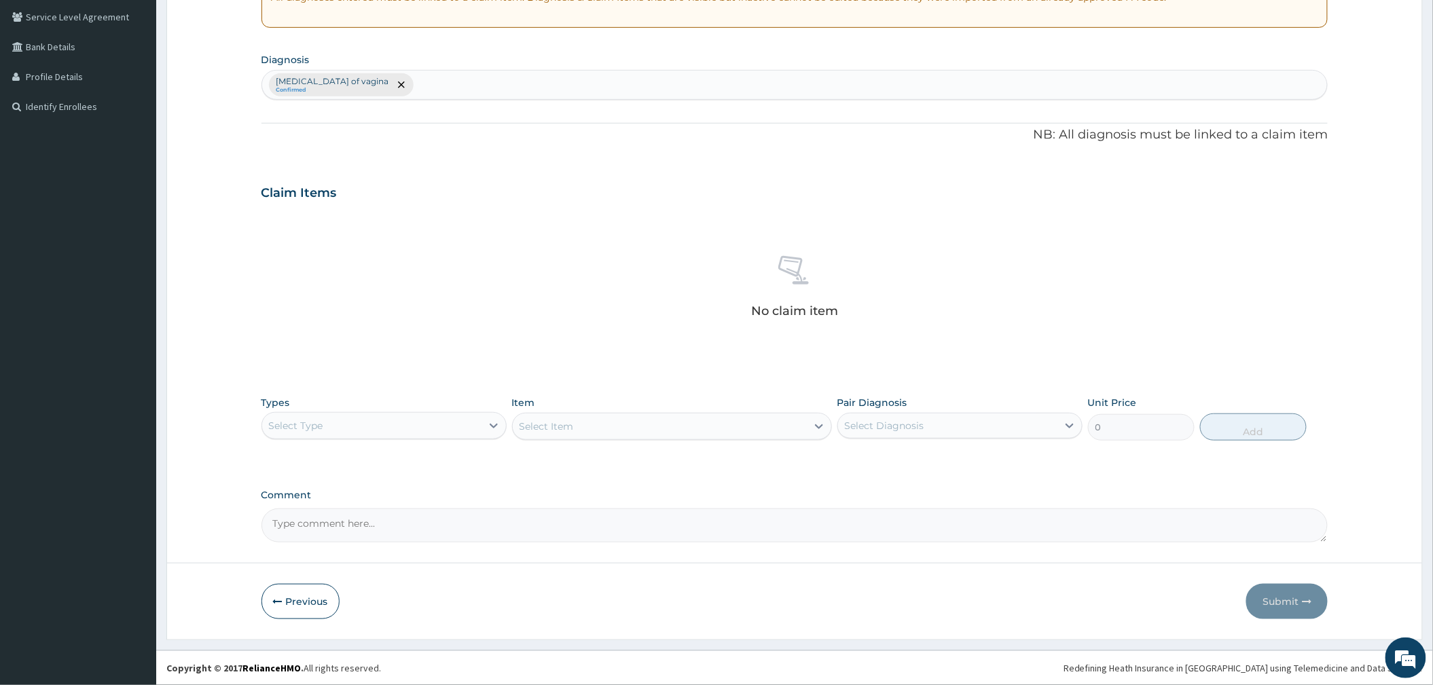
scroll to position [282, 0]
click at [435, 427] on div "Select Type" at bounding box center [371, 426] width 219 height 22
click at [386, 498] on div "Procedures" at bounding box center [383, 508] width 245 height 24
click at [910, 425] on div "Select Diagnosis" at bounding box center [884, 426] width 79 height 14
click at [878, 460] on label "Candidiasis of vagina" at bounding box center [926, 459] width 132 height 14
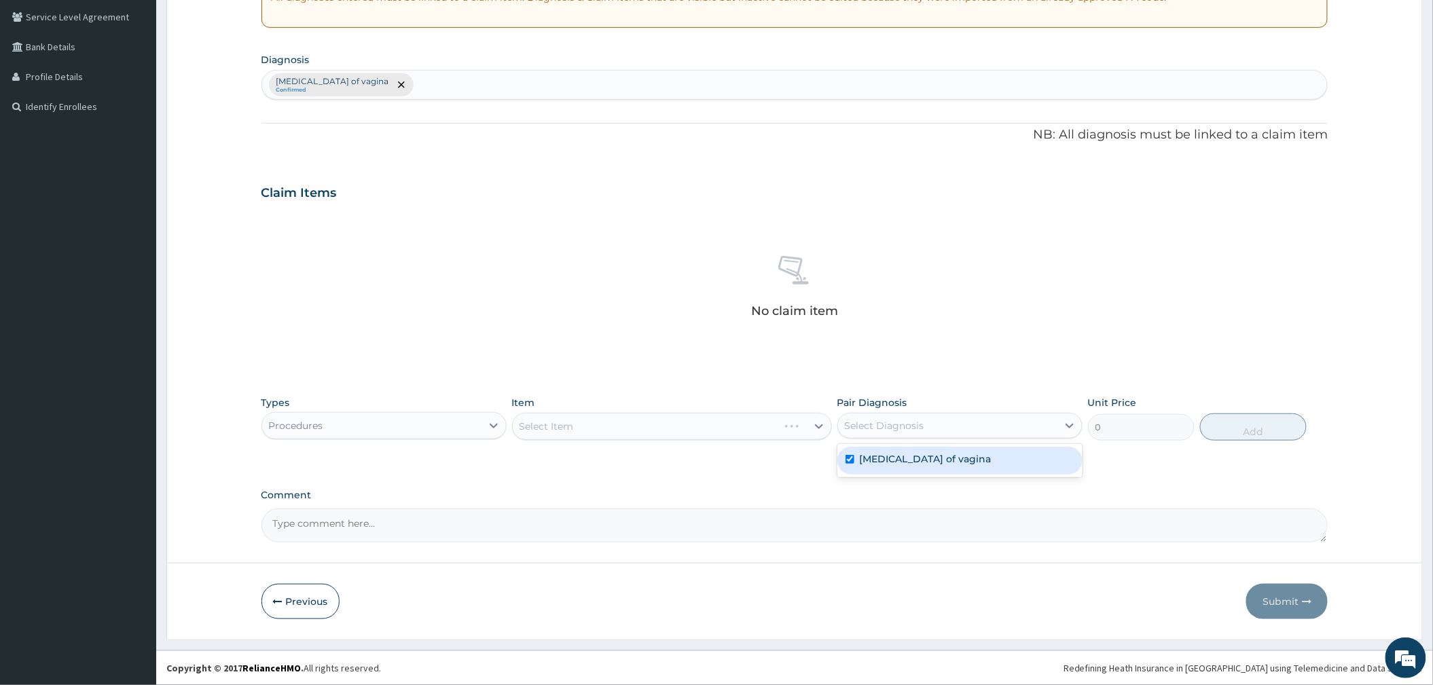
checkbox input "true"
click at [684, 428] on div "Select Item" at bounding box center [672, 426] width 320 height 27
click at [684, 428] on div "Select Item" at bounding box center [660, 427] width 294 height 22
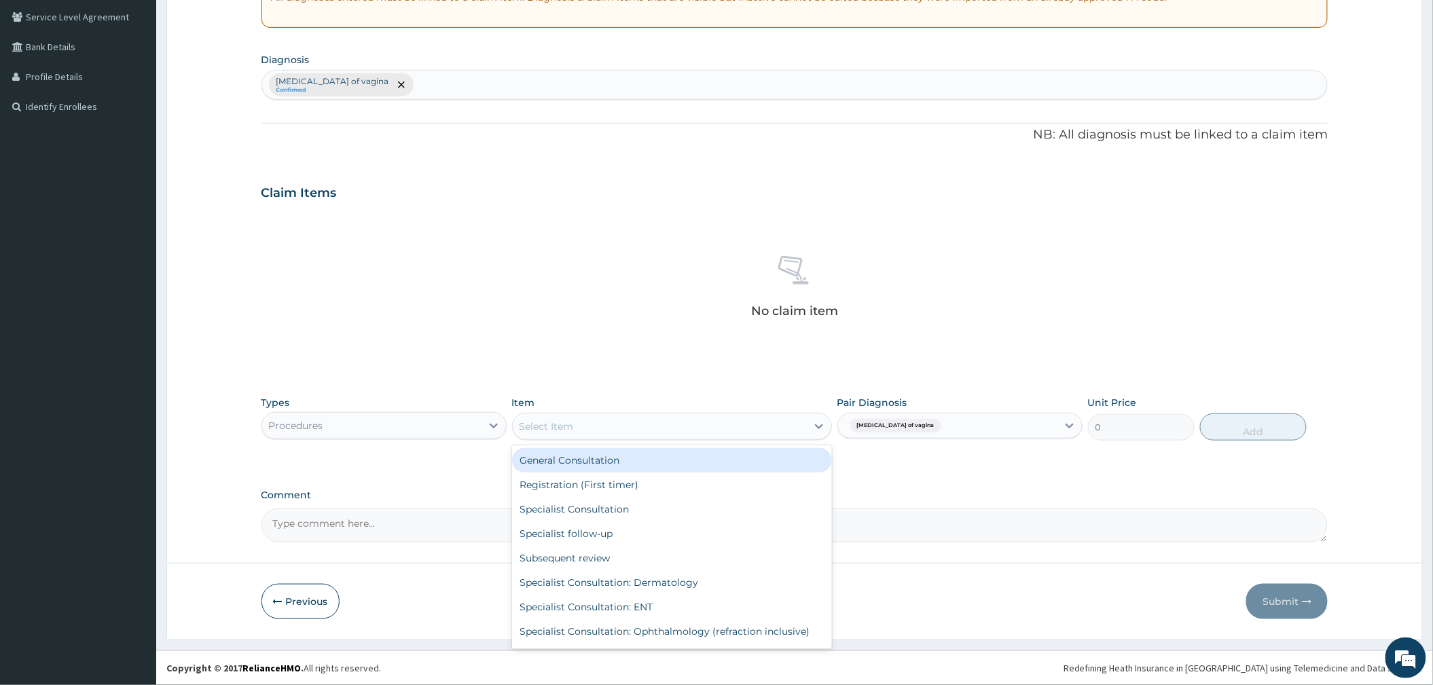
click at [630, 462] on div "General Consultation" at bounding box center [672, 460] width 320 height 24
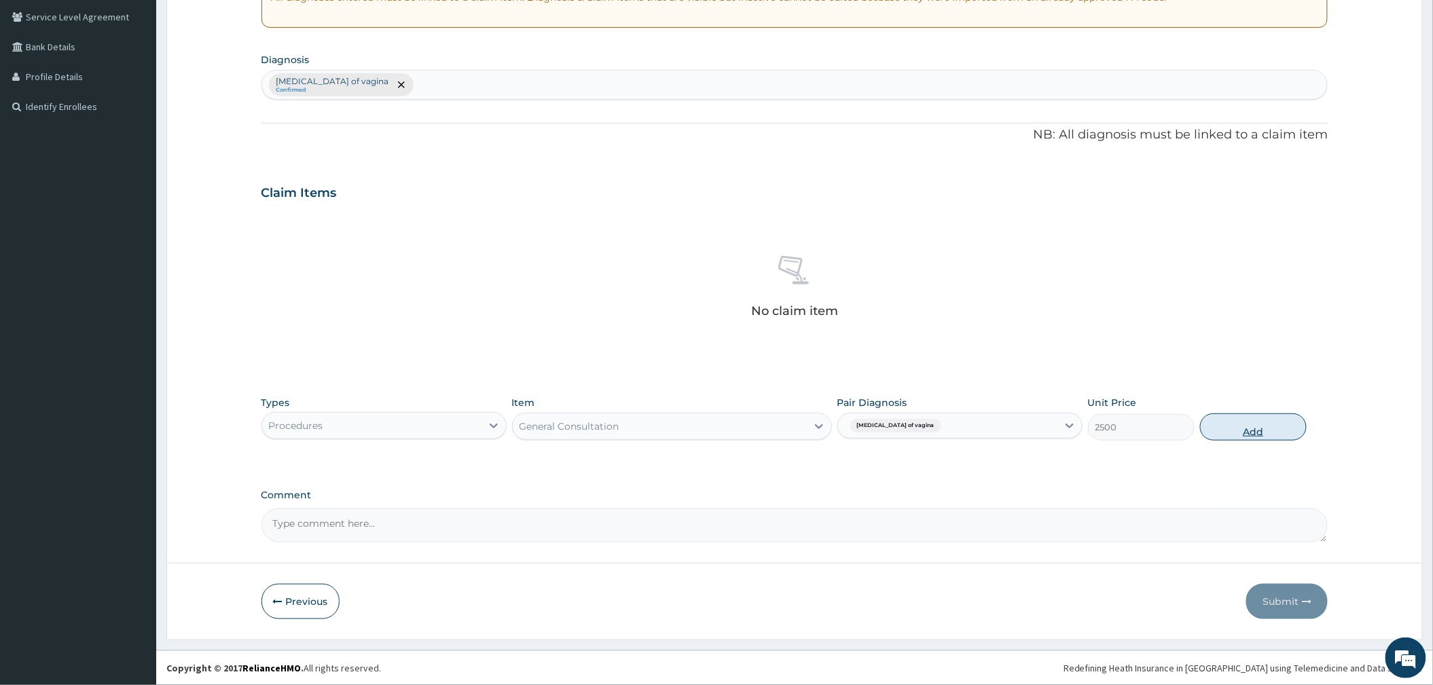
click at [1232, 417] on button "Add" at bounding box center [1253, 426] width 107 height 27
type input "0"
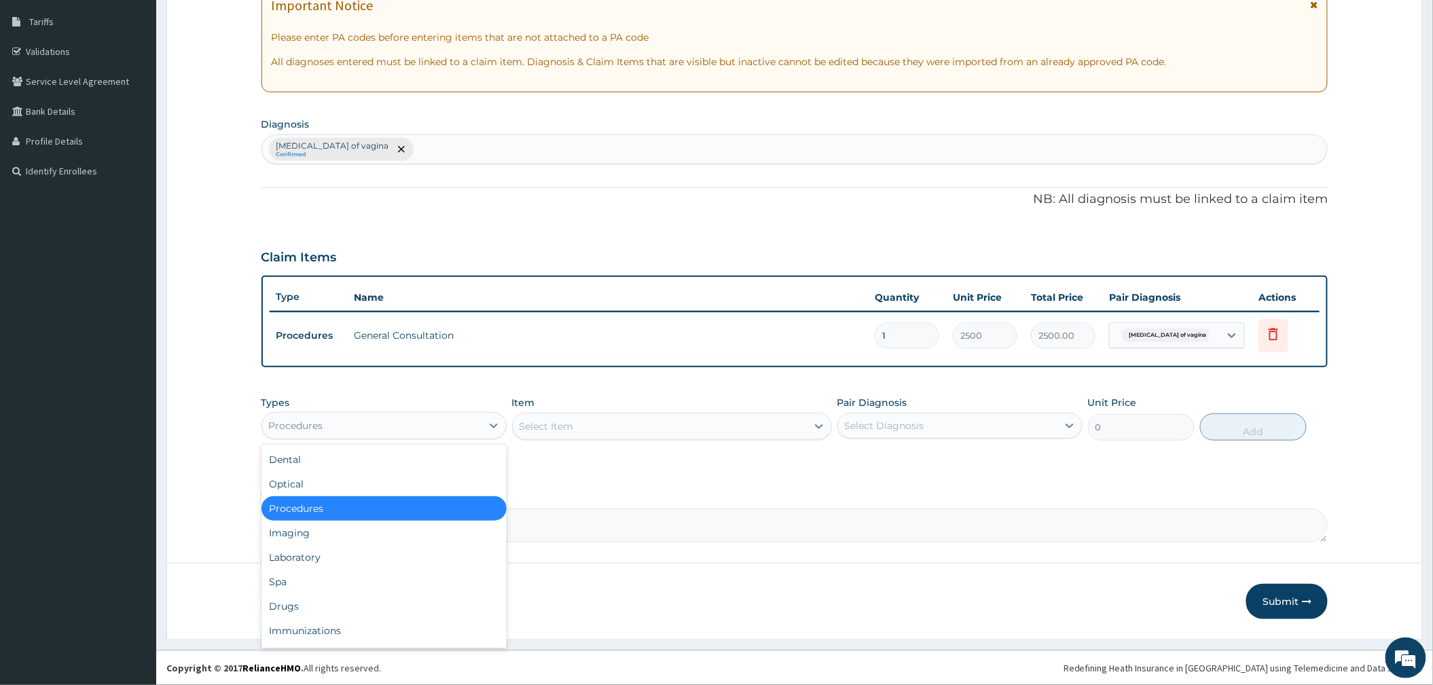
click at [337, 424] on div "Procedures" at bounding box center [371, 426] width 219 height 22
click at [348, 608] on div "Drugs" at bounding box center [383, 606] width 245 height 24
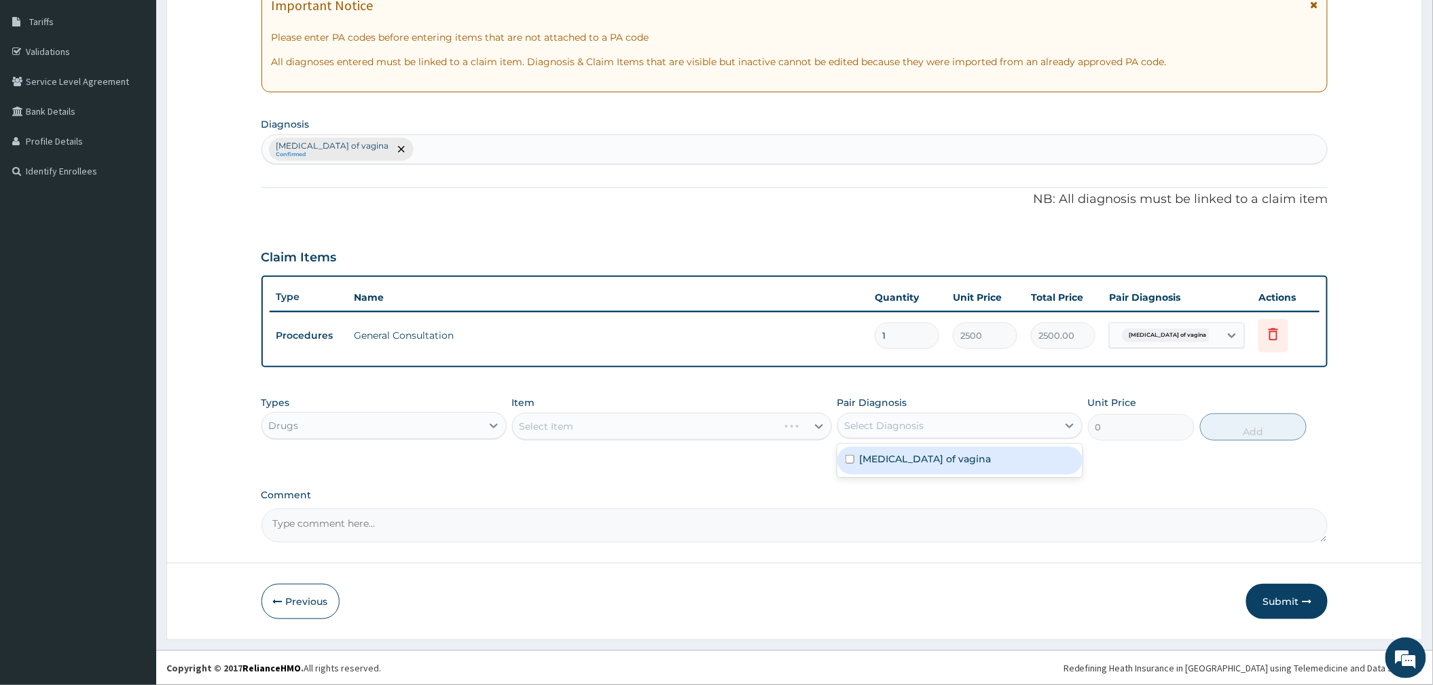
click at [896, 426] on div "Select Diagnosis" at bounding box center [884, 426] width 79 height 14
click at [889, 464] on label "Candidiasis of vagina" at bounding box center [926, 459] width 132 height 14
checkbox input "true"
click at [688, 420] on div "Select Item" at bounding box center [672, 426] width 320 height 27
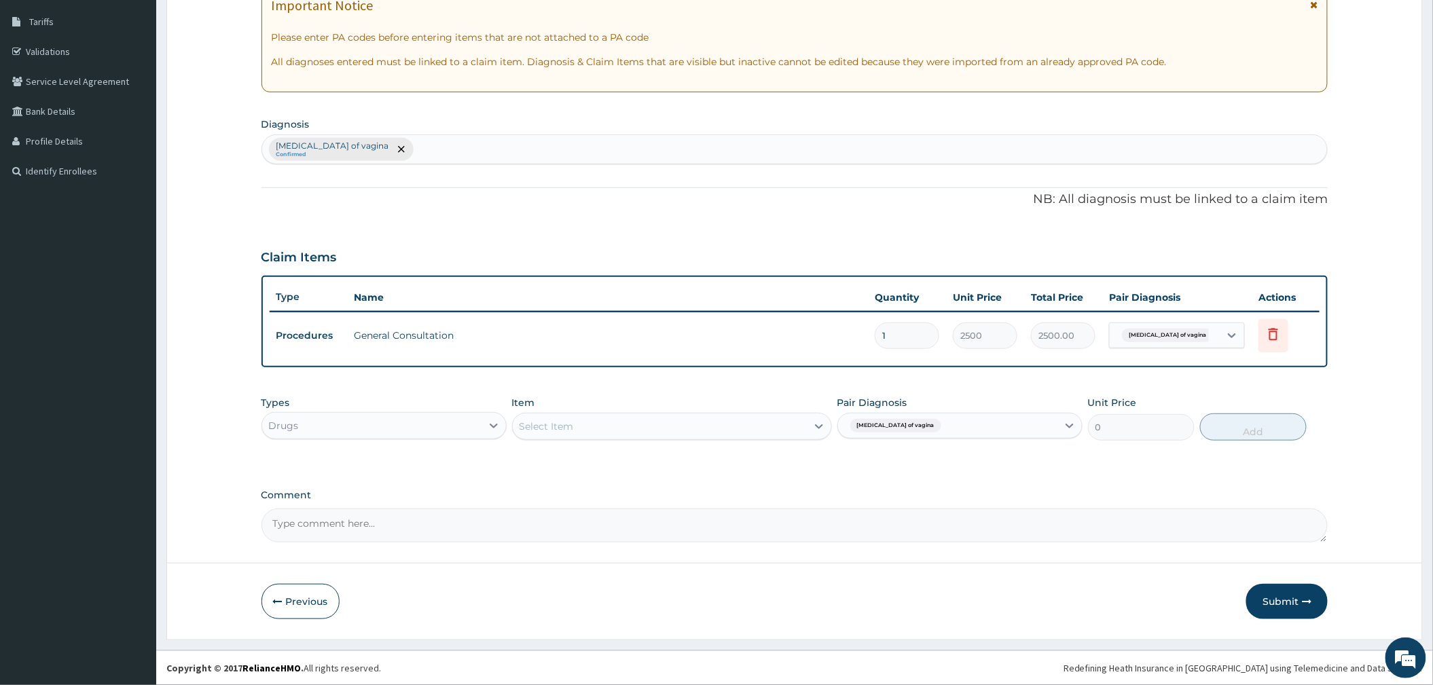
click at [691, 435] on div "Select Item" at bounding box center [660, 427] width 294 height 22
type input "["
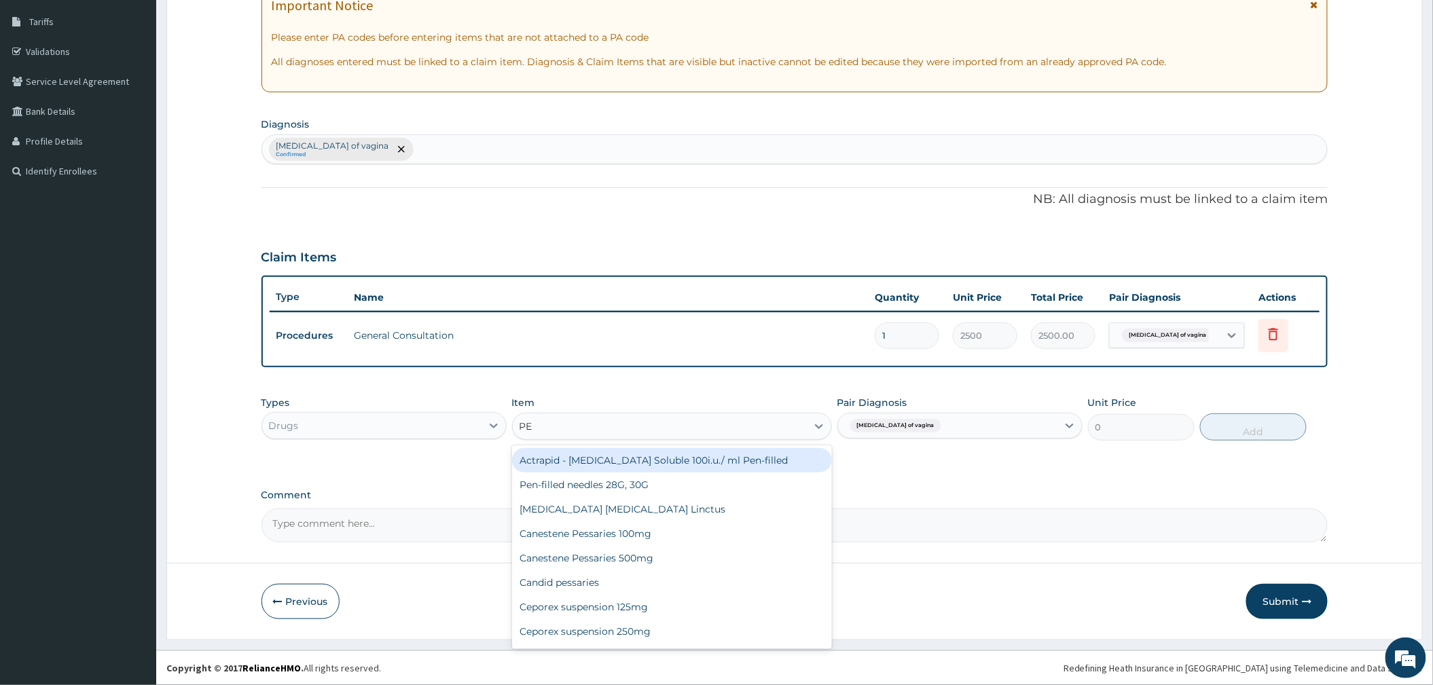
type input "PES"
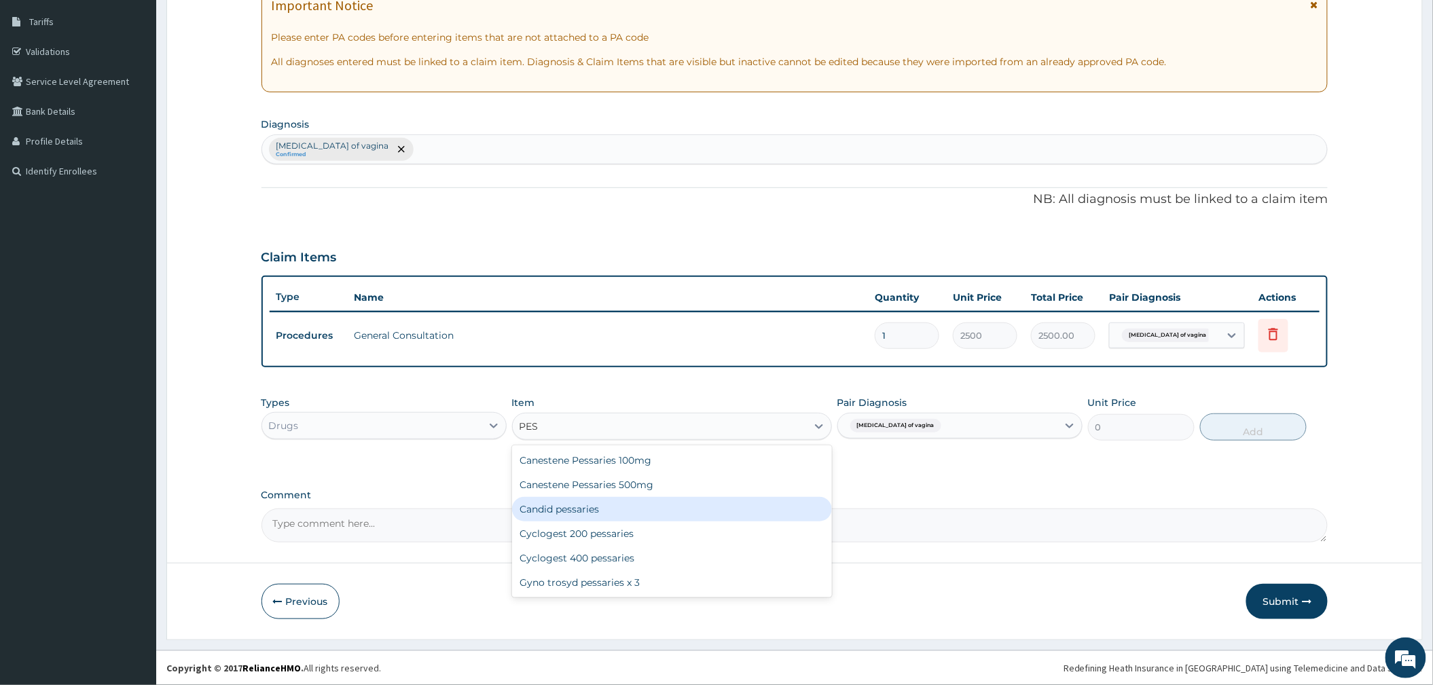
click at [592, 512] on div "Candid pessaries" at bounding box center [672, 509] width 320 height 24
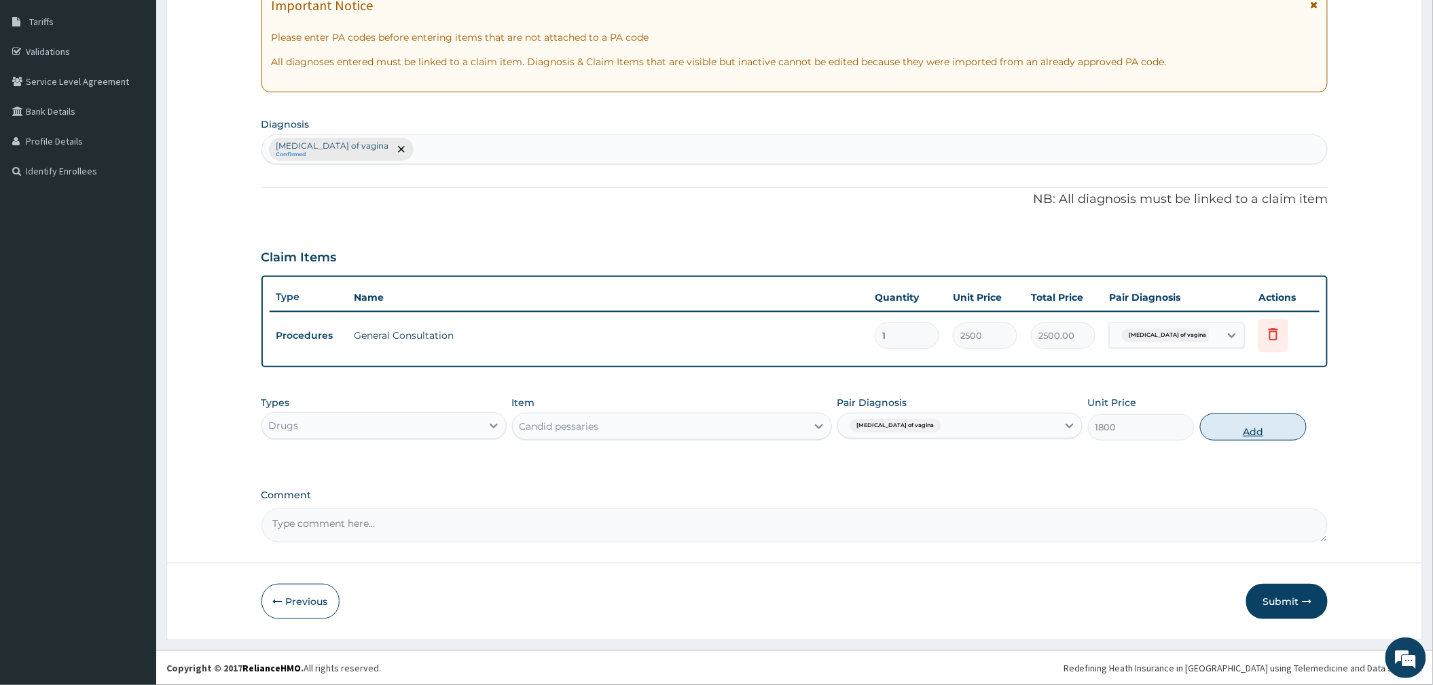
click at [1236, 425] on button "Add" at bounding box center [1253, 426] width 107 height 27
type input "0"
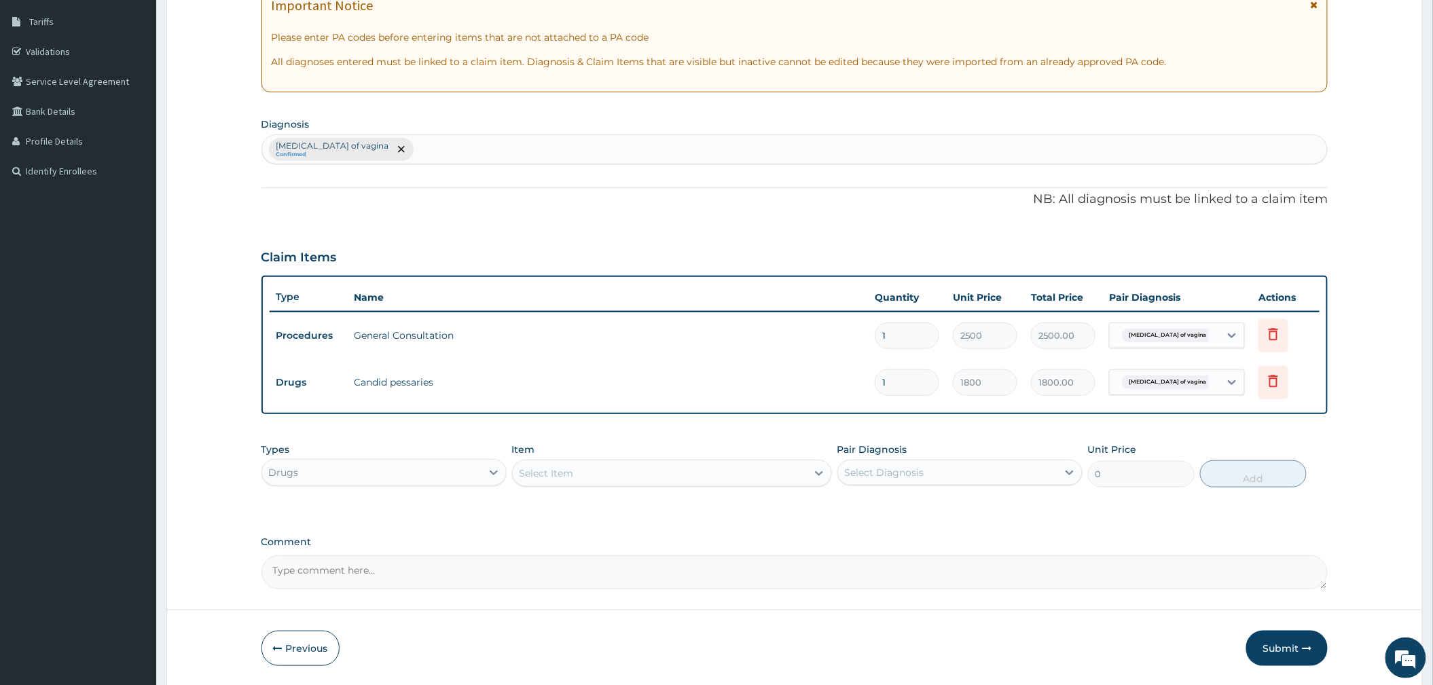
click at [578, 463] on div "Select Item" at bounding box center [660, 473] width 294 height 22
type input "KLO"
click at [553, 483] on div "Select Item" at bounding box center [660, 473] width 294 height 22
type input "MYCO"
click at [905, 425] on div "PA Code / Prescription Code Enter Code(Secondary Care Only) Encounter Date 15-0…" at bounding box center [794, 252] width 1067 height 676
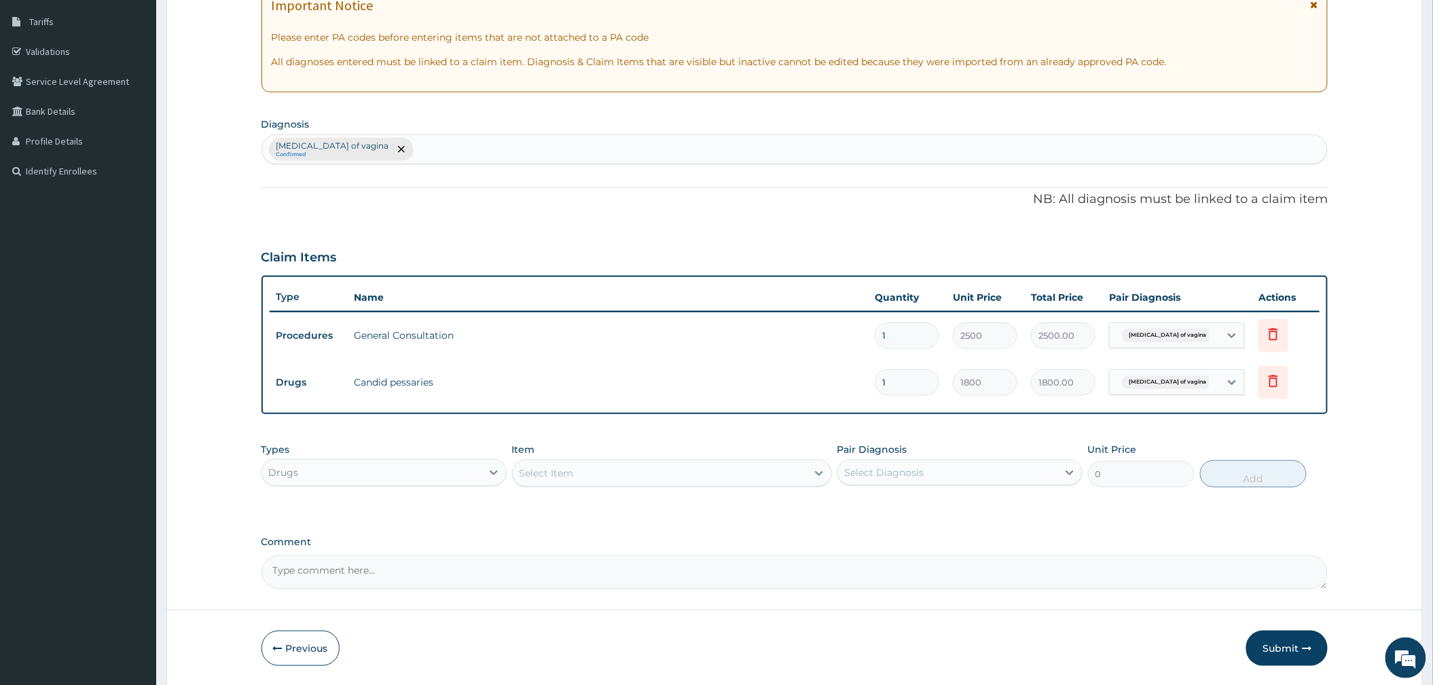
click at [908, 378] on input "1" at bounding box center [907, 382] width 65 height 26
click at [566, 468] on div "Select Item" at bounding box center [546, 473] width 54 height 14
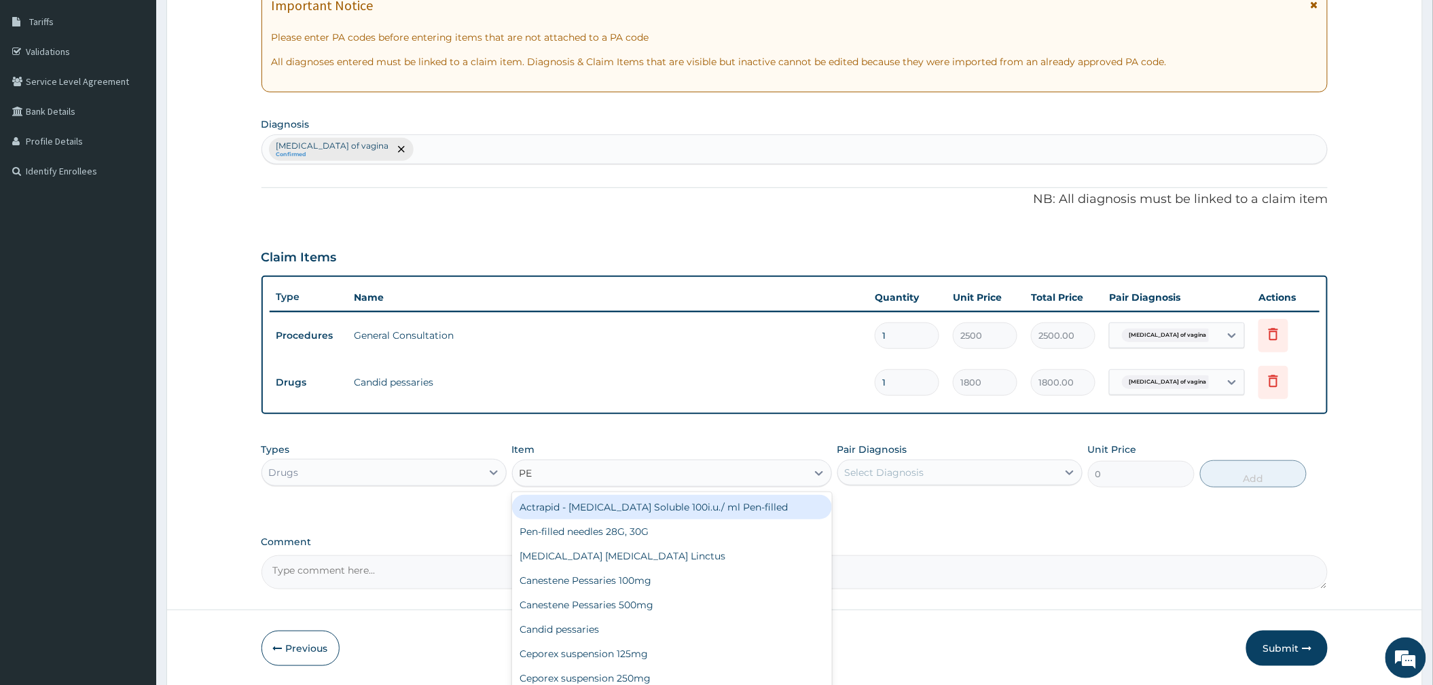
type input "PES"
click at [663, 512] on div "Canestene Pessaries 100mg" at bounding box center [672, 507] width 320 height 24
type input "3000"
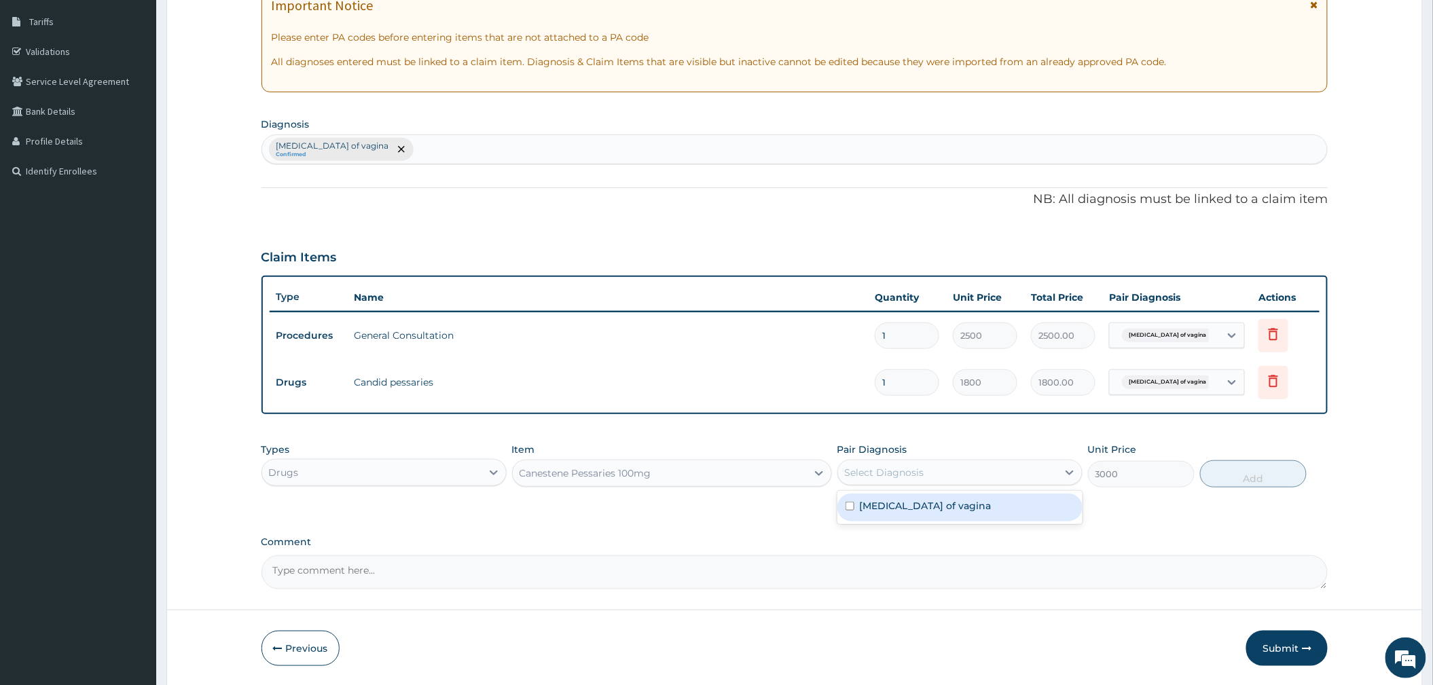
click at [935, 473] on div "Select Diagnosis" at bounding box center [947, 473] width 219 height 22
click at [898, 509] on label "Candidiasis of vagina" at bounding box center [926, 506] width 132 height 14
checkbox input "true"
click at [1264, 473] on button "Add" at bounding box center [1253, 473] width 107 height 27
type input "0"
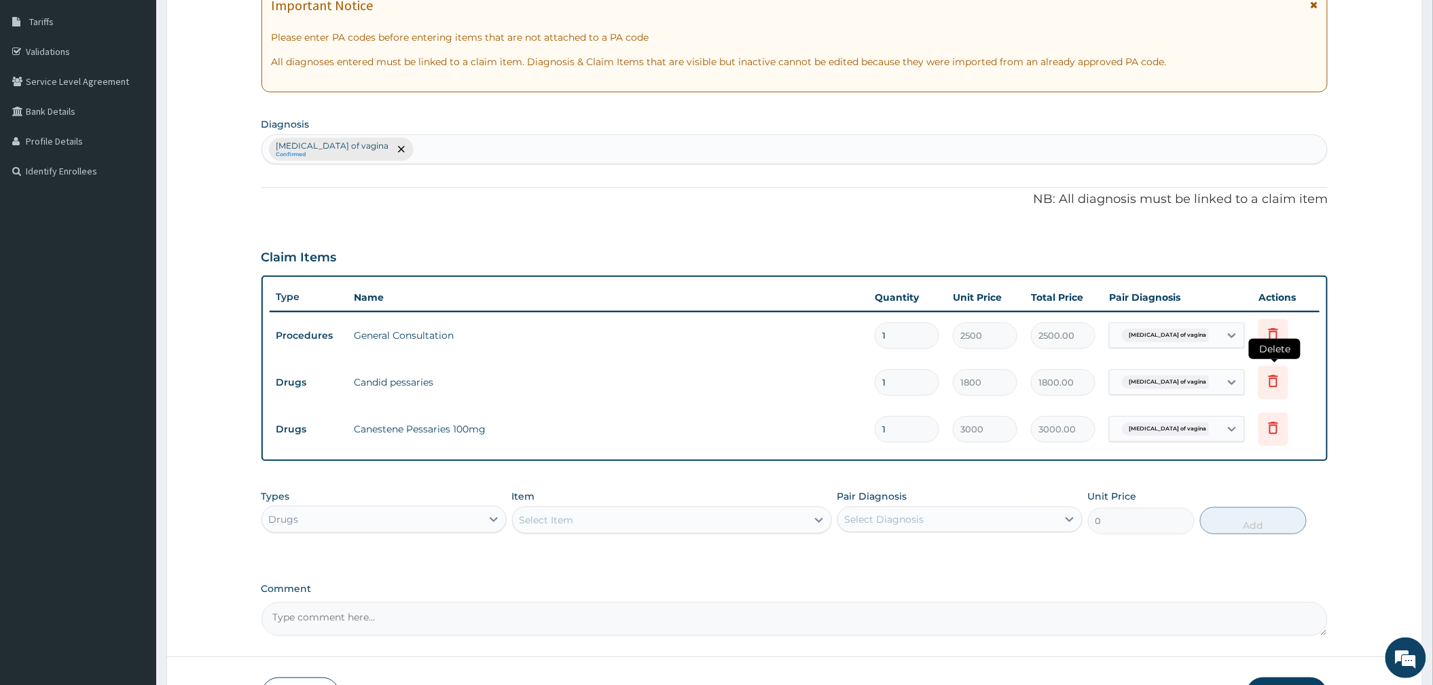
click at [1275, 383] on icon at bounding box center [1273, 381] width 16 height 16
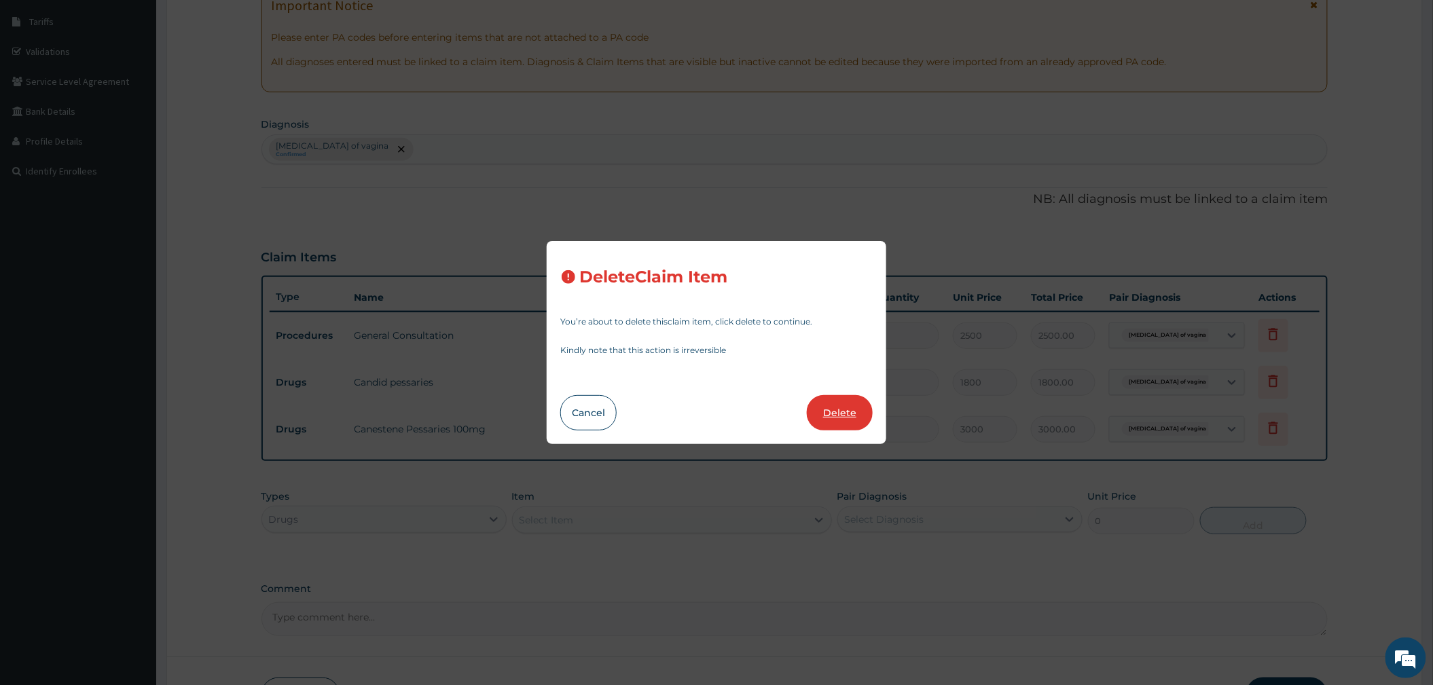
click at [851, 421] on button "Delete" at bounding box center [840, 412] width 66 height 35
type input "3000"
type input "3000.00"
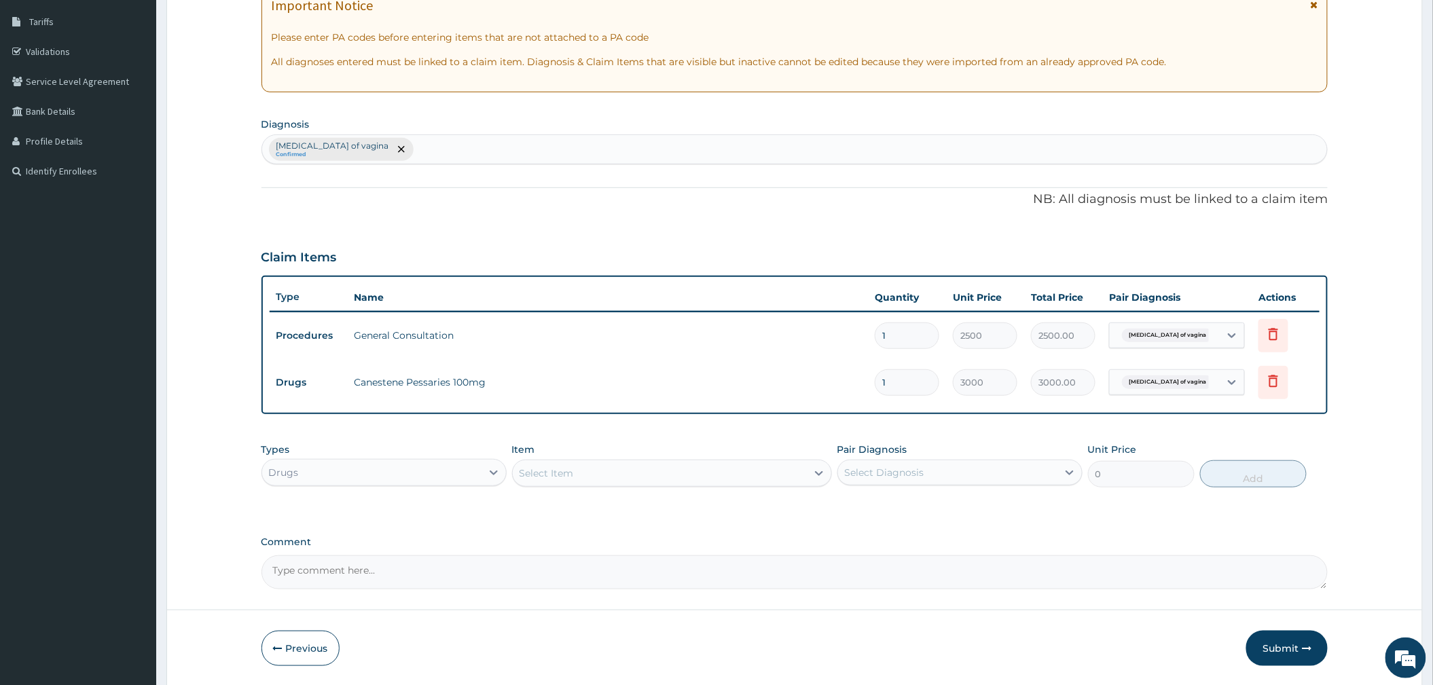
scroll to position [263, 0]
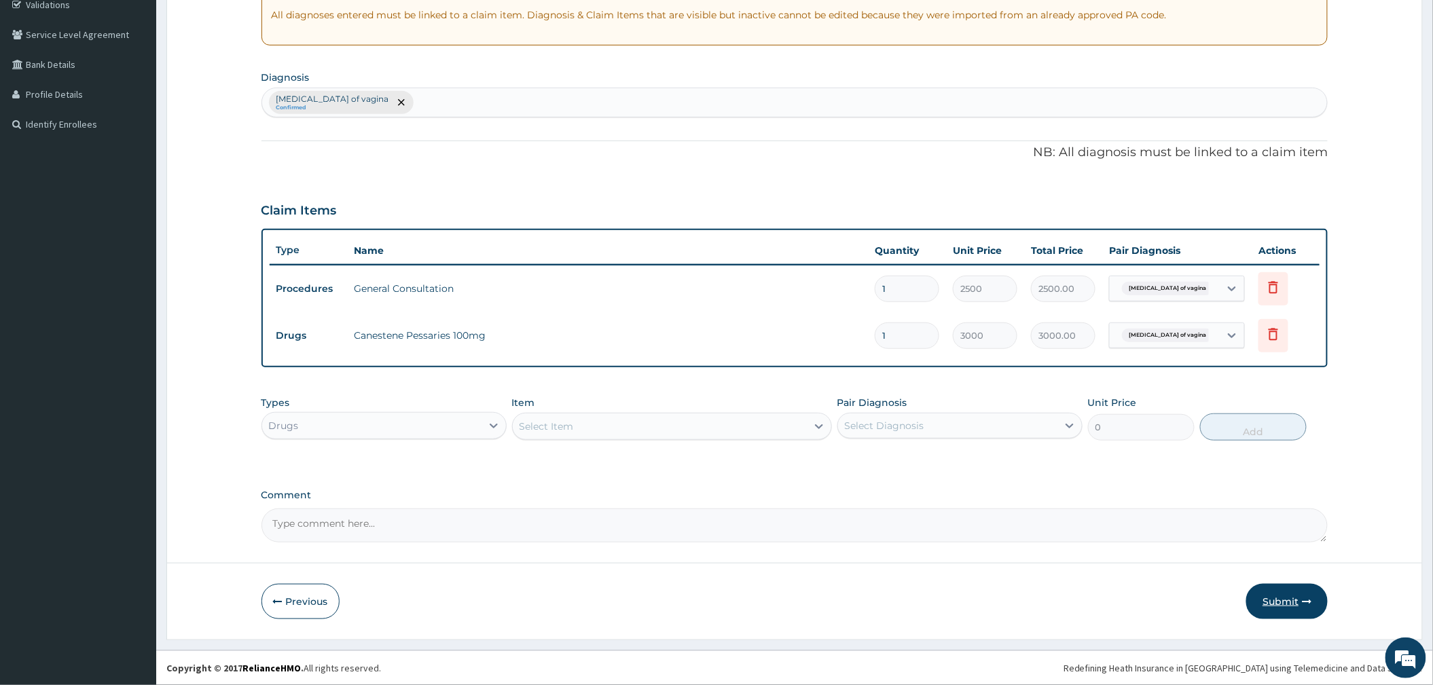
click at [1268, 600] on button "Submit" at bounding box center [1286, 601] width 81 height 35
